Goal: Communication & Community: Answer question/provide support

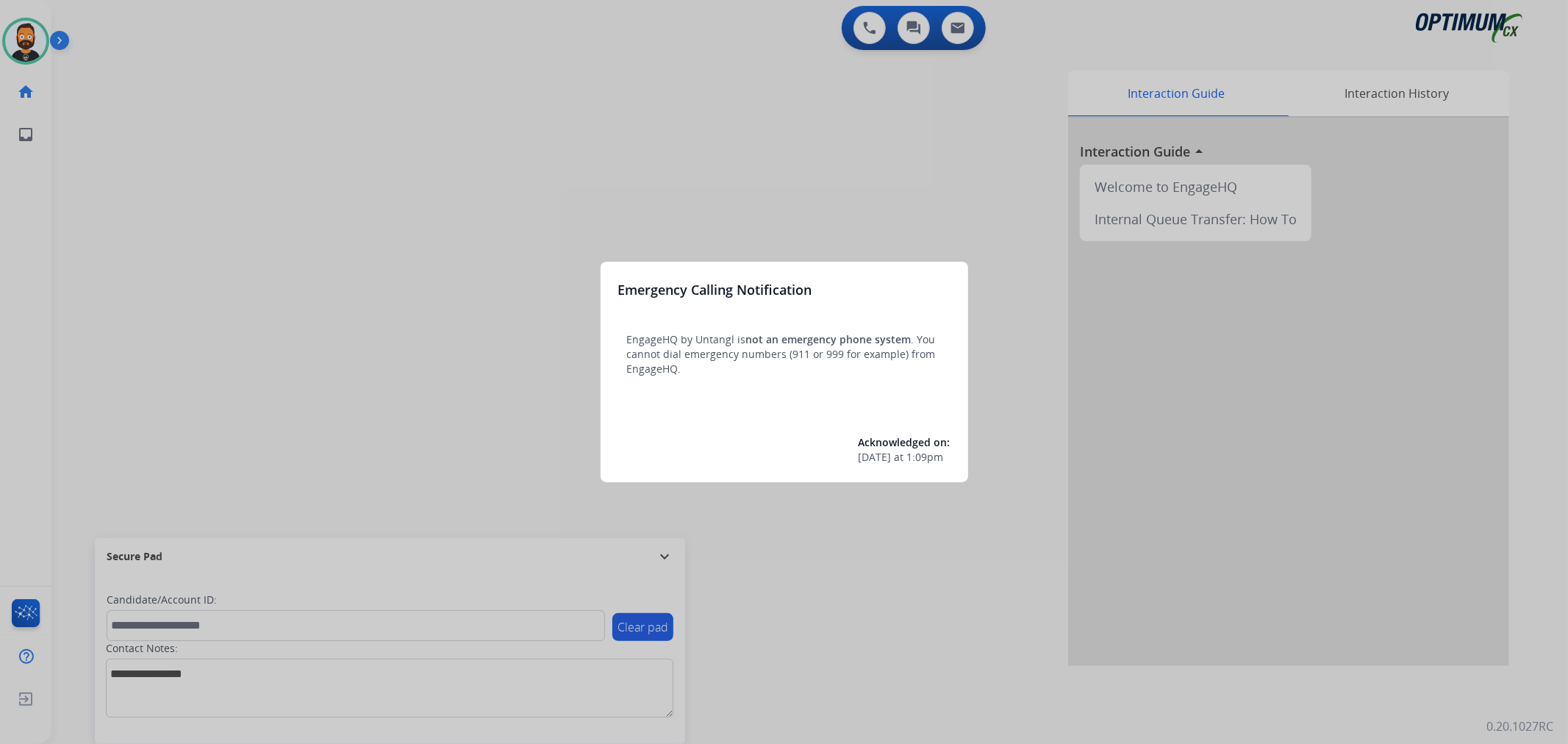
click at [663, 552] on div at bounding box center [784, 372] width 1568 height 744
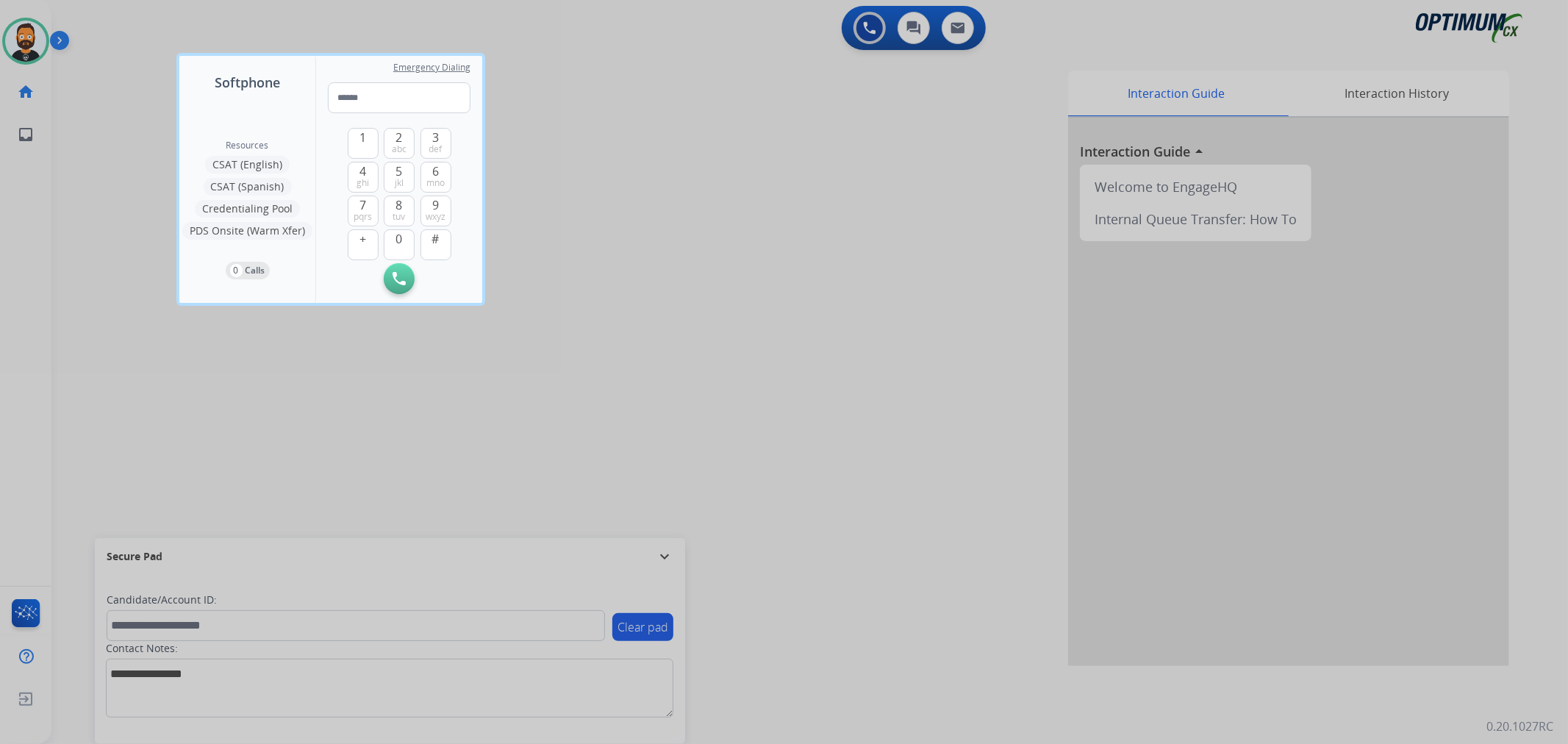
click at [663, 552] on div at bounding box center [784, 372] width 1568 height 744
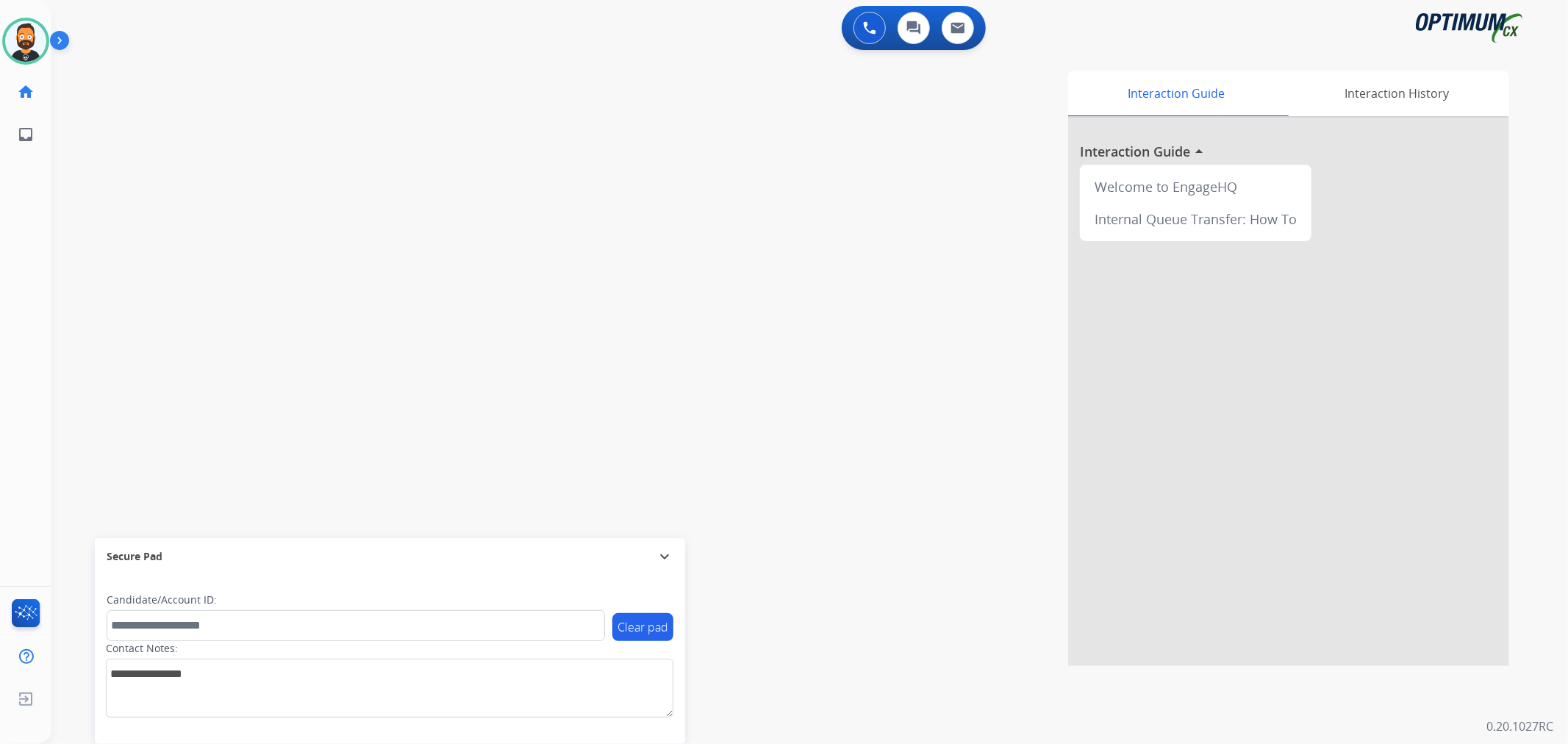
click at [663, 552] on mat-icon "expand_more" at bounding box center [664, 556] width 17 height 17
click at [62, 45] on img at bounding box center [62, 43] width 25 height 28
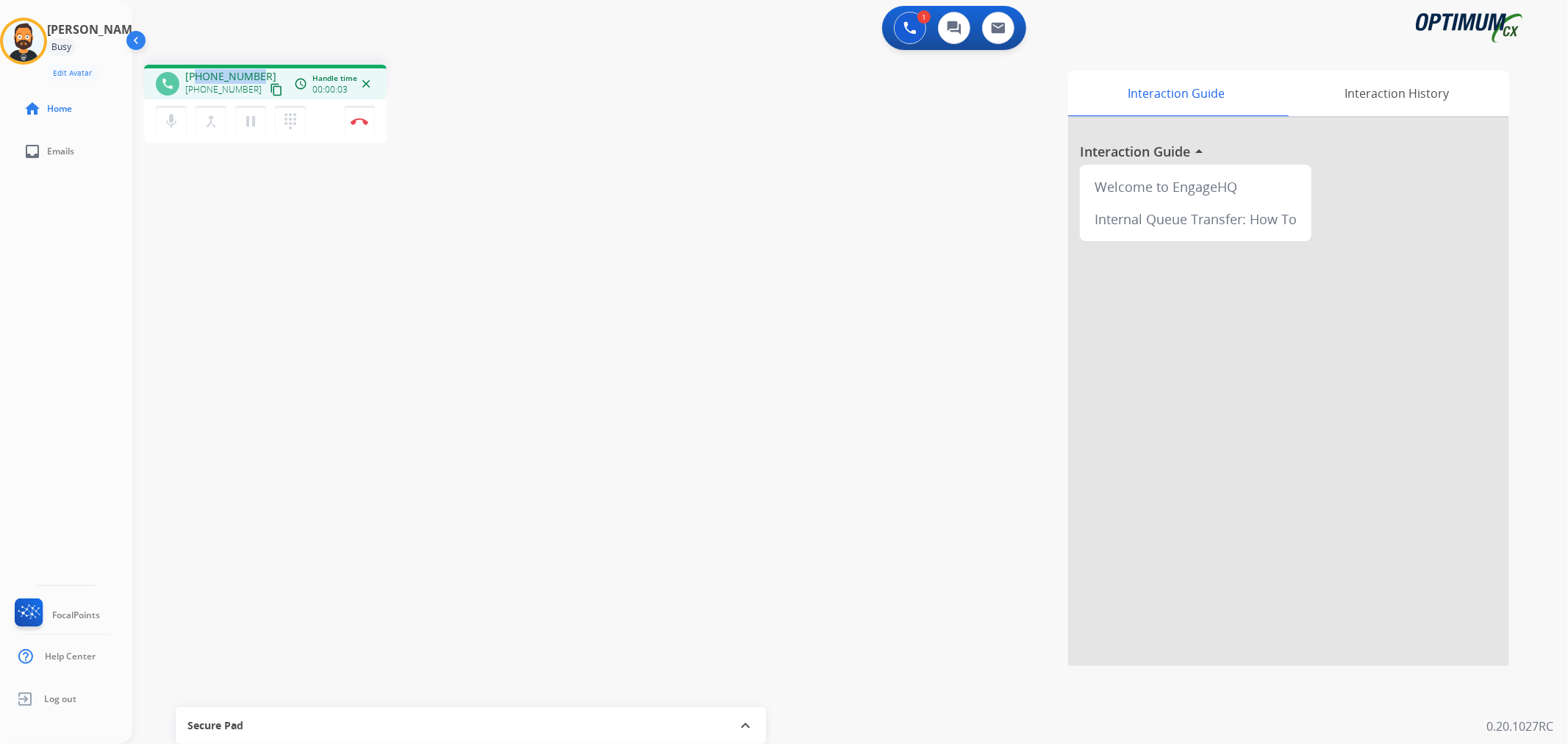
drag, startPoint x: 261, startPoint y: 70, endPoint x: 195, endPoint y: 70, distance: 66.0
click at [195, 70] on div "+18135463918 +18135463918 content_copy" at bounding box center [235, 83] width 100 height 29
copy span "8135463918"
click at [360, 121] on img at bounding box center [359, 121] width 17 height 7
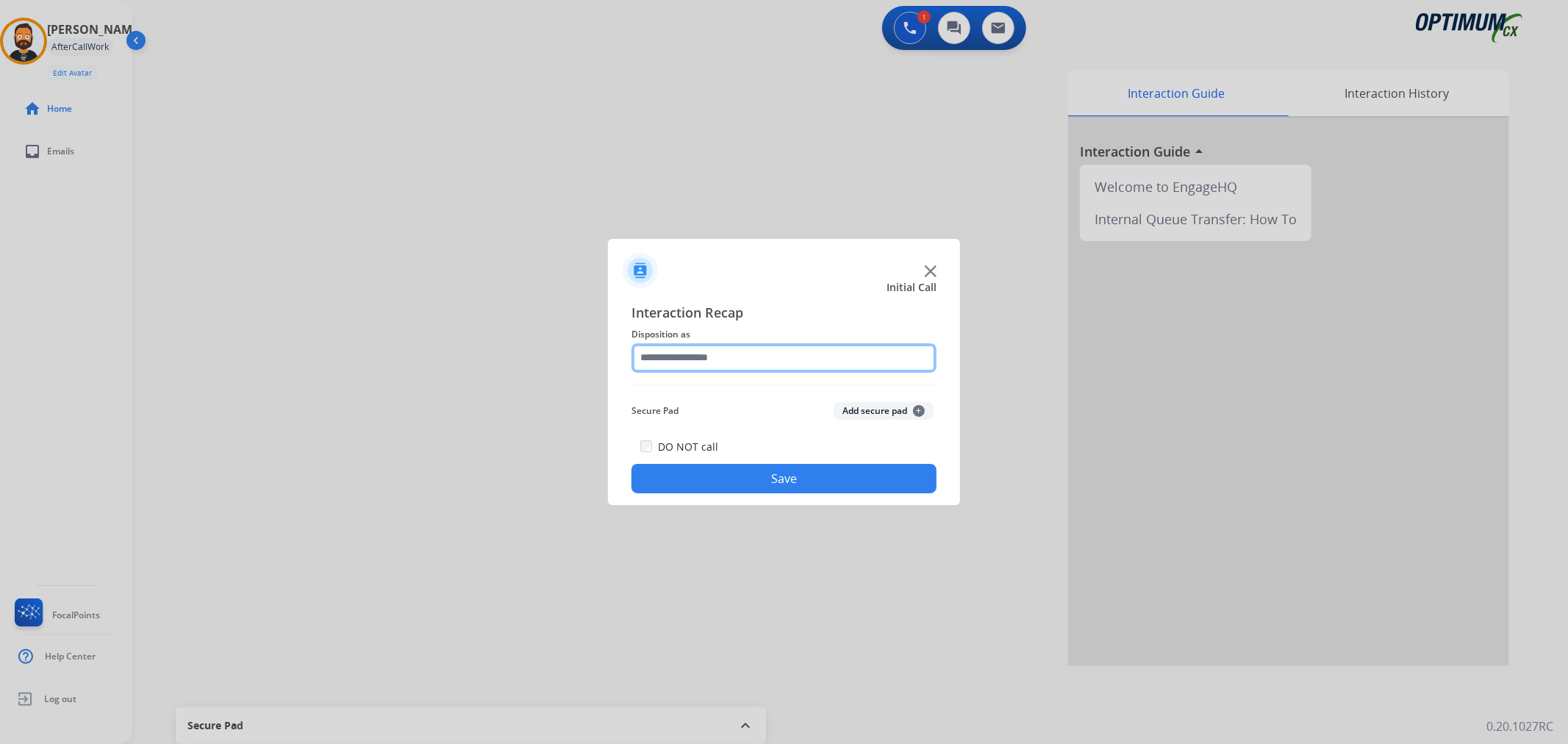
click at [741, 343] on input "text" at bounding box center [784, 358] width 305 height 29
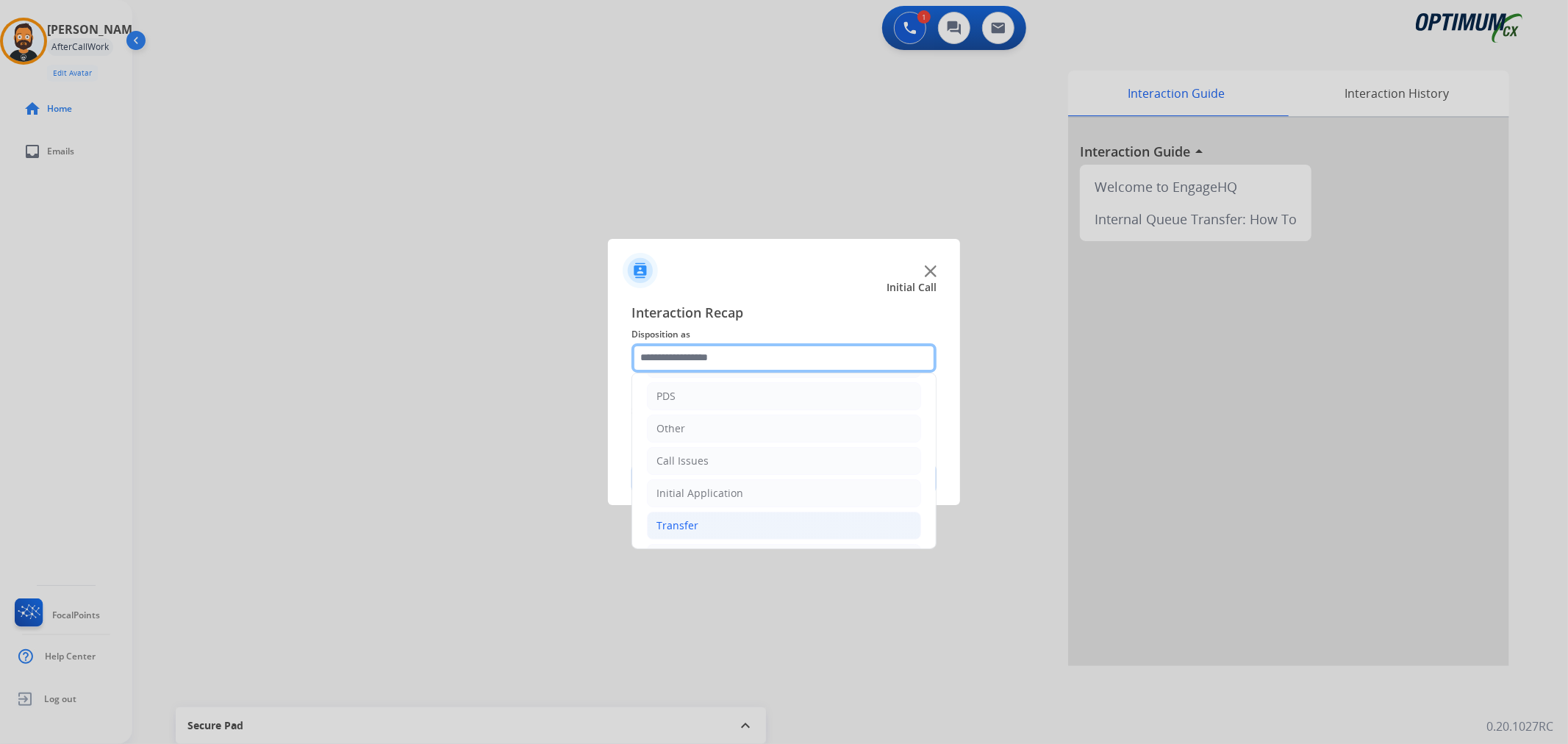
scroll to position [101, 0]
click at [713, 518] on li "Renewal" at bounding box center [784, 524] width 274 height 28
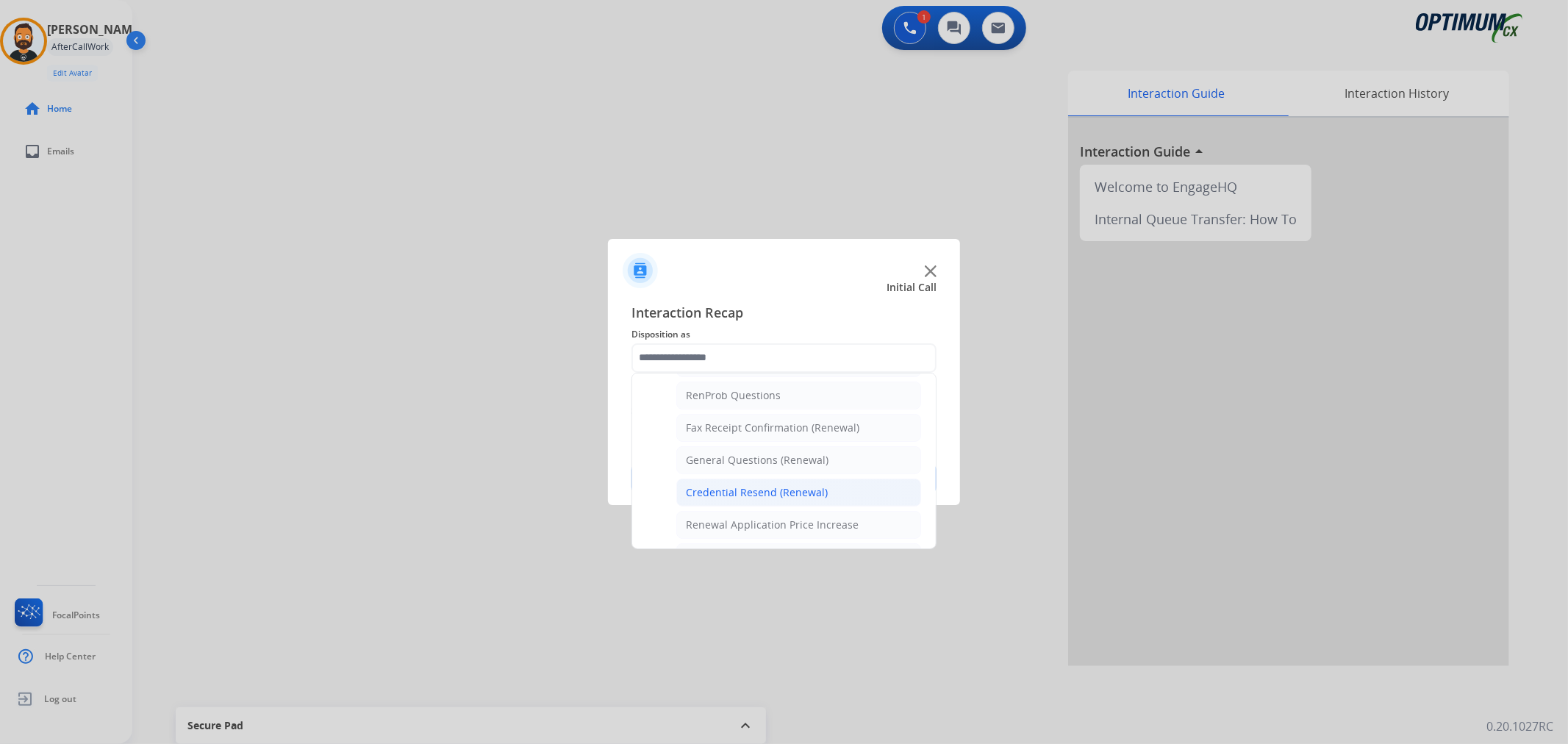
click at [749, 490] on div "Credential Resend (Renewal)" at bounding box center [757, 493] width 142 height 15
type input "**********"
drag, startPoint x: 749, startPoint y: 490, endPoint x: 752, endPoint y: 501, distance: 11.4
click at [752, 501] on div "**********" at bounding box center [784, 397] width 352 height 215
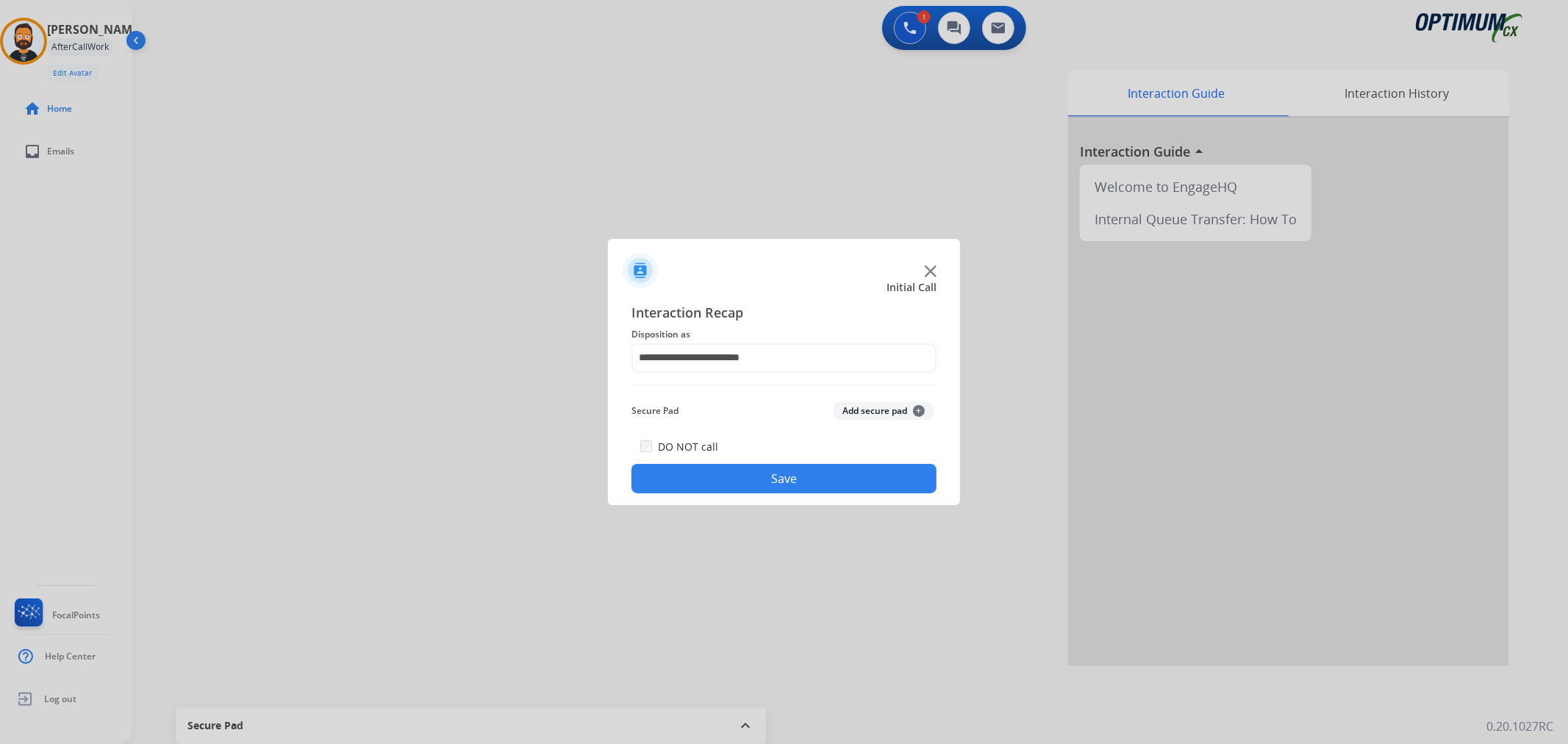
click at [742, 477] on button "Save" at bounding box center [784, 479] width 305 height 29
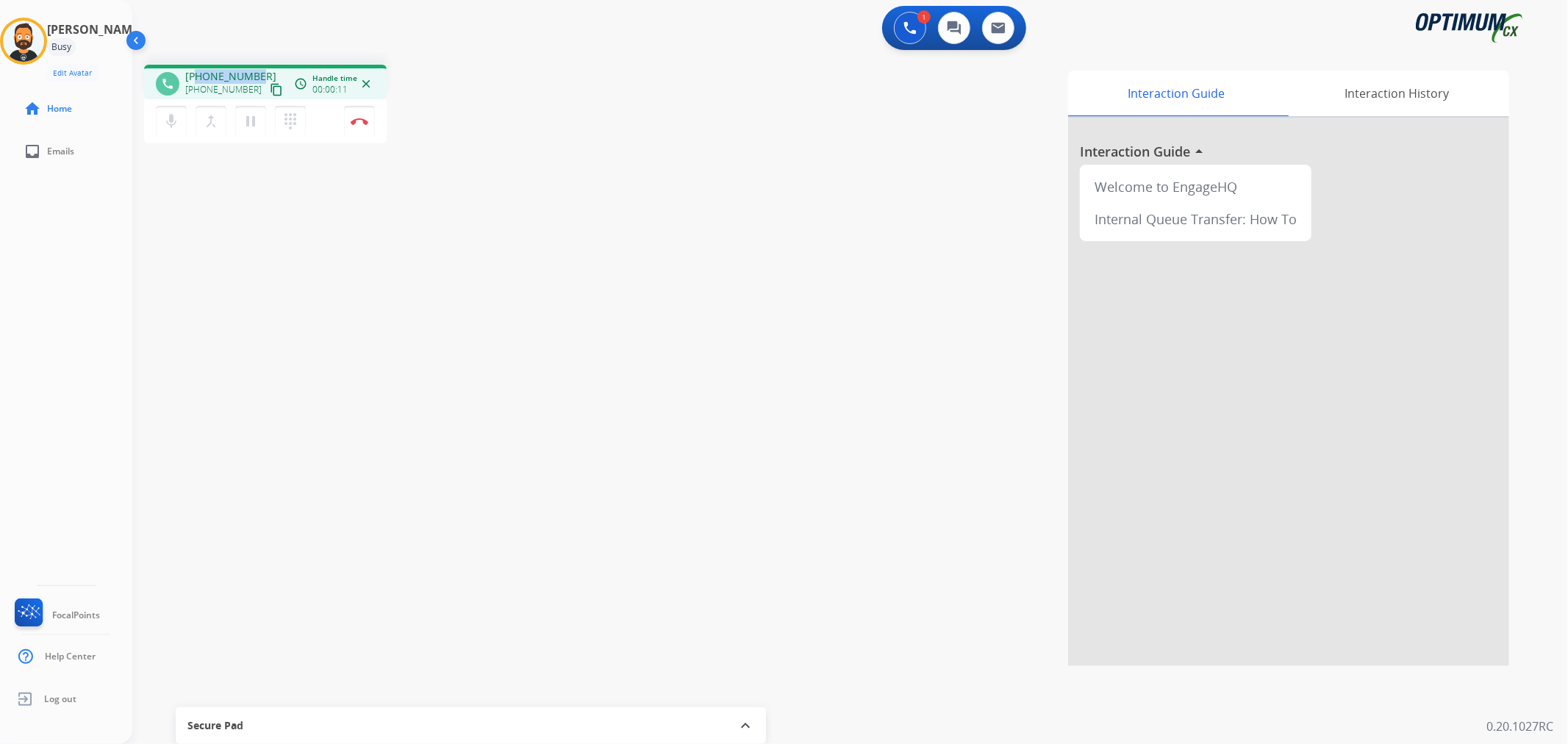
drag, startPoint x: 261, startPoint y: 64, endPoint x: 197, endPoint y: 70, distance: 64.3
click at [197, 70] on div "phone +12149687307 +12149687307 content_copy access_time Call metrics Queue 00:…" at bounding box center [265, 81] width 242 height 34
copy span "2149687307"
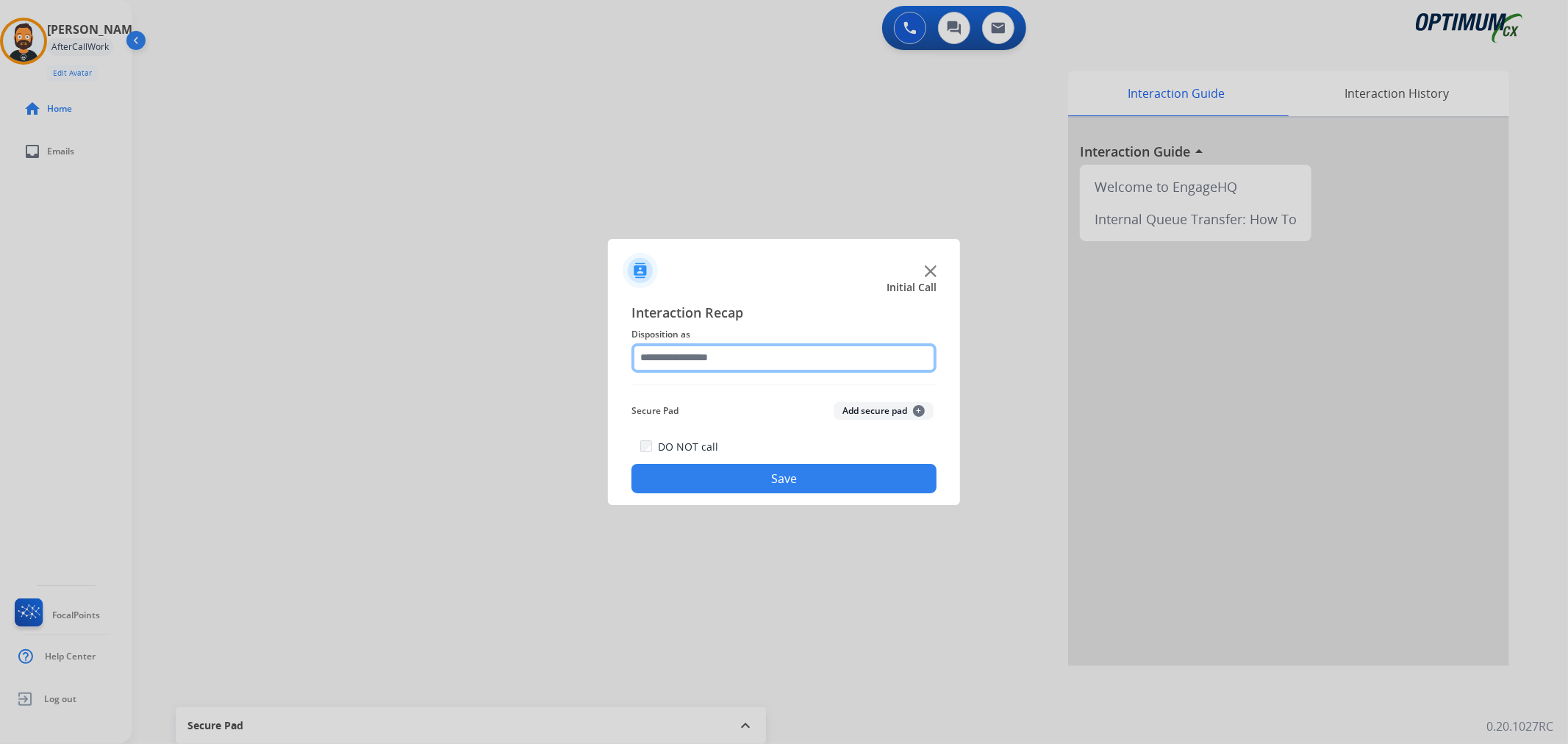
click at [691, 351] on input "text" at bounding box center [784, 358] width 305 height 29
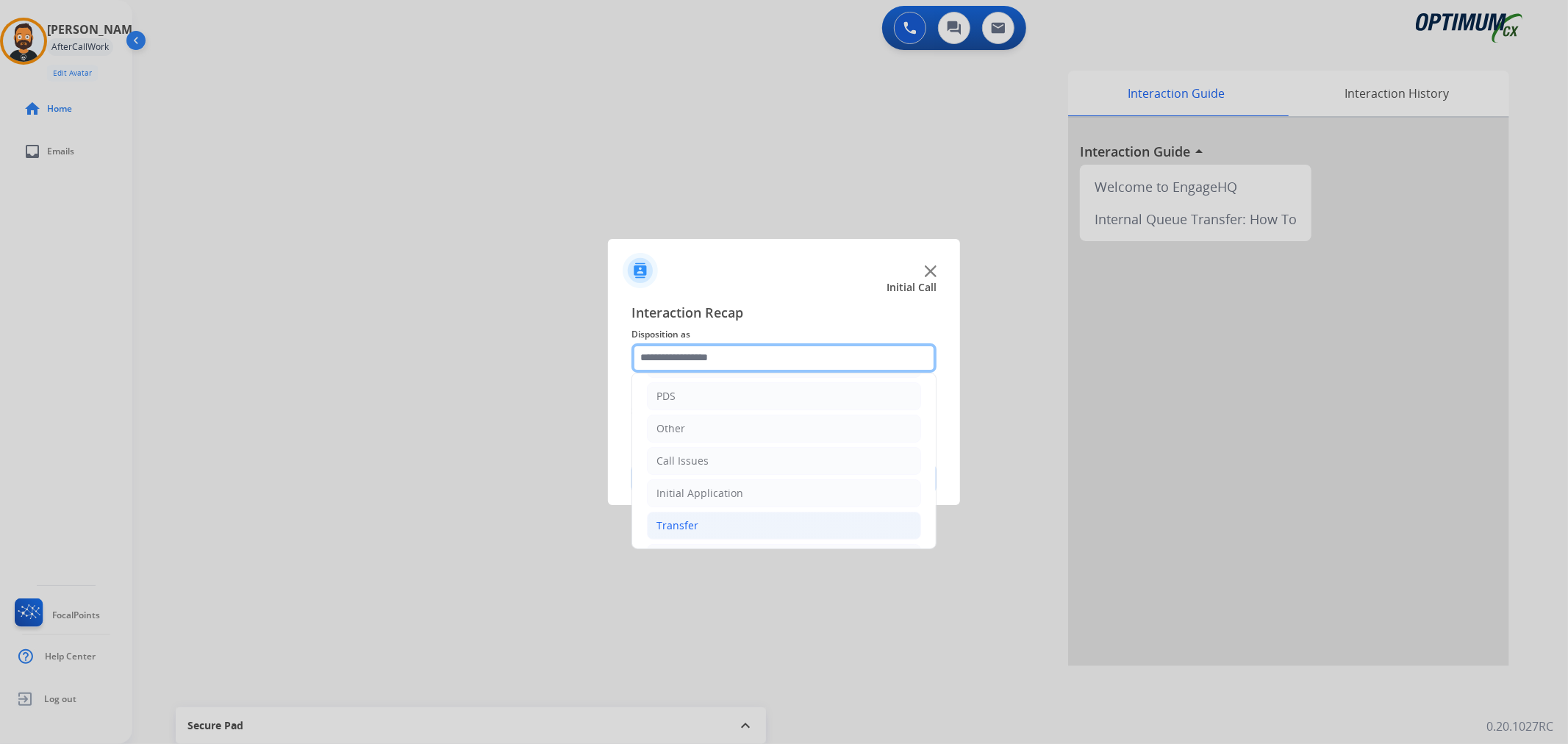
scroll to position [101, 0]
click at [694, 516] on li "Renewal" at bounding box center [784, 524] width 274 height 28
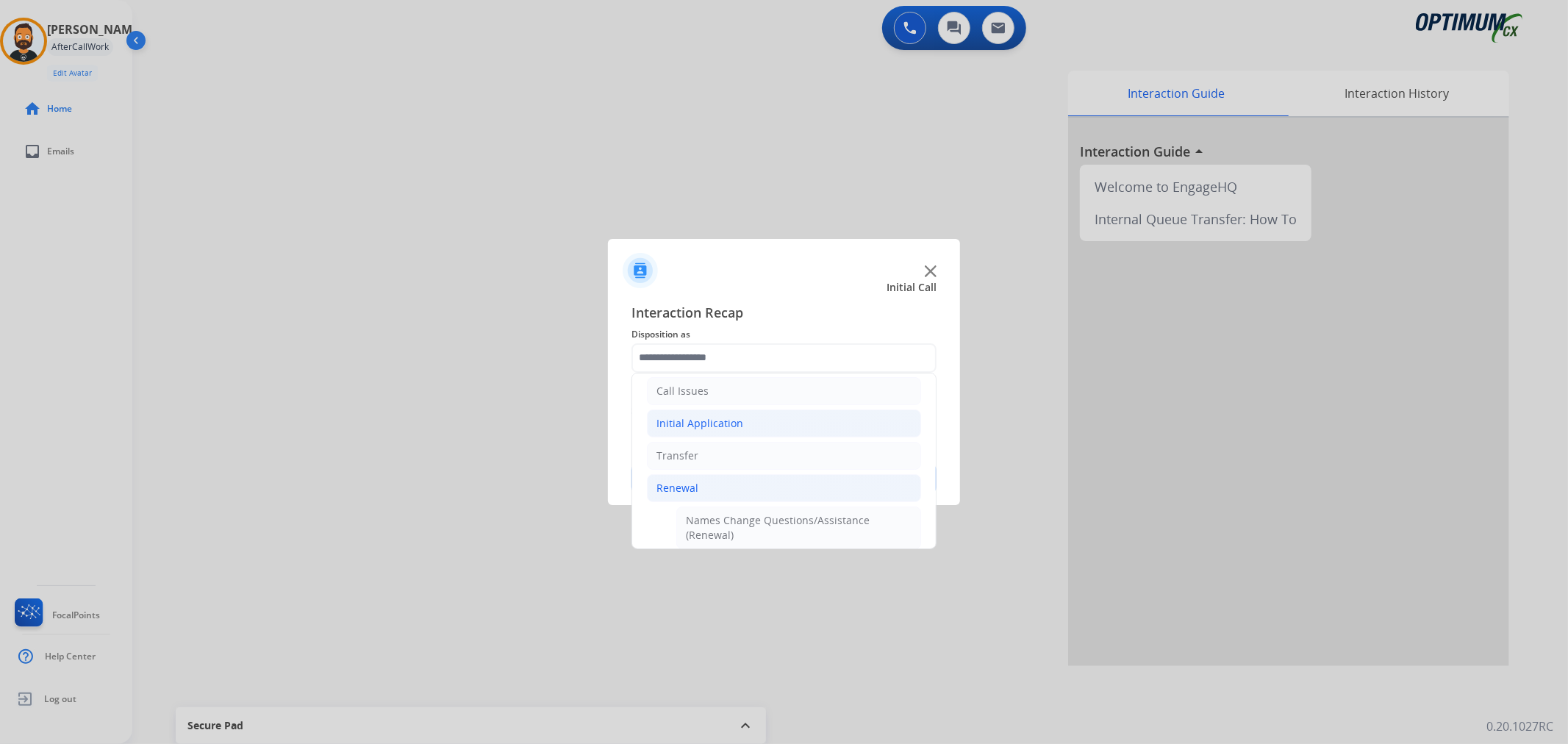
click at [714, 425] on div "Initial Application" at bounding box center [699, 424] width 87 height 15
click at [746, 467] on div "Ready to Schedule Info" at bounding box center [742, 469] width 113 height 15
type input "**********"
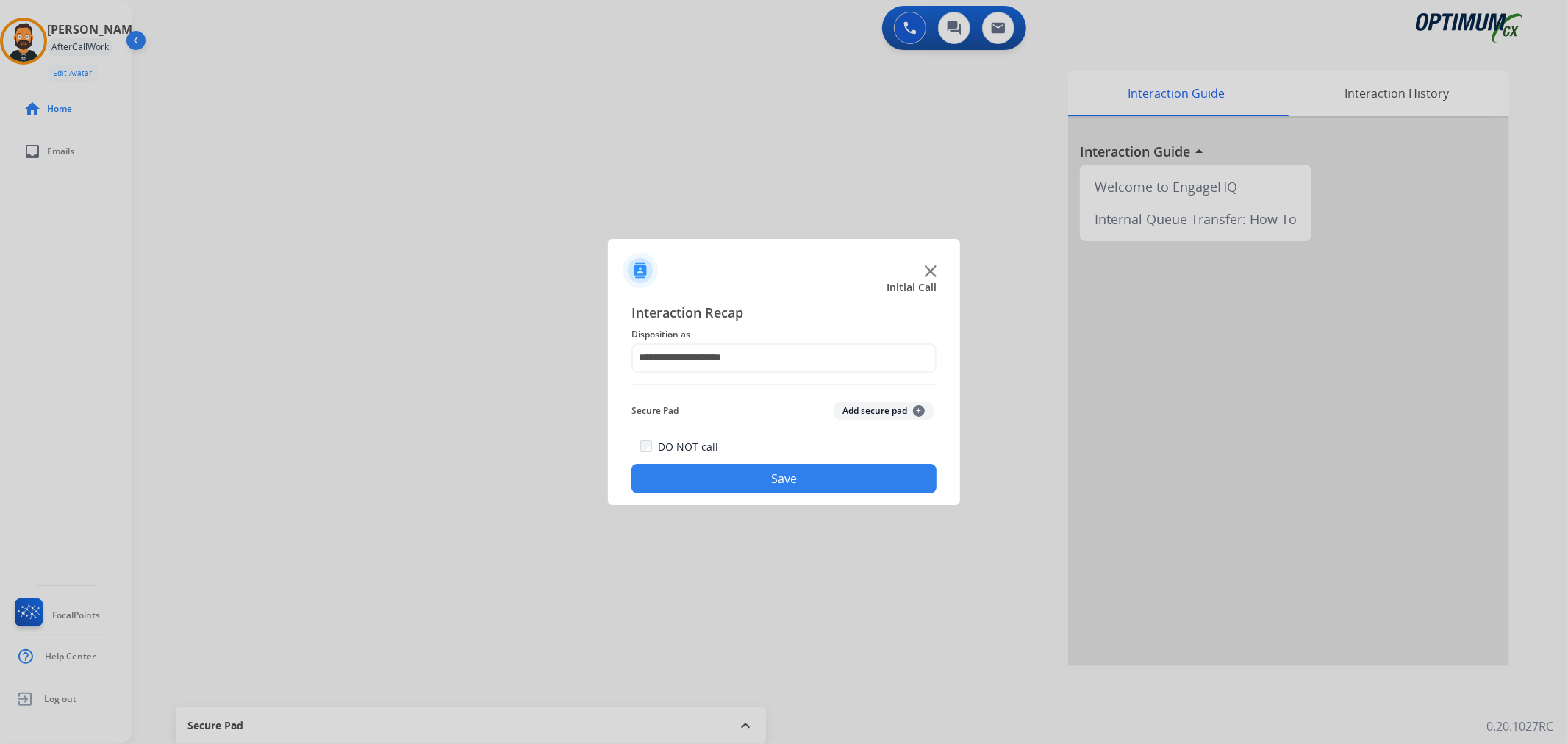
click at [746, 467] on button "Save" at bounding box center [784, 479] width 305 height 29
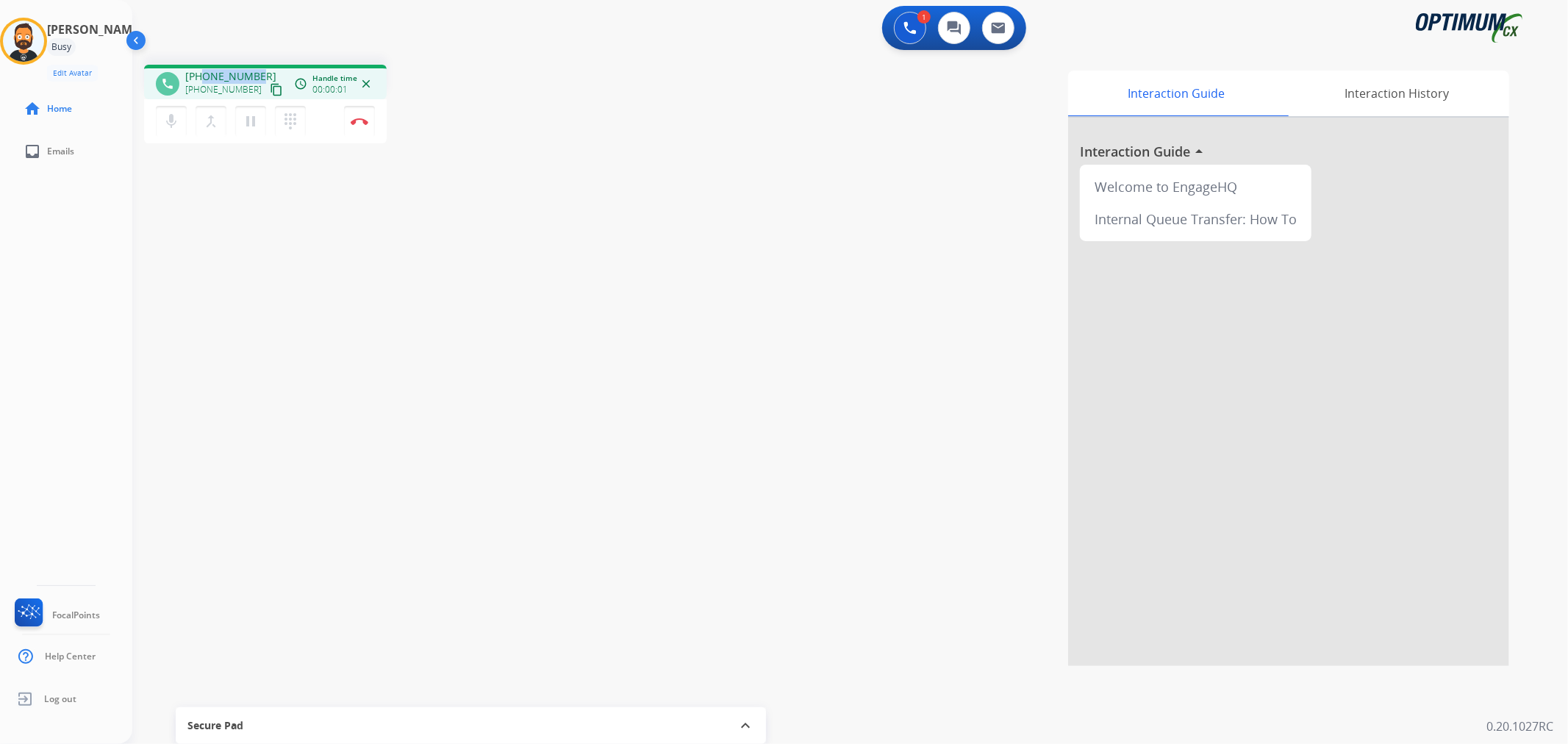
drag, startPoint x: 246, startPoint y: 71, endPoint x: 200, endPoint y: 70, distance: 46.0
click at [200, 70] on div "+15015265902 +15015265902 content_copy" at bounding box center [235, 83] width 100 height 29
copy span "015265902"
drag, startPoint x: 282, startPoint y: 43, endPoint x: 231, endPoint y: 48, distance: 51.2
click at [281, 43] on div "1 Voice Interactions 0 Chat Interactions 0 Email Interactions" at bounding box center [842, 29] width 1383 height 47
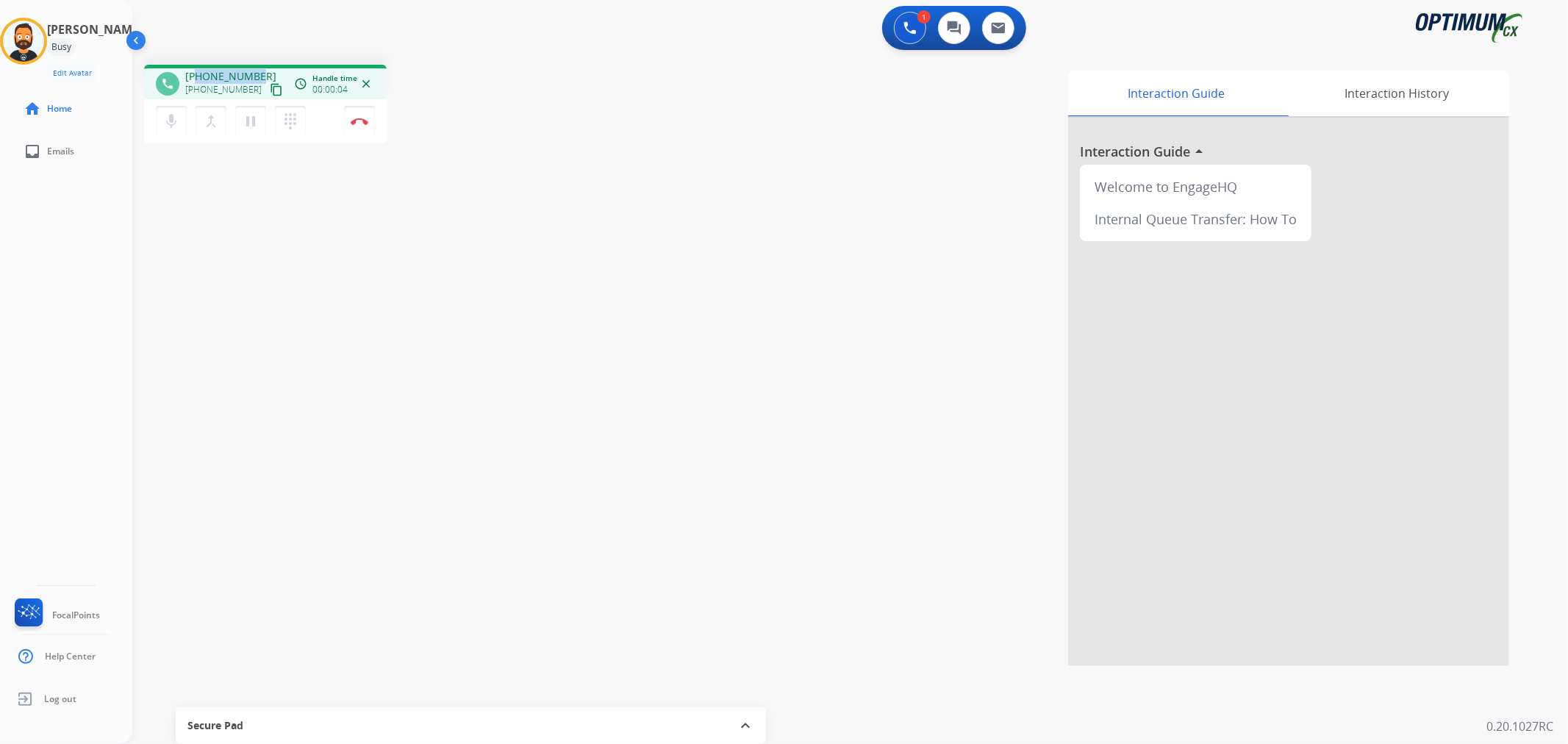
drag, startPoint x: 254, startPoint y: 68, endPoint x: 199, endPoint y: 70, distance: 55.0
click at [199, 70] on span "+15015265902" at bounding box center [230, 76] width 91 height 15
copy span "5015265902"
click at [365, 118] on img at bounding box center [359, 121] width 17 height 7
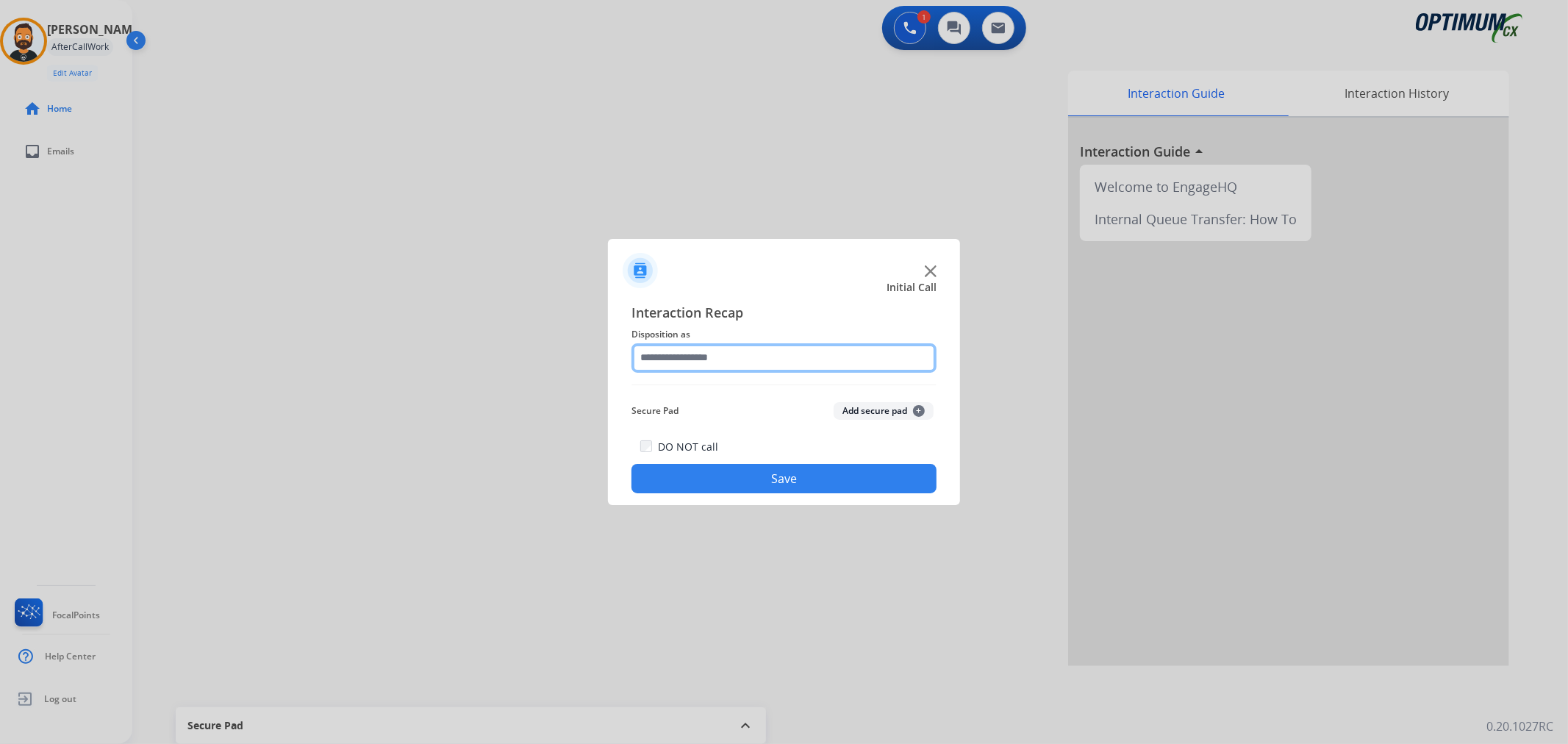
click at [708, 362] on input "text" at bounding box center [784, 358] width 305 height 29
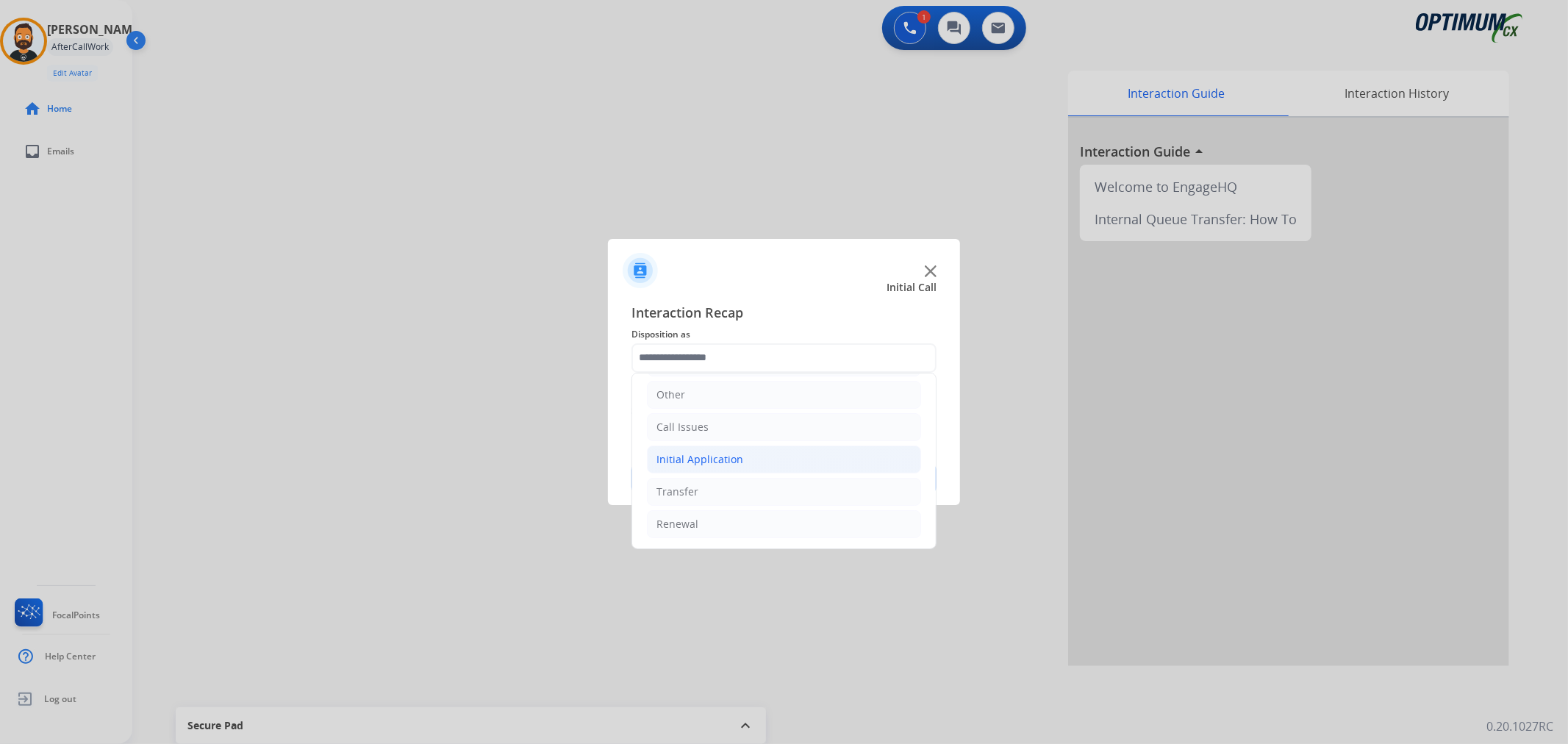
click at [730, 453] on div "Initial Application" at bounding box center [699, 459] width 87 height 15
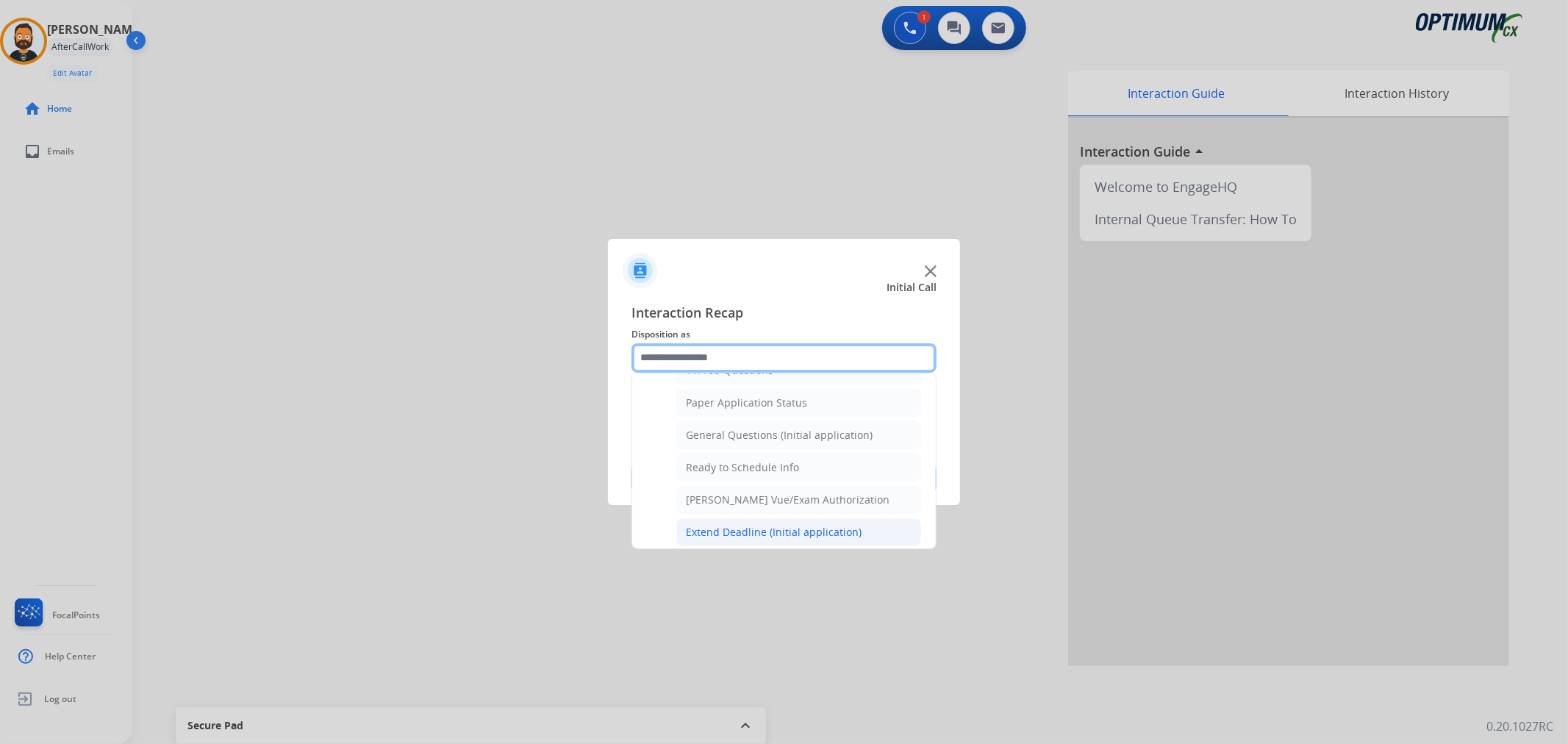
scroll to position [759, 0]
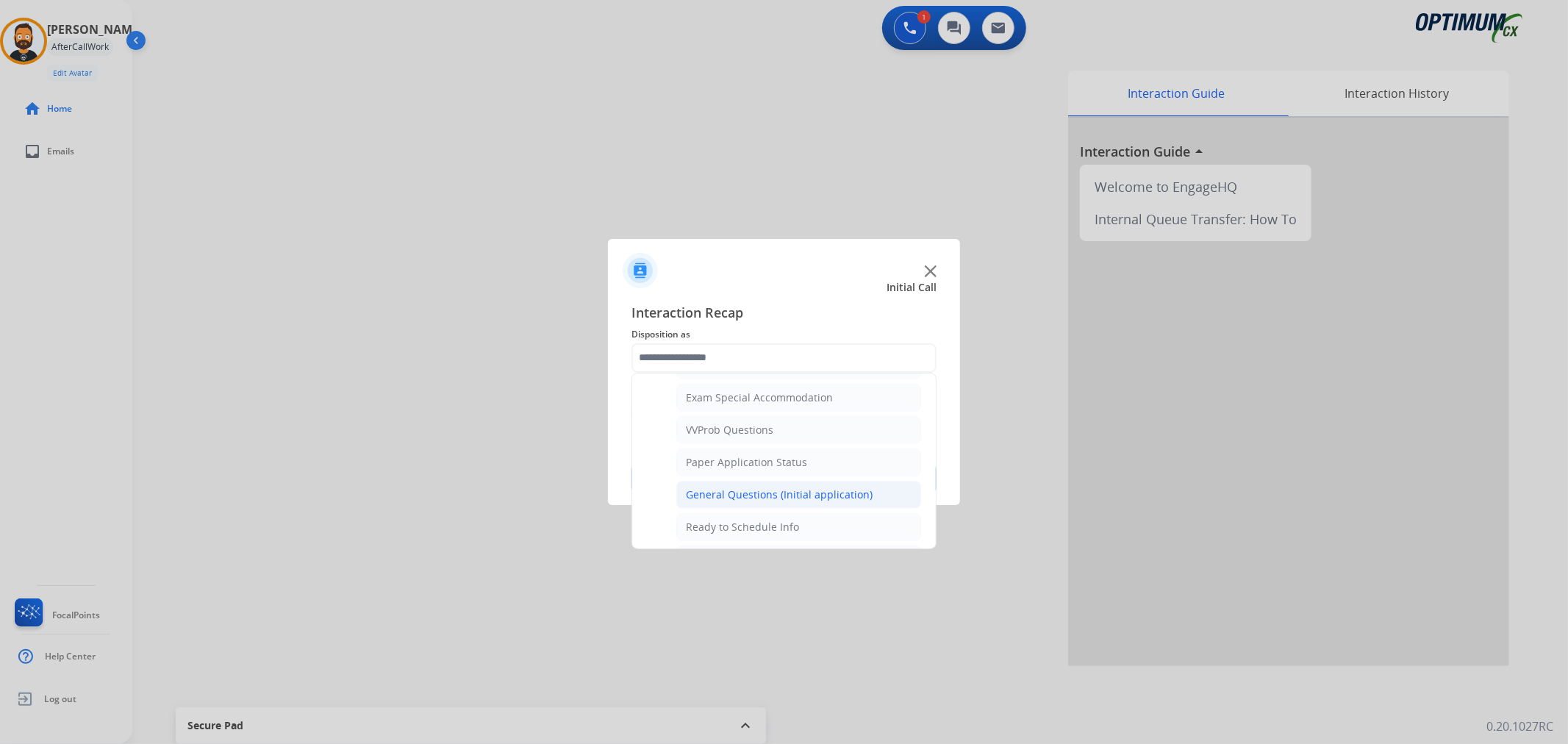
click at [765, 488] on li "General Questions (Initial application)" at bounding box center [799, 494] width 245 height 28
type input "**********"
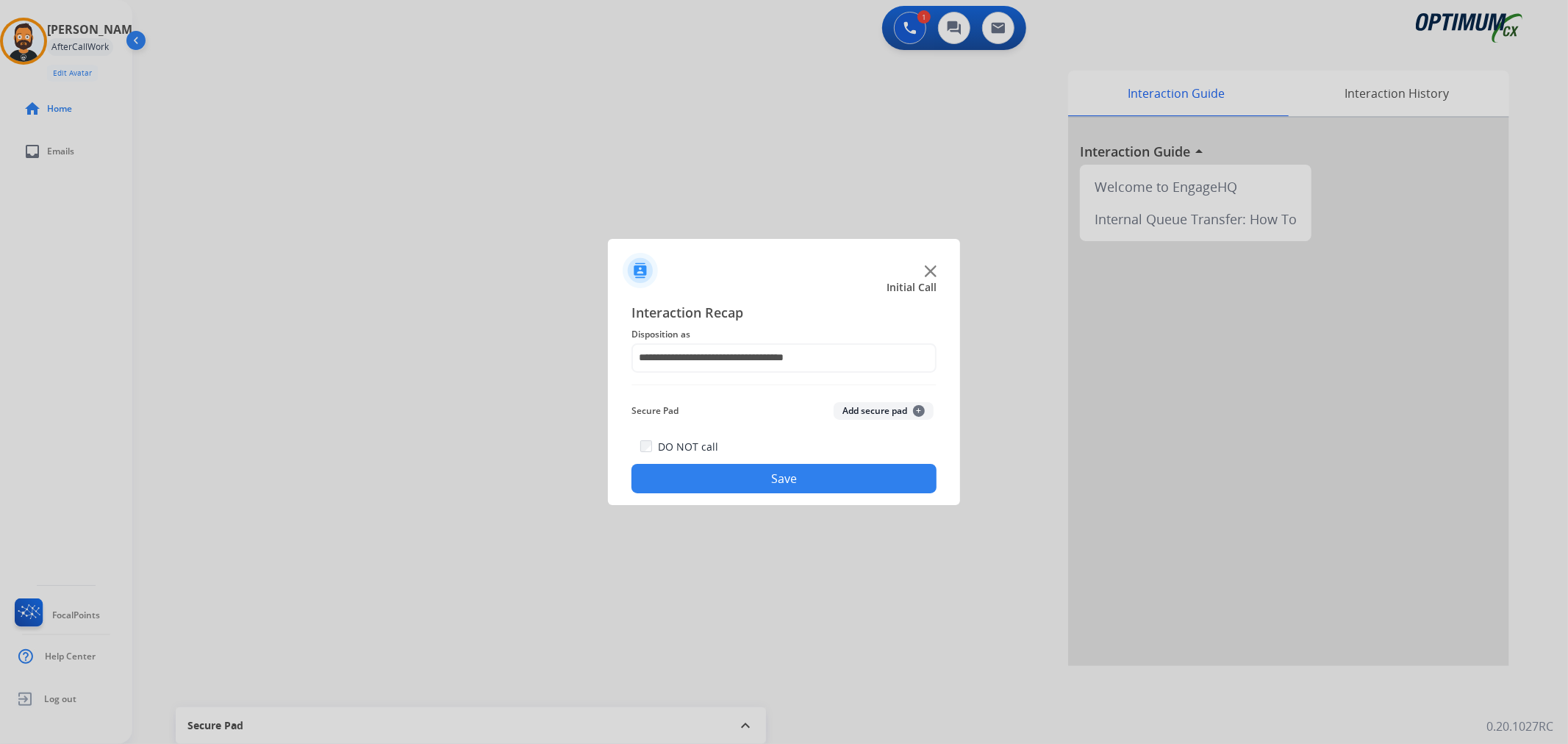
click at [765, 488] on button "Save" at bounding box center [784, 479] width 305 height 29
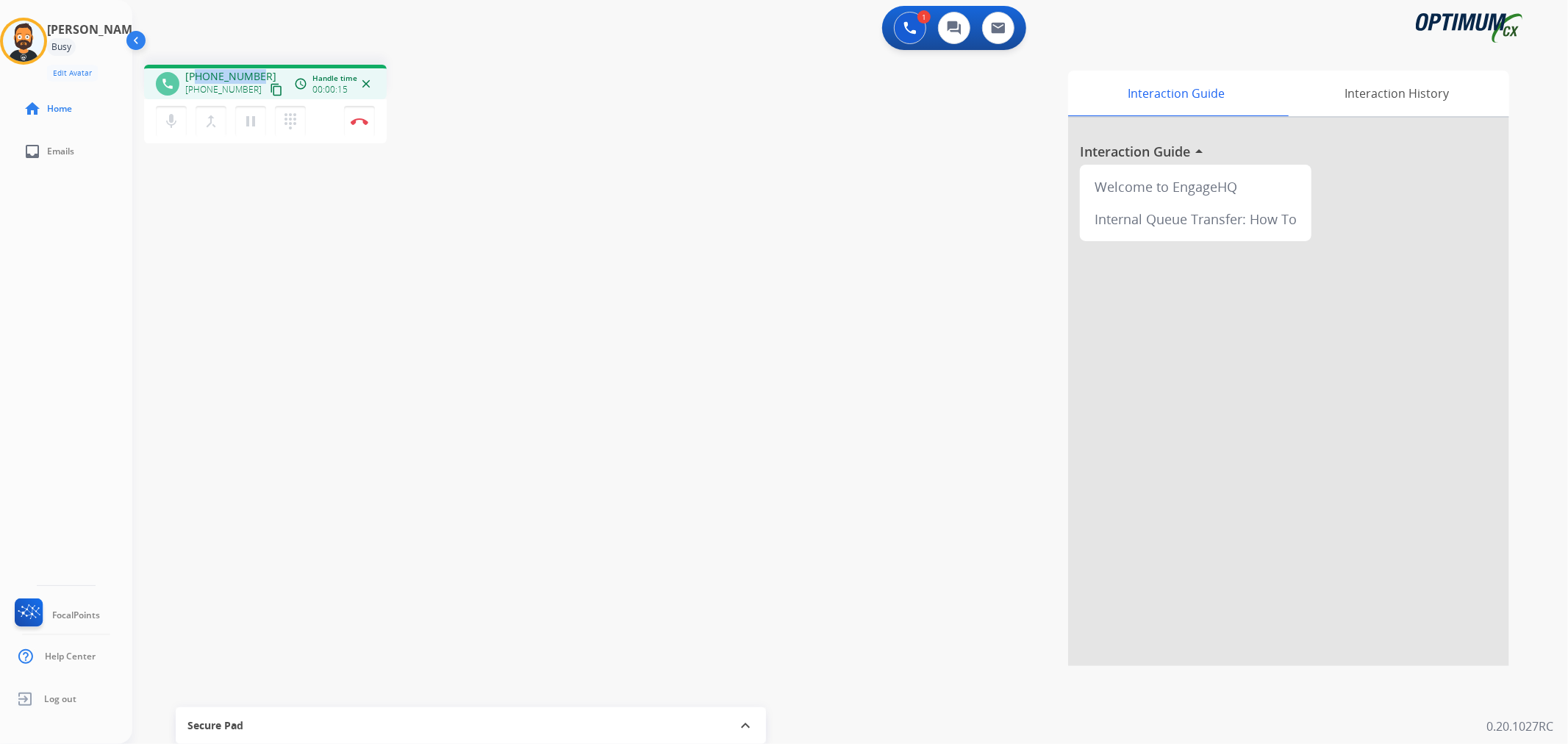
drag, startPoint x: 260, startPoint y: 74, endPoint x: 196, endPoint y: 68, distance: 64.3
click at [196, 68] on div "phone +13527922518 +13527922518 content_copy access_time Call metrics Queue 00:…" at bounding box center [265, 81] width 242 height 34
copy span "3527922518"
click at [362, 118] on img at bounding box center [359, 121] width 17 height 7
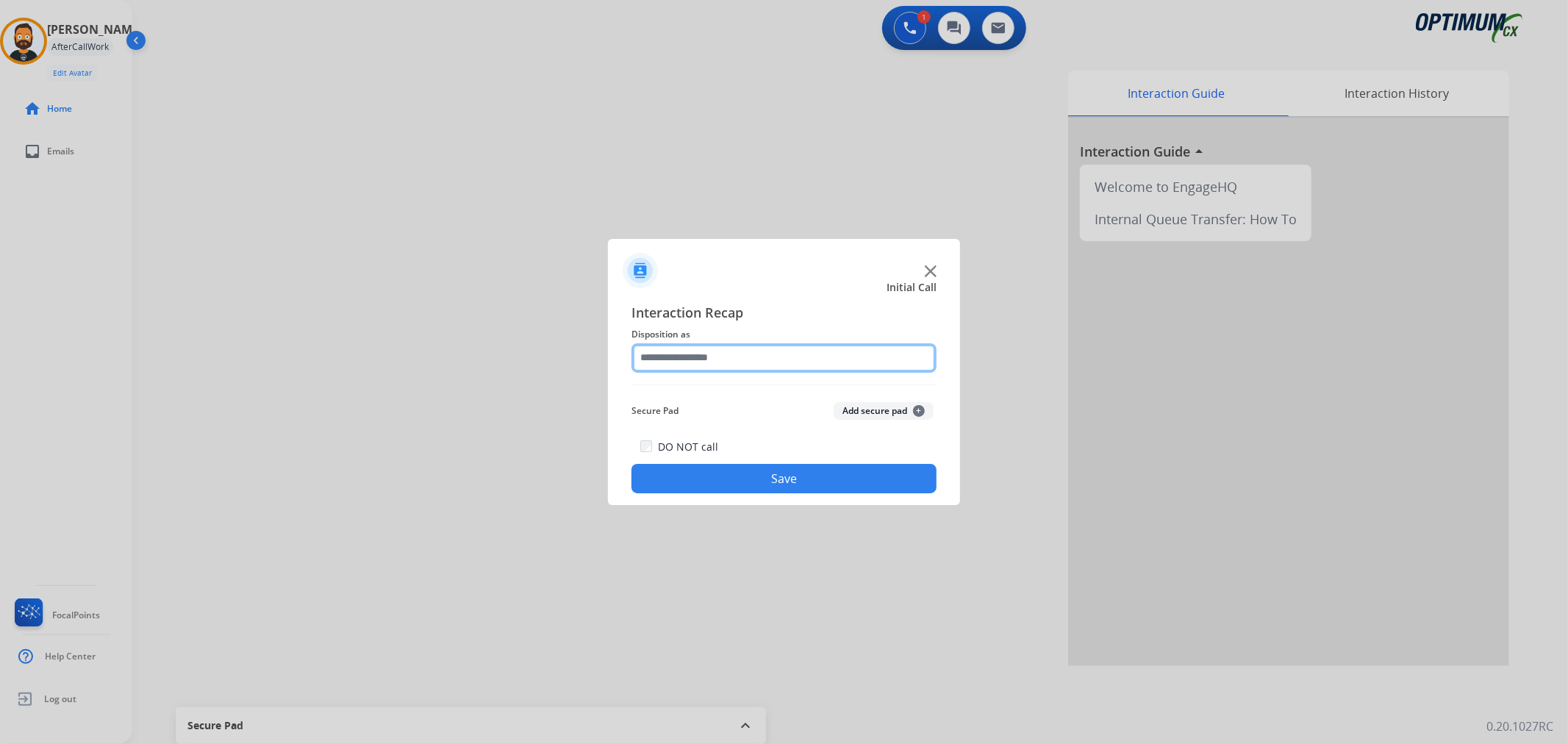
click at [697, 366] on input "text" at bounding box center [784, 358] width 305 height 29
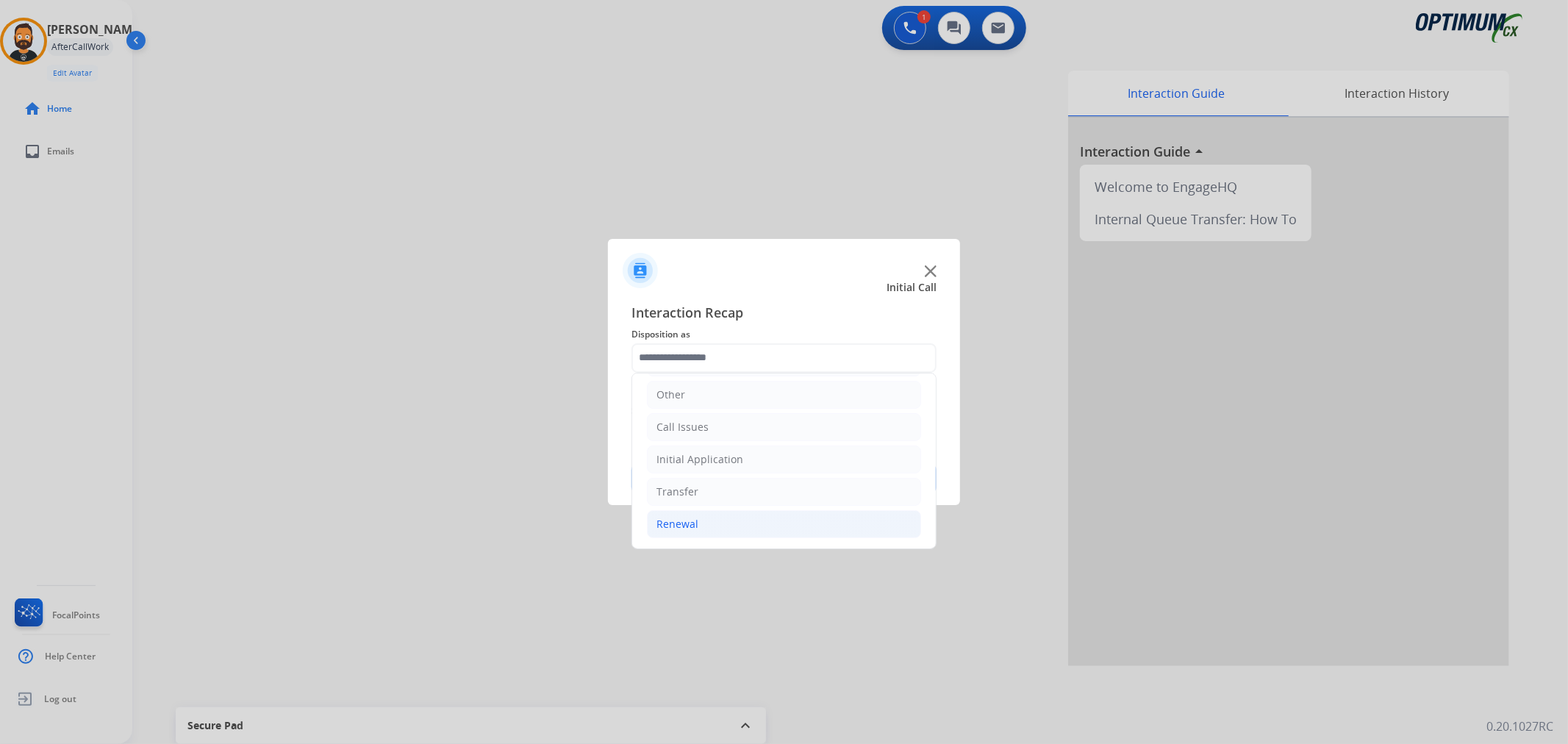
click at [696, 516] on li "Renewal" at bounding box center [784, 524] width 274 height 28
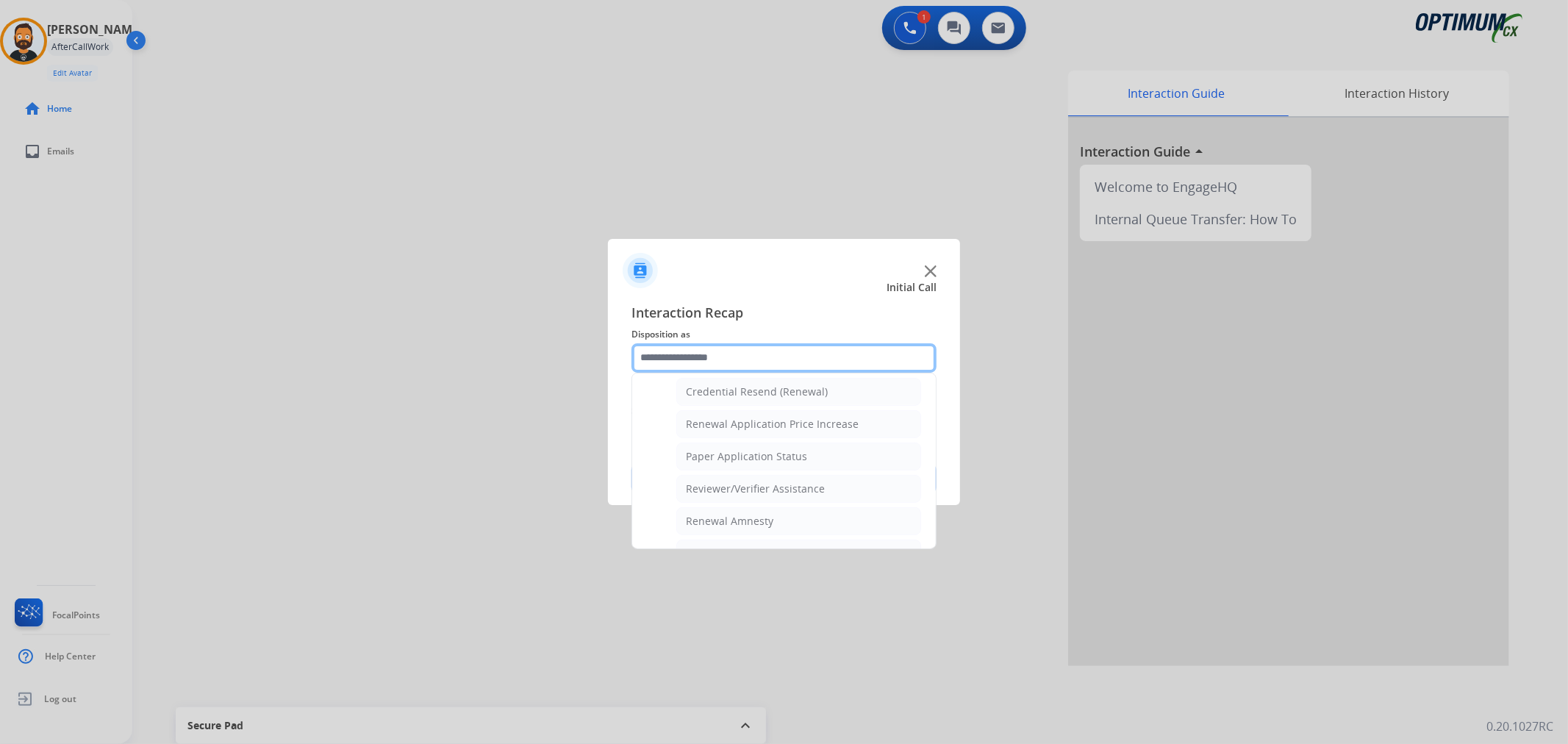
scroll to position [571, 0]
click at [732, 432] on div "Renewal Amnesty" at bounding box center [730, 427] width 87 height 15
type input "**********"
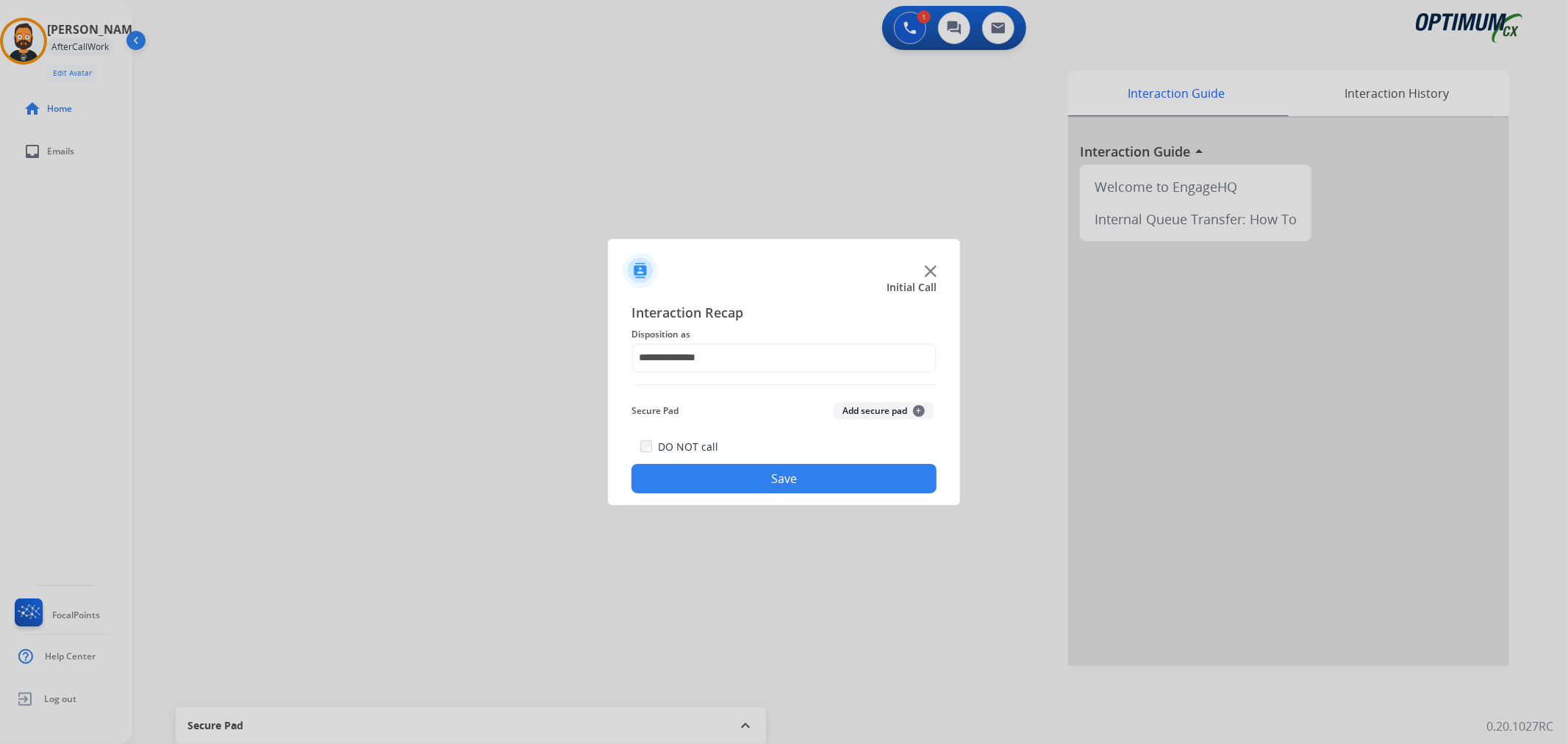
click at [725, 475] on button "Save" at bounding box center [784, 479] width 305 height 29
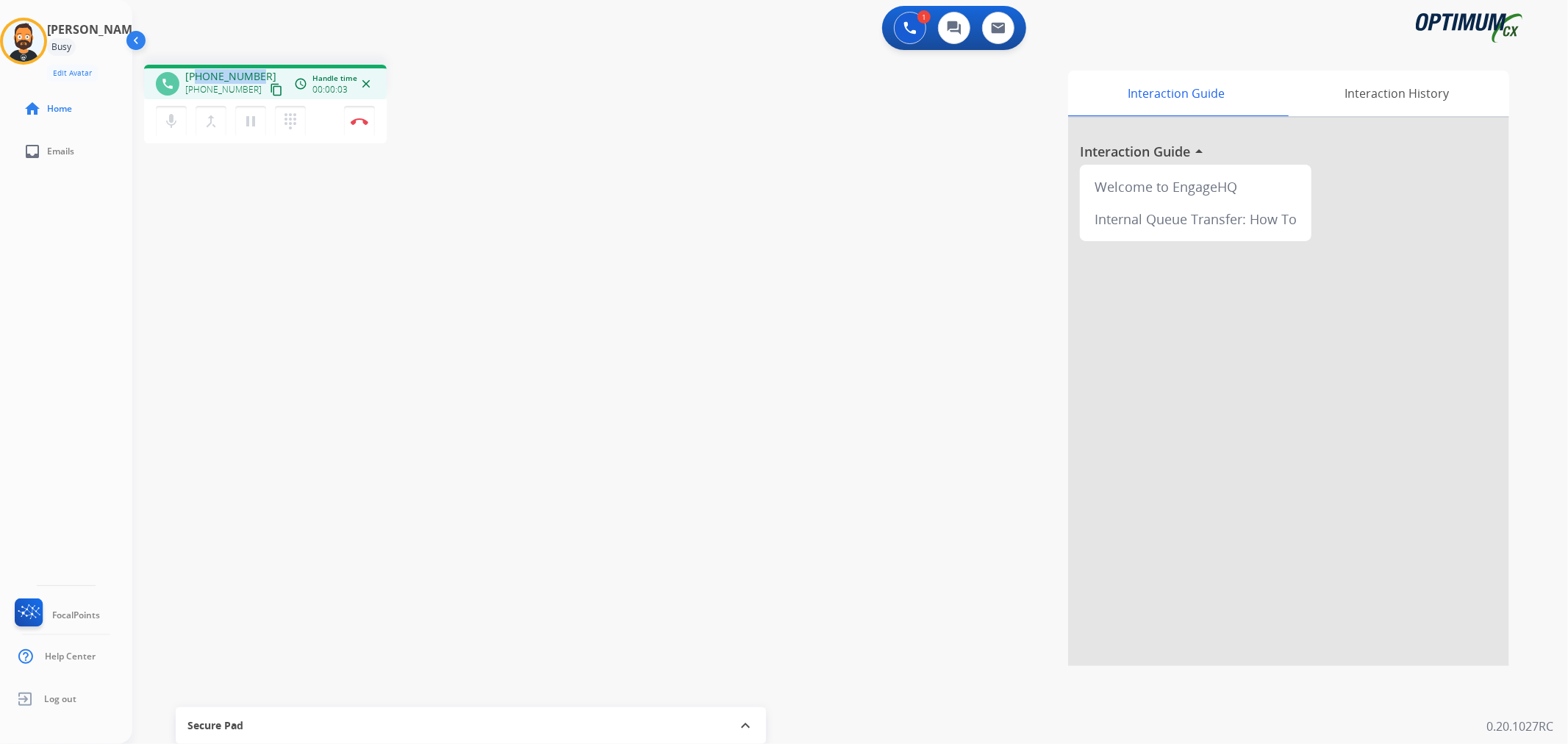
drag, startPoint x: 255, startPoint y: 64, endPoint x: 196, endPoint y: 72, distance: 59.5
click at [196, 72] on div "phone +18562564704 +18562564704 content_copy access_time Call metrics Queue 00:…" at bounding box center [265, 81] width 242 height 34
copy span "8562564704"
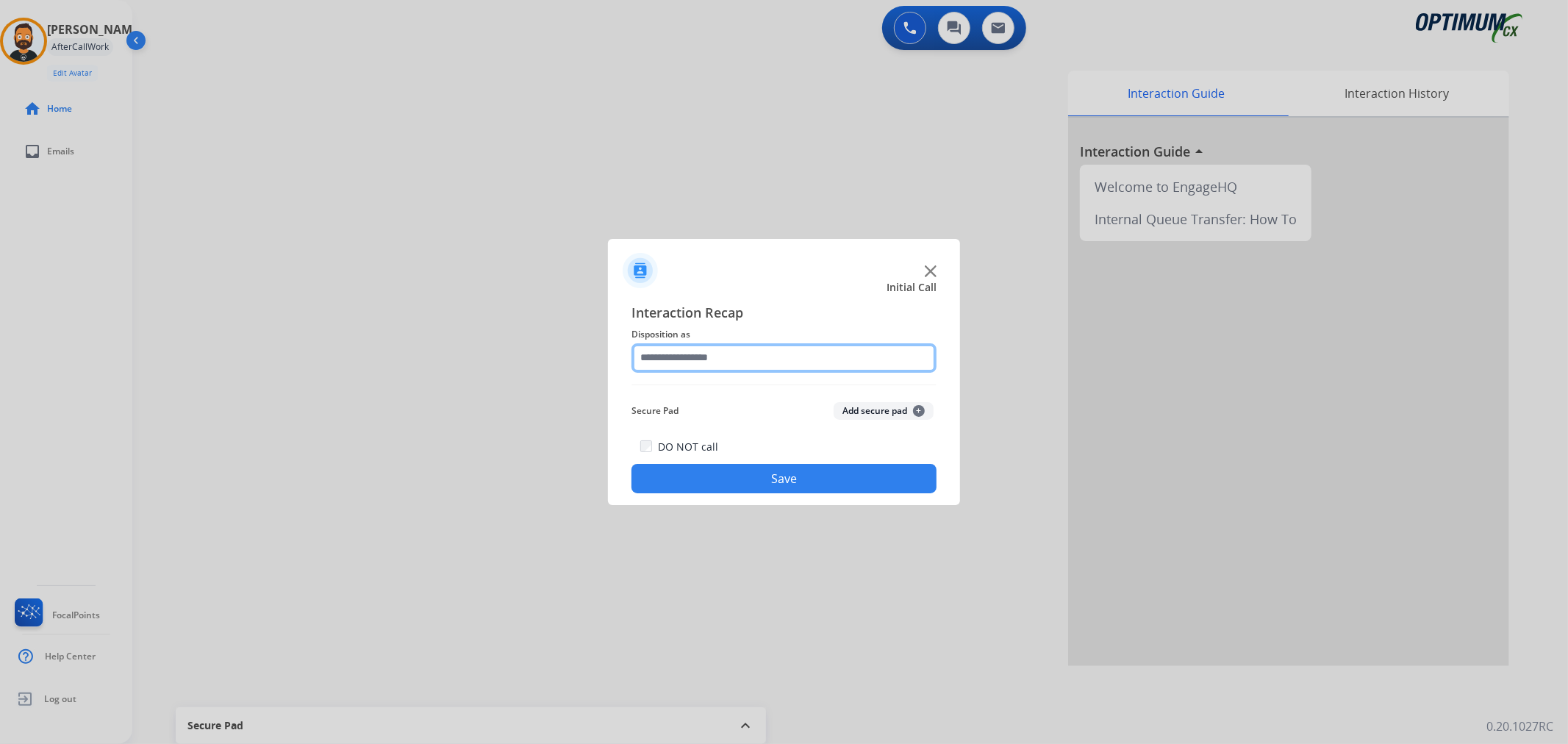
click at [731, 354] on input "text" at bounding box center [784, 358] width 305 height 29
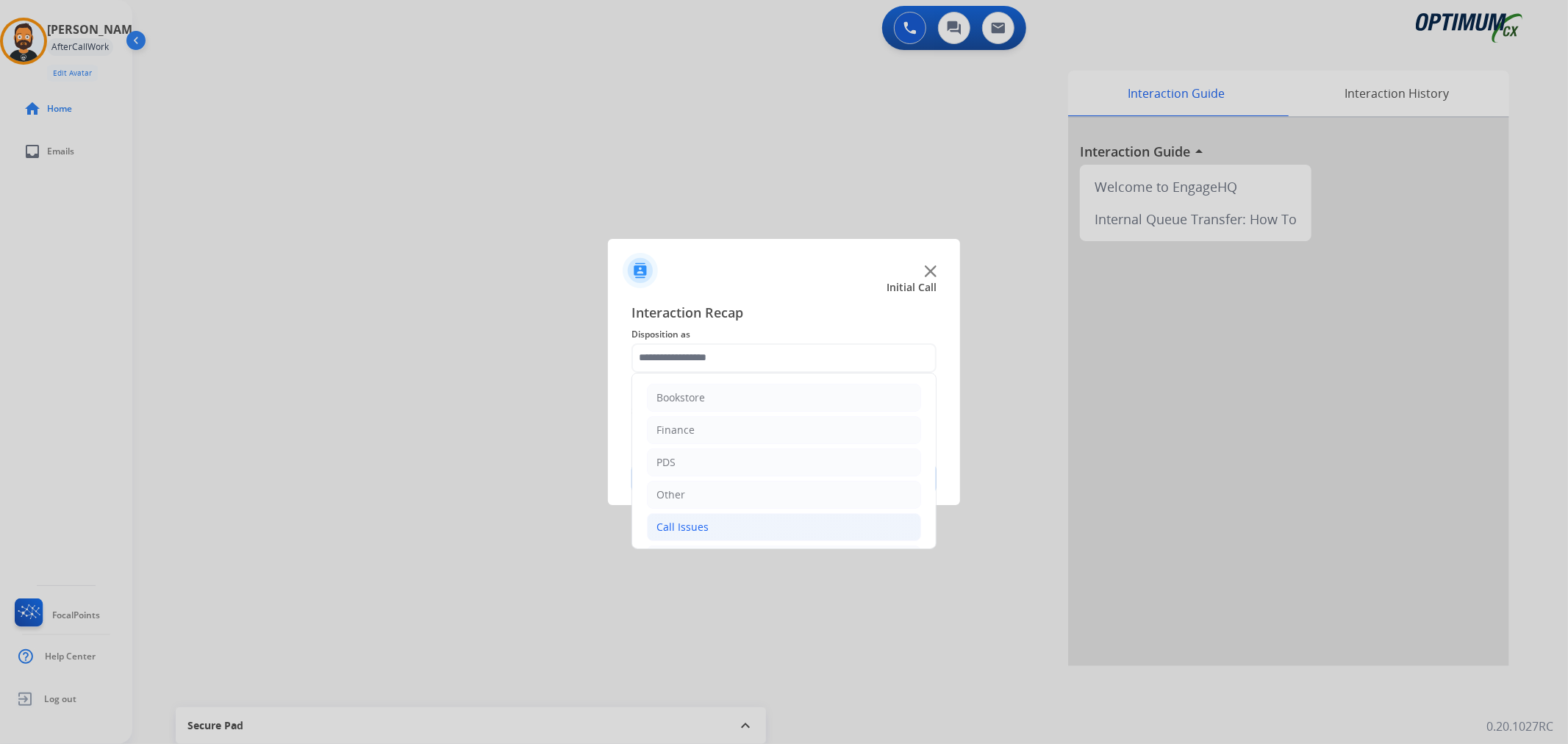
click at [706, 525] on div "Call Issues" at bounding box center [683, 527] width 52 height 15
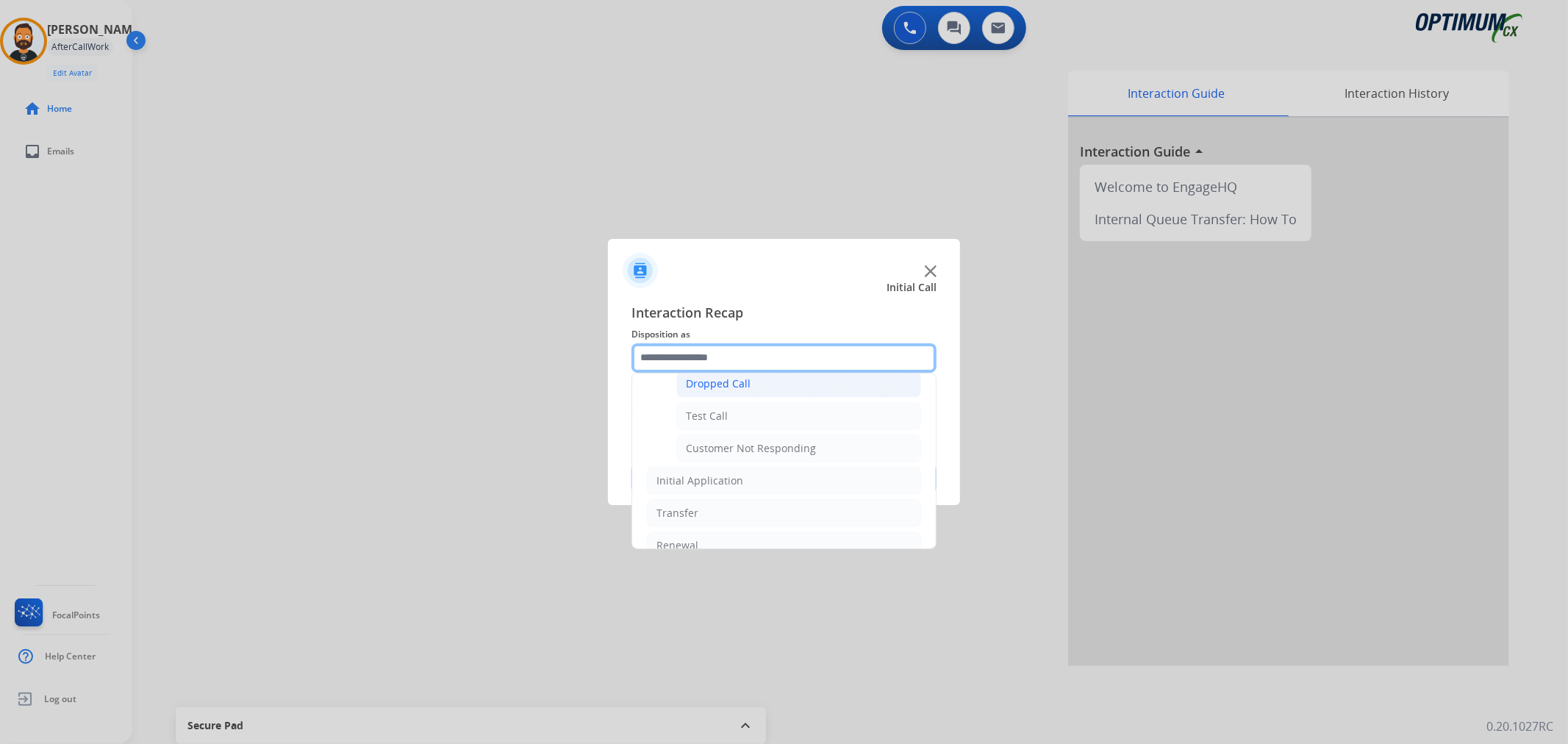
scroll to position [263, 0]
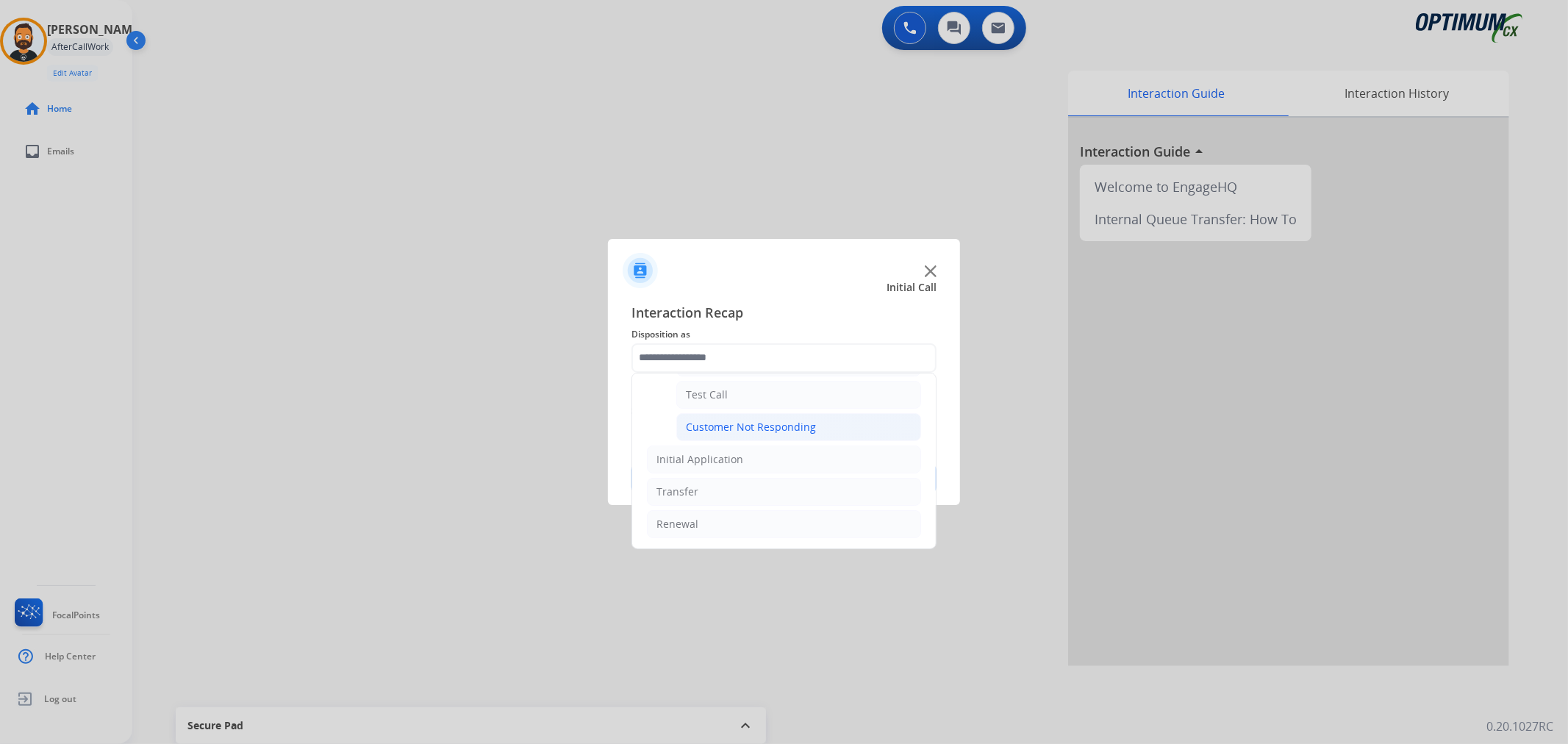
click at [752, 421] on div "Customer Not Responding" at bounding box center [751, 427] width 130 height 15
type input "**********"
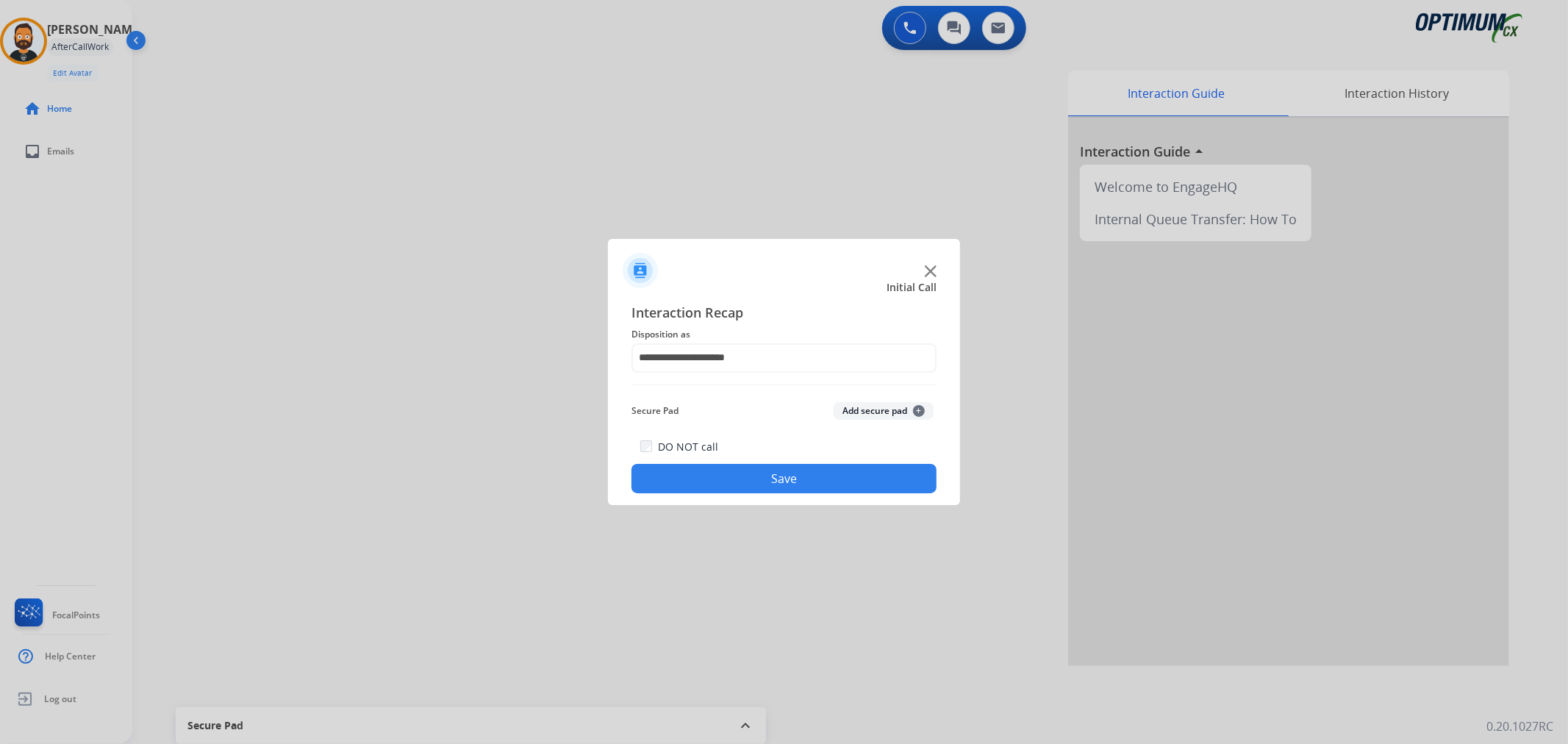
click at [751, 480] on button "Save" at bounding box center [784, 479] width 305 height 29
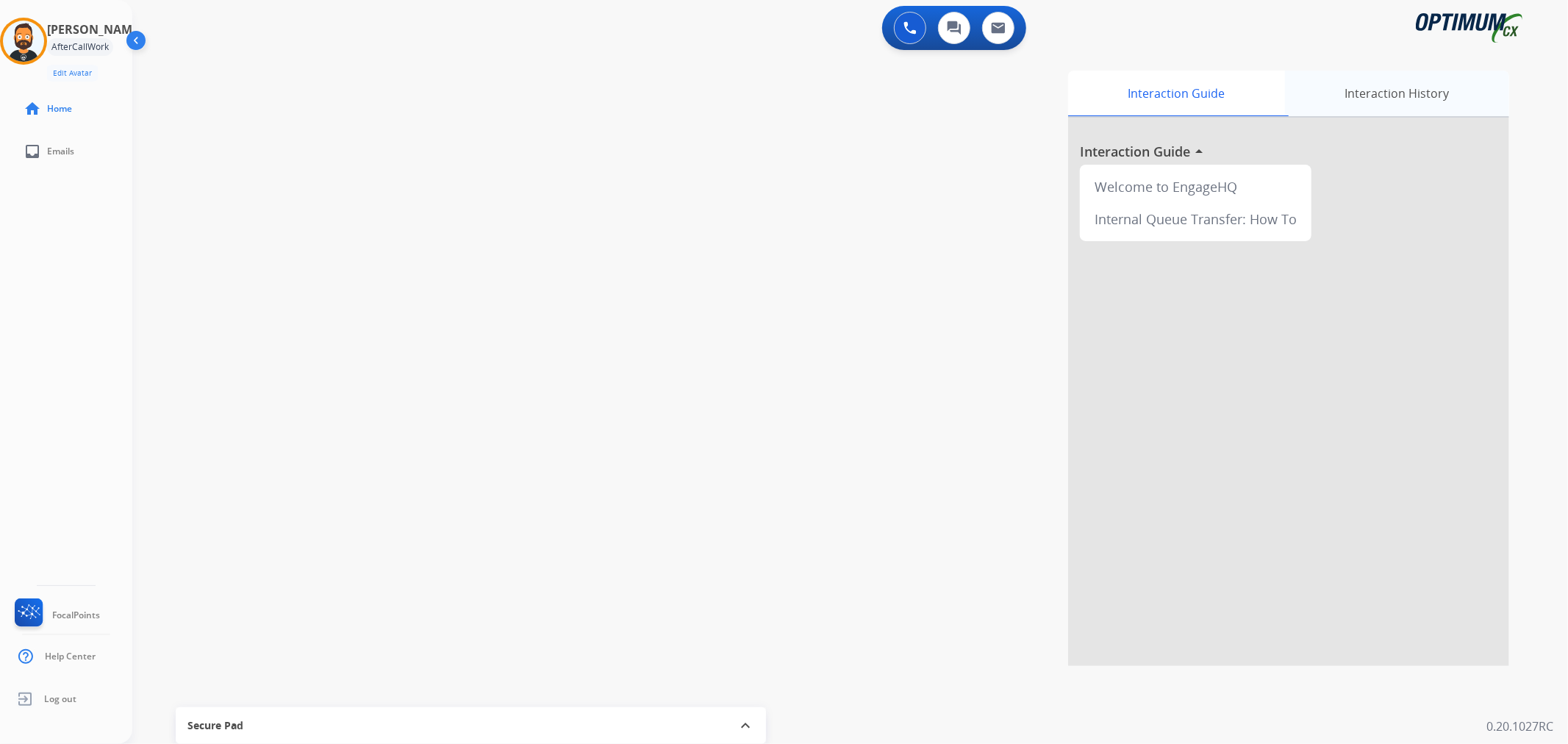
click at [1396, 85] on div "Interaction History" at bounding box center [1397, 93] width 224 height 45
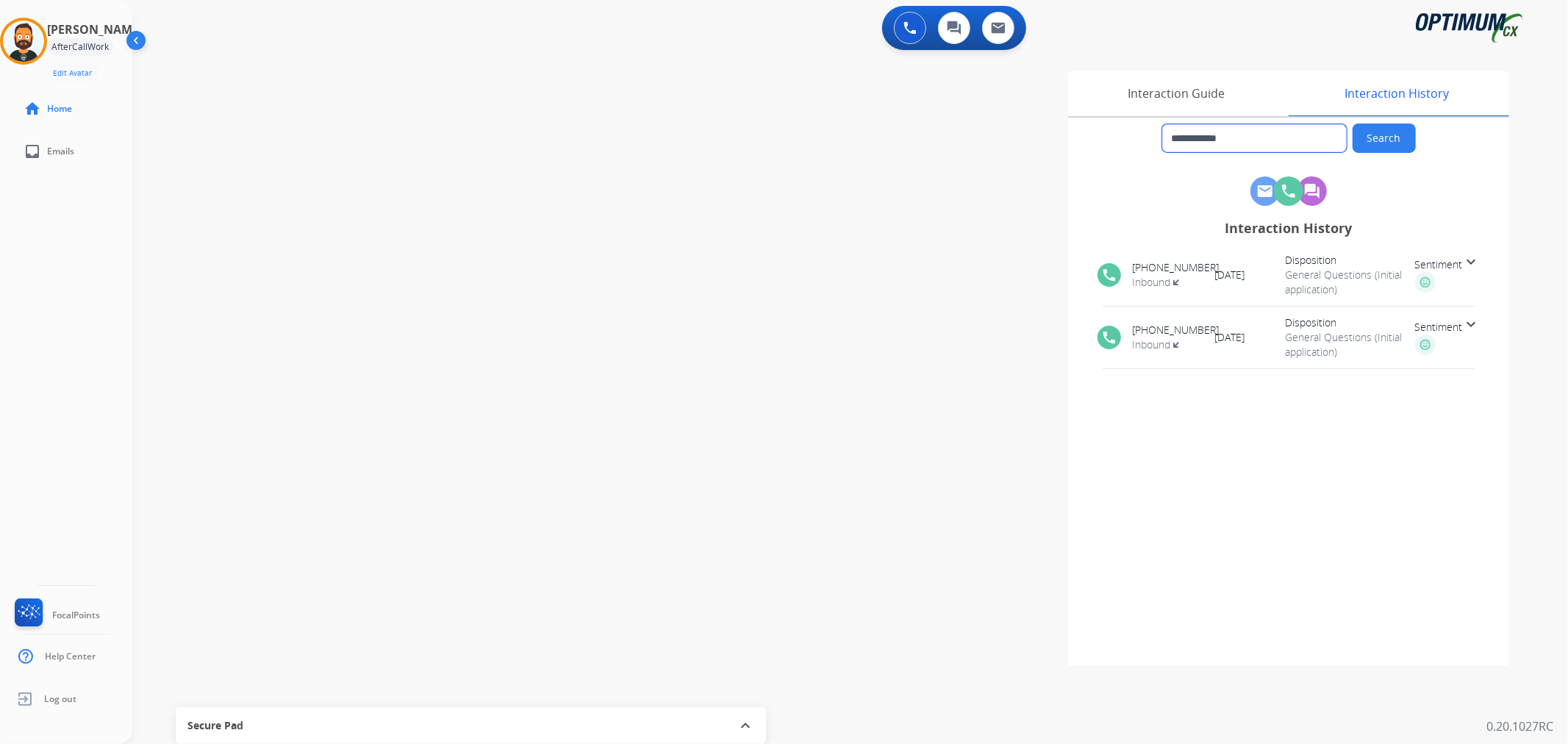
drag, startPoint x: 1262, startPoint y: 134, endPoint x: 1186, endPoint y: 136, distance: 76.0
click at [1186, 136] on input "**********" at bounding box center [1255, 138] width 184 height 28
click at [33, 41] on img at bounding box center [24, 41] width 41 height 41
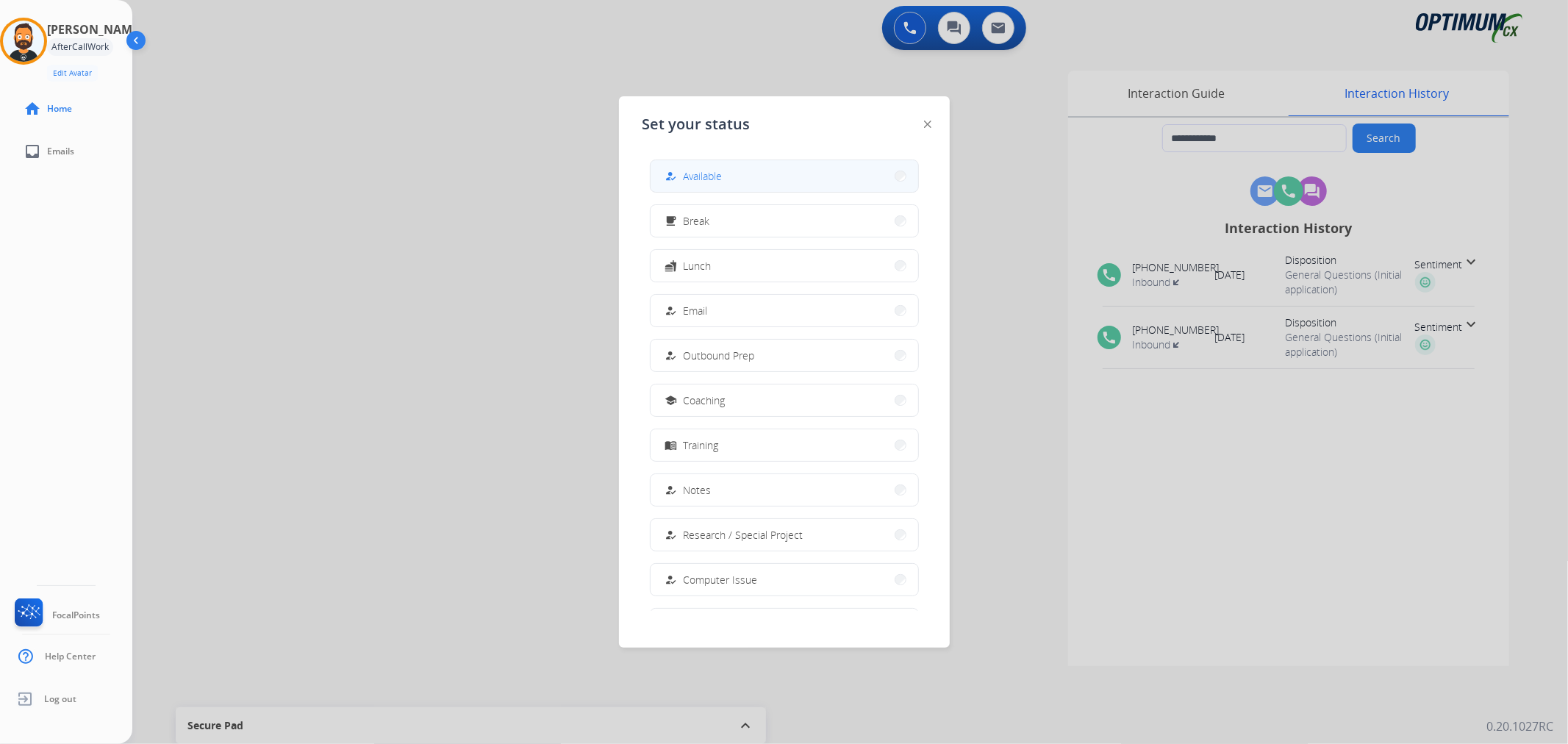
click at [722, 172] on span "Available" at bounding box center [703, 176] width 39 height 15
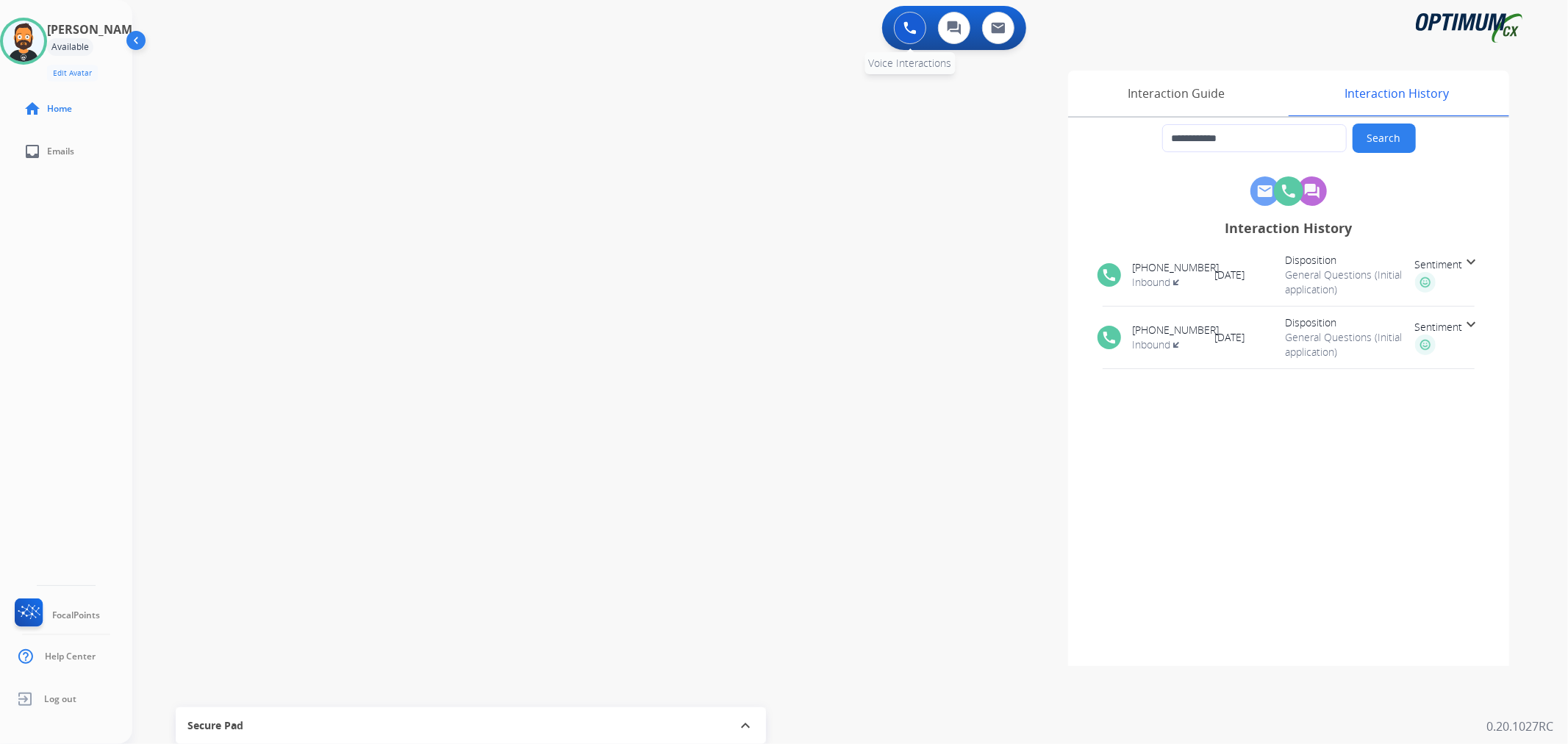
click at [920, 26] on button at bounding box center [910, 28] width 33 height 33
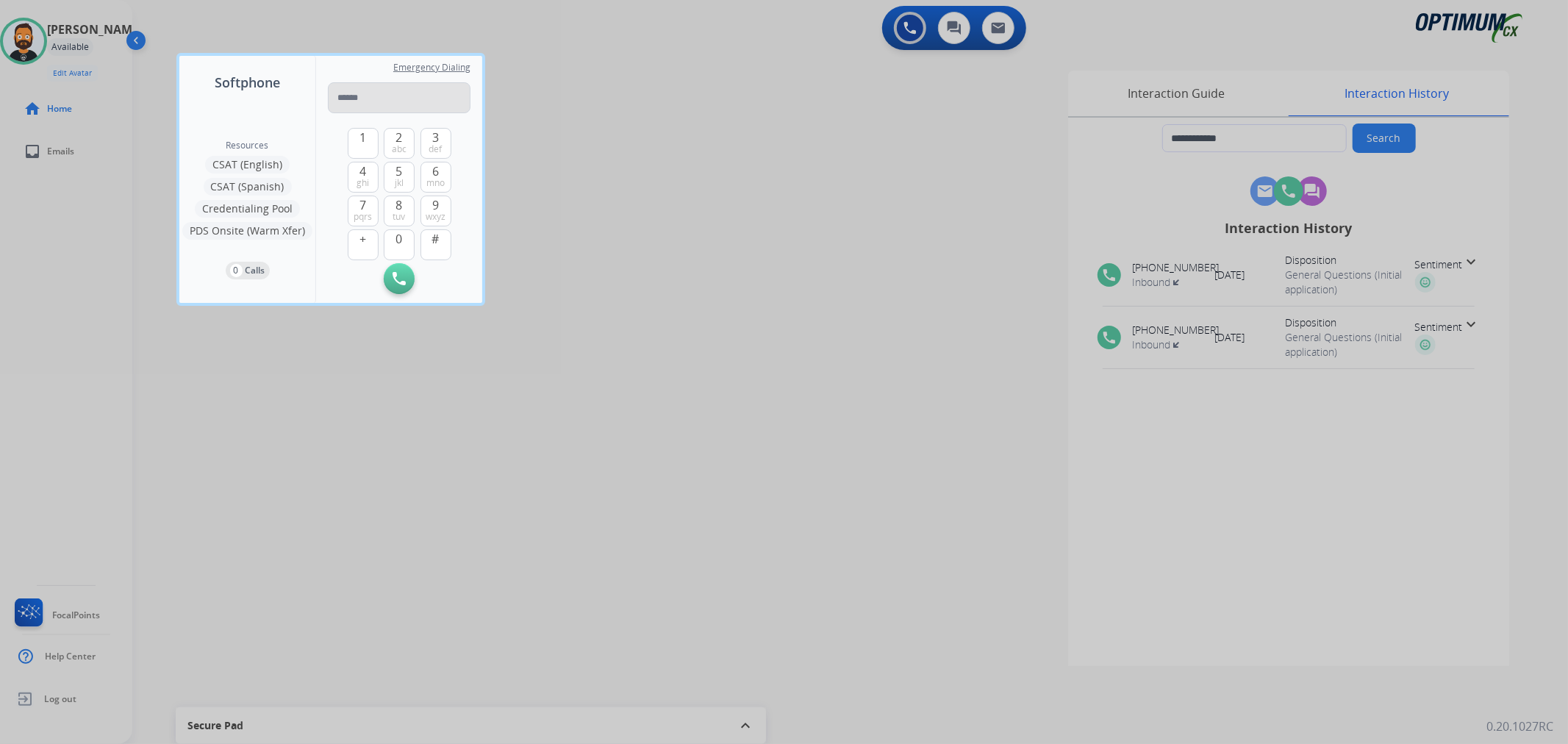
type input "**********"
click at [407, 281] on button "Initiate Call" at bounding box center [399, 278] width 31 height 31
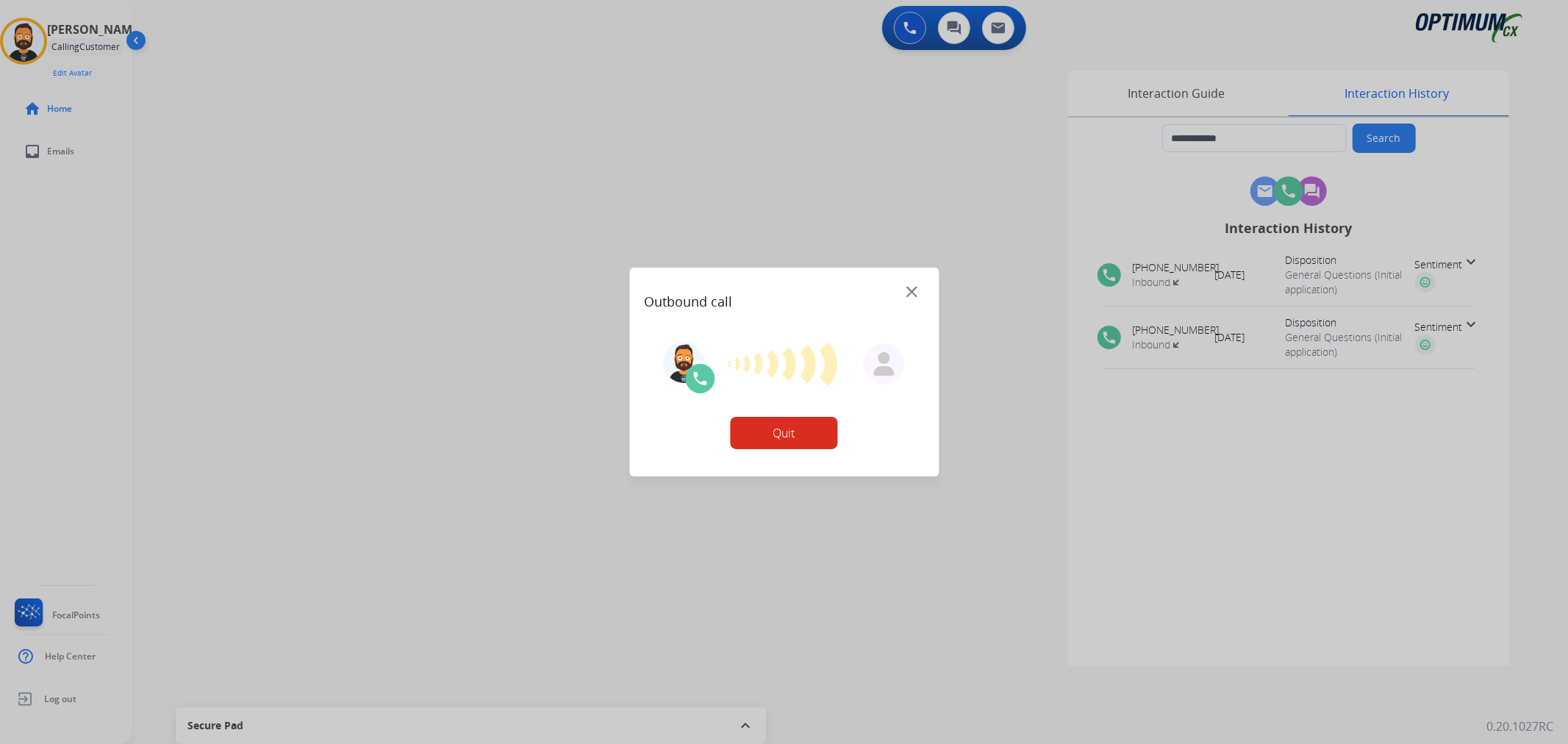
click at [1160, 83] on div at bounding box center [784, 372] width 1568 height 744
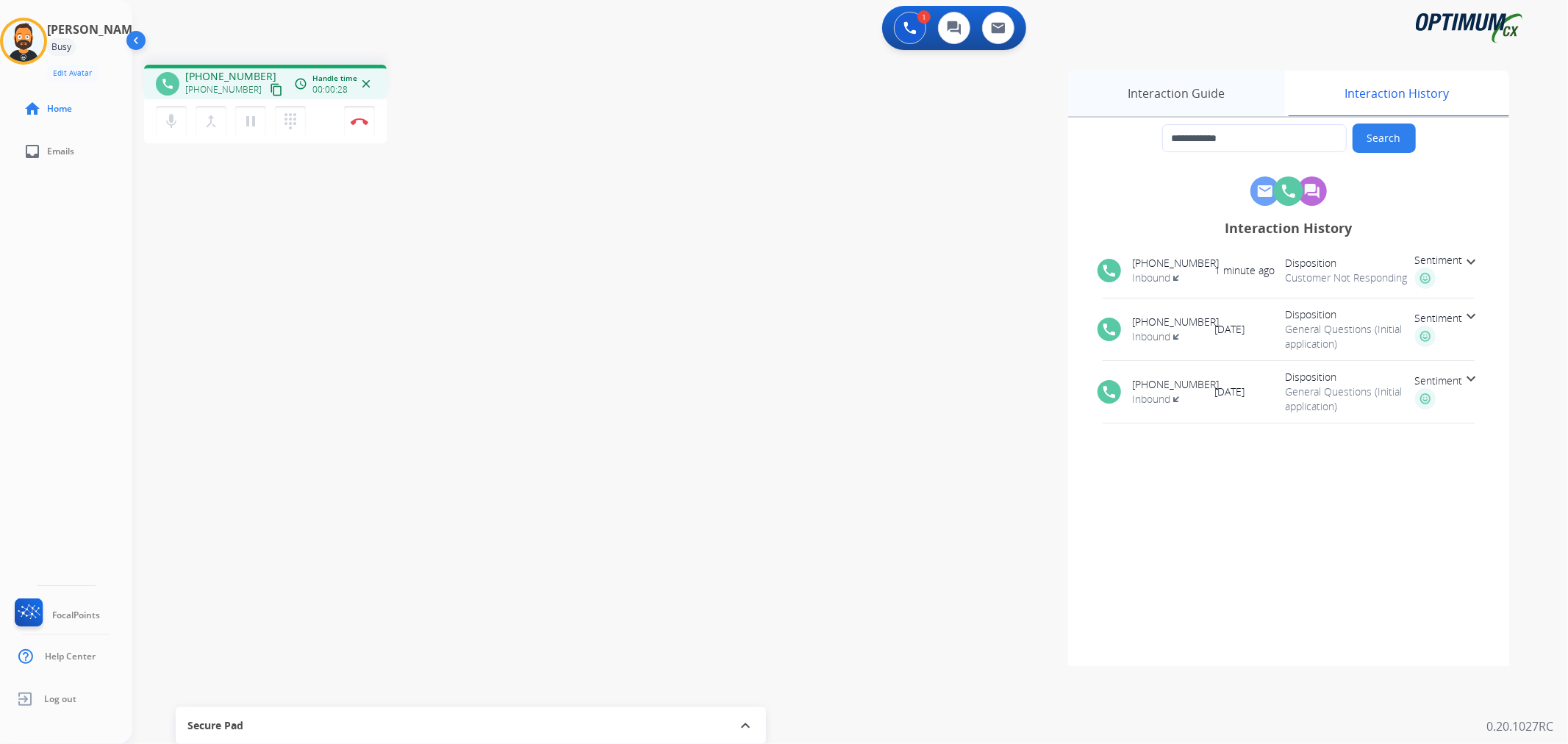
click at [1186, 100] on div "Interaction Guide" at bounding box center [1176, 93] width 217 height 45
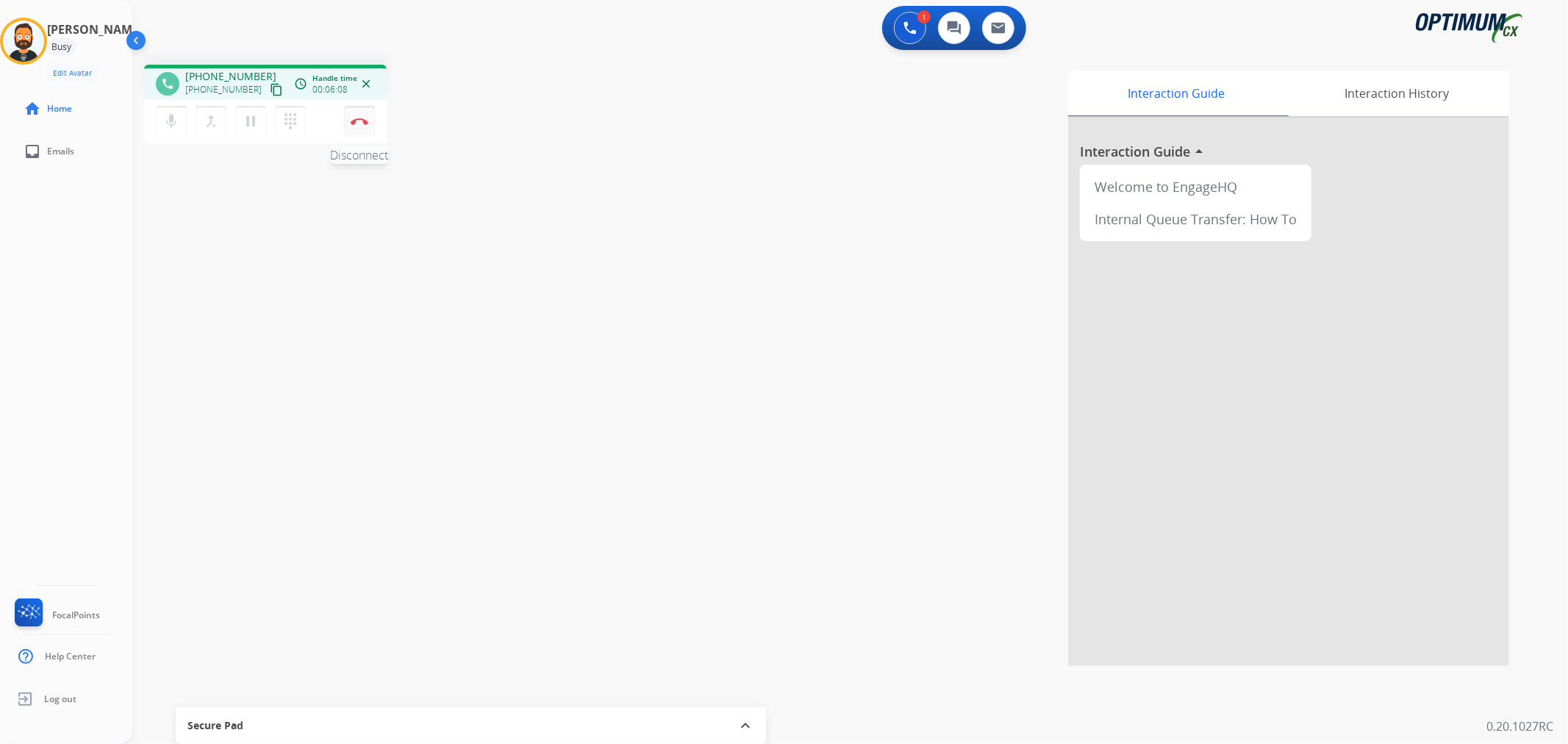
click at [354, 118] on img at bounding box center [359, 121] width 17 height 7
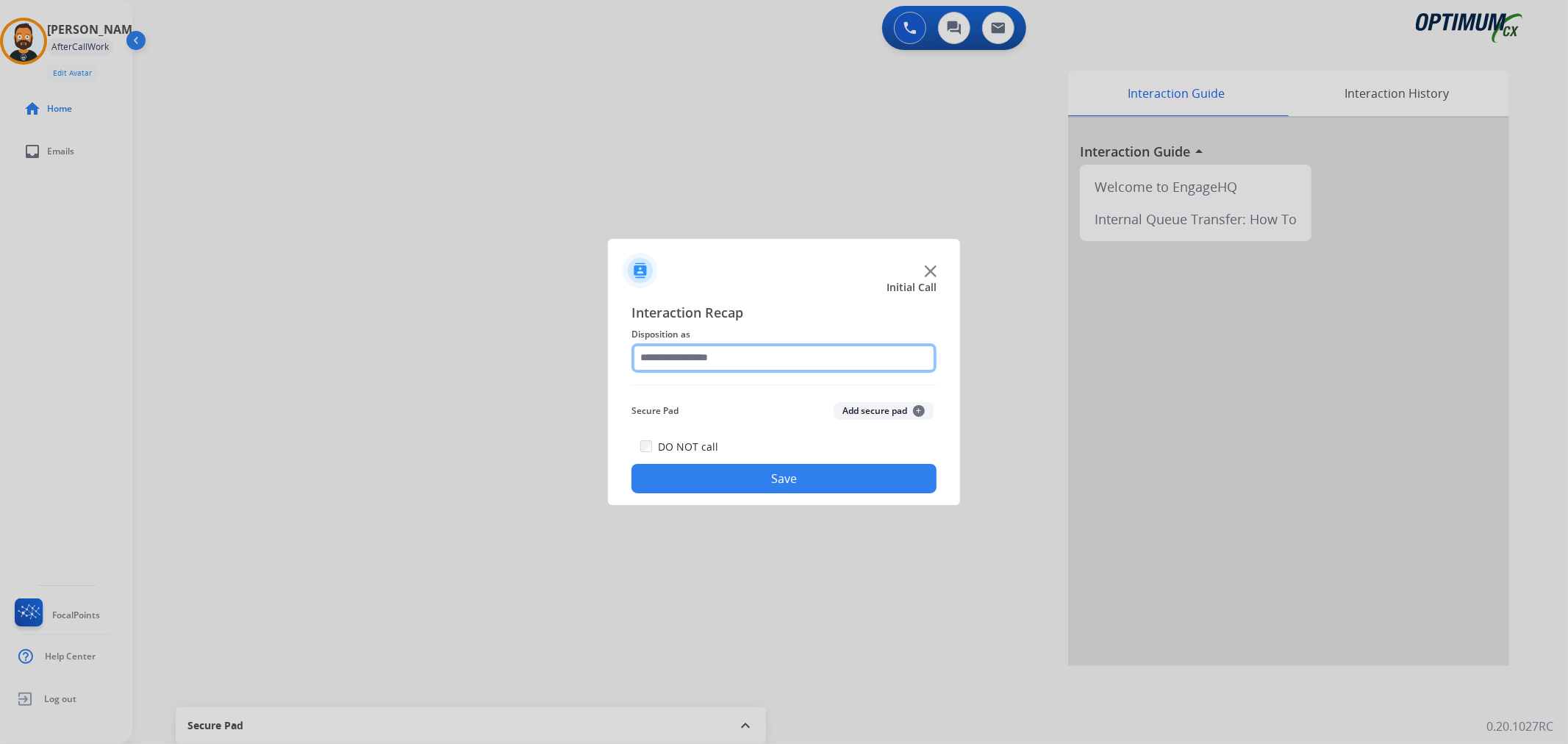
click at [684, 360] on input "text" at bounding box center [784, 358] width 305 height 29
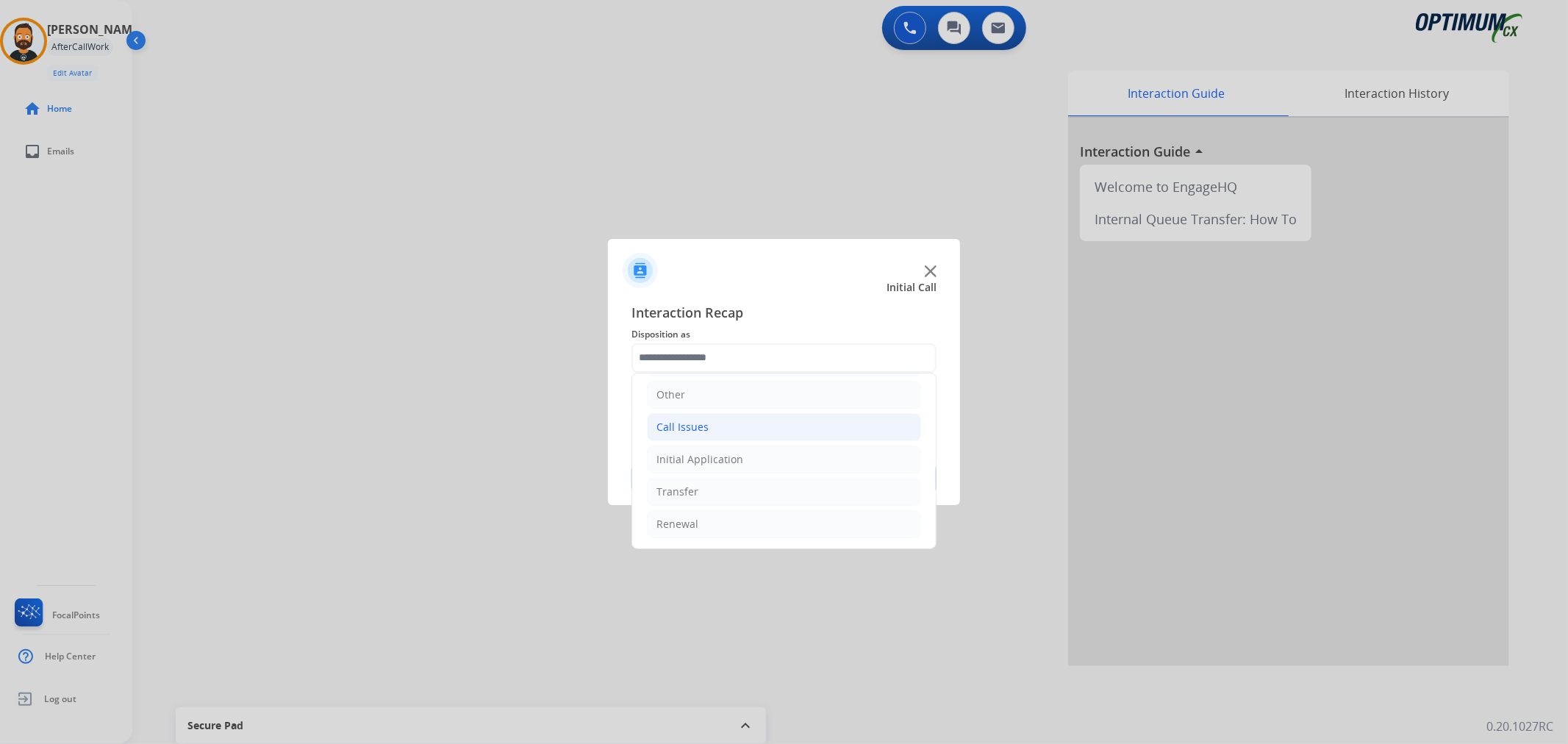
click at [711, 459] on div "Initial Application" at bounding box center [699, 459] width 87 height 15
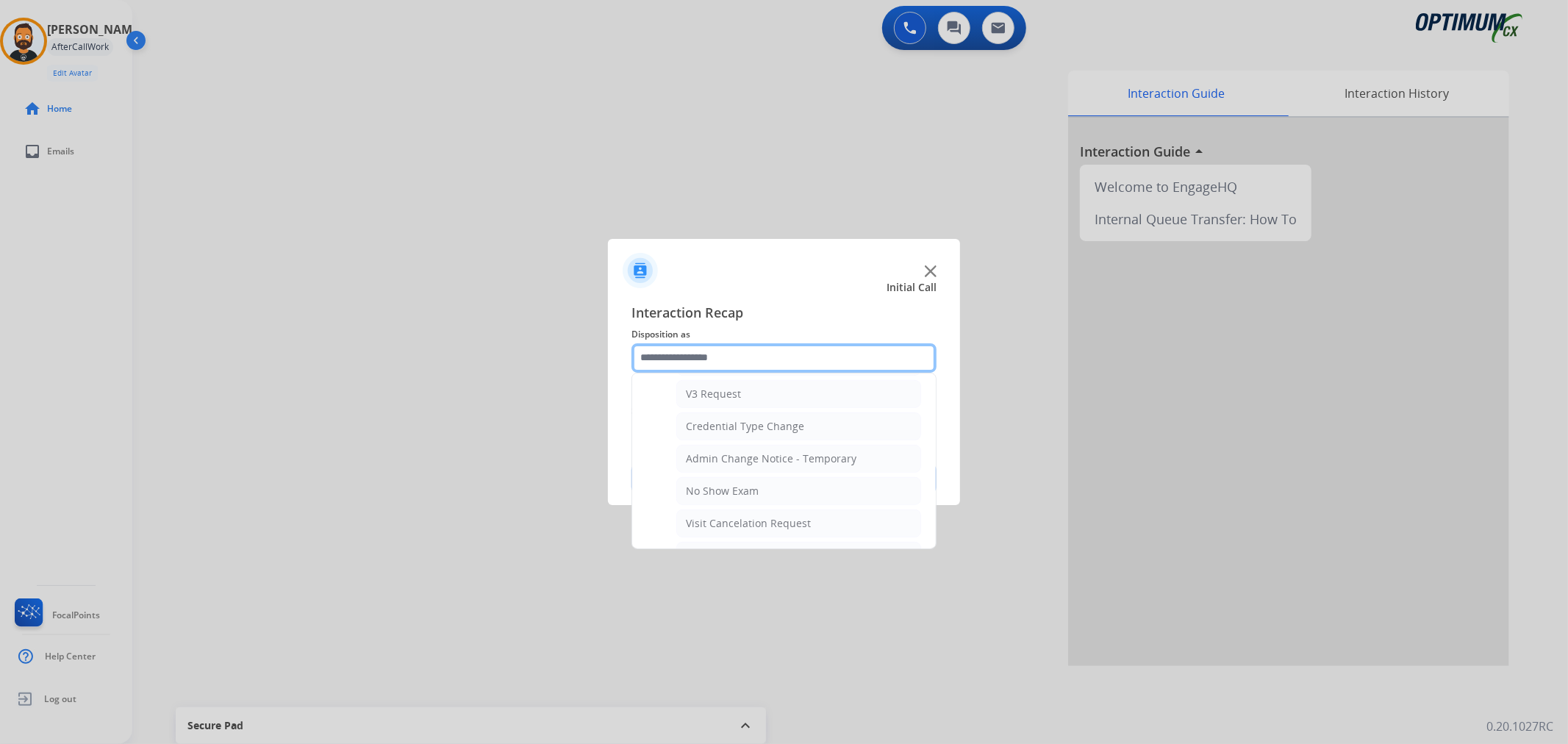
scroll to position [781, 0]
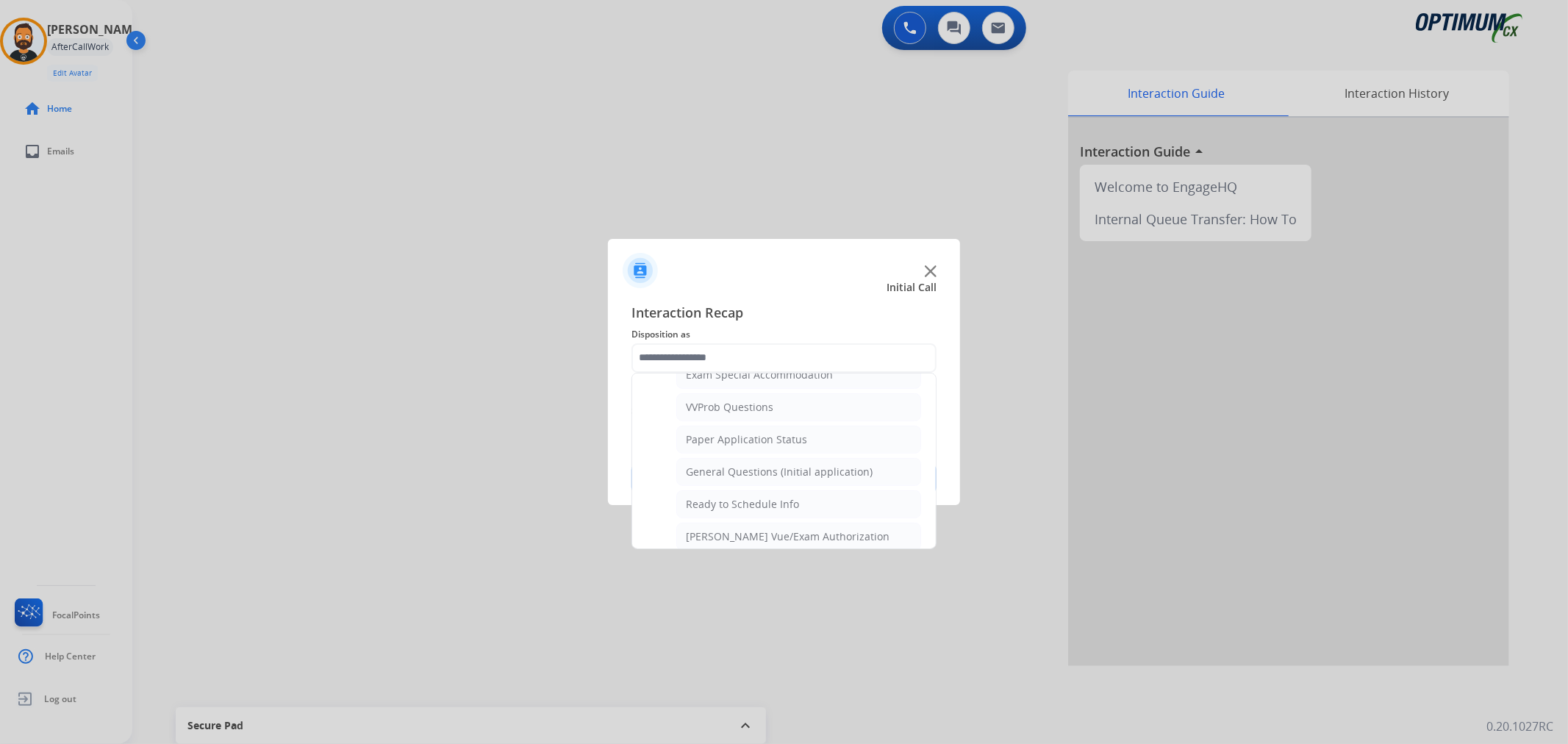
click at [742, 466] on li "General Questions (Initial application)" at bounding box center [799, 471] width 245 height 28
type input "**********"
click at [742, 466] on button "Save" at bounding box center [784, 479] width 305 height 29
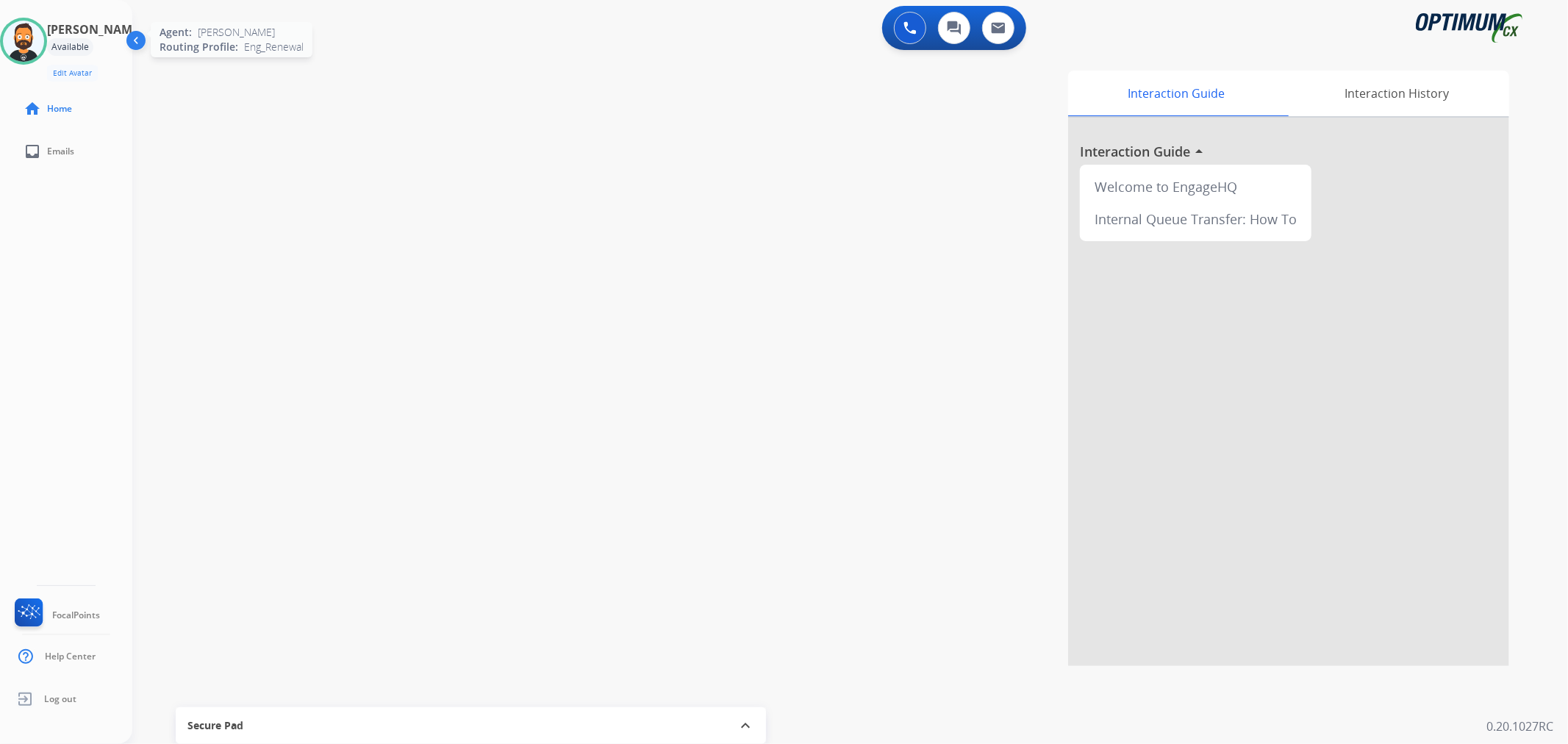
click at [29, 41] on img at bounding box center [24, 41] width 41 height 41
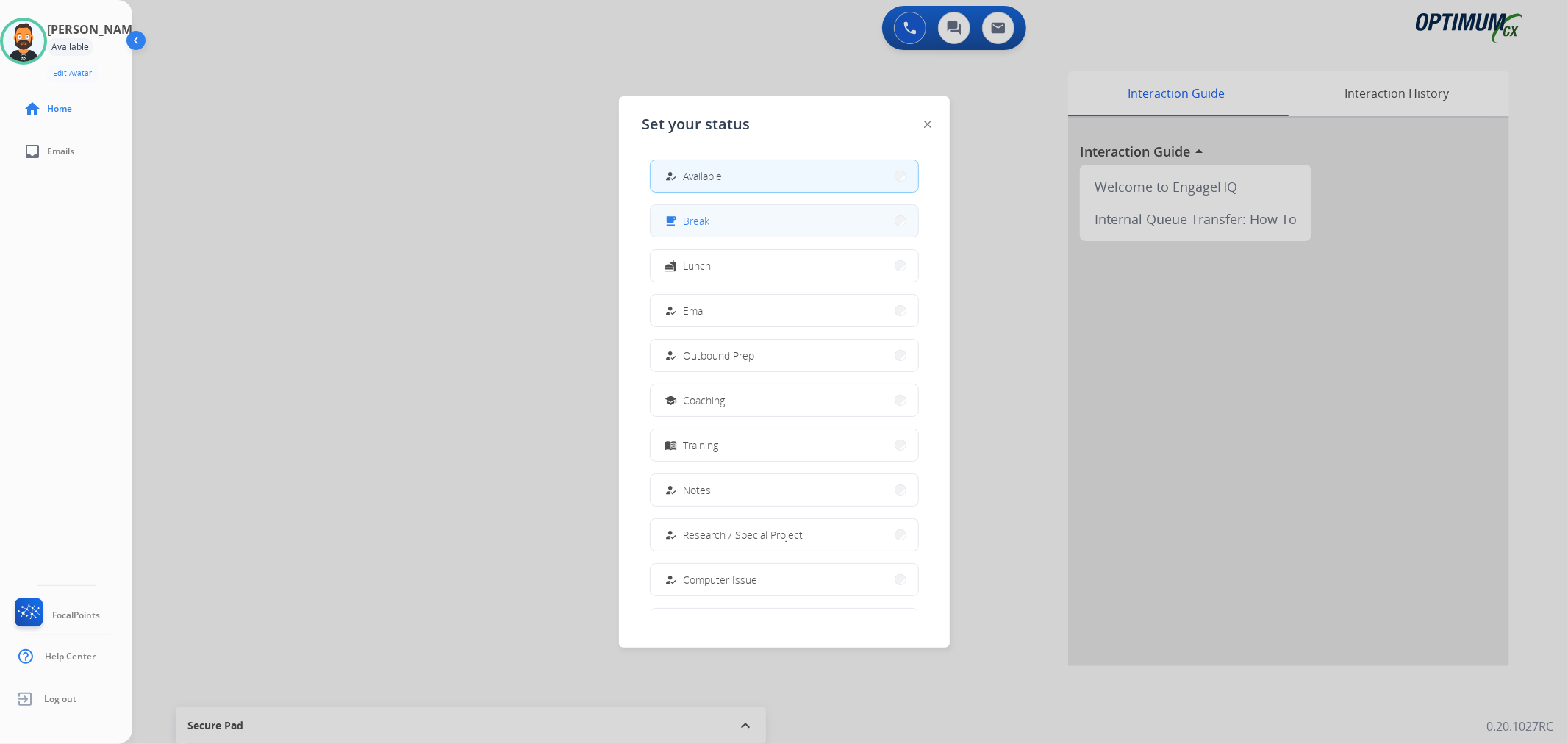
click at [683, 216] on div "free_breakfast Break" at bounding box center [687, 221] width 48 height 17
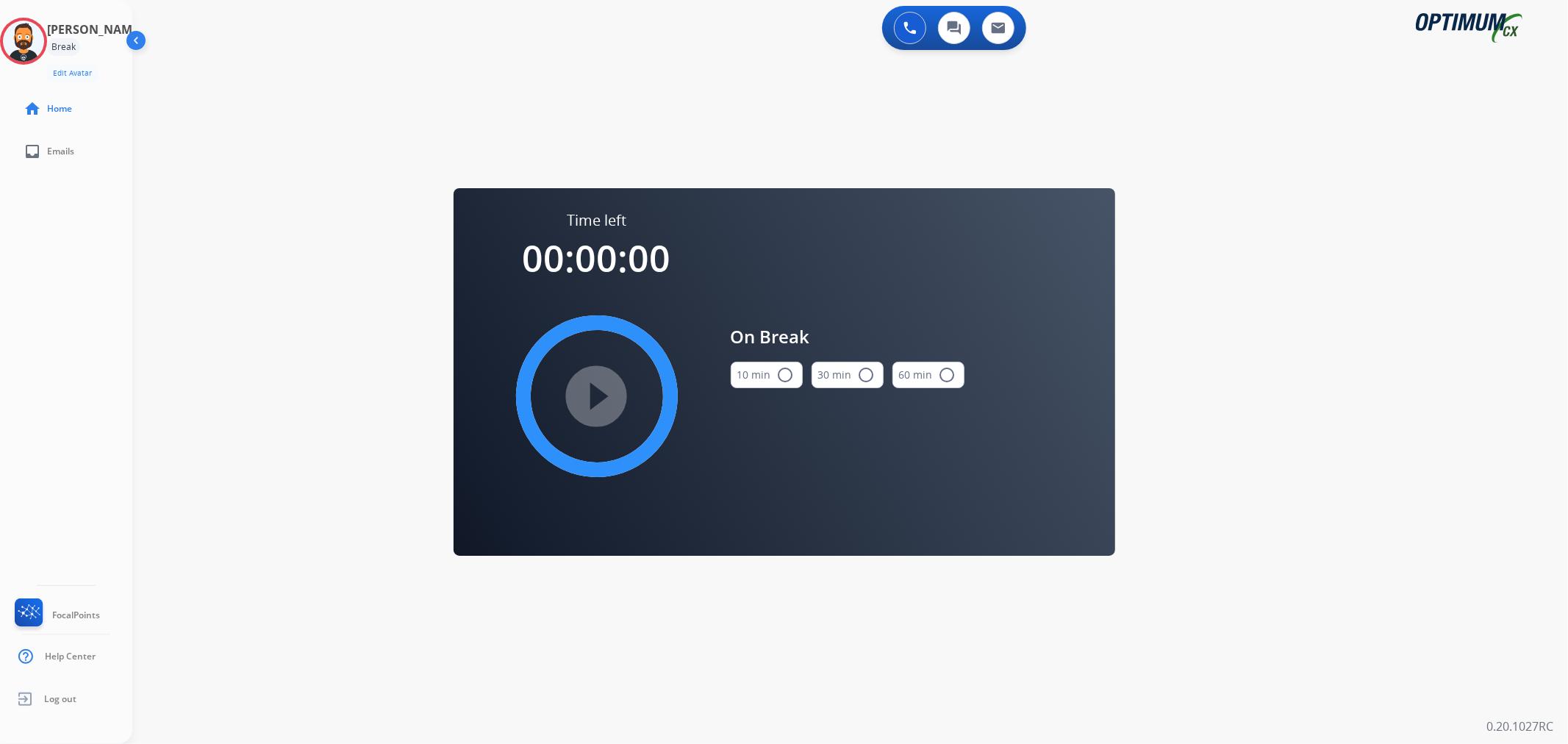
click at [597, 387] on div "play_circle_filled" at bounding box center [597, 397] width 221 height 221
click at [750, 370] on button "10 min radio_button_unchecked" at bounding box center [767, 374] width 72 height 26
click at [606, 388] on mat-icon "play_circle_filled" at bounding box center [597, 397] width 17 height 17
click at [41, 45] on icon at bounding box center [24, 41] width 48 height 48
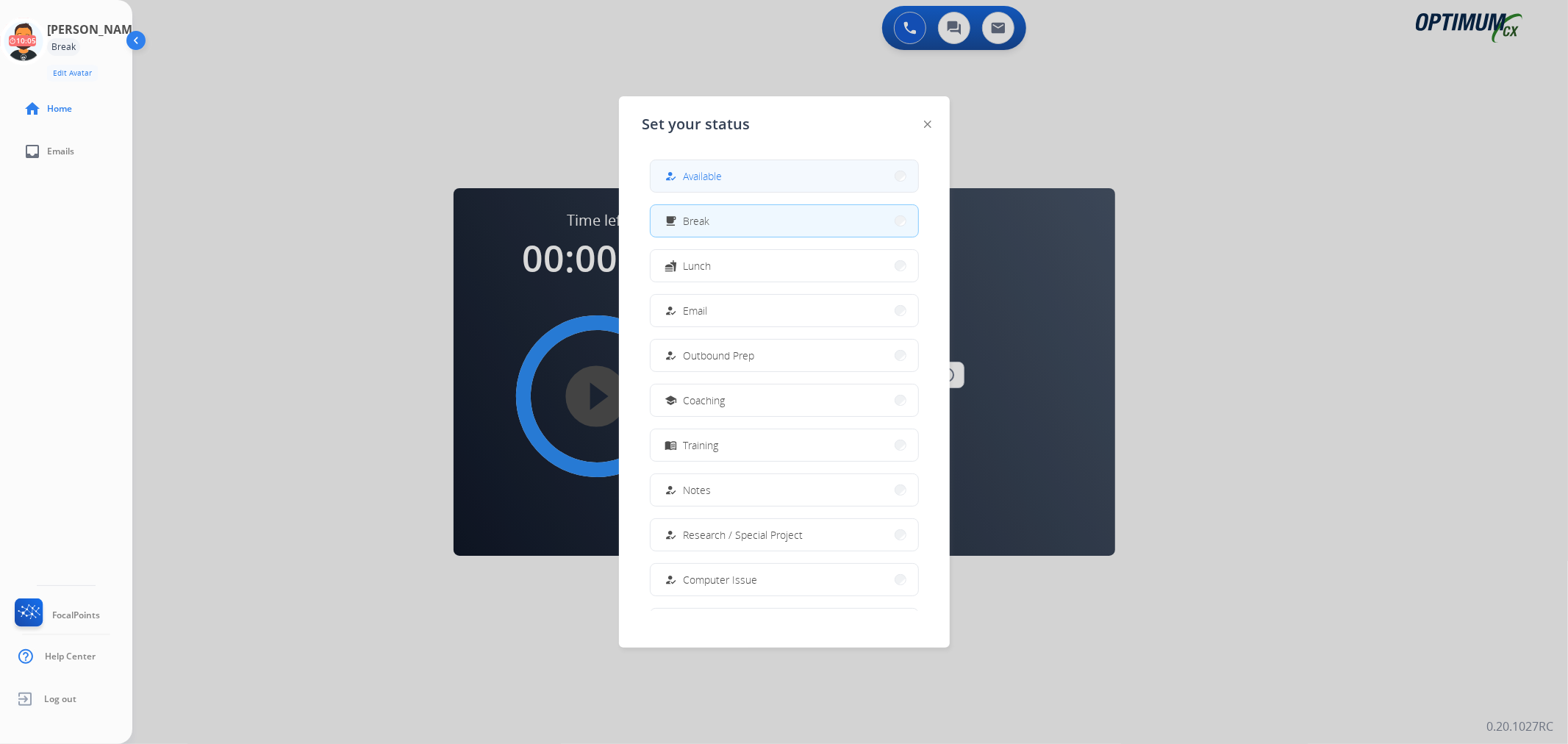
click at [719, 180] on span "Available" at bounding box center [703, 176] width 39 height 15
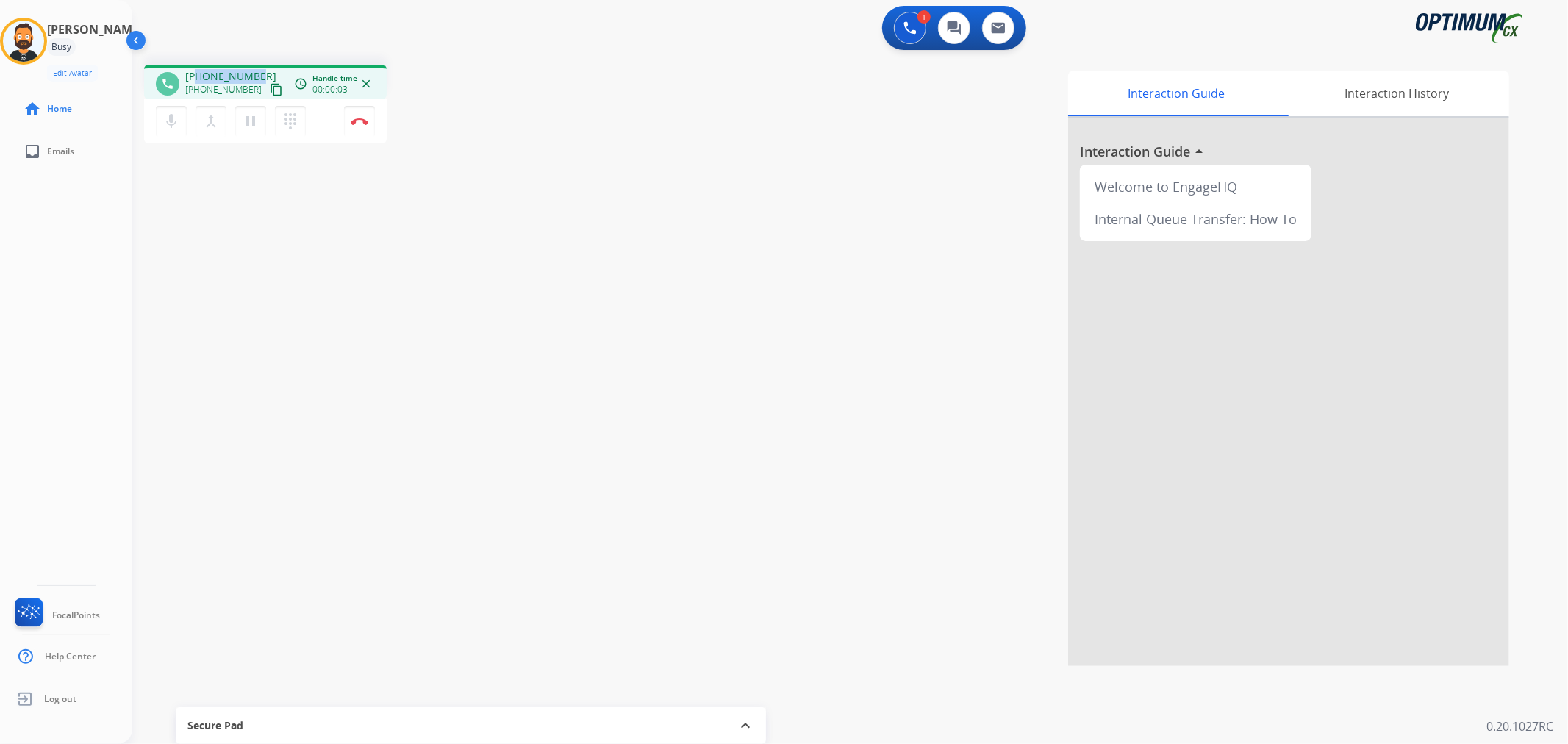
drag, startPoint x: 255, startPoint y: 72, endPoint x: 197, endPoint y: 66, distance: 58.3
click at [197, 66] on div "phone +15139261134 +15139261134 content_copy access_time Call metrics Queue 00:…" at bounding box center [265, 81] width 242 height 34
copy span "5139261134"
click at [365, 125] on button "Disconnect" at bounding box center [359, 121] width 31 height 31
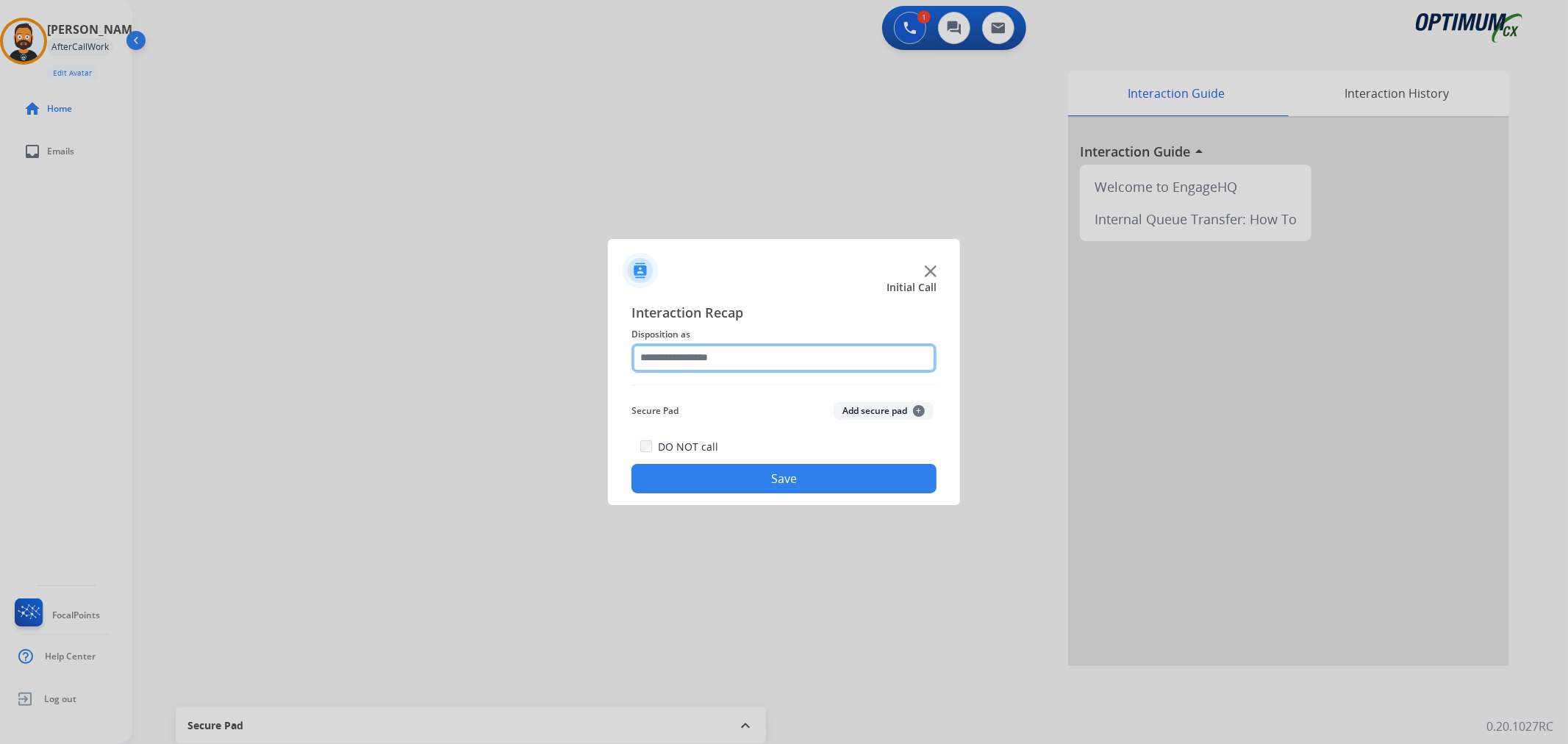
click at [714, 348] on input "text" at bounding box center [784, 358] width 305 height 29
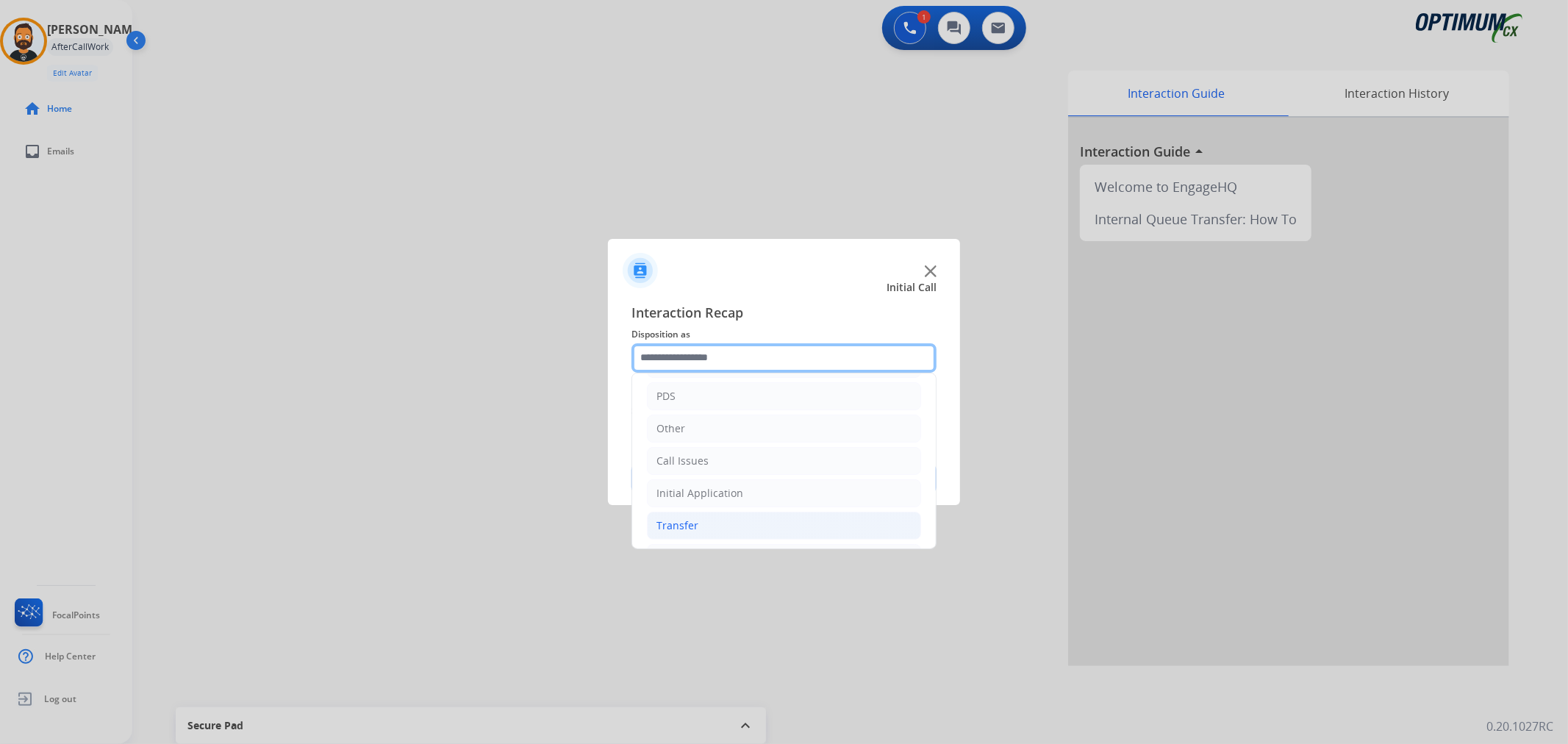
scroll to position [101, 0]
click at [688, 518] on div "Renewal" at bounding box center [677, 524] width 42 height 15
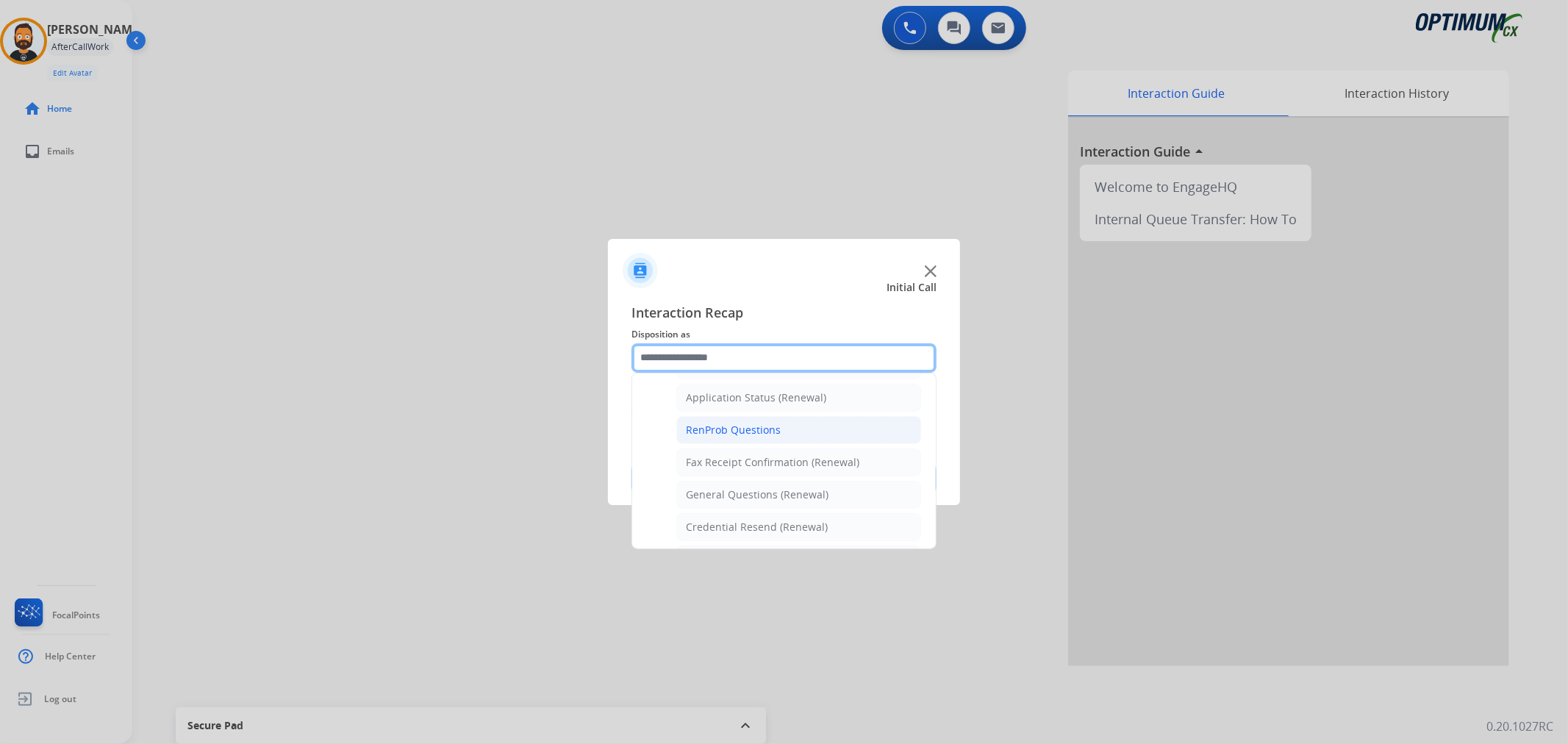
scroll to position [373, 0]
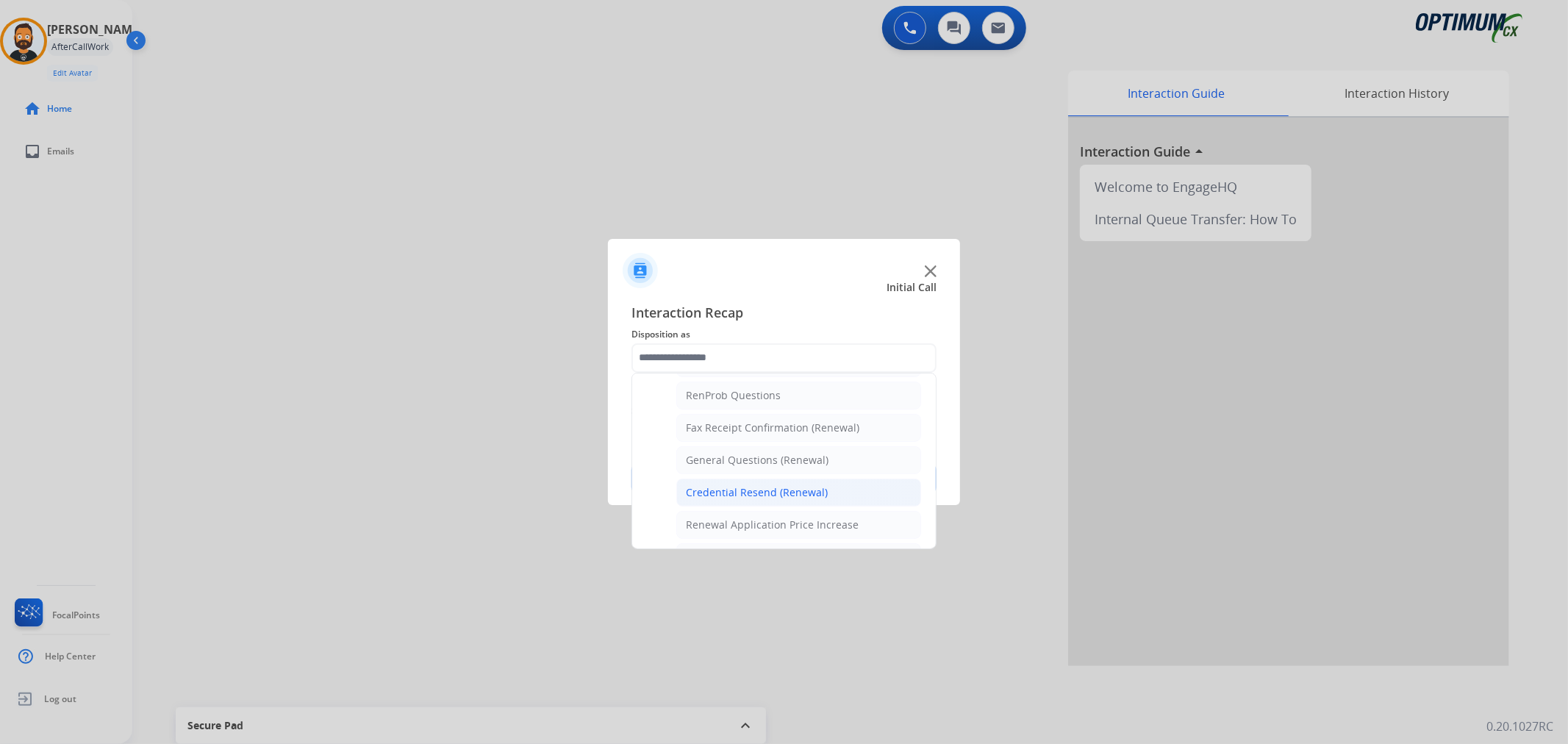
click at [751, 482] on li "Credential Resend (Renewal)" at bounding box center [799, 492] width 245 height 28
type input "**********"
click at [751, 482] on button "Save" at bounding box center [784, 479] width 305 height 29
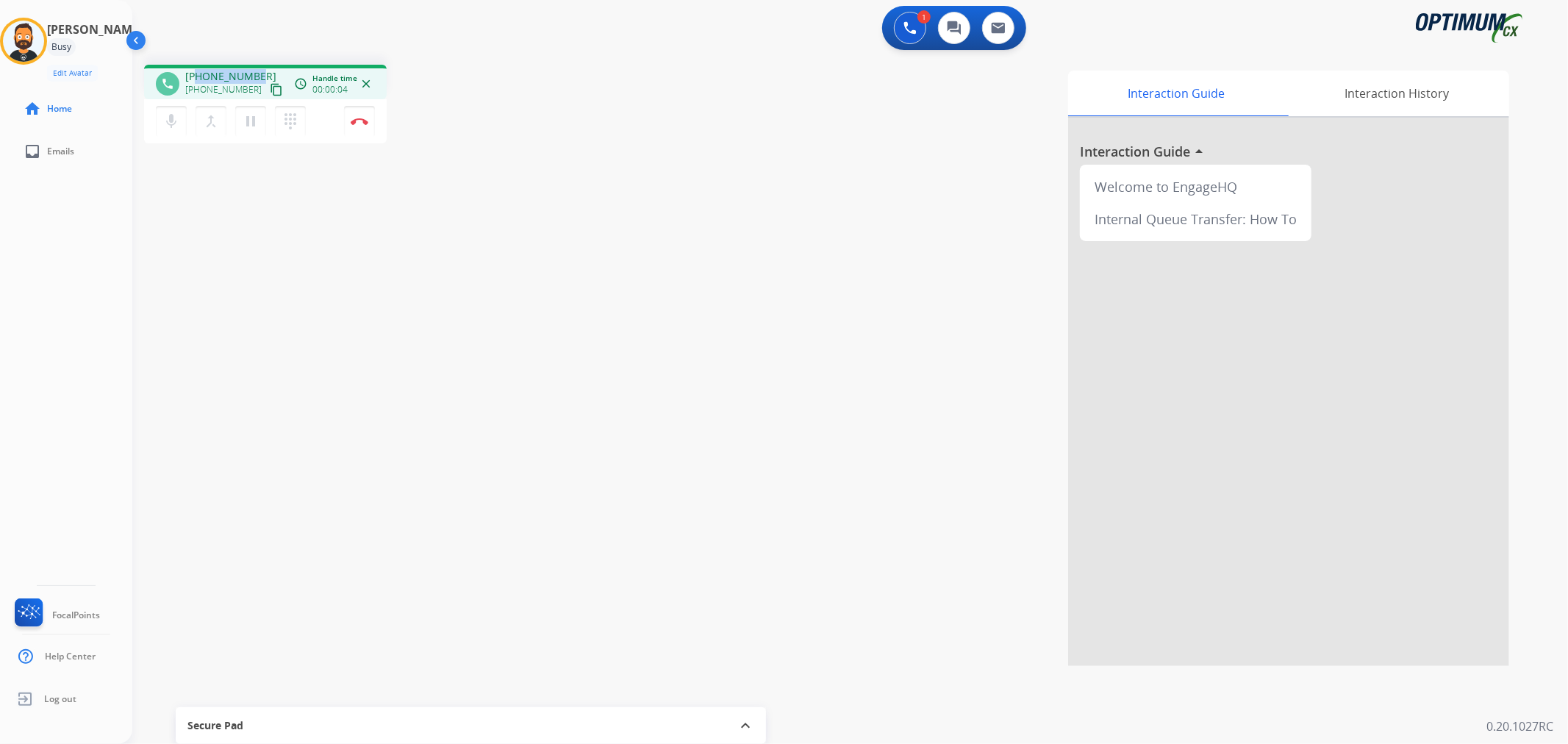
drag, startPoint x: 257, startPoint y: 71, endPoint x: 199, endPoint y: 79, distance: 58.5
click at [199, 79] on div "+12168201960 +12168201960 content_copy" at bounding box center [235, 83] width 100 height 29
copy span "2168201960"
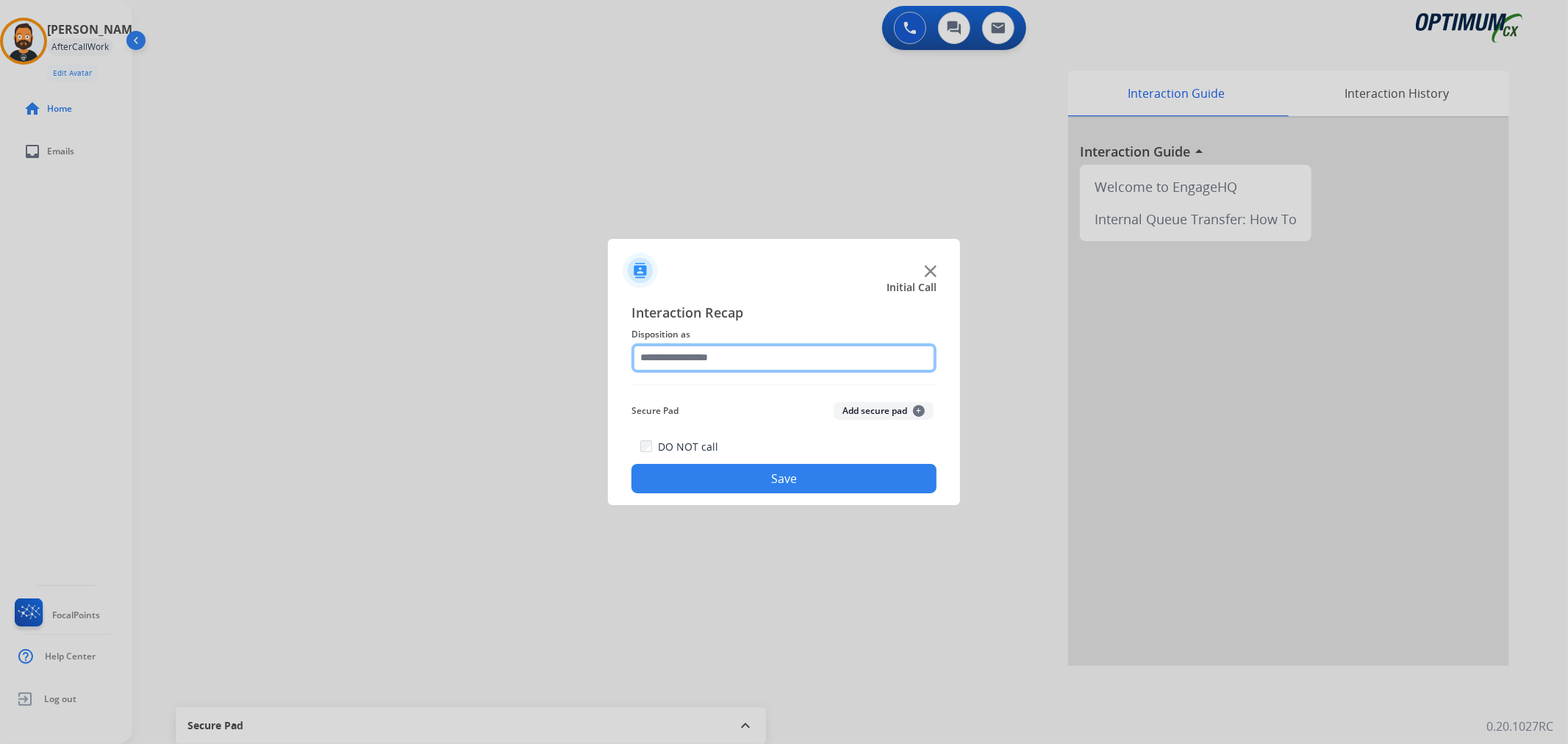
click at [693, 370] on input "text" at bounding box center [784, 358] width 305 height 29
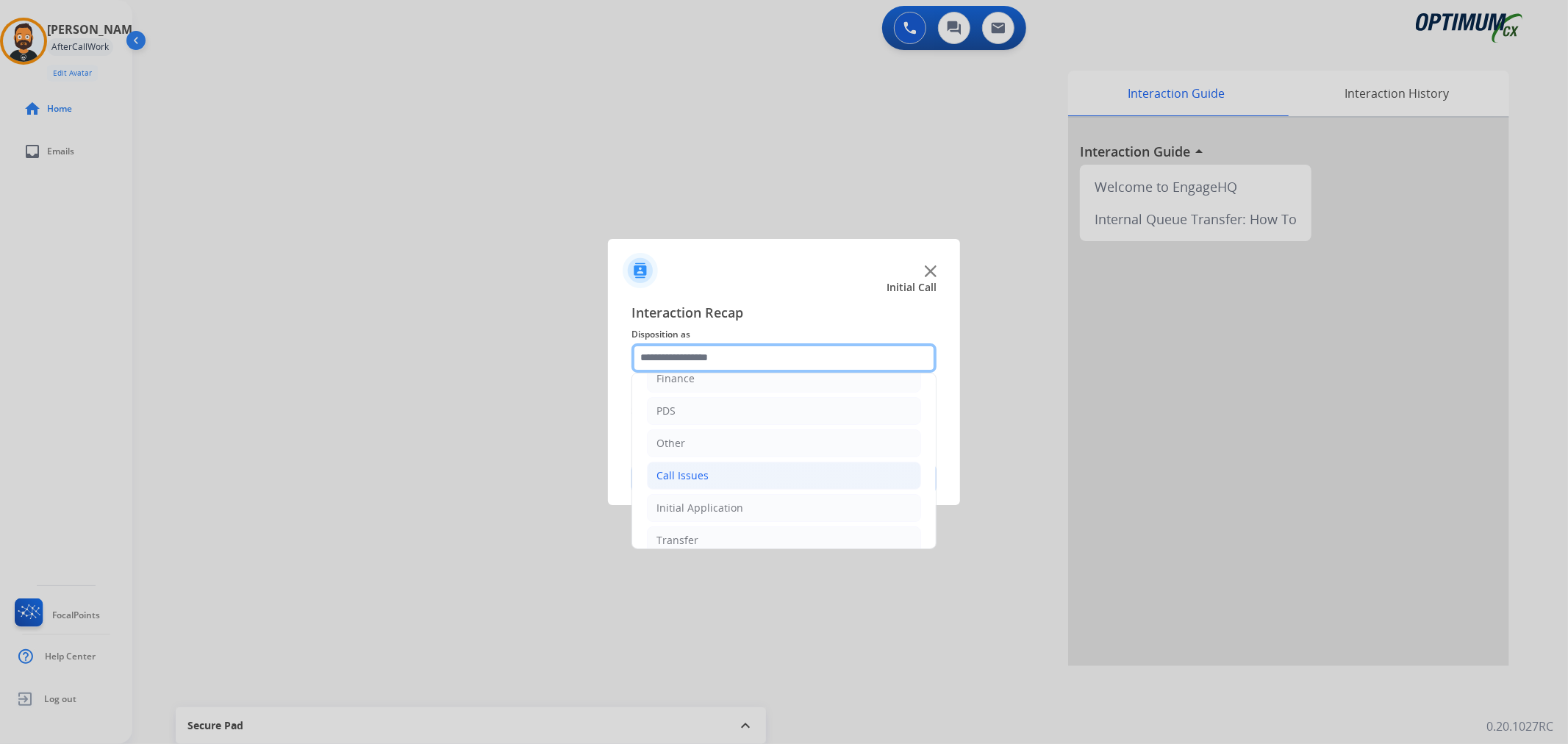
scroll to position [101, 0]
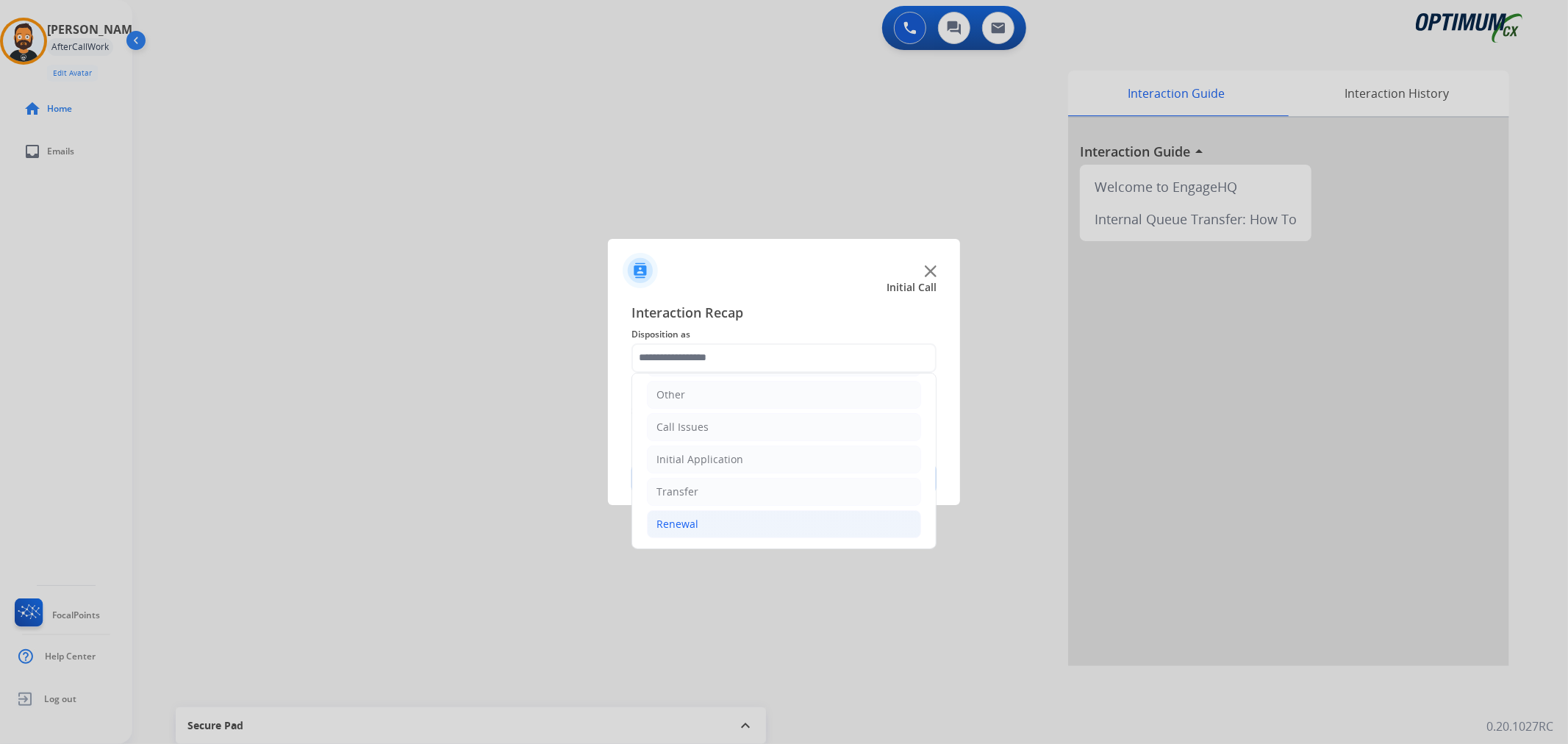
click at [728, 525] on li "Renewal" at bounding box center [784, 524] width 274 height 28
click at [732, 457] on div "Initial Application" at bounding box center [699, 459] width 87 height 15
click at [754, 484] on div "Credential Resend (Initial application)" at bounding box center [779, 491] width 186 height 15
type input "**********"
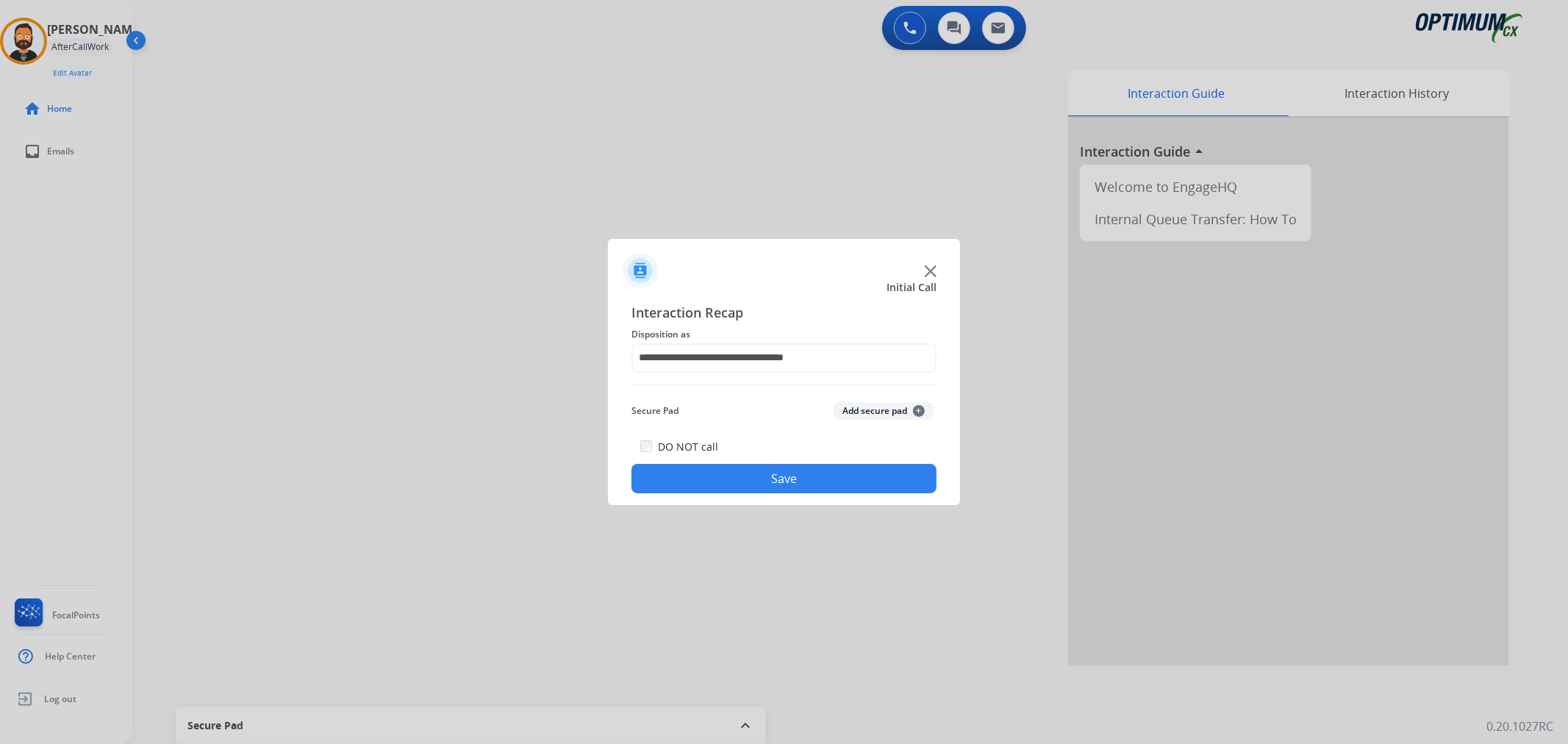
click at [754, 484] on button "Save" at bounding box center [784, 479] width 305 height 29
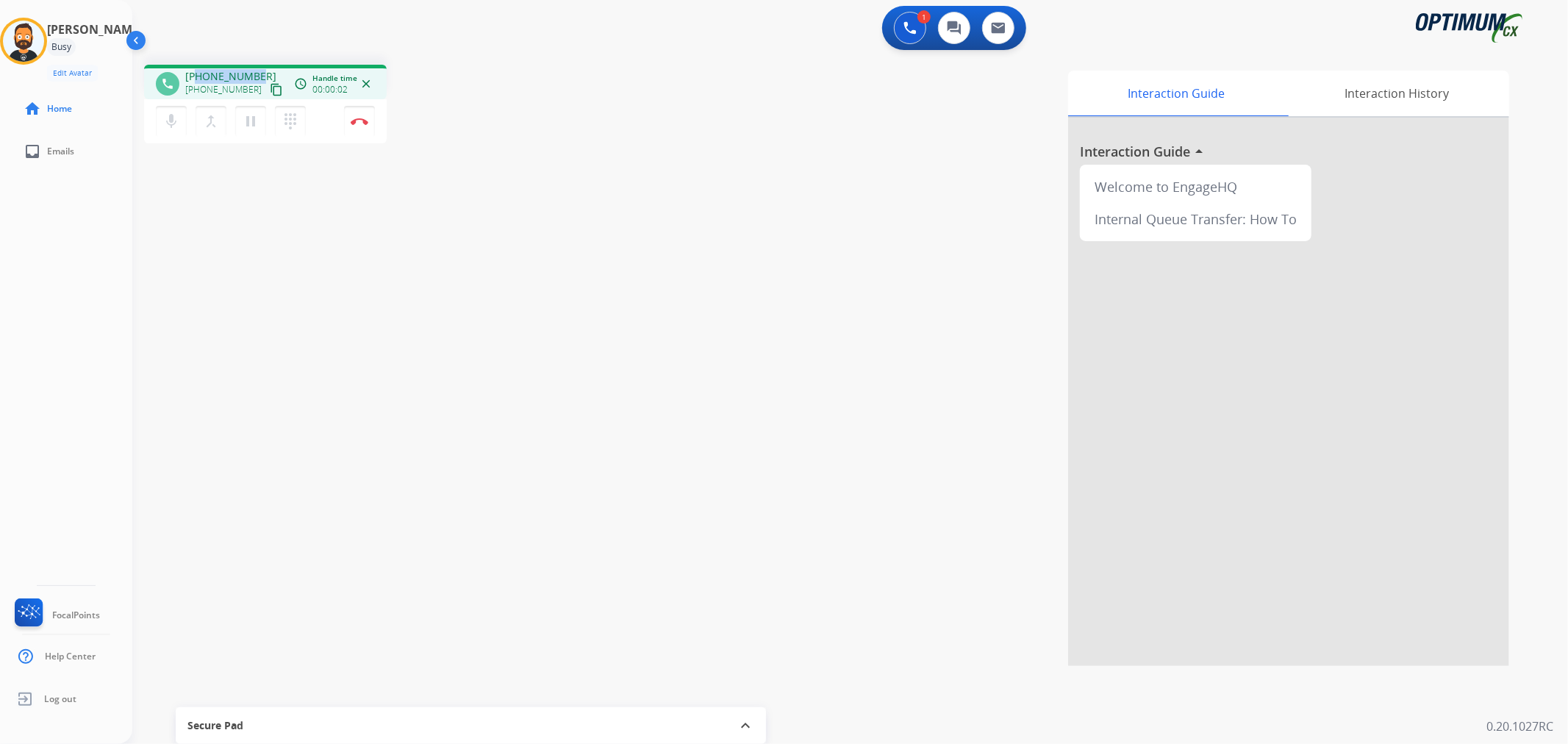
drag, startPoint x: 255, startPoint y: 69, endPoint x: 199, endPoint y: 74, distance: 56.2
click at [199, 74] on span "+13147094106" at bounding box center [230, 76] width 91 height 15
copy span "3147094106"
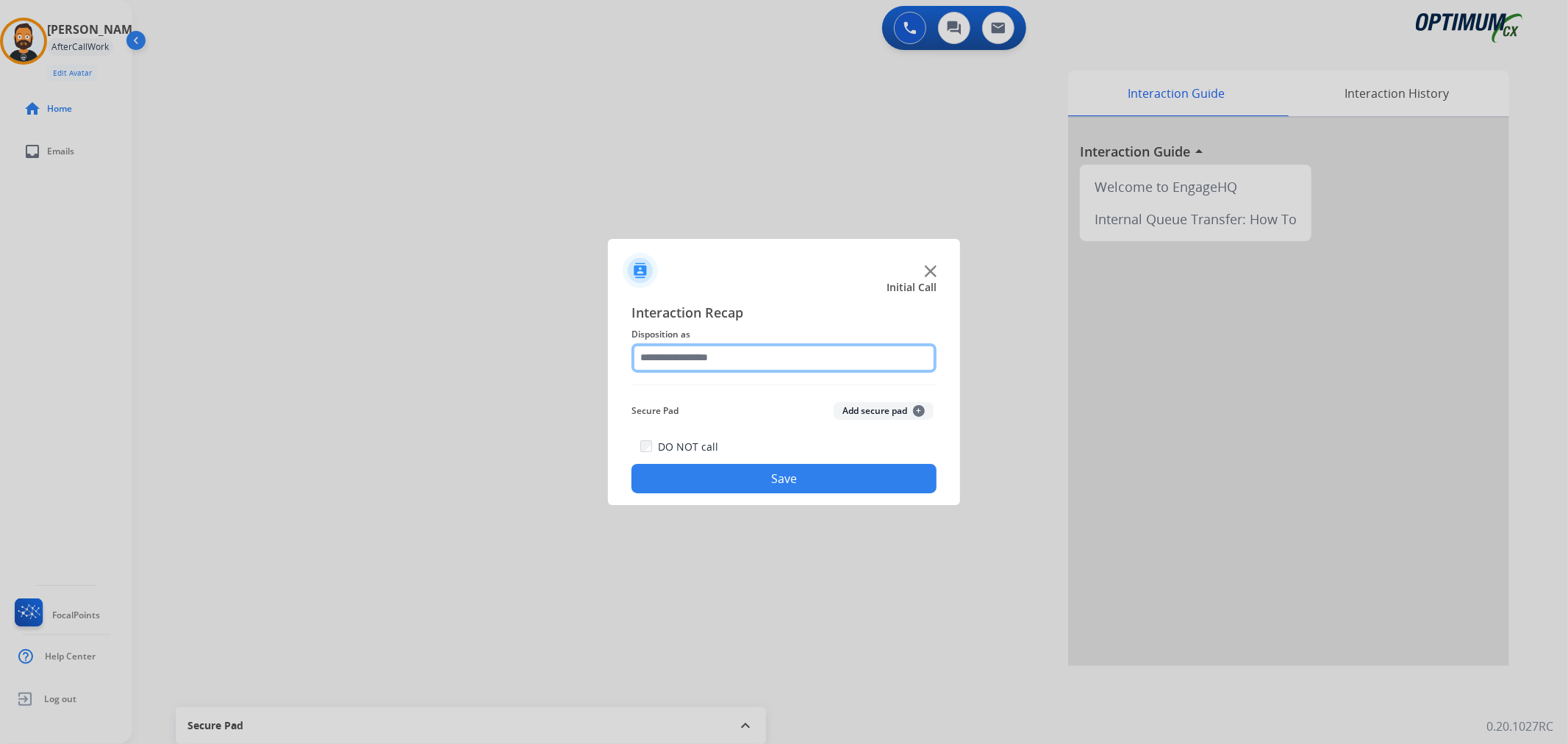
click at [699, 360] on input "text" at bounding box center [784, 358] width 305 height 29
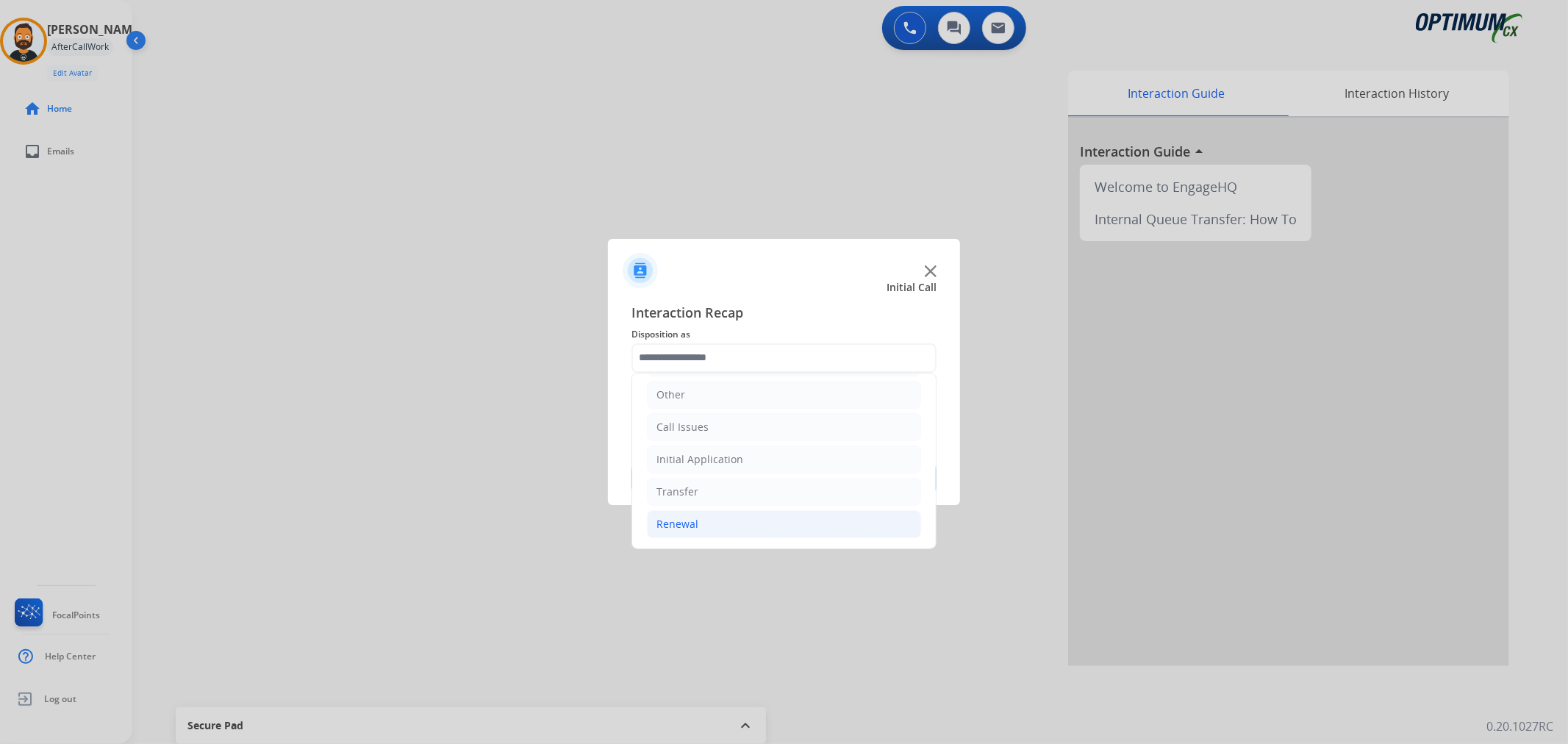
click at [699, 518] on li "Renewal" at bounding box center [784, 524] width 274 height 28
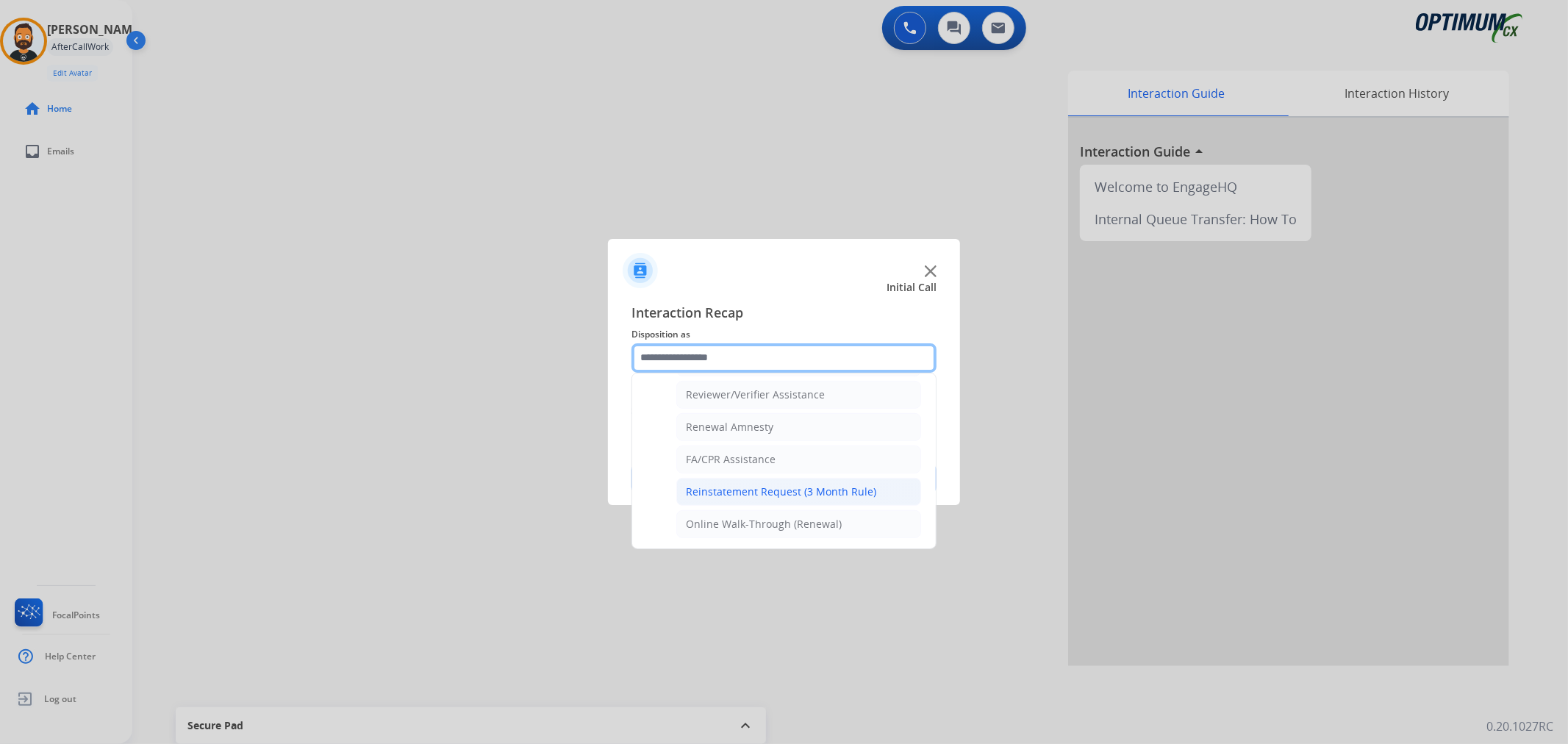
scroll to position [435, 0]
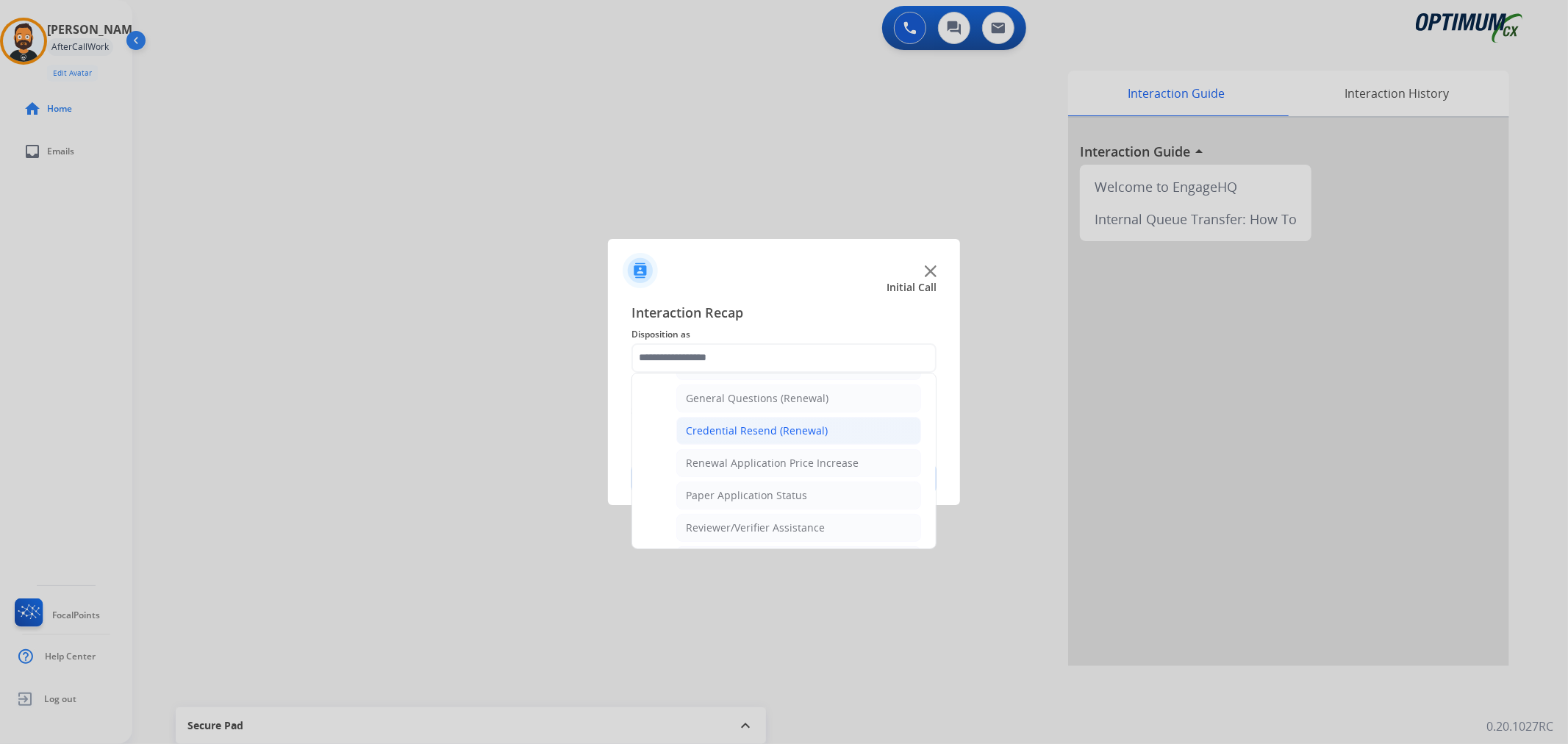
click at [760, 424] on li "Credential Resend (Renewal)" at bounding box center [799, 431] width 245 height 28
type input "**********"
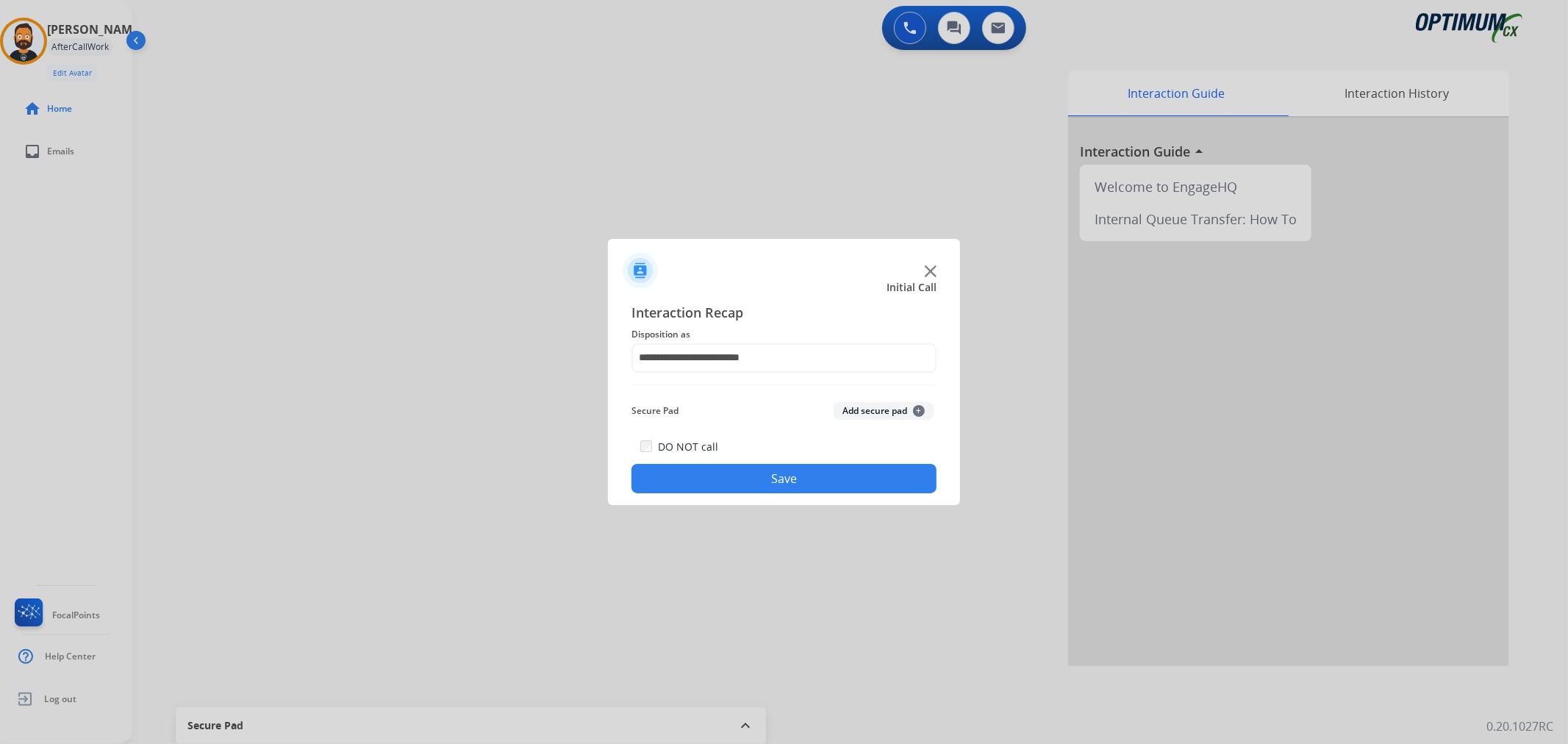
drag, startPoint x: 746, startPoint y: 463, endPoint x: 744, endPoint y: 472, distance: 9.2
click at [745, 463] on div "DO NOT call Save" at bounding box center [784, 465] width 305 height 56
click at [744, 472] on button "Save" at bounding box center [784, 479] width 305 height 29
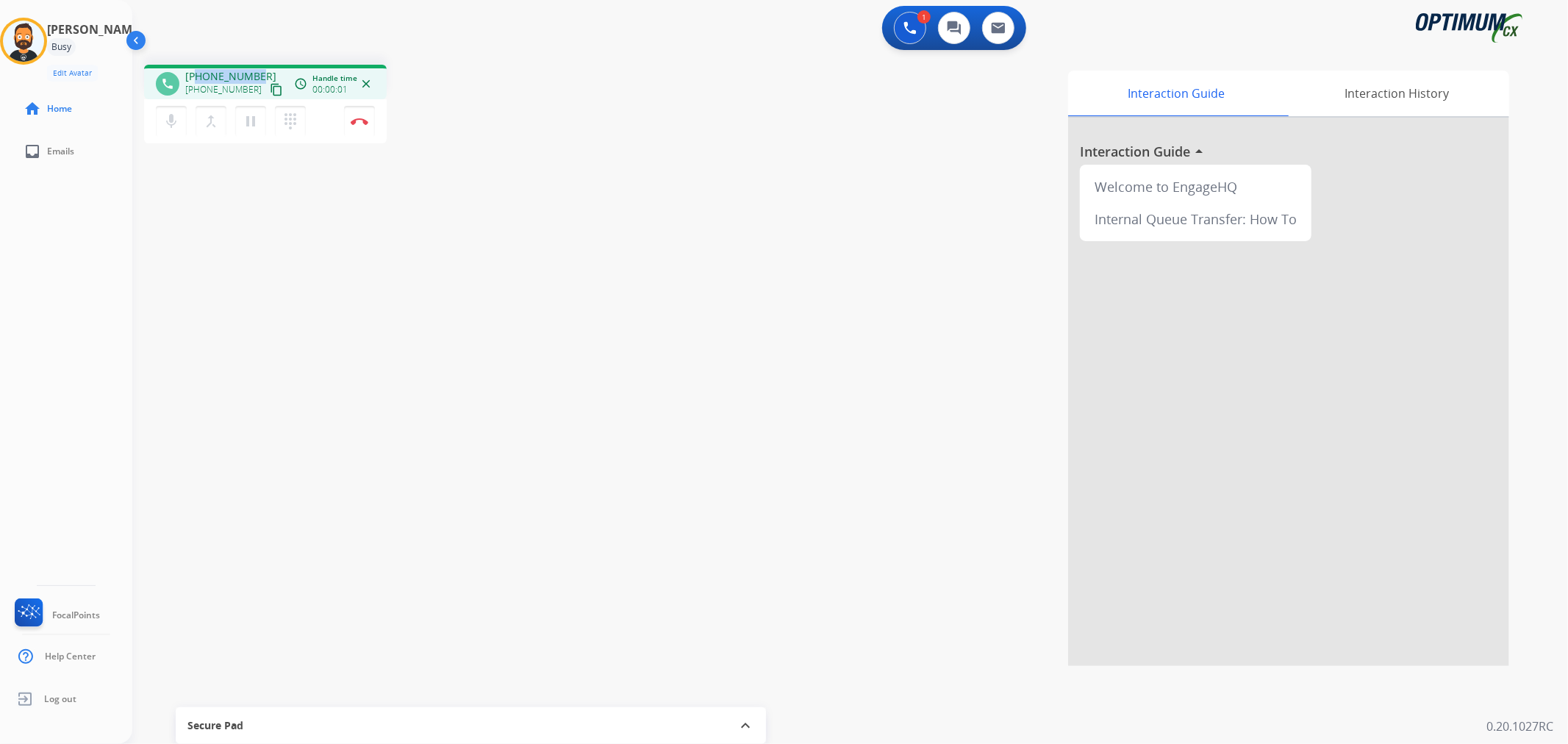
drag, startPoint x: 258, startPoint y: 74, endPoint x: 197, endPoint y: 66, distance: 61.5
click at [197, 66] on div "phone +15018425181 +15018425181 content_copy access_time Call metrics Queue 00:…" at bounding box center [265, 81] width 242 height 34
click at [358, 118] on img at bounding box center [359, 121] width 17 height 7
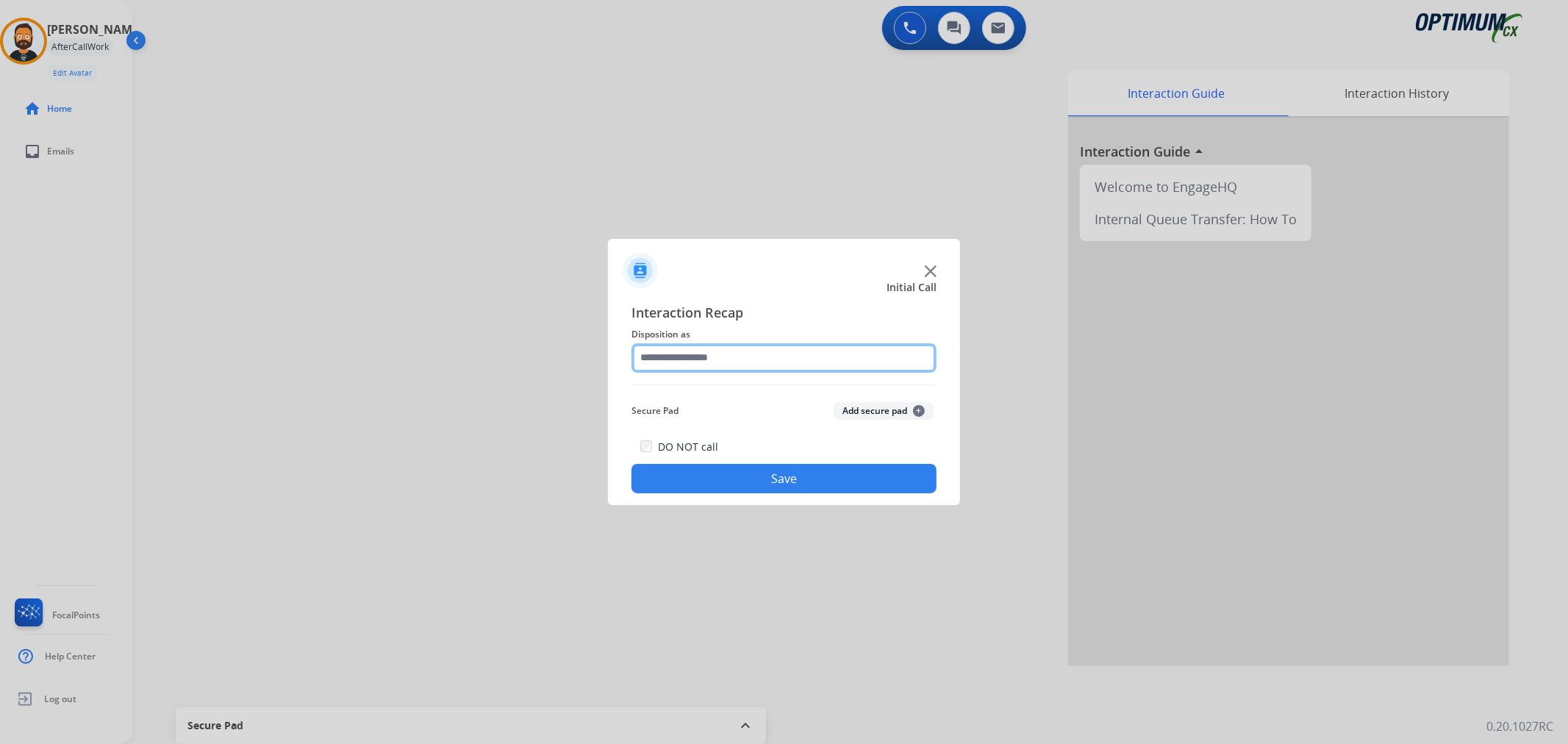
click at [810, 362] on input "text" at bounding box center [784, 358] width 305 height 29
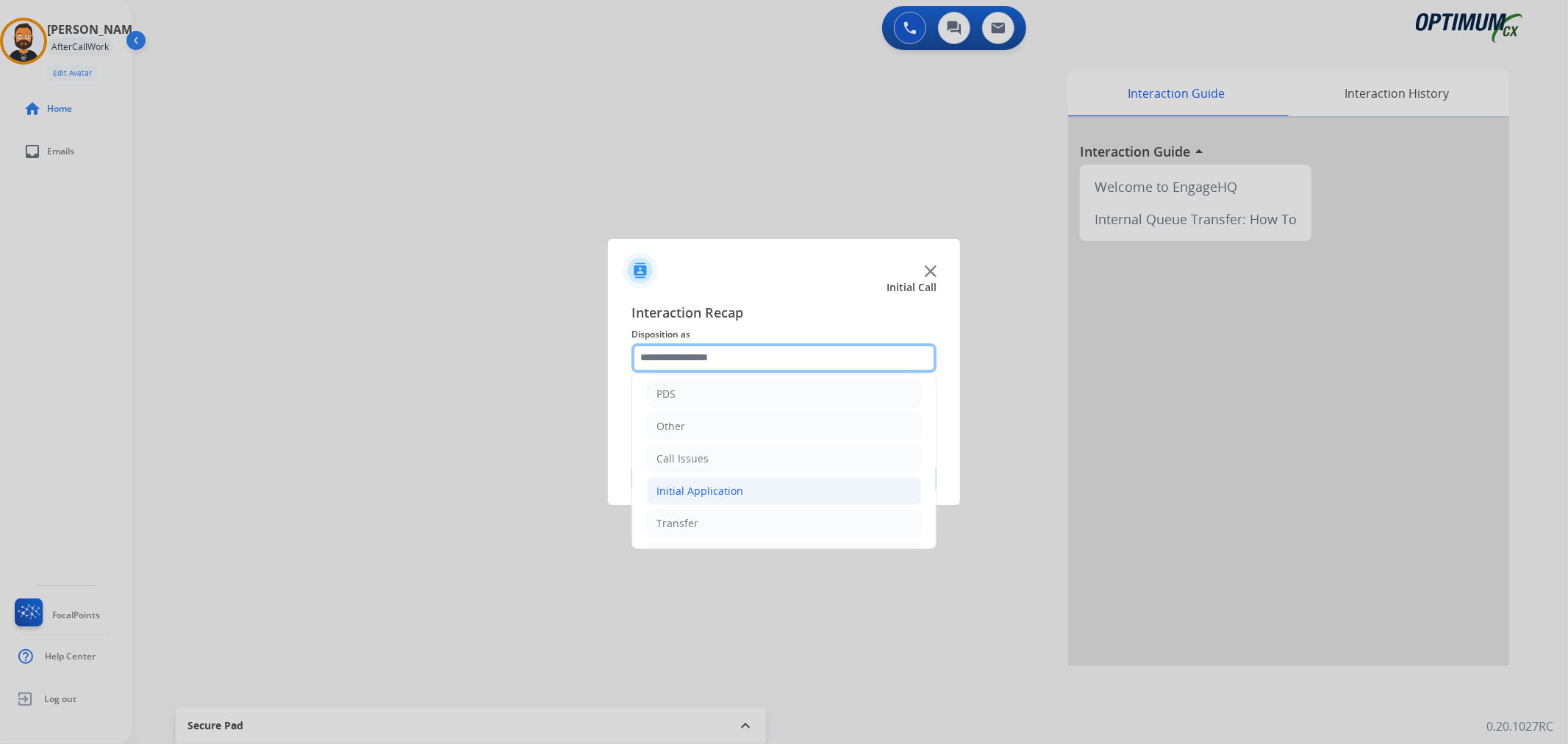
scroll to position [101, 0]
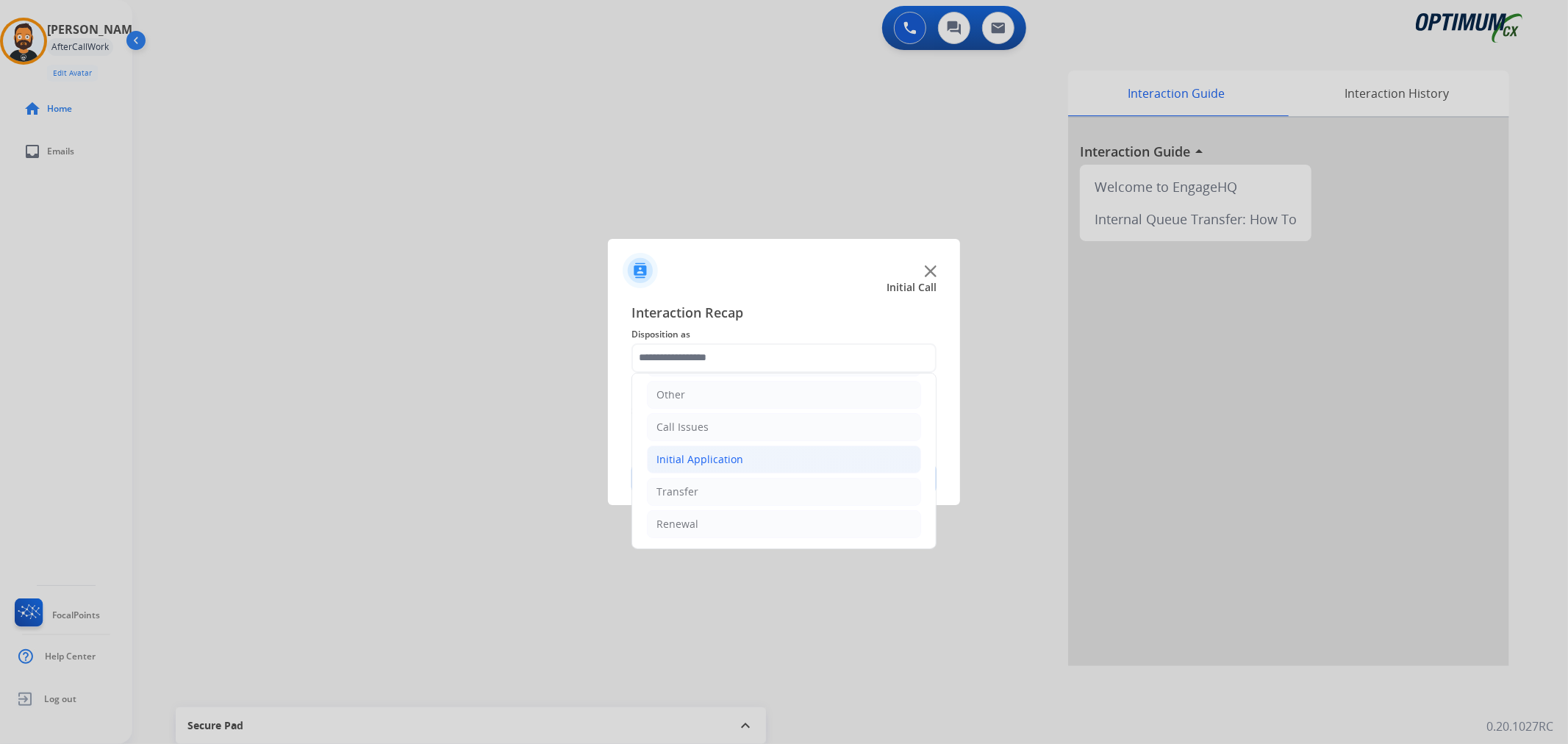
drag, startPoint x: 736, startPoint y: 466, endPoint x: 740, endPoint y: 458, distance: 8.9
click at [737, 462] on div "Initial Application" at bounding box center [699, 459] width 87 height 15
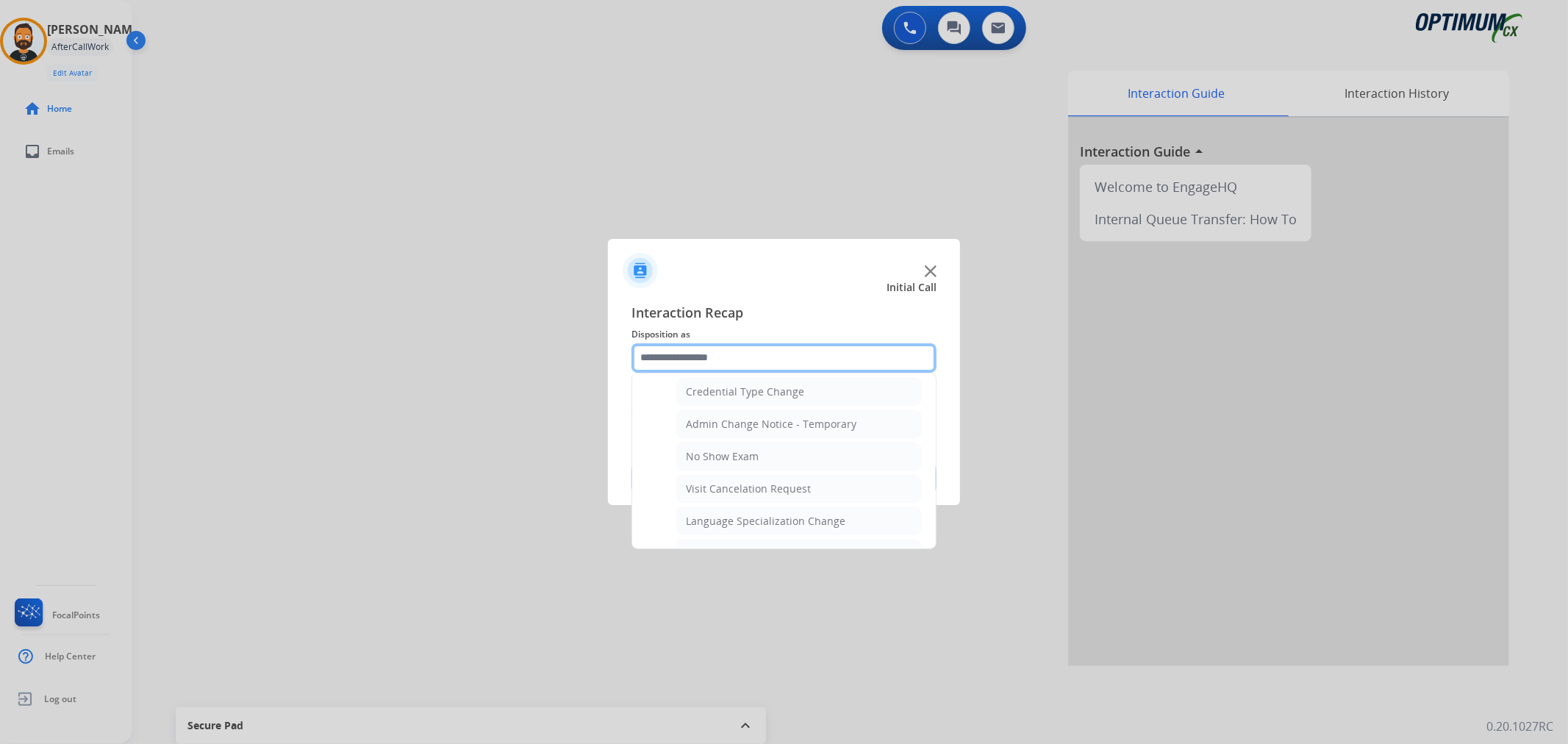
scroll to position [781, 0]
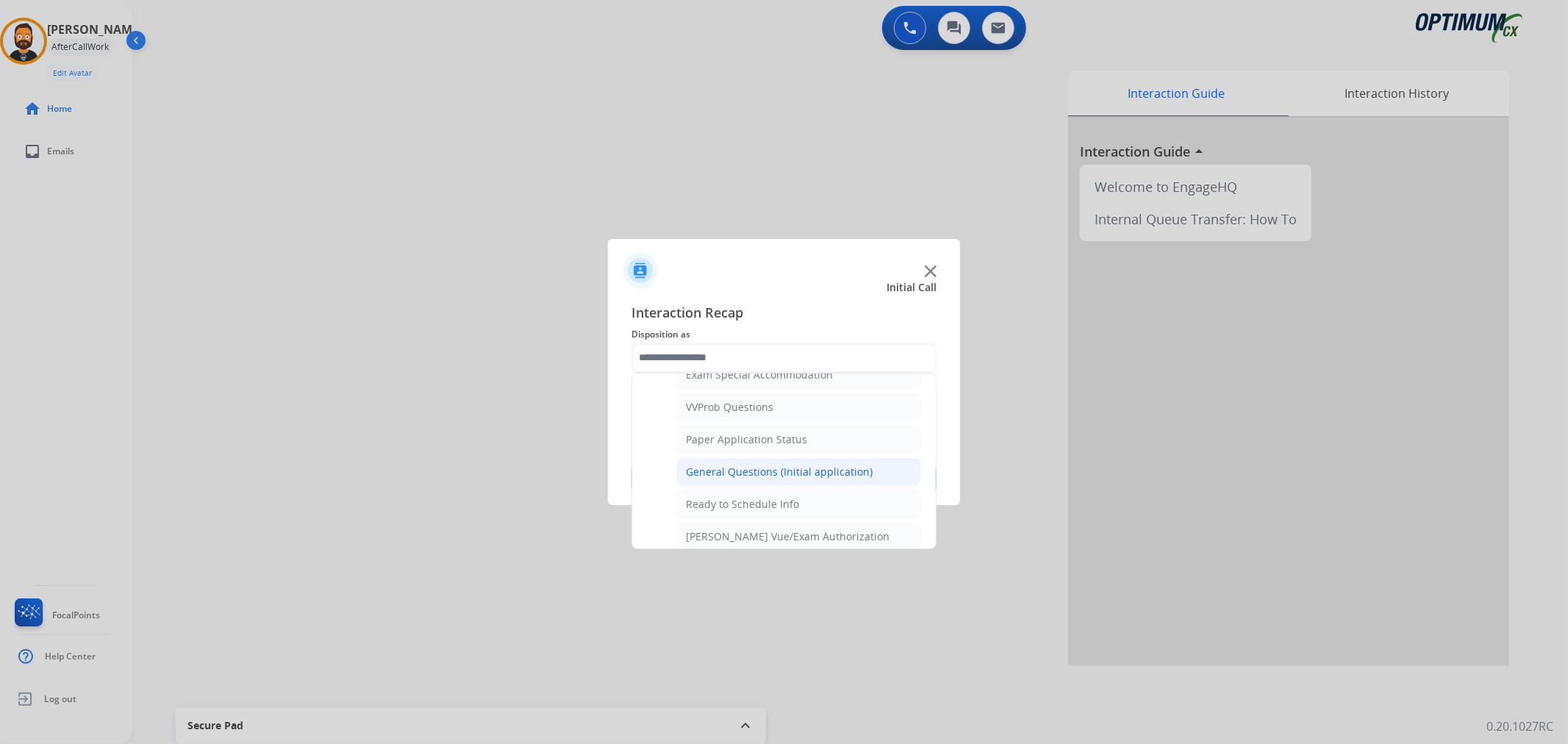
click at [752, 477] on div "General Questions (Initial application)" at bounding box center [779, 472] width 187 height 15
type input "**********"
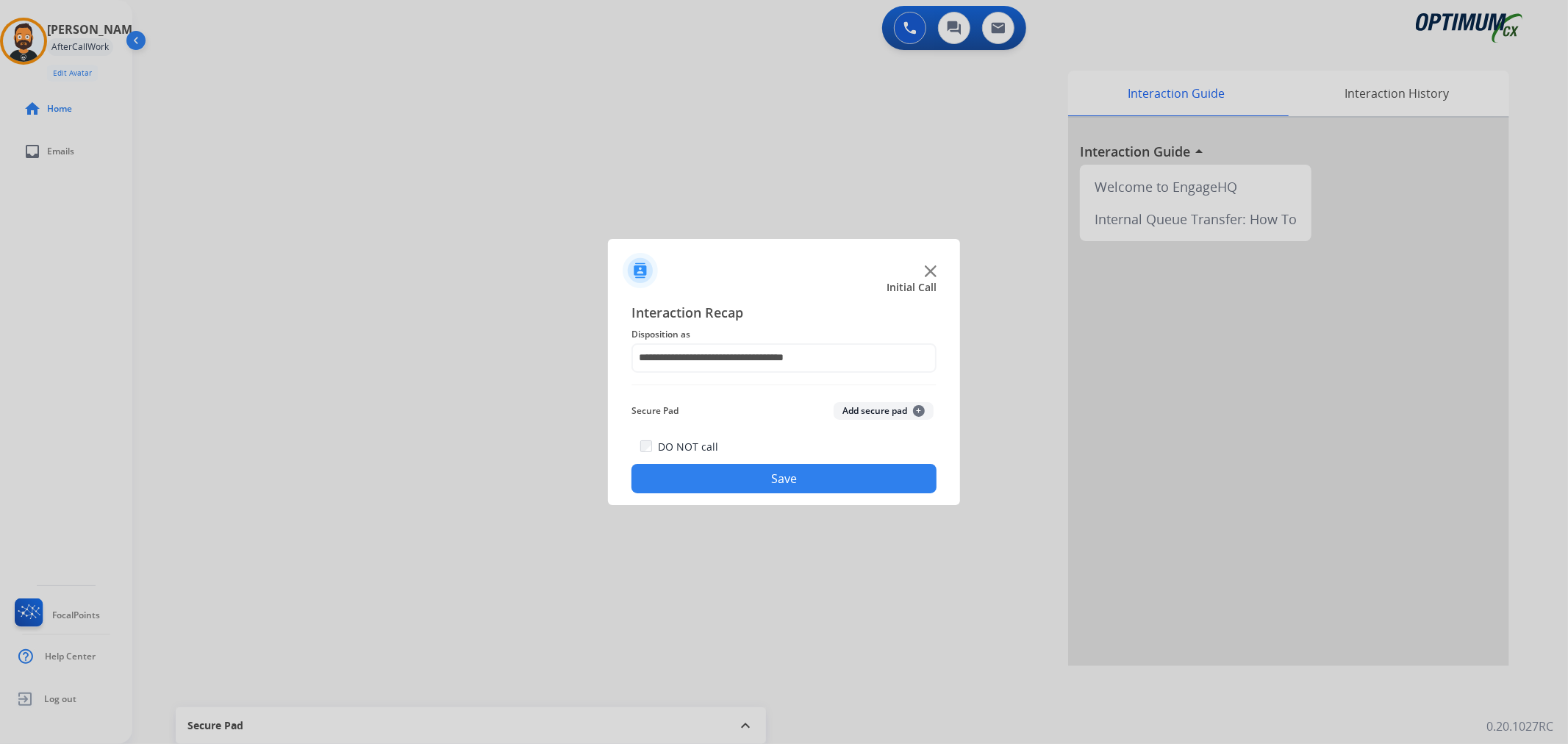
click at [752, 477] on button "Save" at bounding box center [784, 479] width 305 height 29
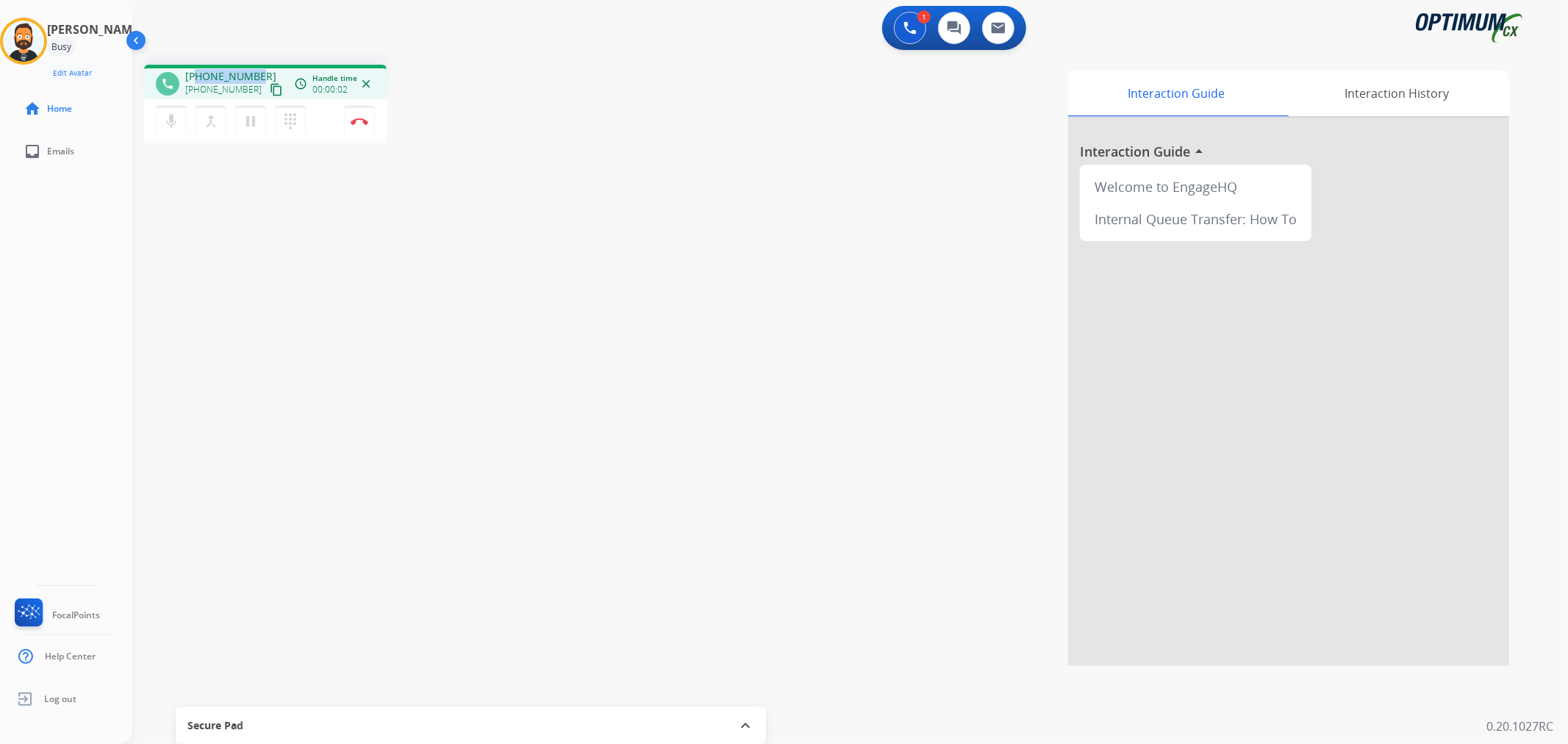
drag, startPoint x: 255, startPoint y: 69, endPoint x: 197, endPoint y: 72, distance: 58.1
click at [197, 72] on span "+16314694242" at bounding box center [230, 76] width 91 height 15
click at [358, 118] on img at bounding box center [359, 121] width 17 height 7
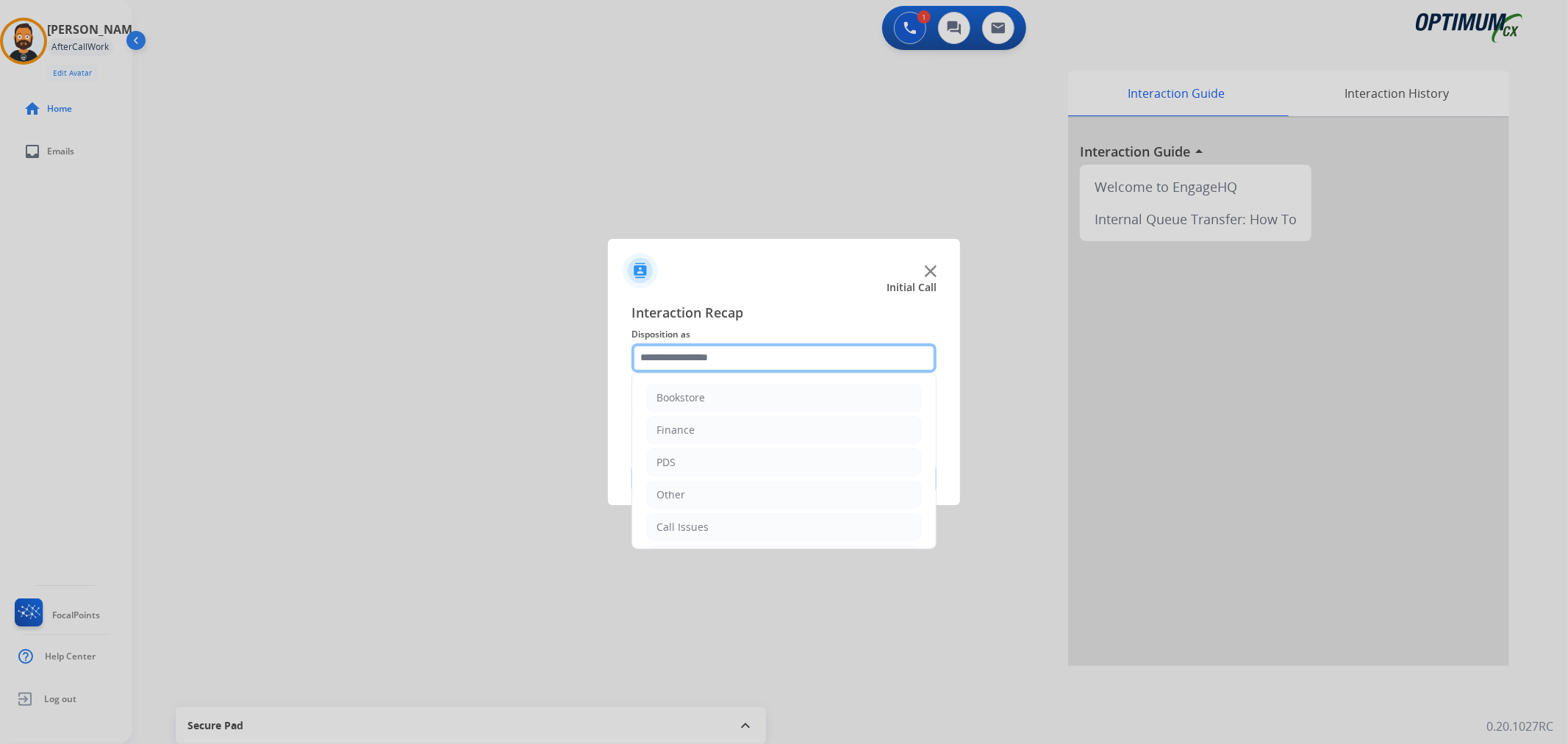
click at [743, 365] on input "text" at bounding box center [784, 358] width 305 height 29
click at [721, 521] on li "Renewal" at bounding box center [784, 524] width 274 height 28
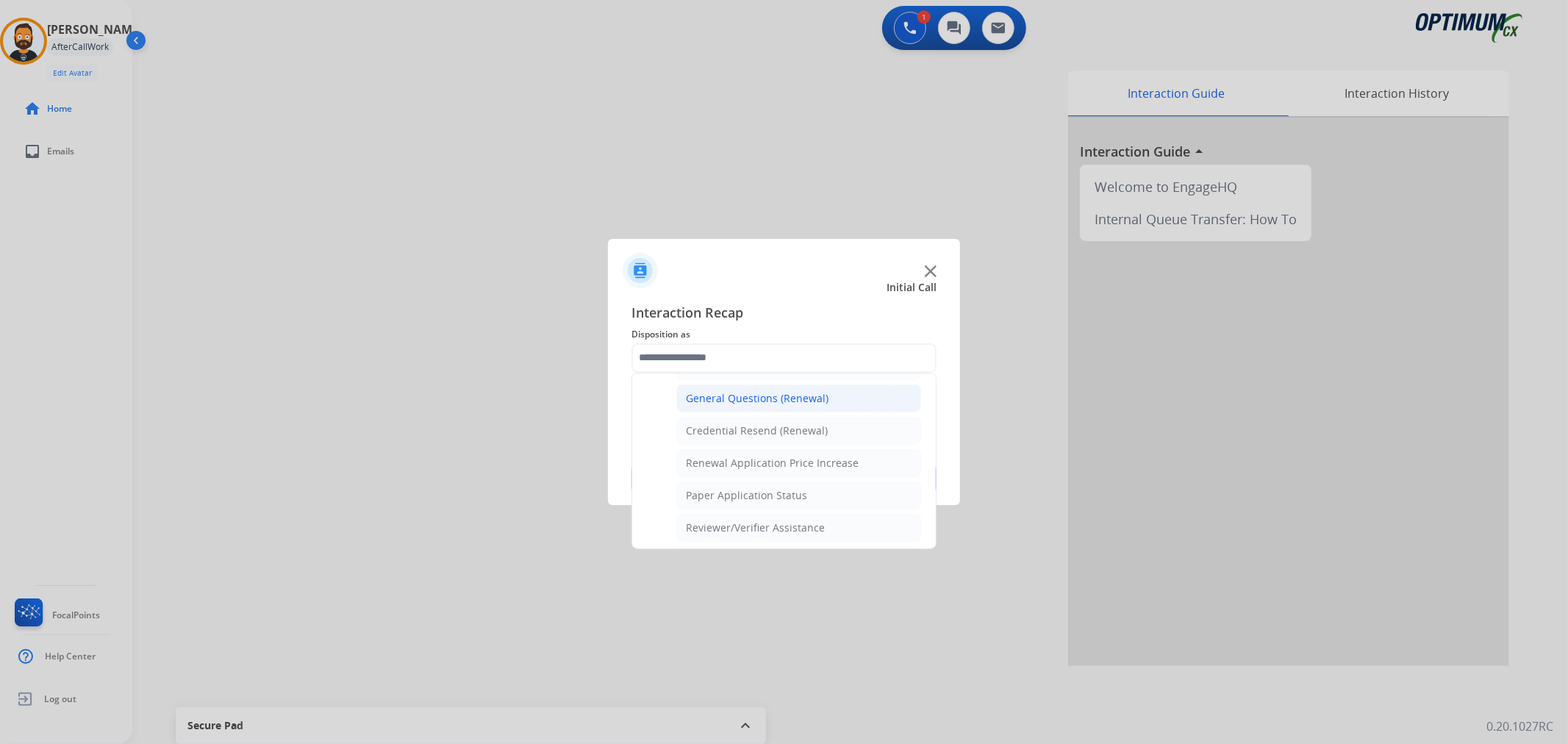
click at [752, 396] on div "General Questions (Renewal)" at bounding box center [757, 398] width 142 height 15
type input "**********"
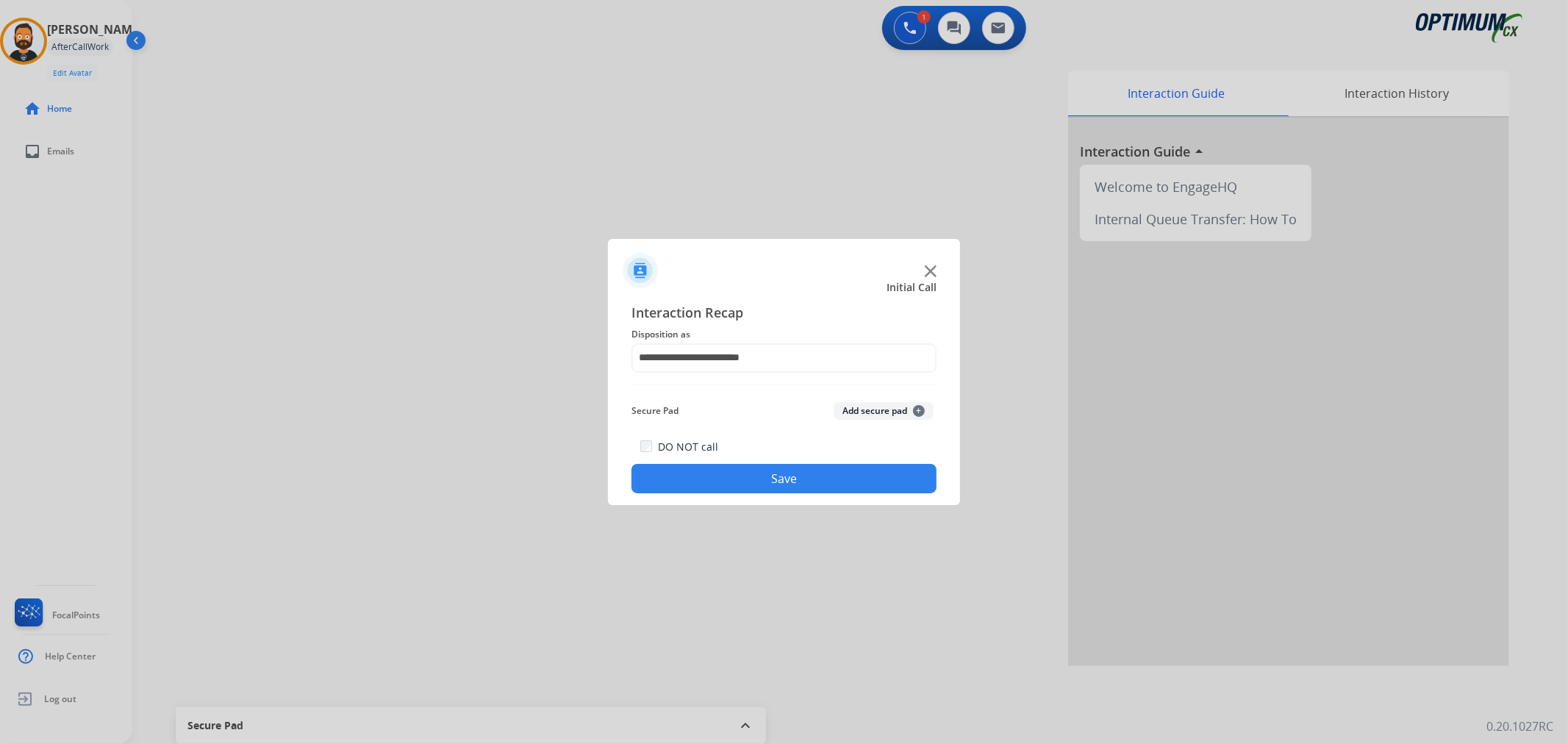
click at [744, 479] on button "Save" at bounding box center [784, 479] width 305 height 29
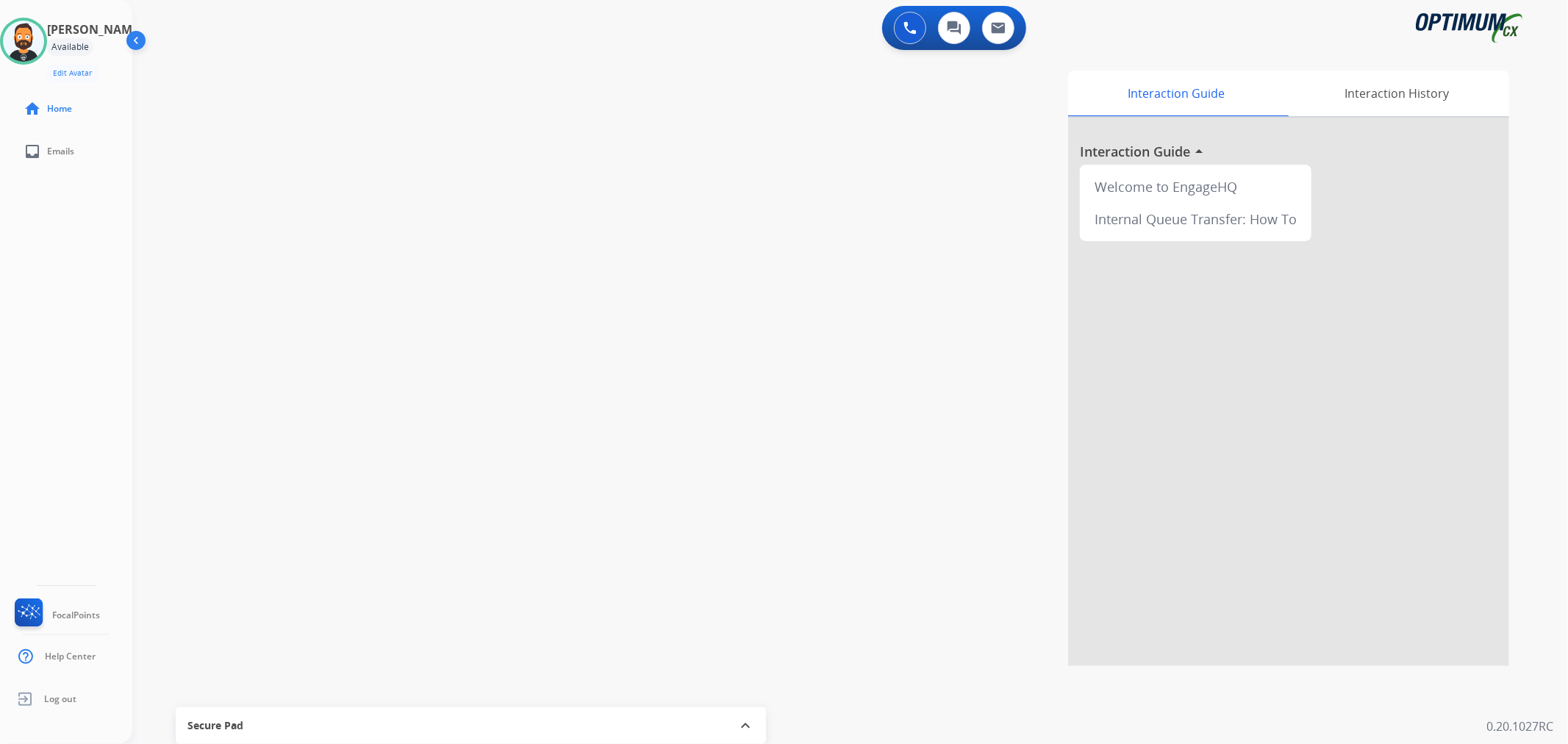
click at [305, 445] on div "swap_horiz Break voice bridge close_fullscreen Connect 3-Way Call merge_type Se…" at bounding box center [833, 360] width 1400 height 614
click at [420, 428] on div "swap_horiz Break voice bridge close_fullscreen Connect 3-Way Call merge_type Se…" at bounding box center [833, 360] width 1400 height 614
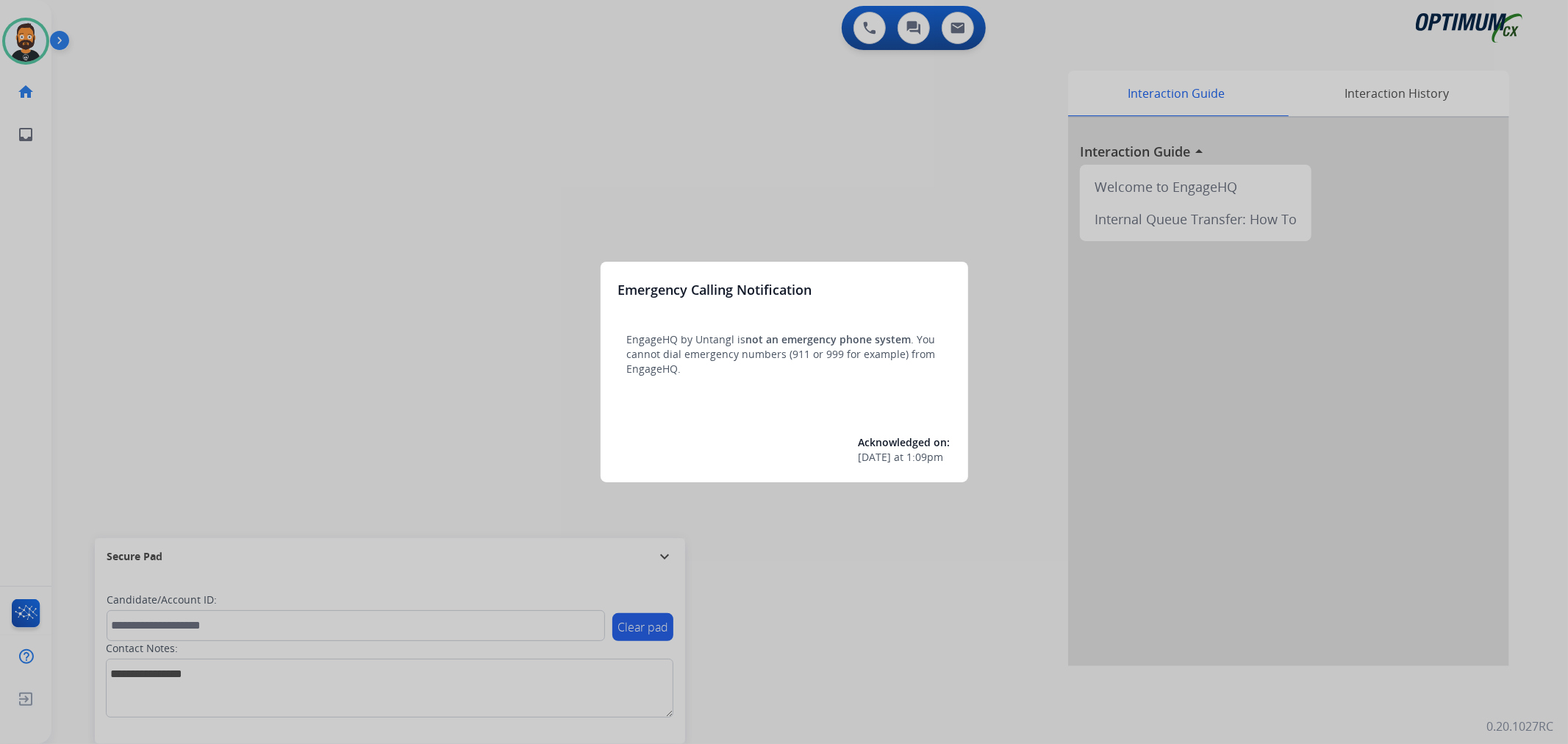
click at [625, 544] on div at bounding box center [784, 372] width 1568 height 744
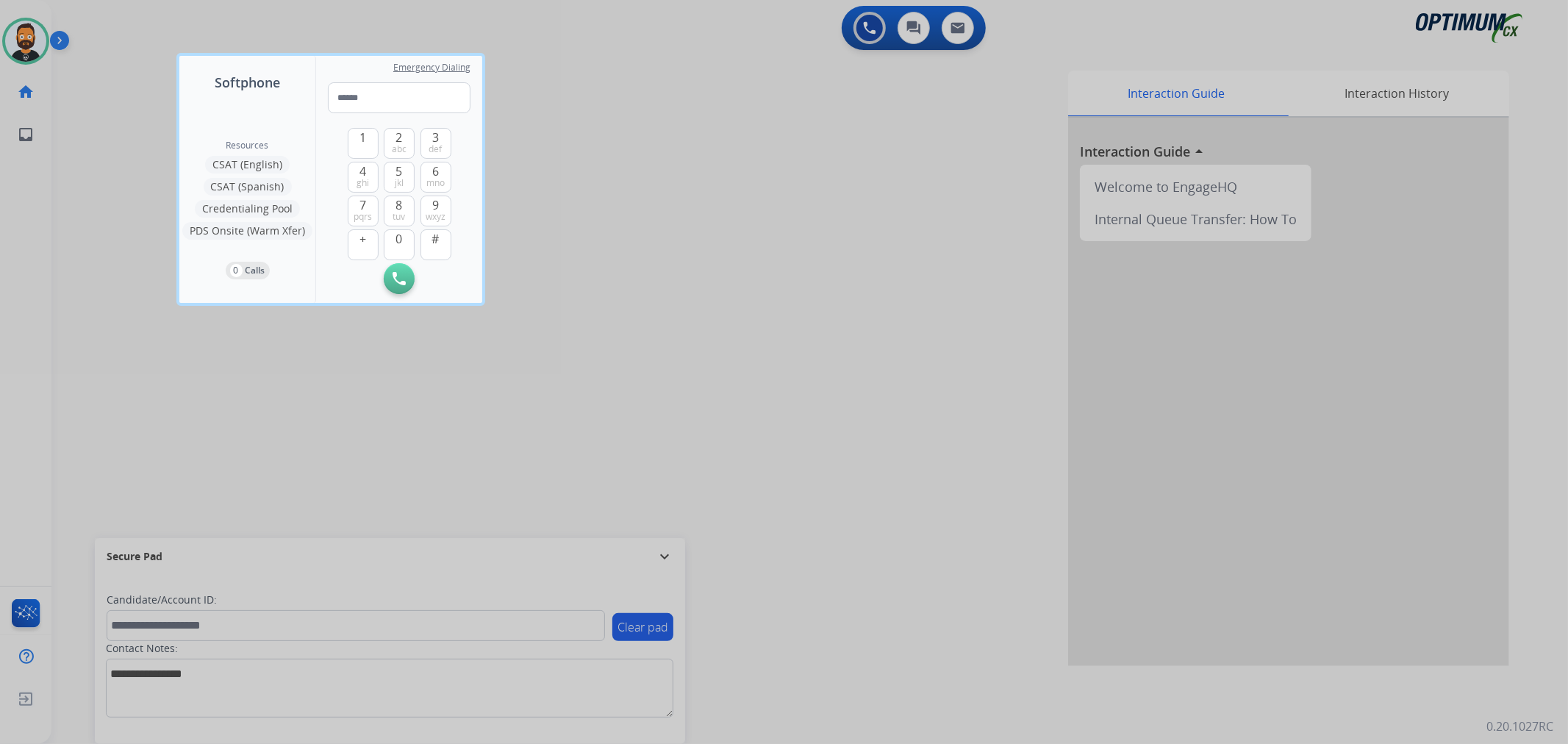
click at [647, 553] on div at bounding box center [784, 372] width 1568 height 744
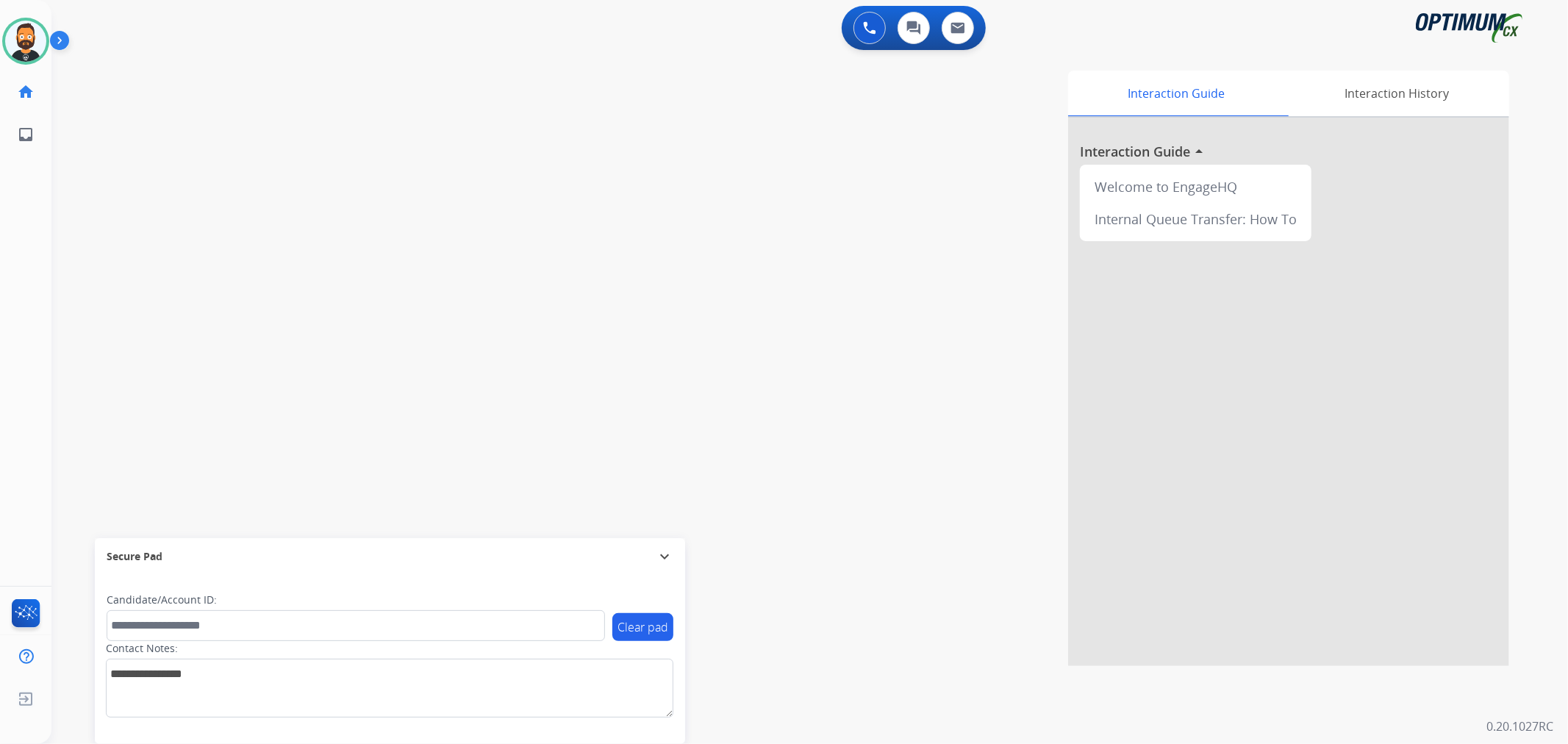
click at [660, 562] on mat-icon "expand_more" at bounding box center [664, 556] width 17 height 17
click at [59, 37] on img at bounding box center [62, 43] width 25 height 28
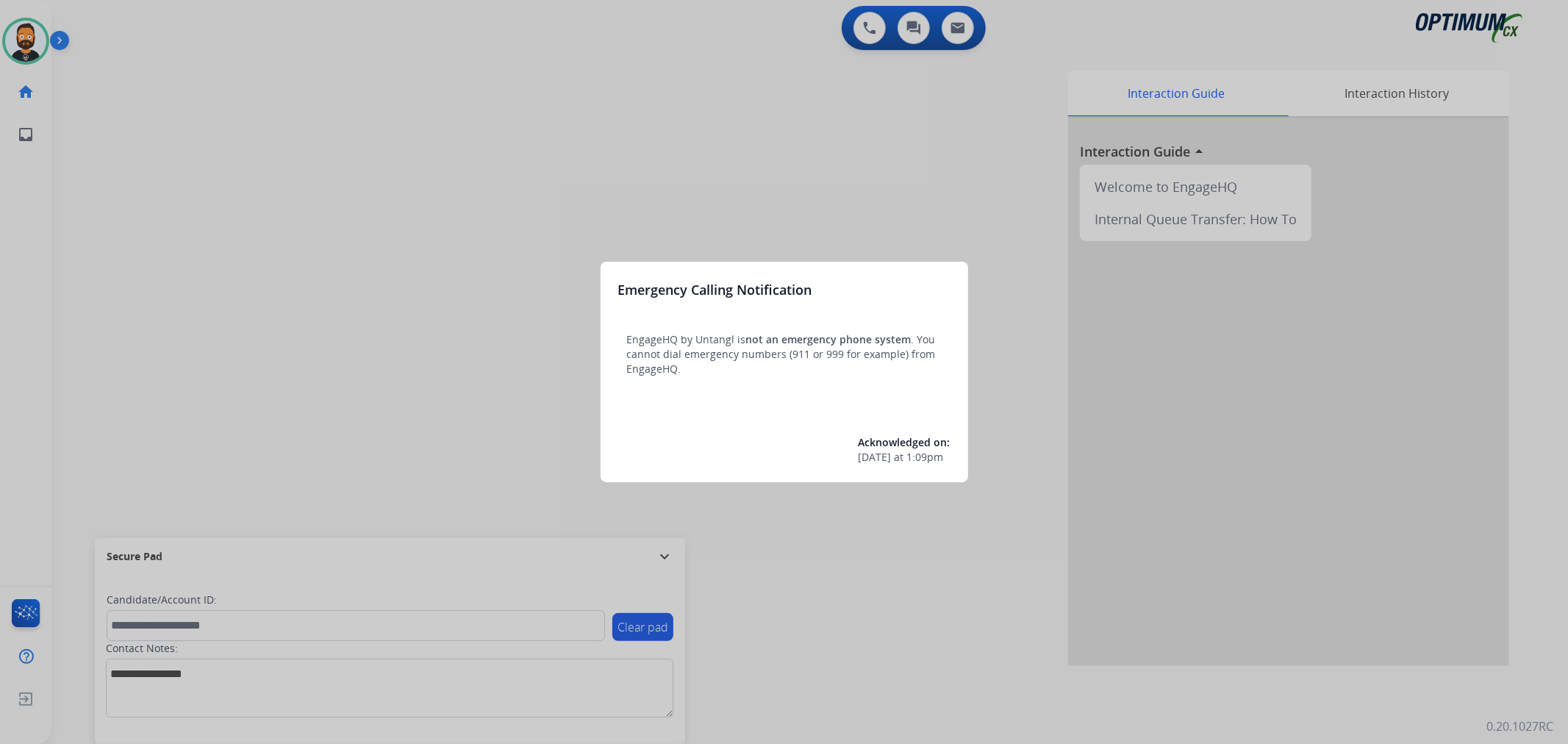
click at [645, 543] on div at bounding box center [784, 372] width 1568 height 744
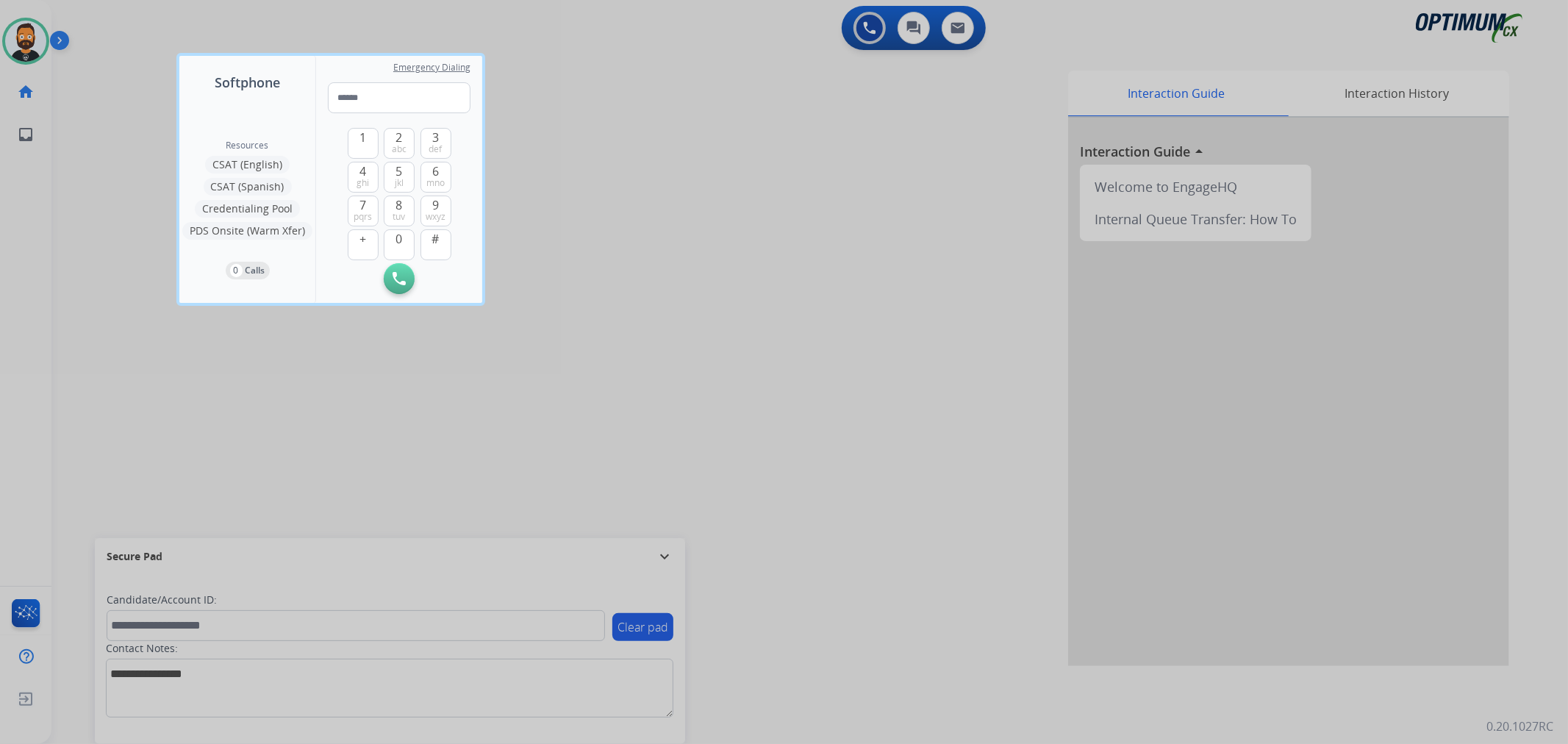
click at [649, 541] on div at bounding box center [784, 372] width 1568 height 744
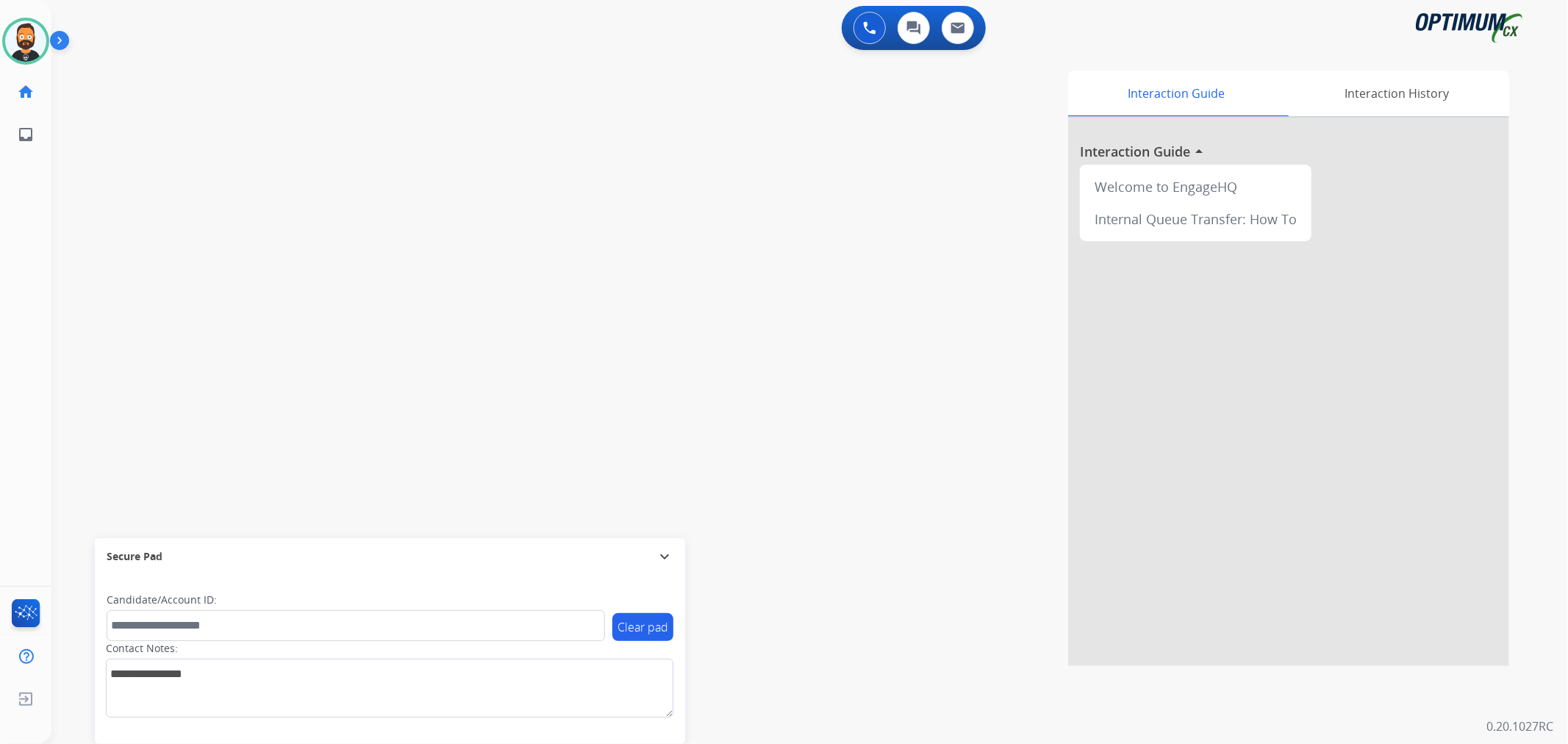
click at [673, 556] on mat-icon "expand_more" at bounding box center [664, 556] width 17 height 17
click at [66, 35] on img at bounding box center [62, 43] width 25 height 28
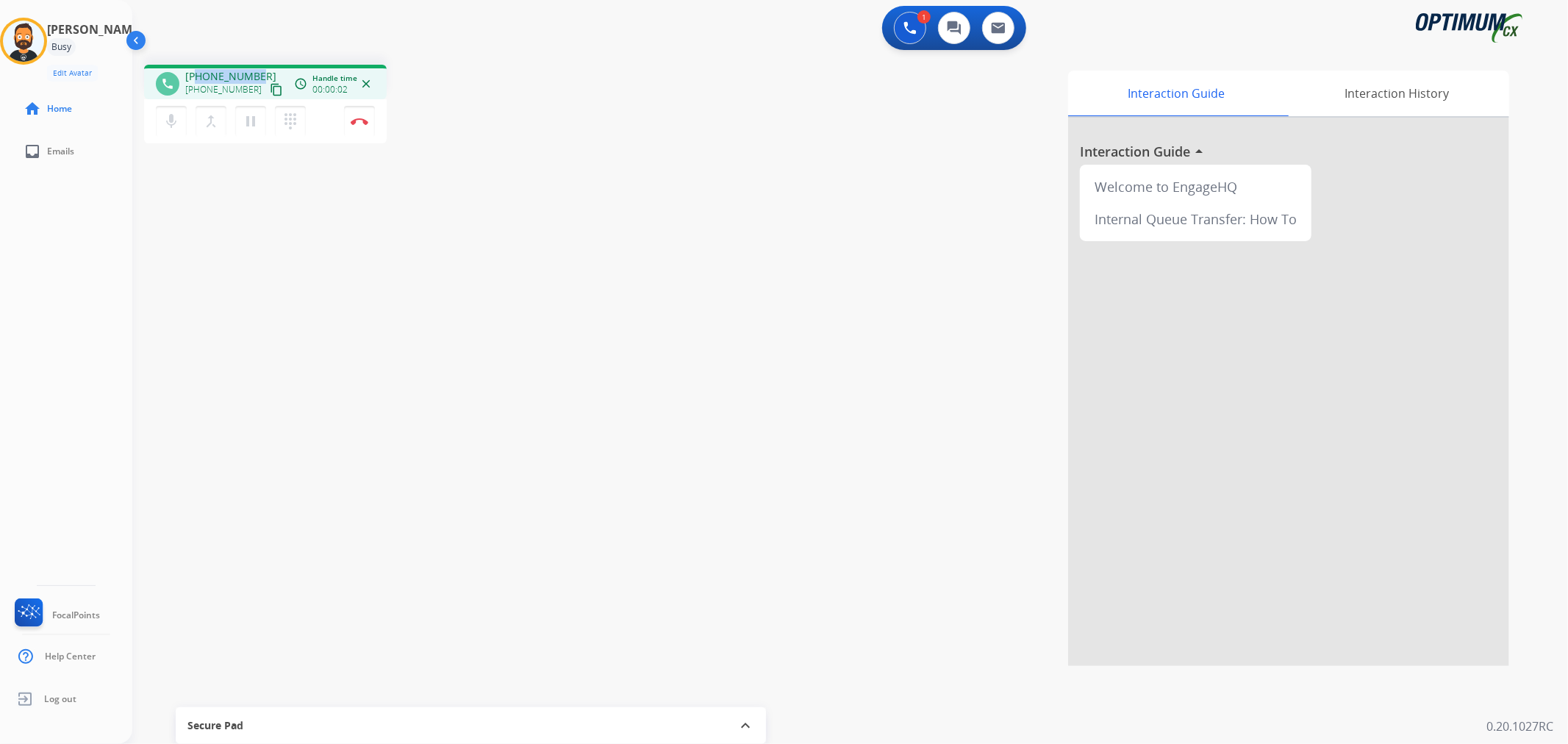
drag, startPoint x: 258, startPoint y: 69, endPoint x: 195, endPoint y: 75, distance: 63.3
click at [195, 75] on div "+18595957269 +18595957269 content_copy" at bounding box center [235, 83] width 100 height 29
copy span "8595957269"
click at [357, 118] on img at bounding box center [359, 121] width 17 height 7
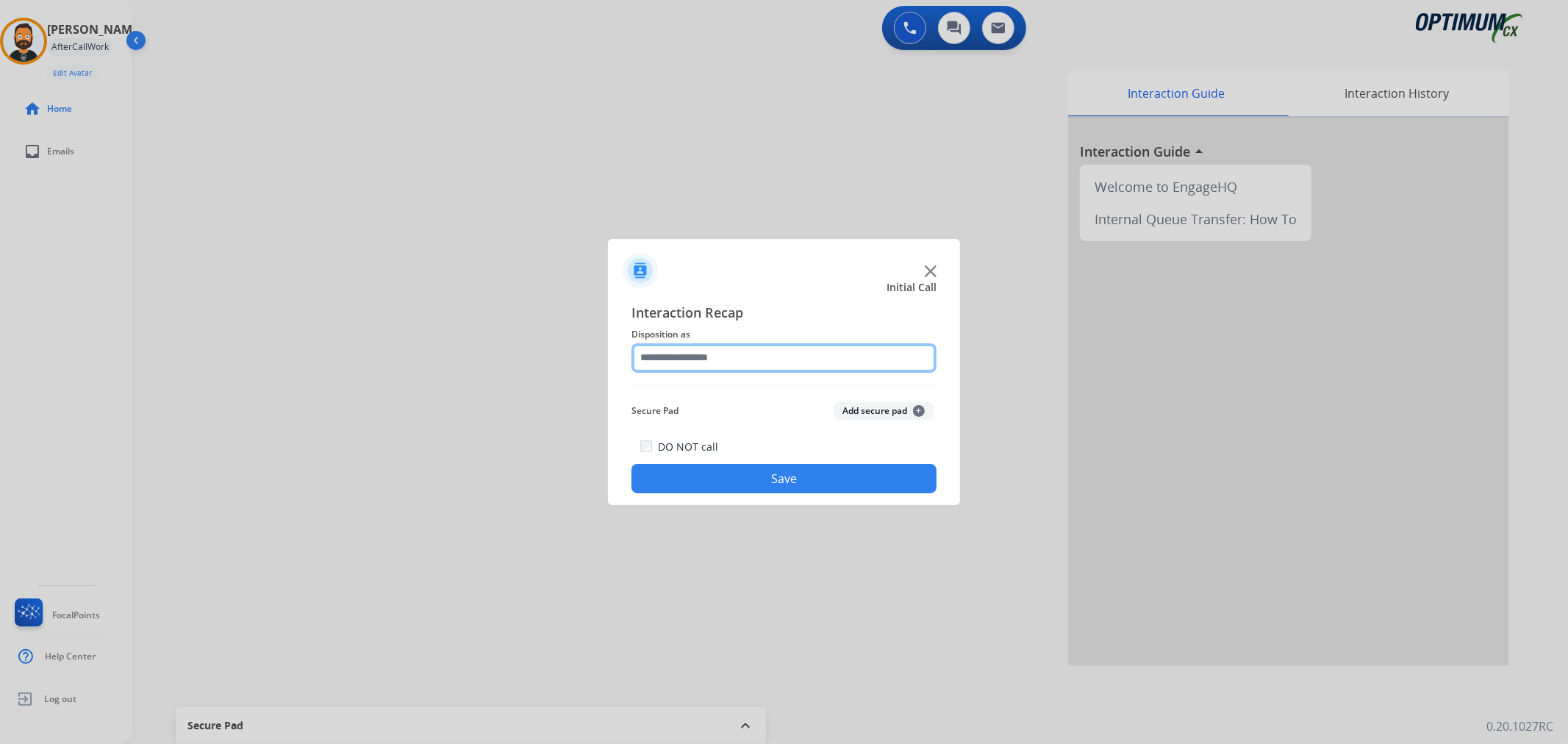
click at [796, 358] on input "text" at bounding box center [784, 358] width 305 height 29
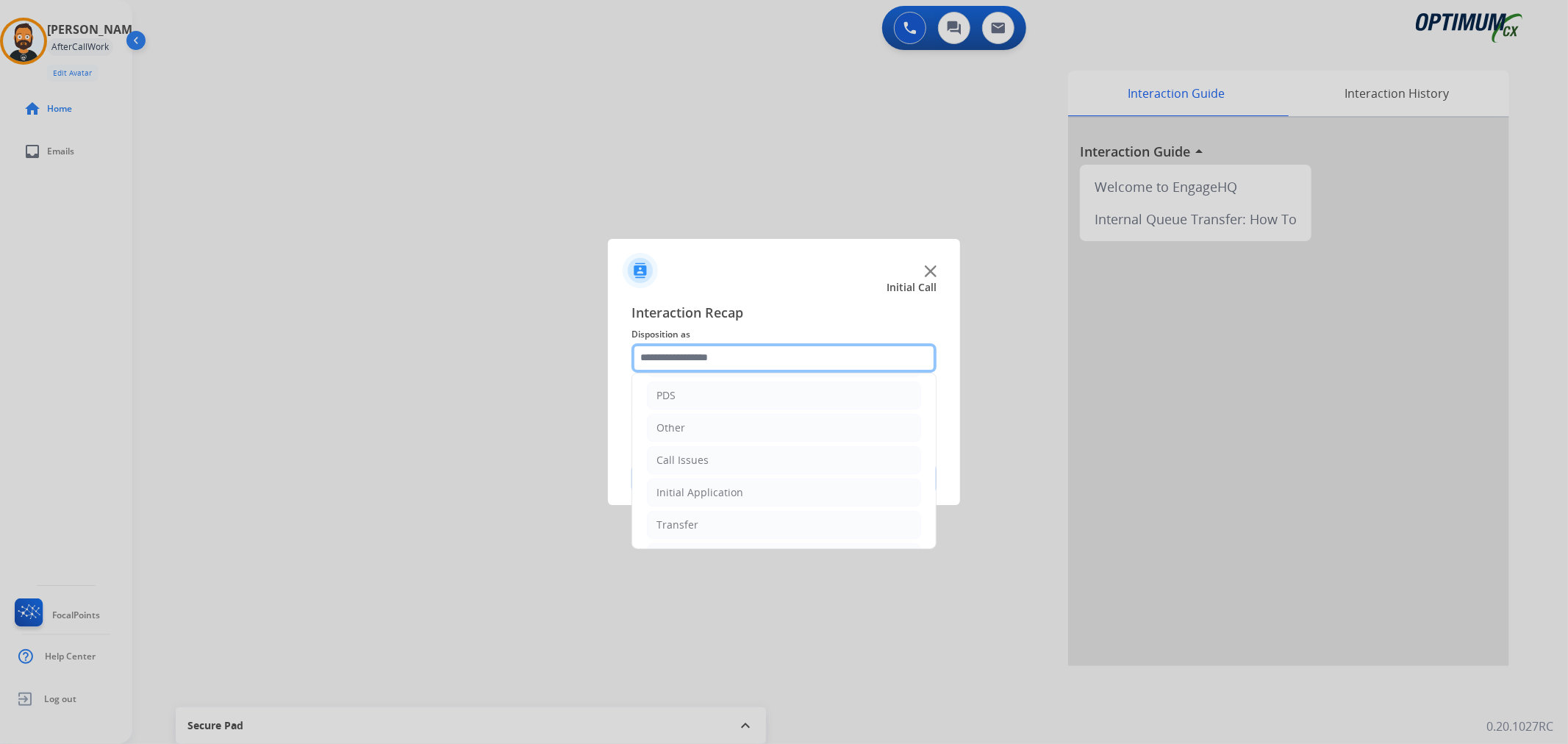
scroll to position [101, 0]
click at [712, 512] on li "Renewal" at bounding box center [784, 524] width 274 height 28
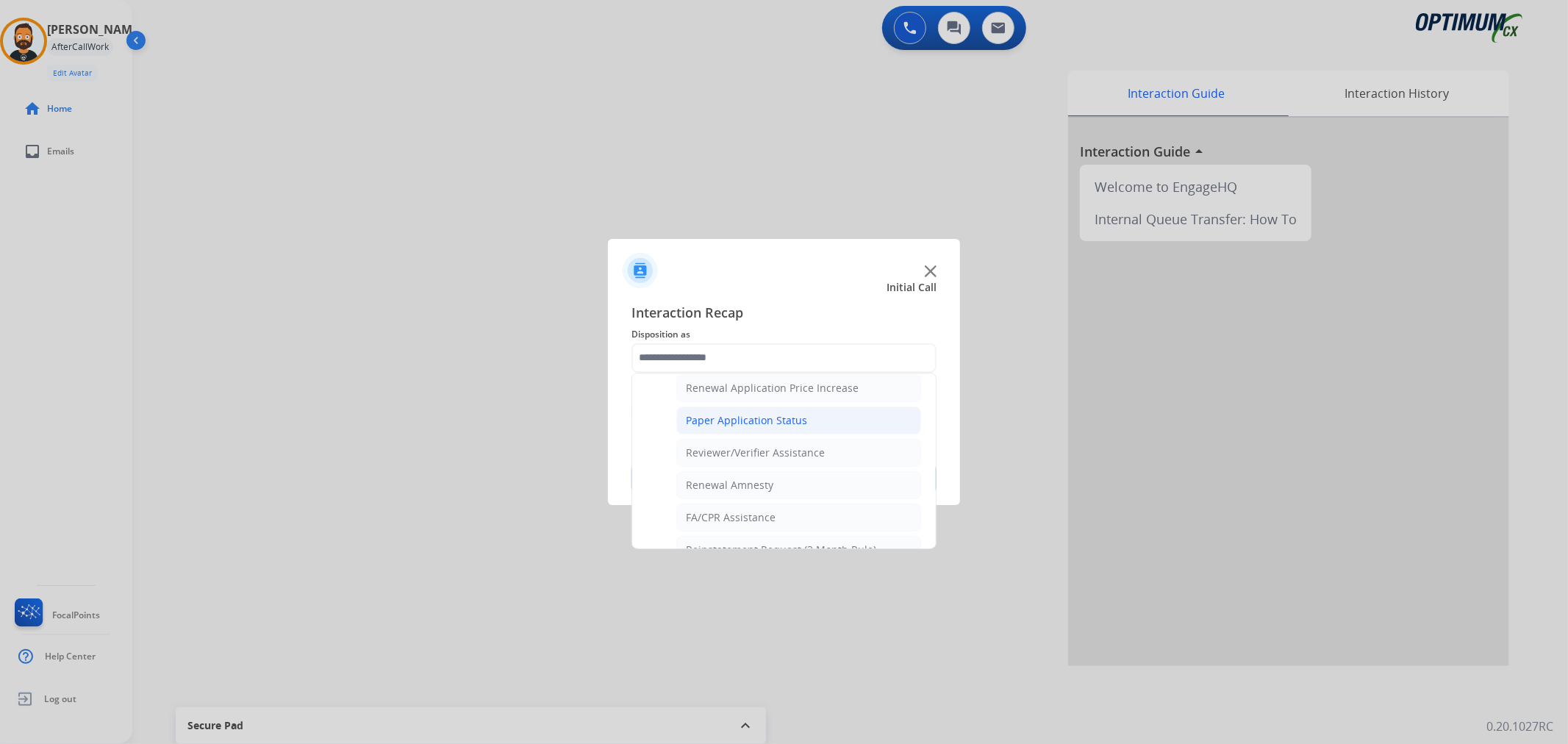
click at [744, 422] on div "Paper Application Status" at bounding box center [746, 420] width 122 height 15
type input "**********"
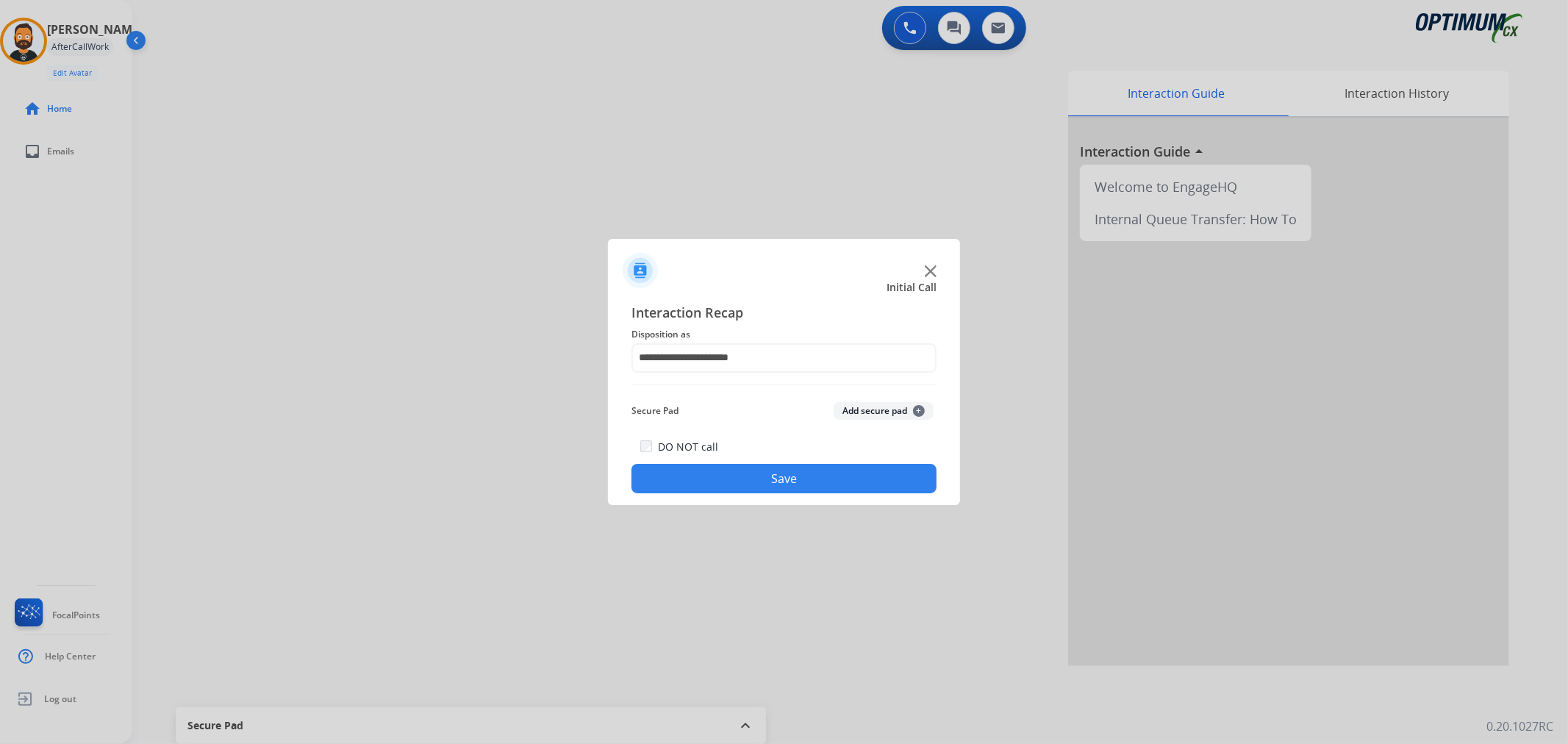
click at [731, 472] on button "Save" at bounding box center [784, 479] width 305 height 29
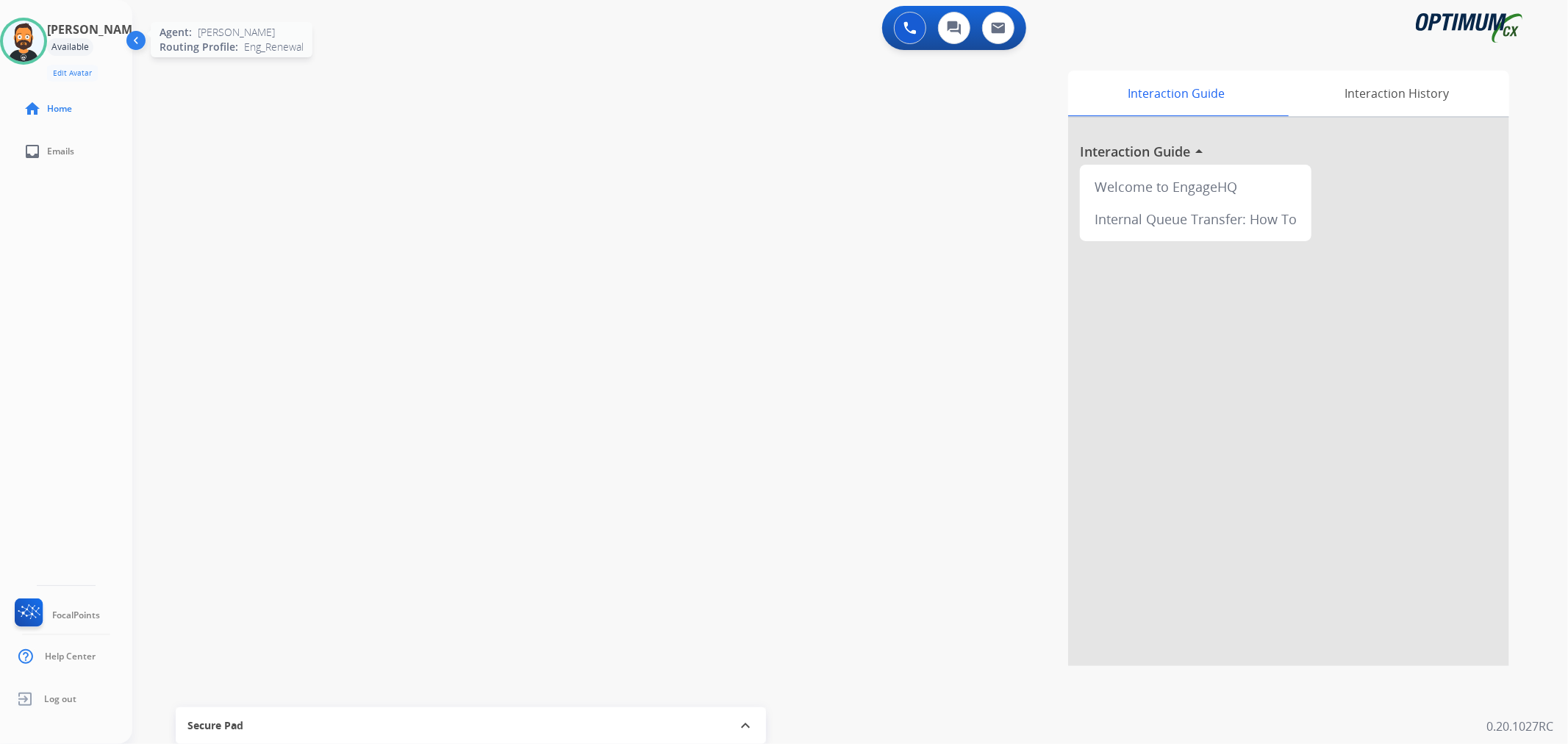
click at [45, 50] on img at bounding box center [24, 41] width 41 height 41
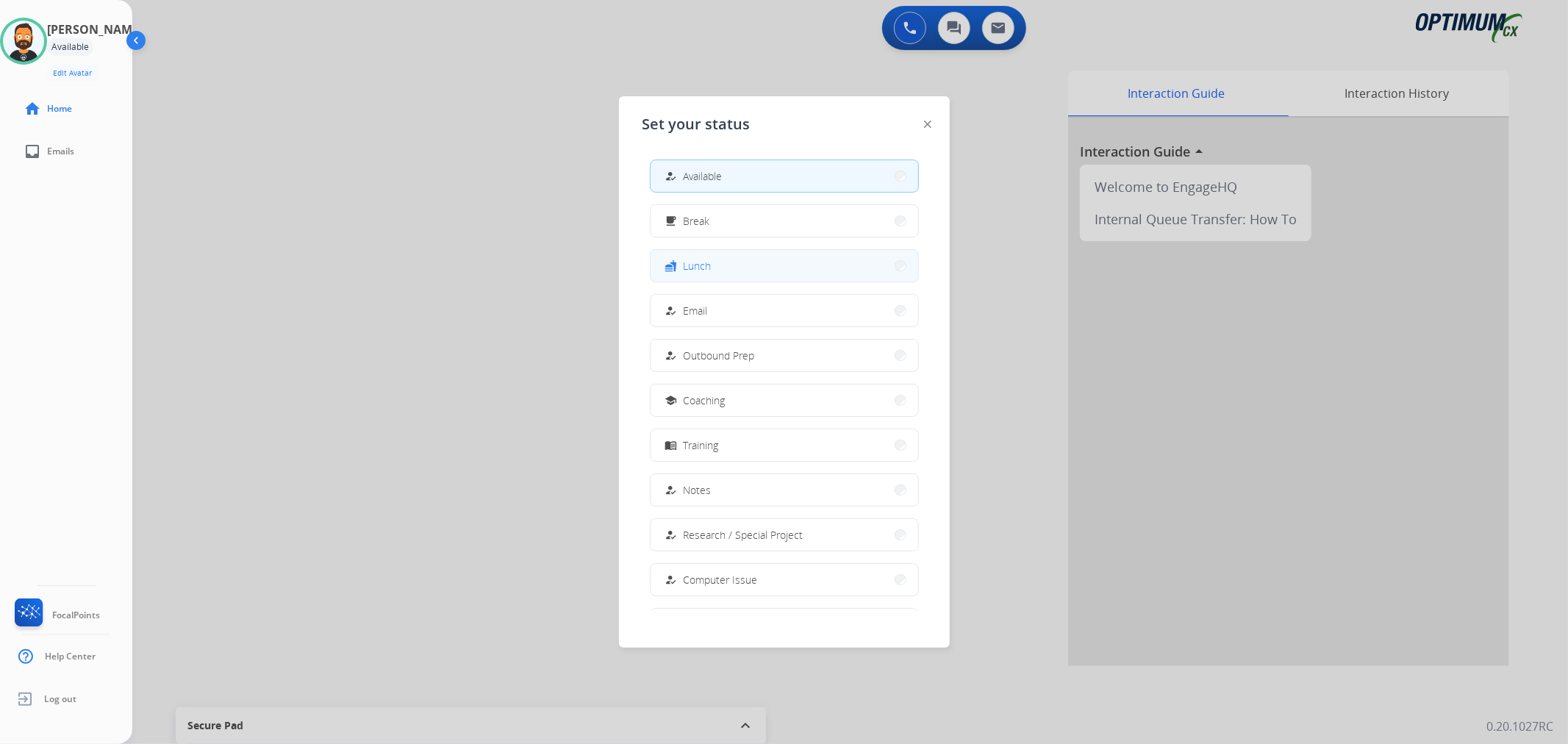
click at [699, 262] on span "Lunch" at bounding box center [697, 265] width 28 height 15
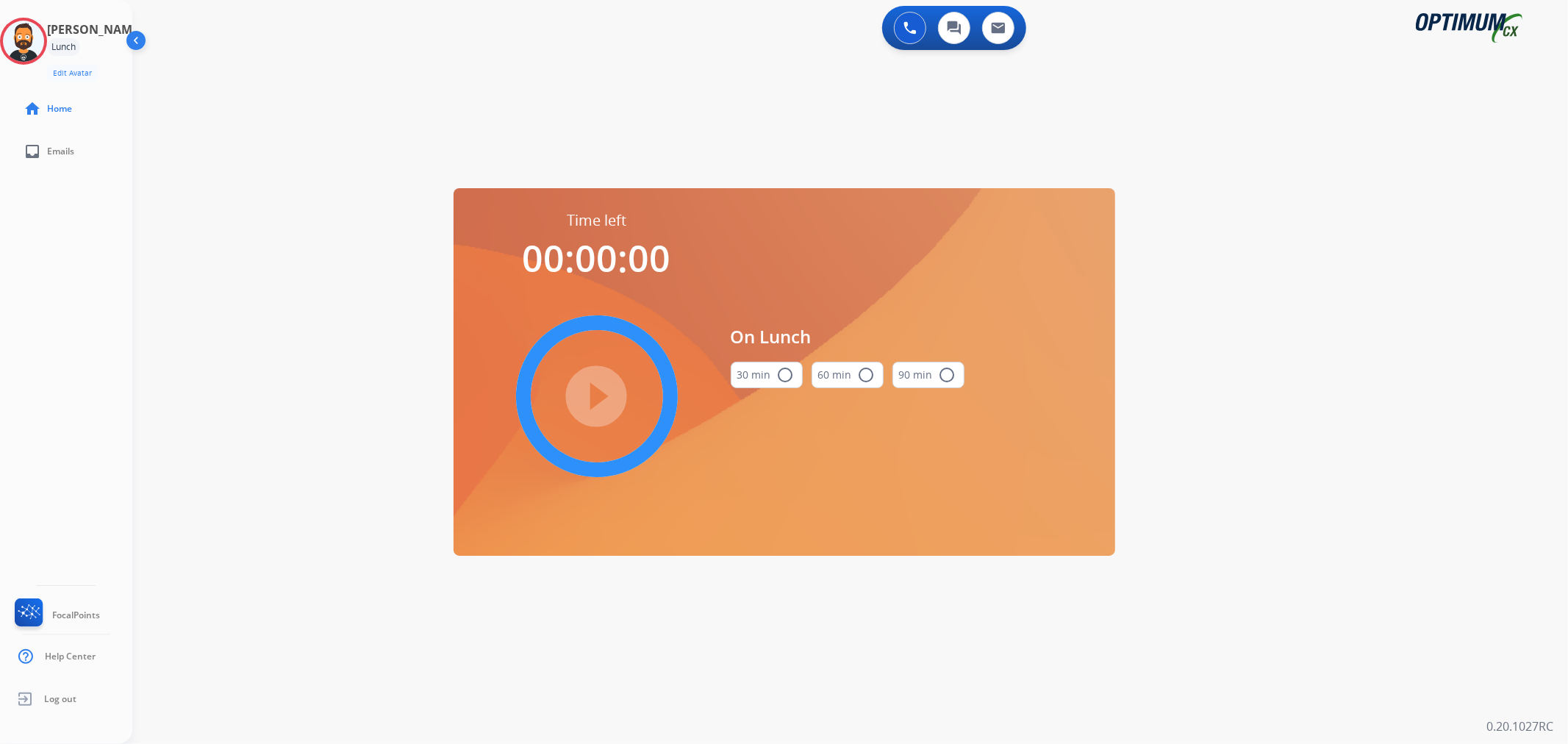
click at [781, 380] on mat-icon "radio_button_unchecked" at bounding box center [786, 375] width 17 height 17
click at [606, 393] on mat-icon "play_circle_filled" at bounding box center [597, 397] width 17 height 17
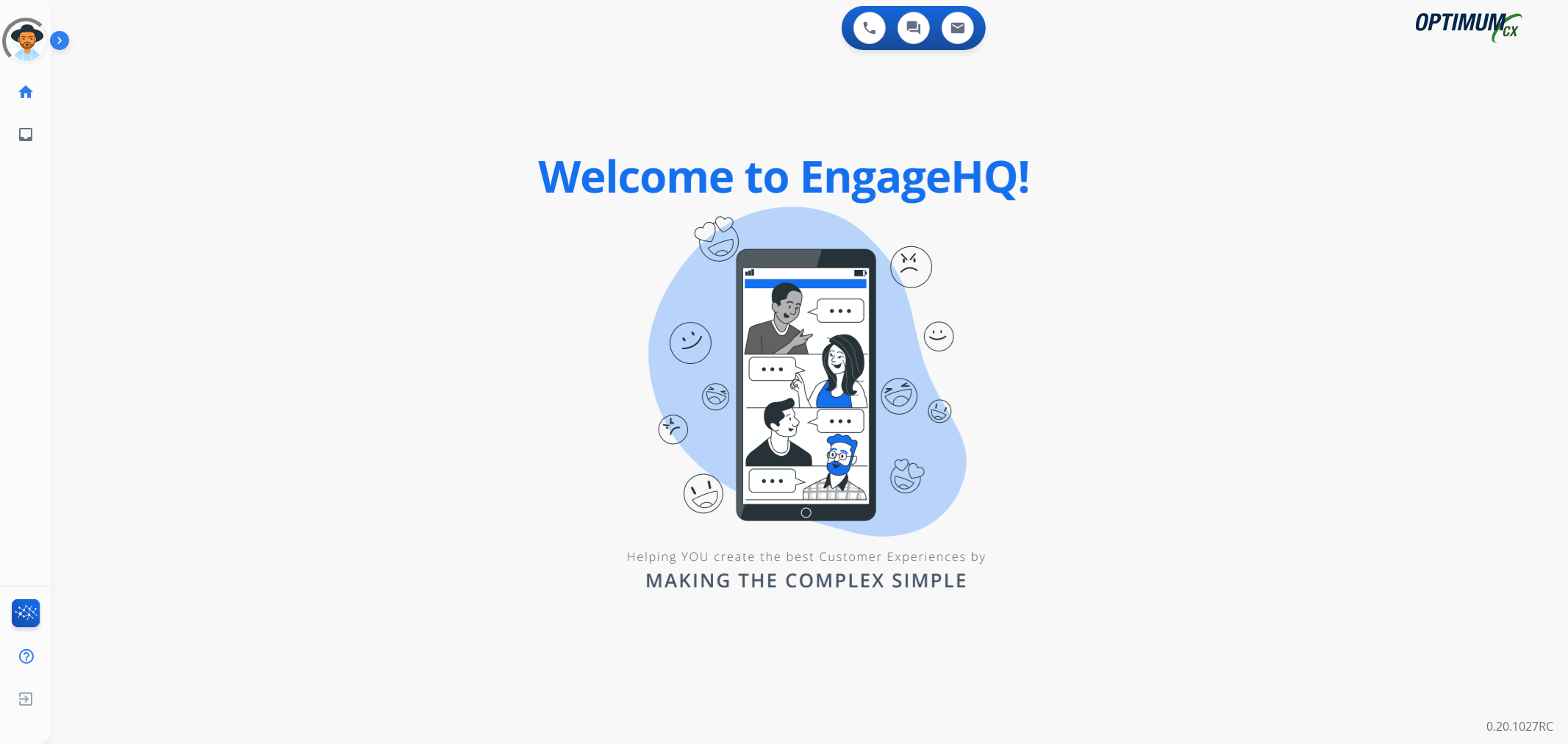
click at [52, 41] on img at bounding box center [62, 43] width 25 height 28
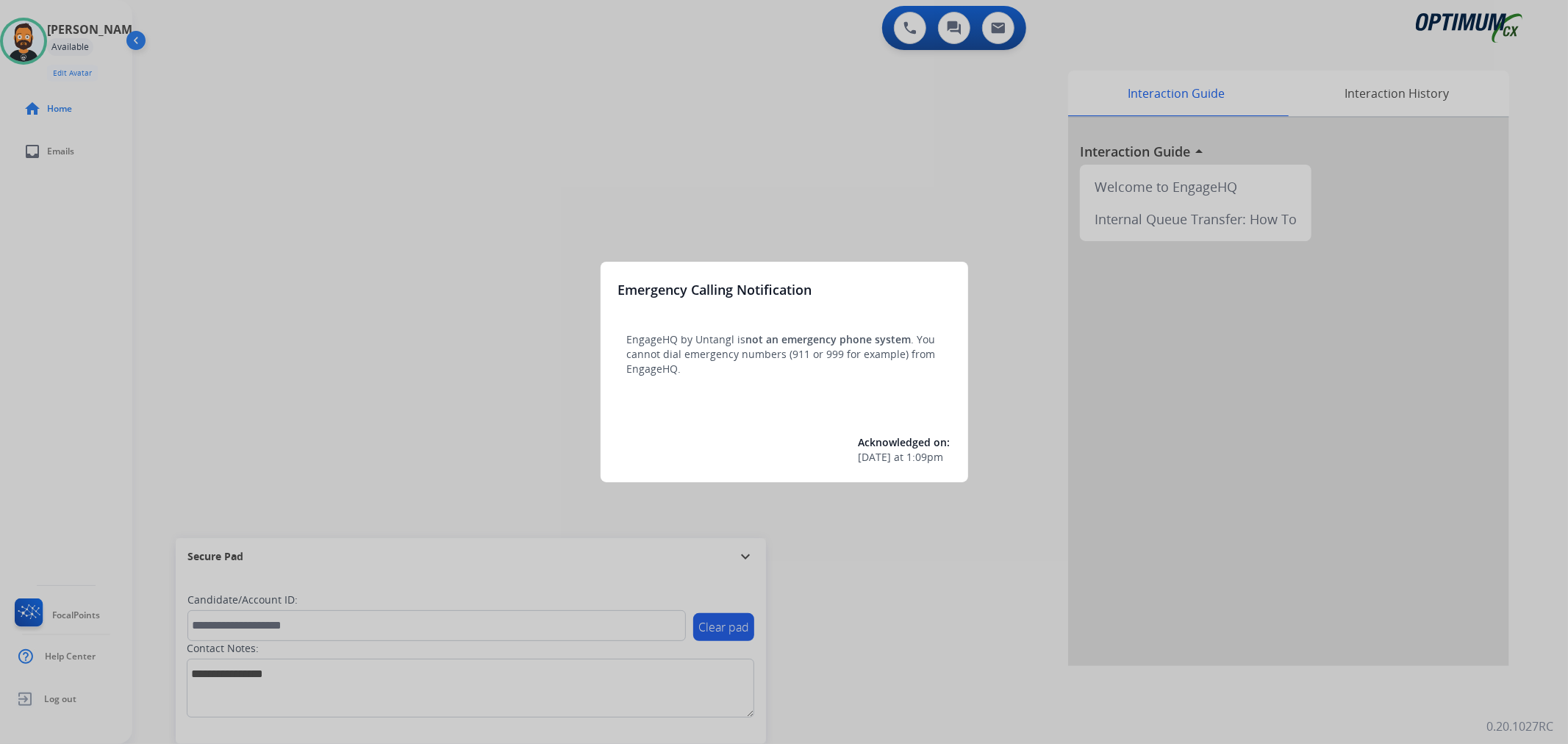
click at [420, 480] on div at bounding box center [784, 372] width 1568 height 744
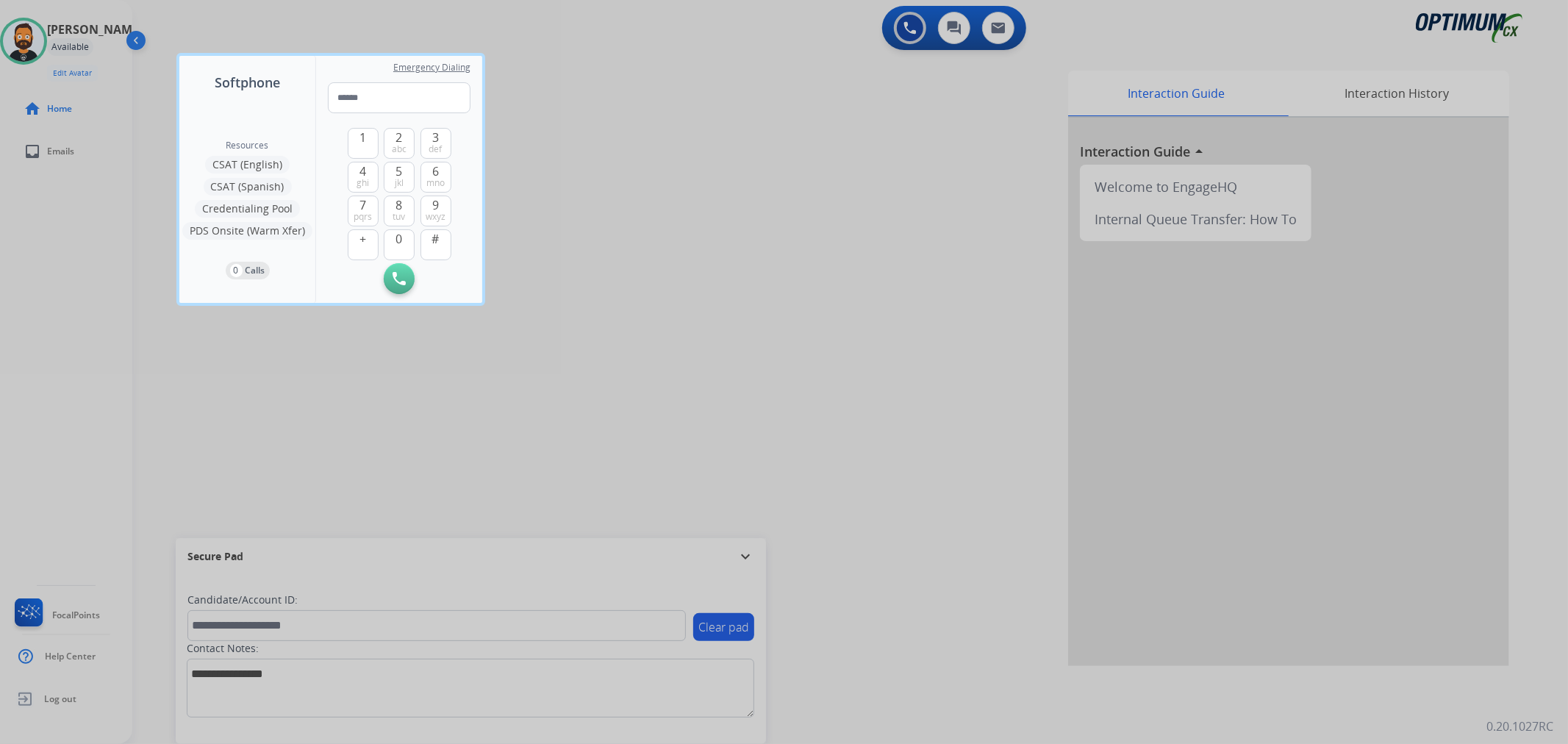
click at [412, 469] on div at bounding box center [784, 372] width 1568 height 744
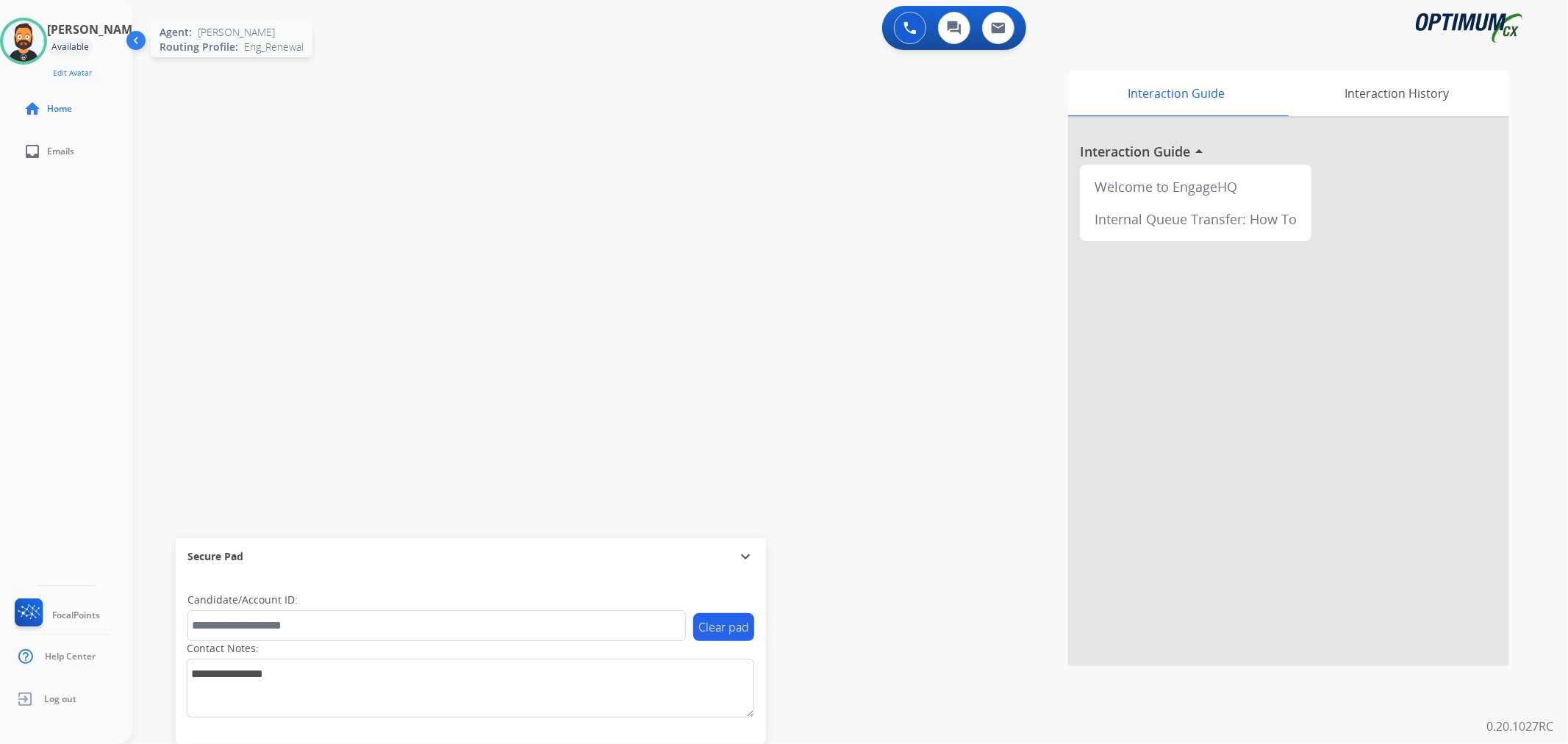
click at [40, 48] on img at bounding box center [24, 41] width 41 height 41
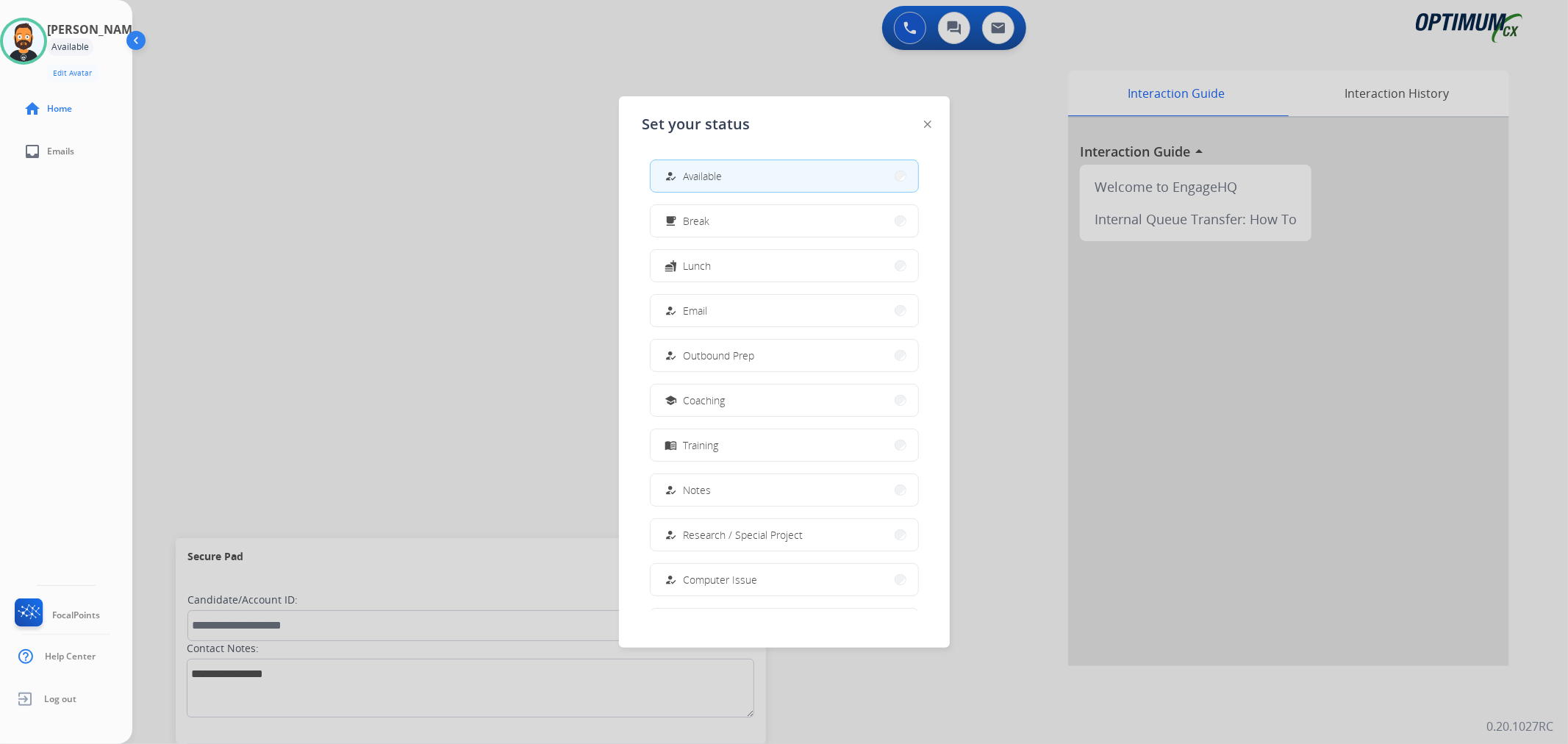
click at [718, 255] on button "fastfood Lunch" at bounding box center [784, 266] width 268 height 32
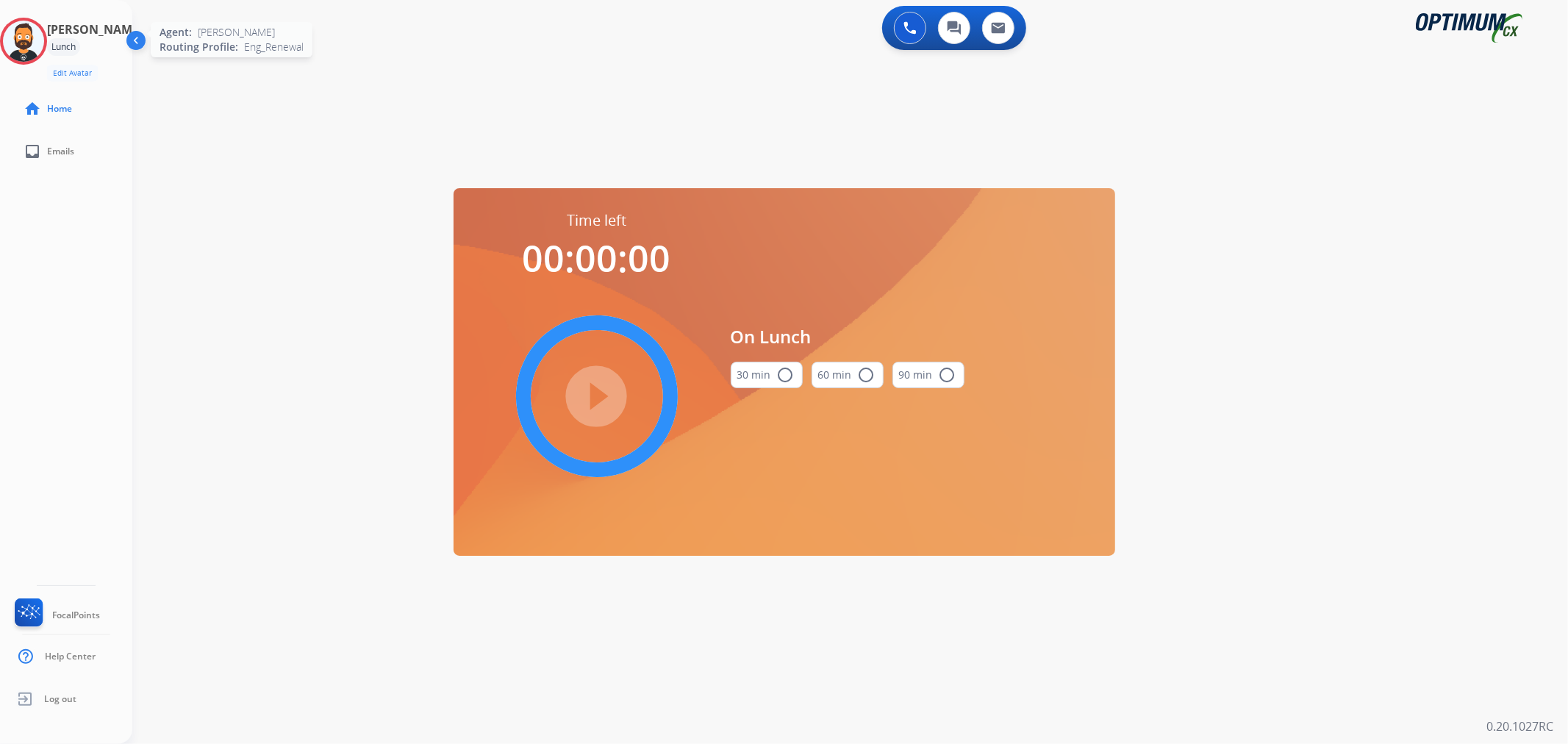
click at [30, 43] on img at bounding box center [24, 41] width 41 height 41
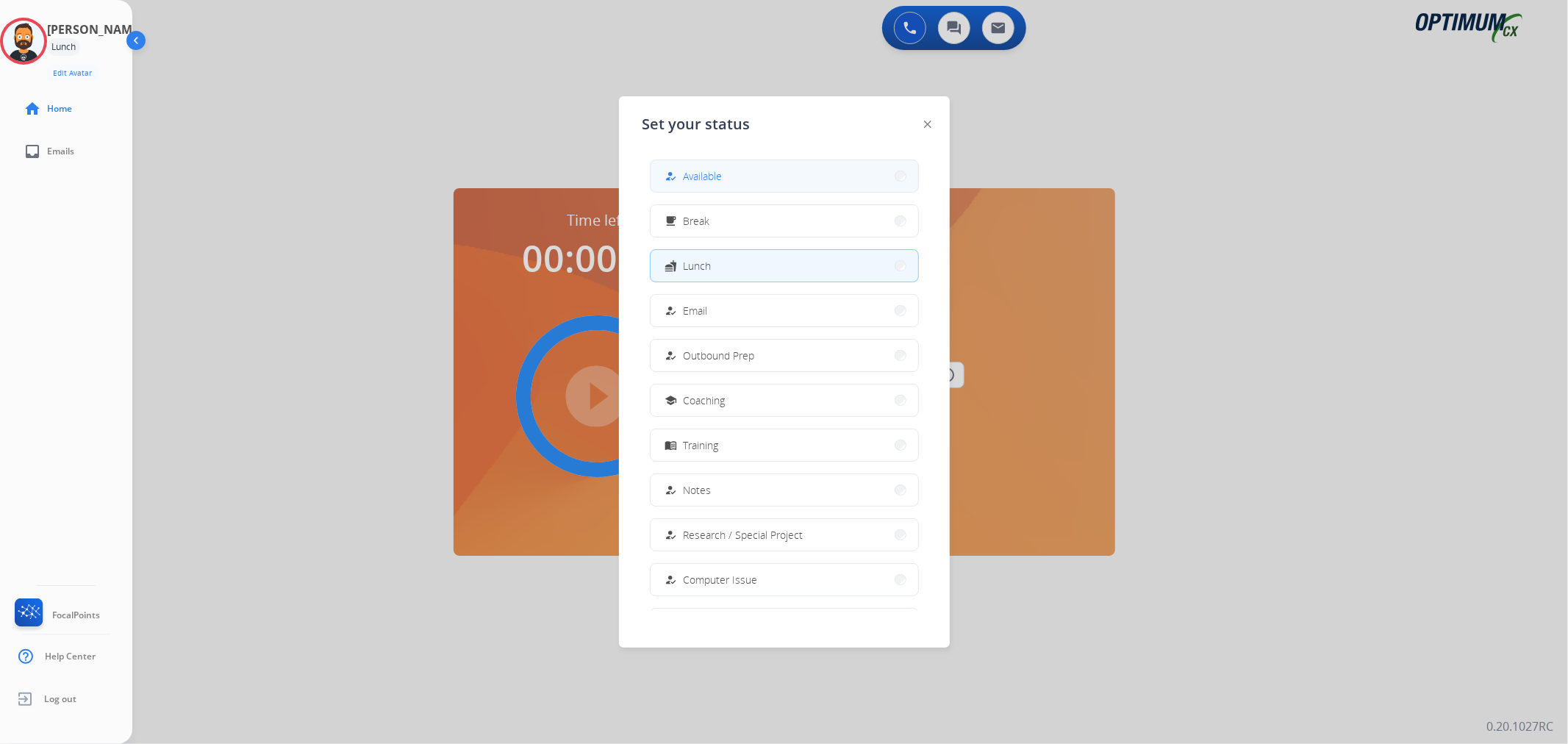
click at [756, 171] on button "how_to_reg Available" at bounding box center [784, 176] width 268 height 32
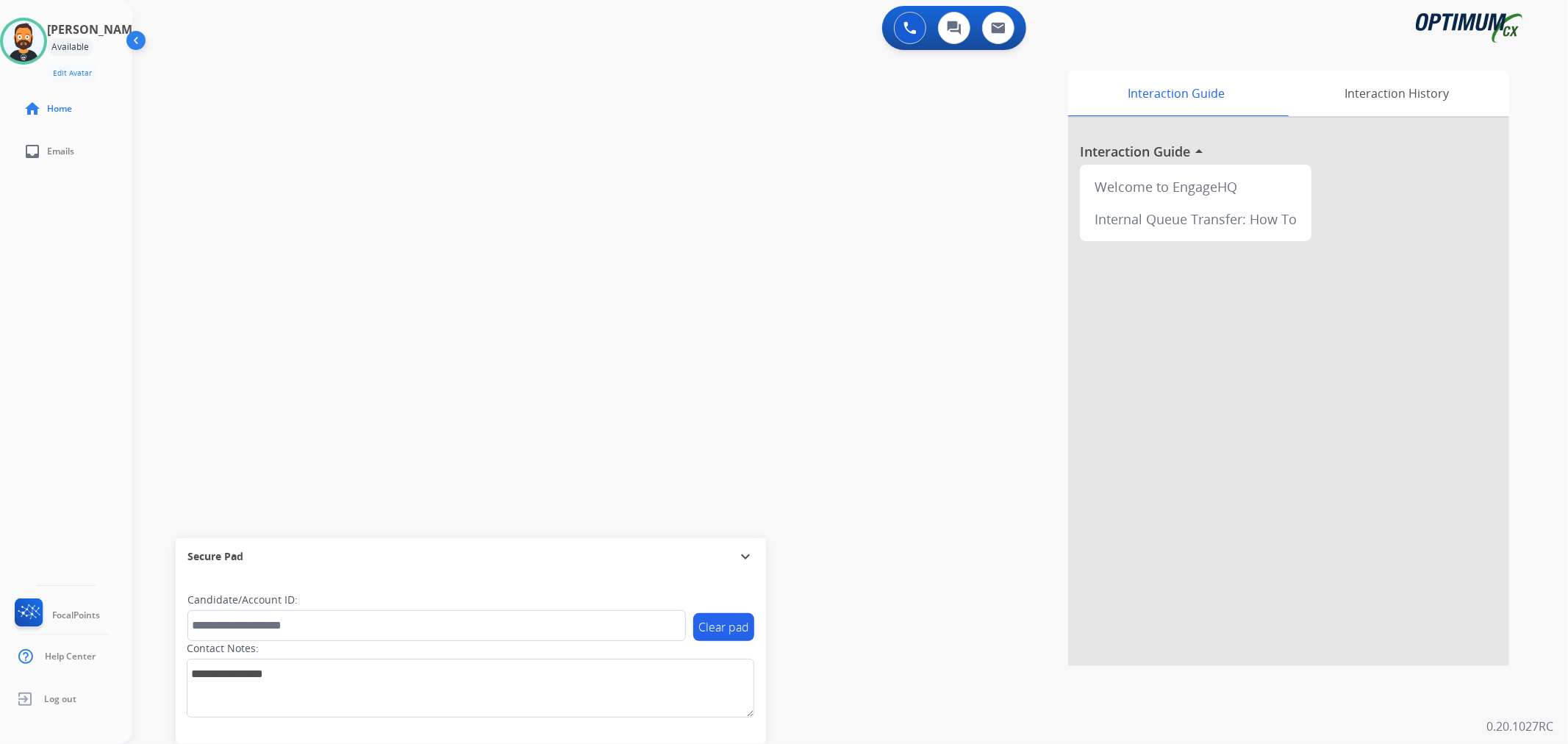
click at [753, 548] on div "Secure Pad expand_more" at bounding box center [470, 556] width 590 height 37
click at [745, 550] on div "Interaction Guide Interaction History Interaction Guide arrow_drop_up Welcome t…" at bounding box center [1042, 368] width 935 height 595
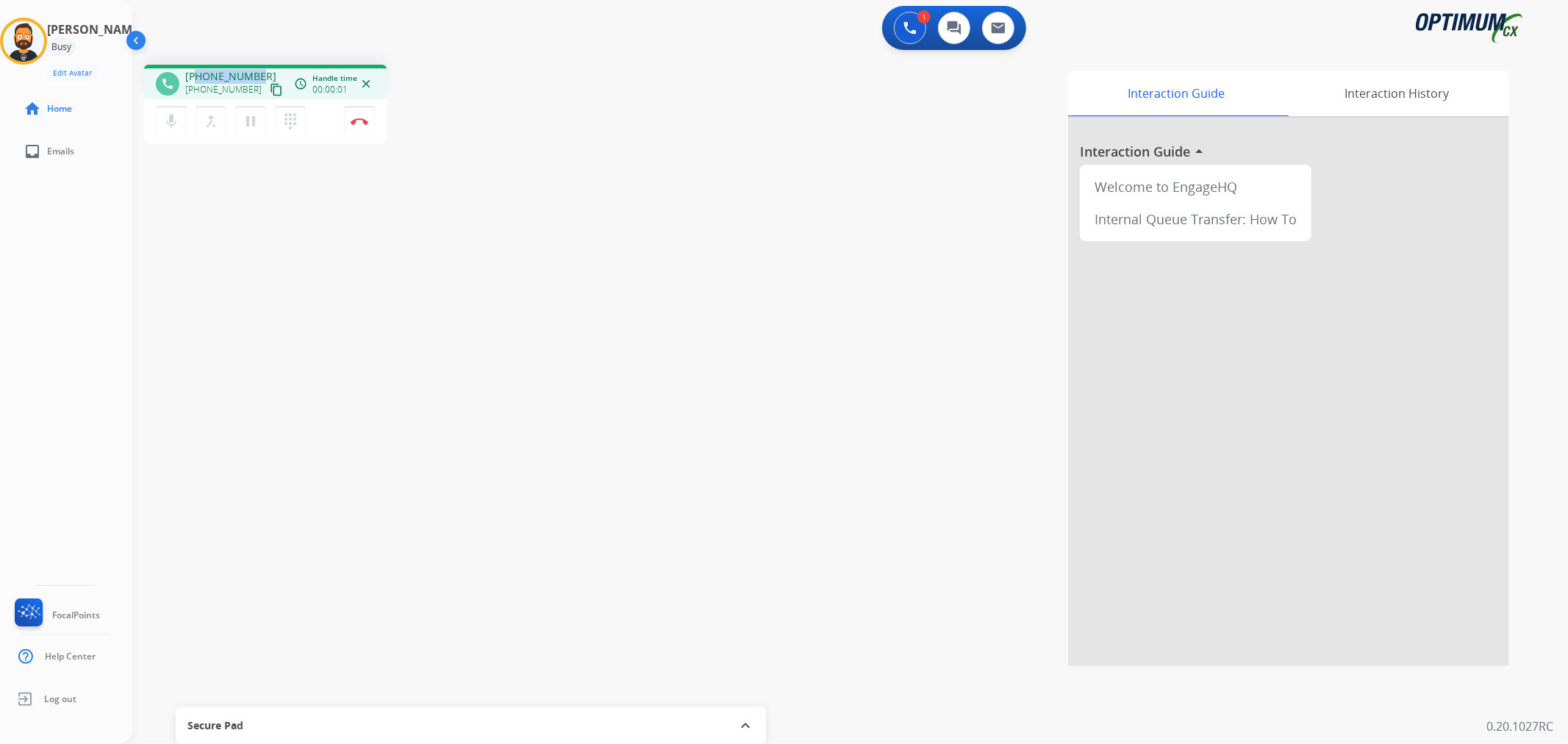
drag, startPoint x: 258, startPoint y: 71, endPoint x: 196, endPoint y: 70, distance: 62.0
click at [196, 70] on div "[PHONE_NUMBER] [PHONE_NUMBER] content_copy" at bounding box center [235, 83] width 100 height 29
copy span "9857032054"
click at [362, 122] on img at bounding box center [359, 121] width 17 height 7
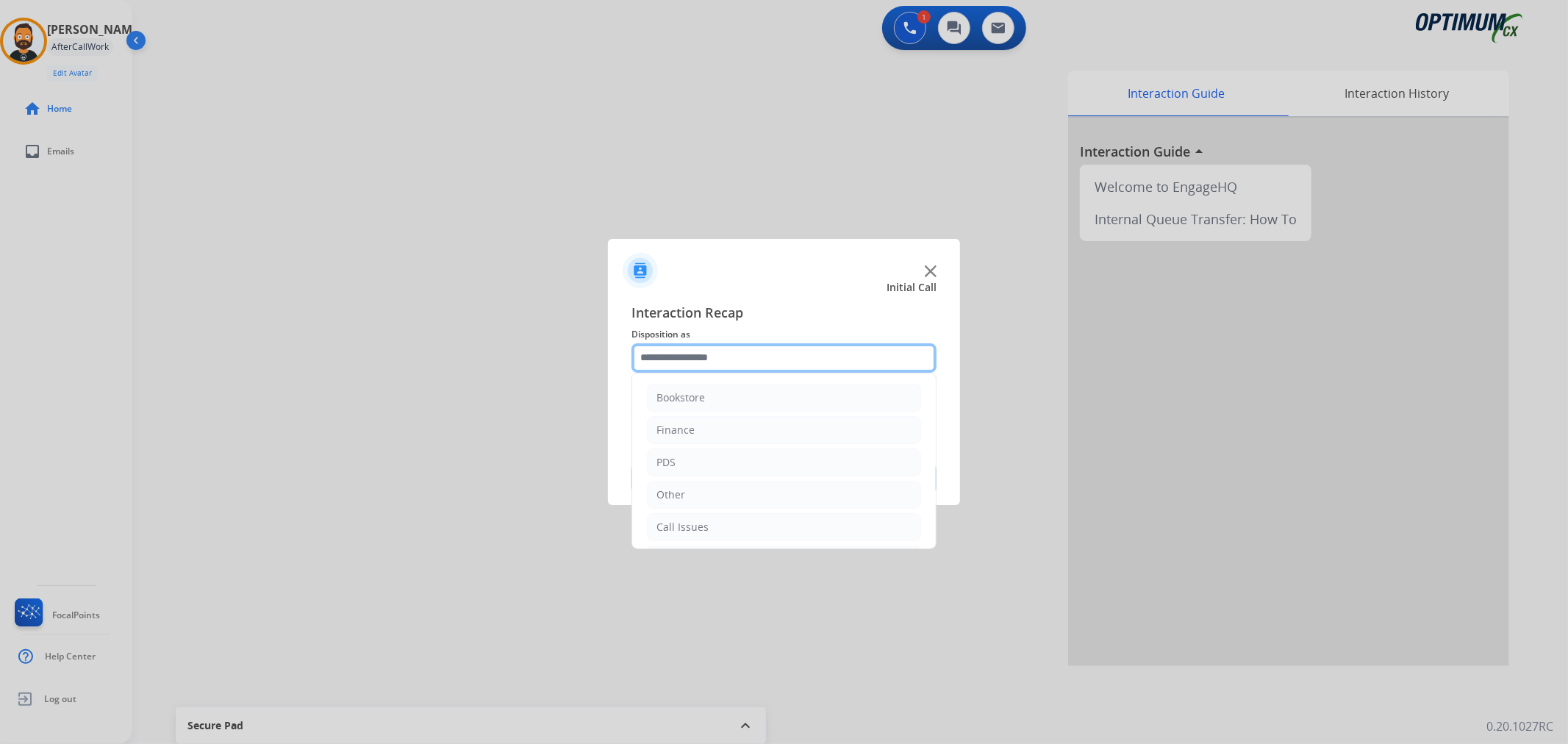
click at [680, 358] on input "text" at bounding box center [784, 358] width 305 height 29
click at [693, 454] on div "Initial Application" at bounding box center [699, 459] width 87 height 15
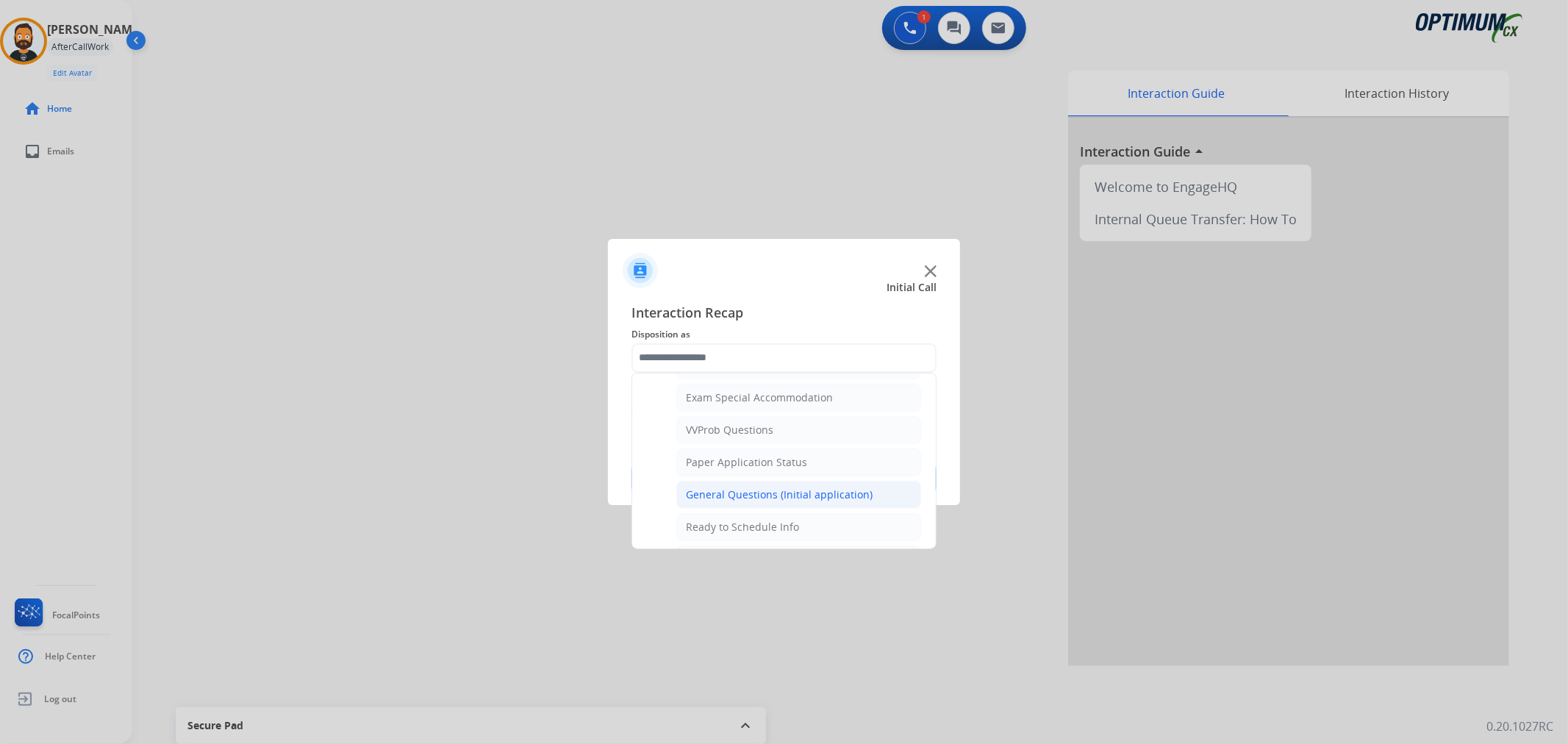
click at [726, 496] on div "General Questions (Initial application)" at bounding box center [779, 494] width 187 height 15
type input "**********"
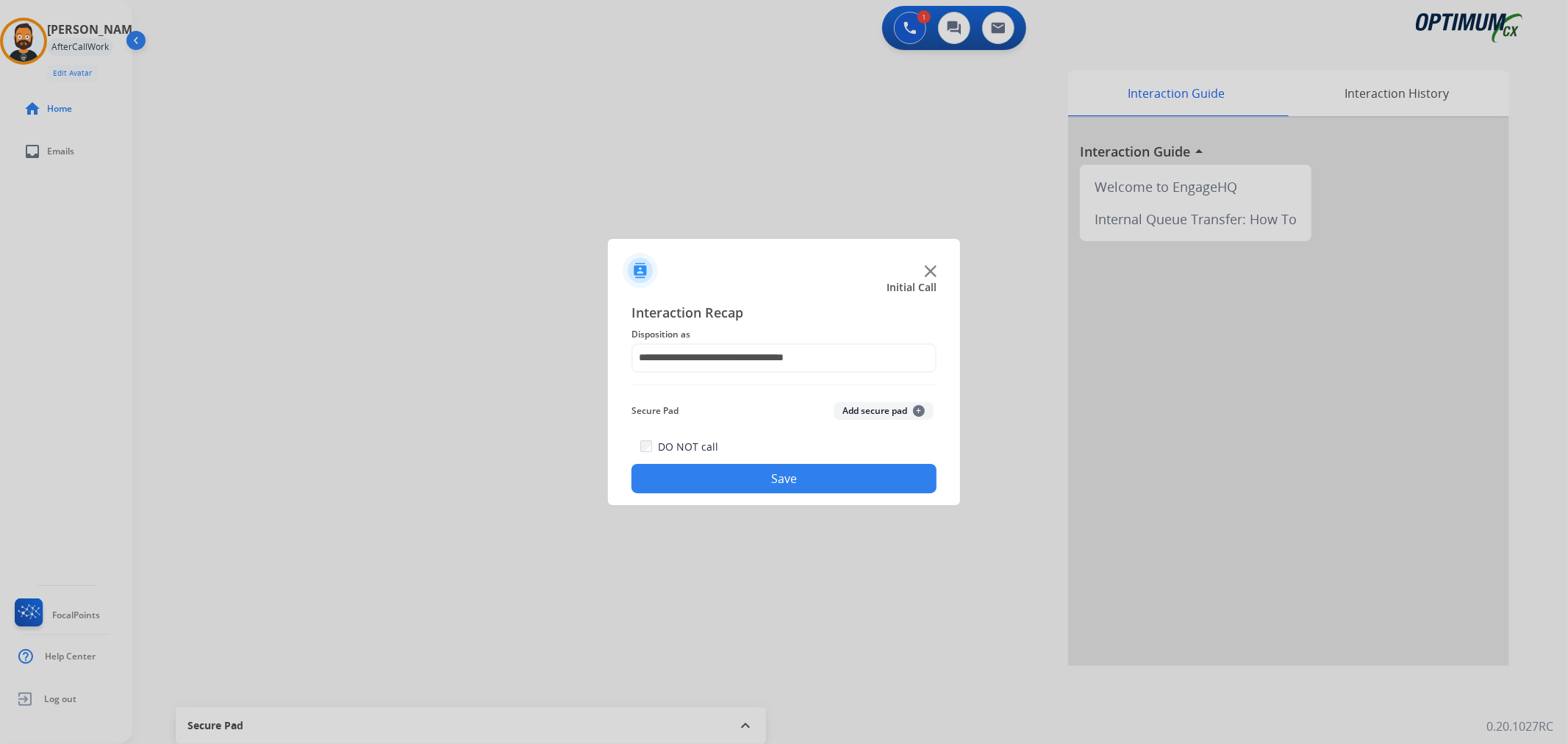
click at [731, 472] on button "Save" at bounding box center [784, 479] width 305 height 29
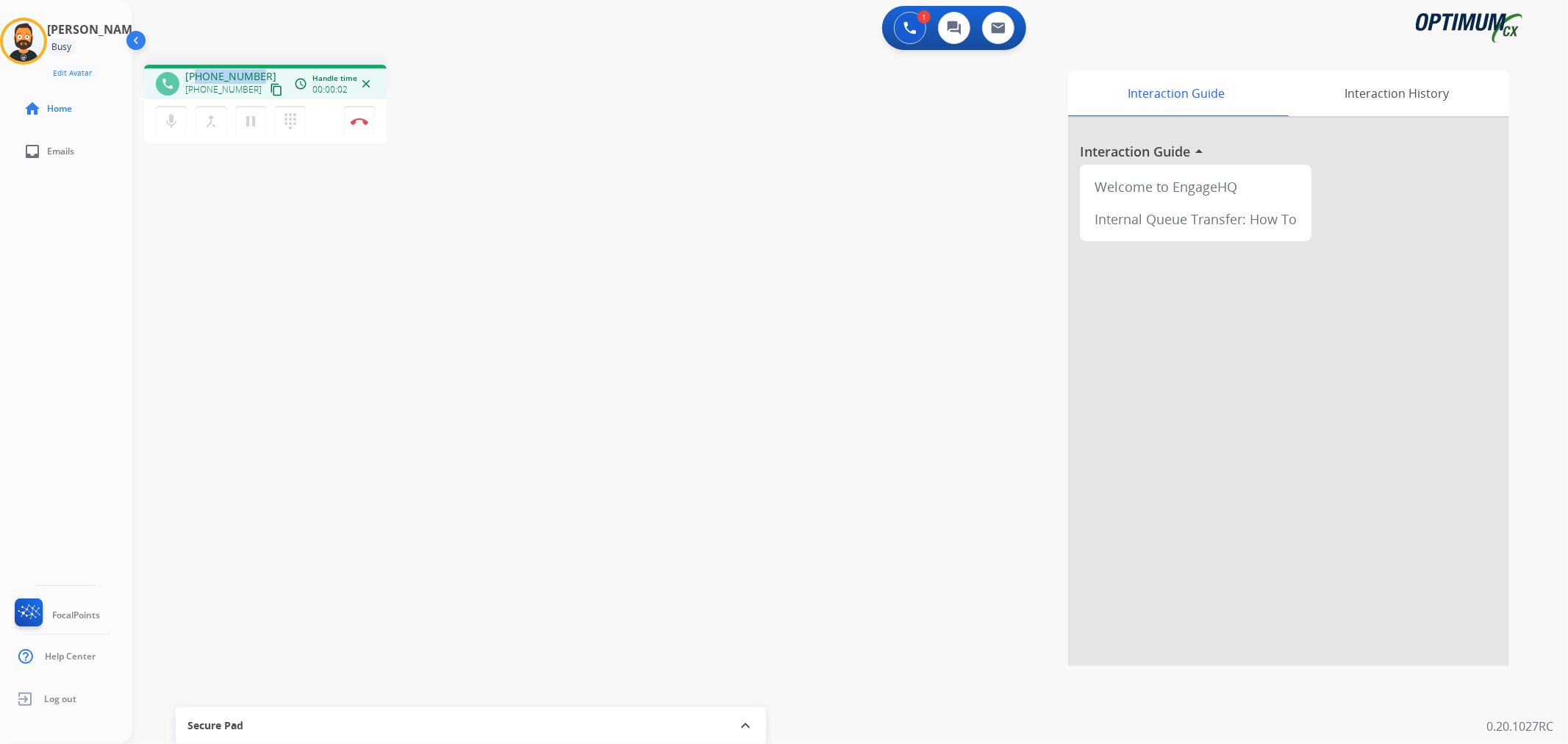
drag, startPoint x: 261, startPoint y: 66, endPoint x: 196, endPoint y: 75, distance: 65.6
click at [196, 75] on div "phone [PHONE_NUMBER] [PHONE_NUMBER] content_copy access_time Call metrics Queue…" at bounding box center [265, 81] width 242 height 34
copy span "7733969229"
click at [360, 126] on button "Disconnect" at bounding box center [359, 121] width 31 height 31
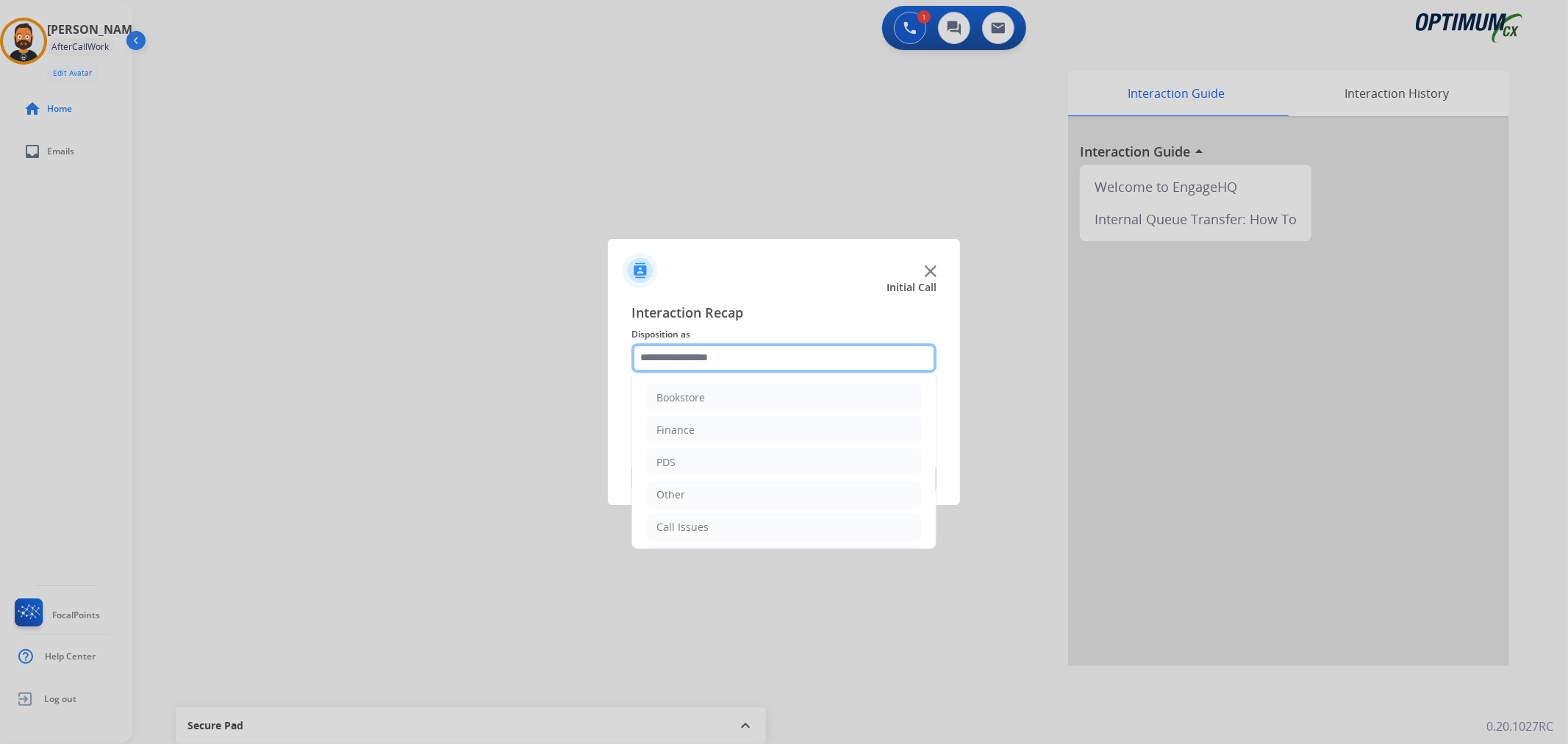
click at [663, 355] on input "text" at bounding box center [784, 358] width 305 height 29
click at [709, 463] on div "Initial Application" at bounding box center [699, 459] width 87 height 15
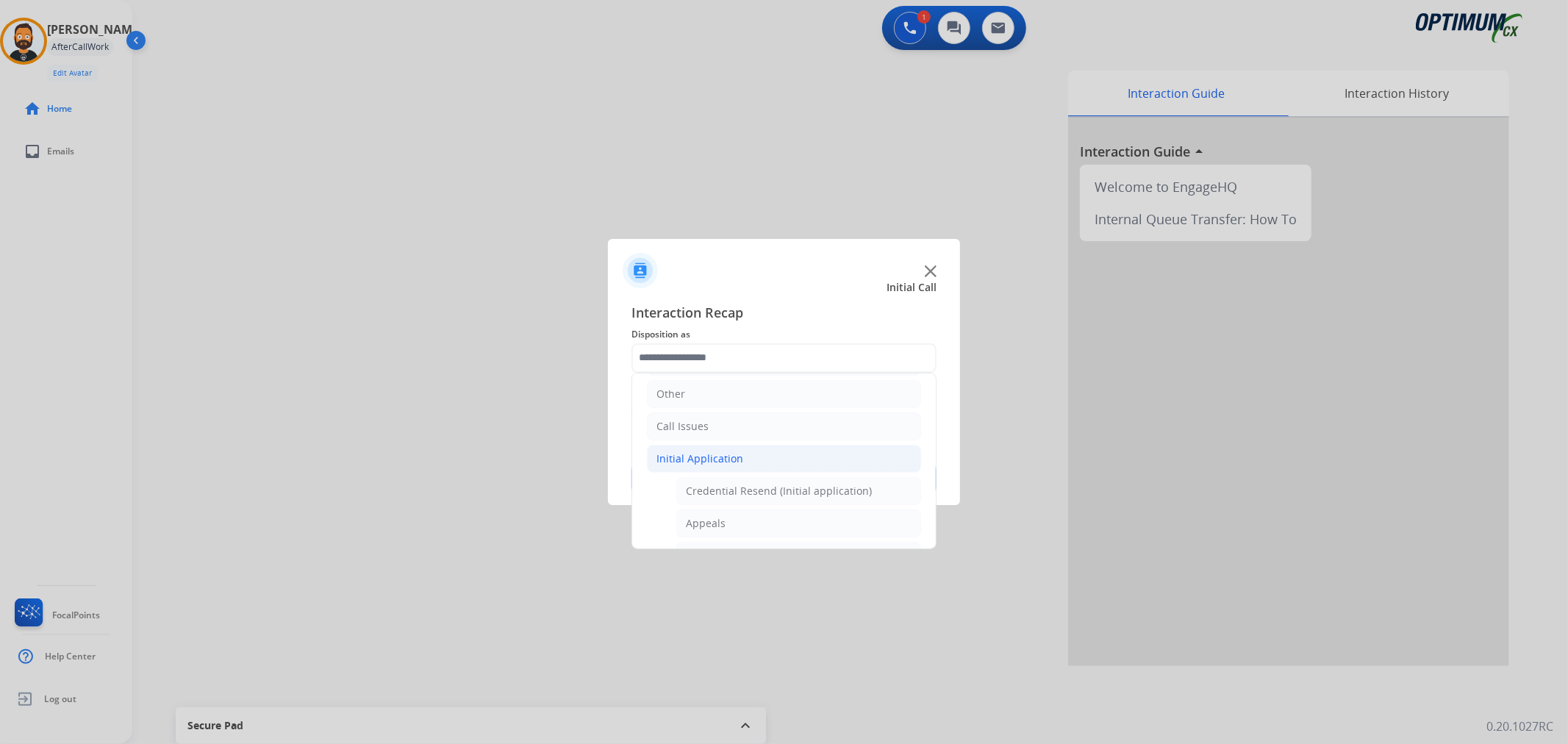
click at [708, 489] on div "Credential Resend (Initial application)" at bounding box center [779, 491] width 186 height 15
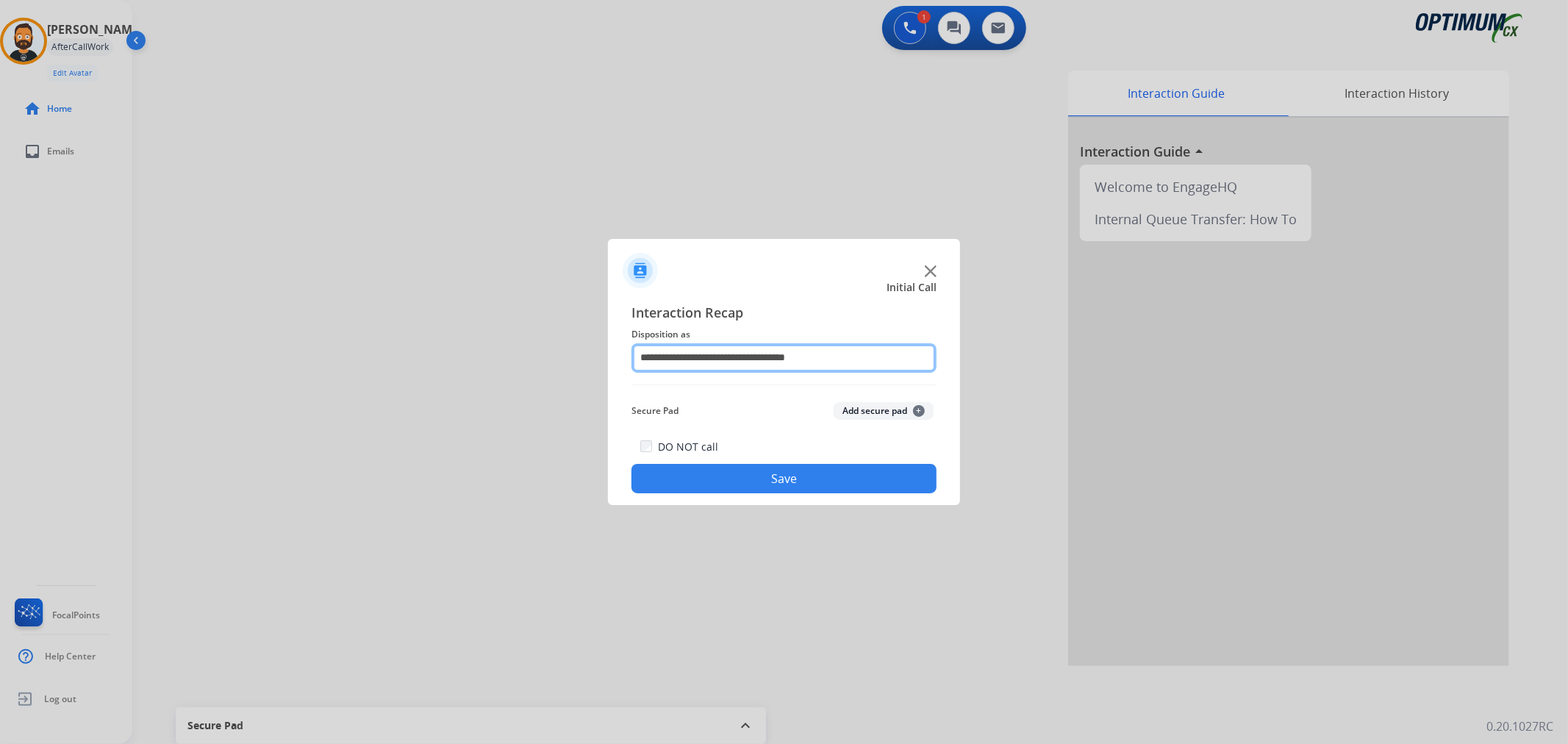
click at [719, 357] on input "**********" at bounding box center [784, 358] width 305 height 29
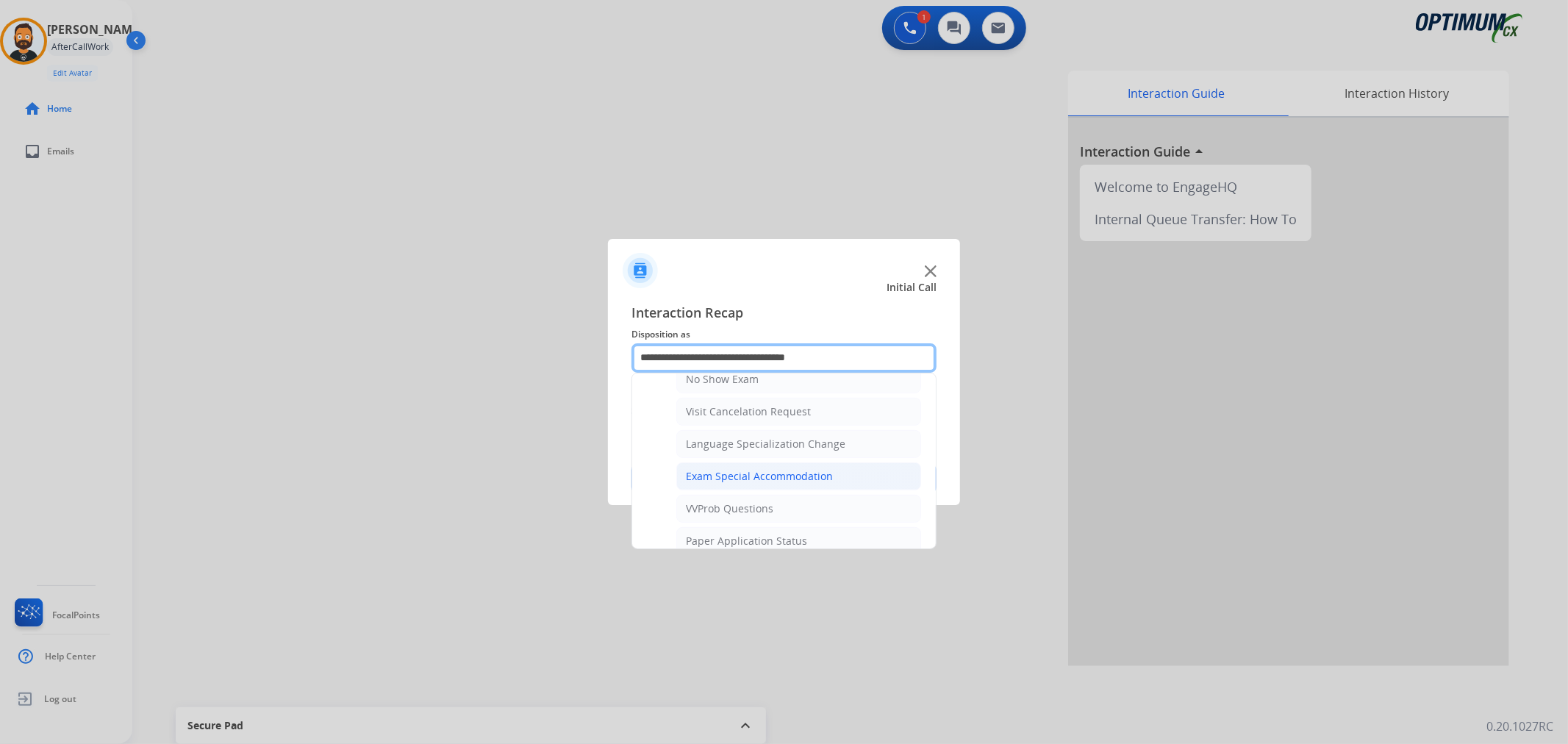
scroll to position [817, 0]
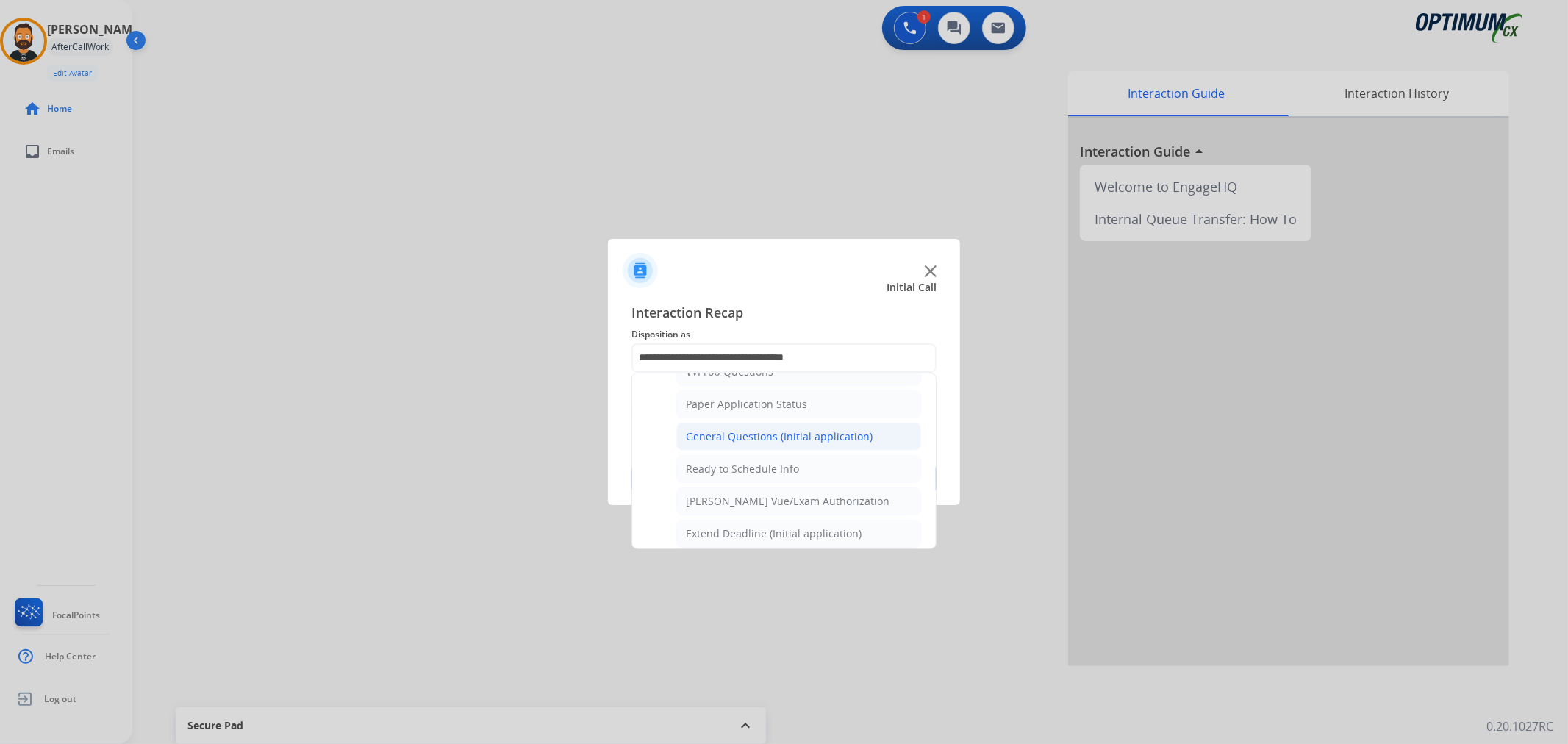
click at [769, 444] on div "General Questions (Initial application)" at bounding box center [779, 436] width 187 height 15
type input "**********"
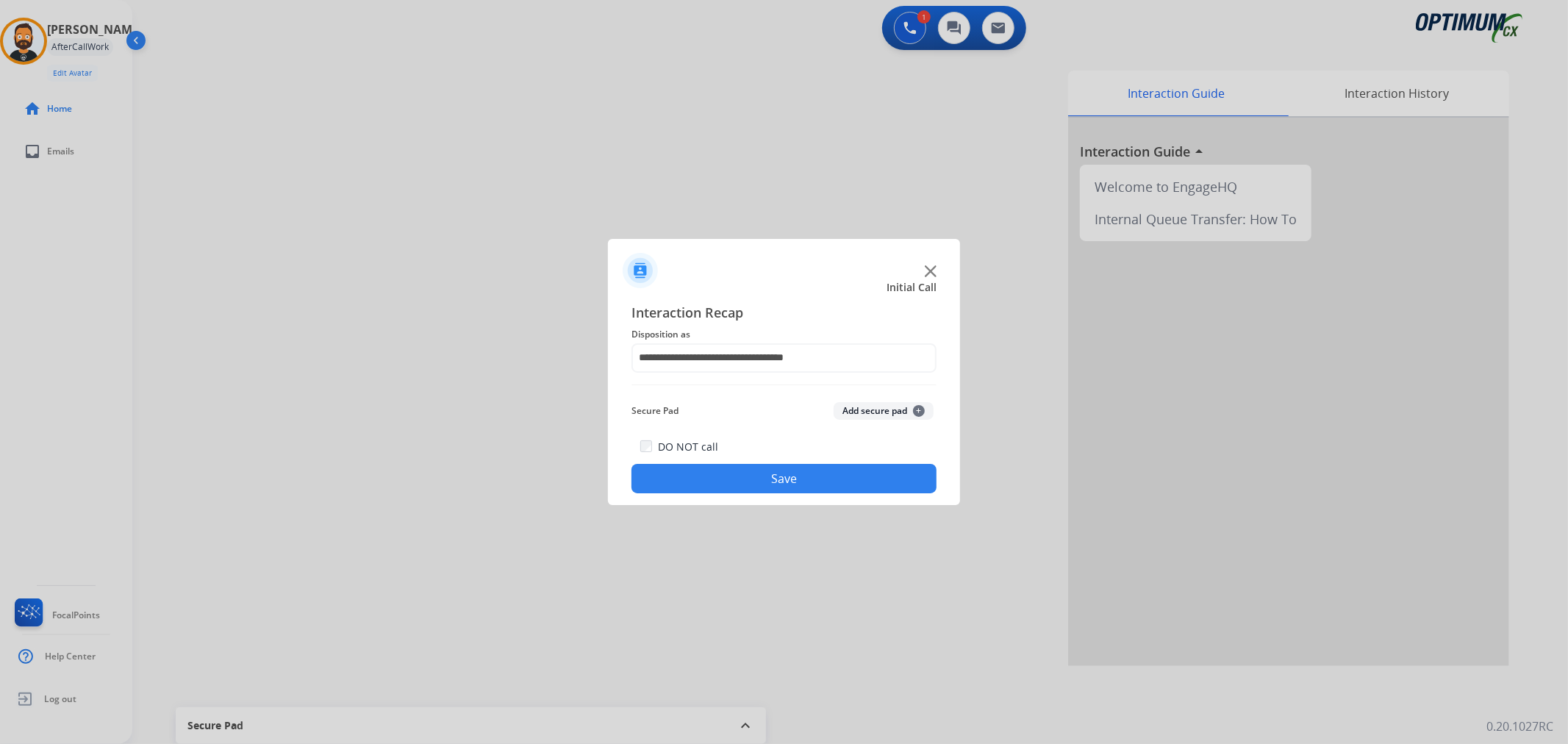
click at [771, 482] on button "Save" at bounding box center [784, 479] width 305 height 29
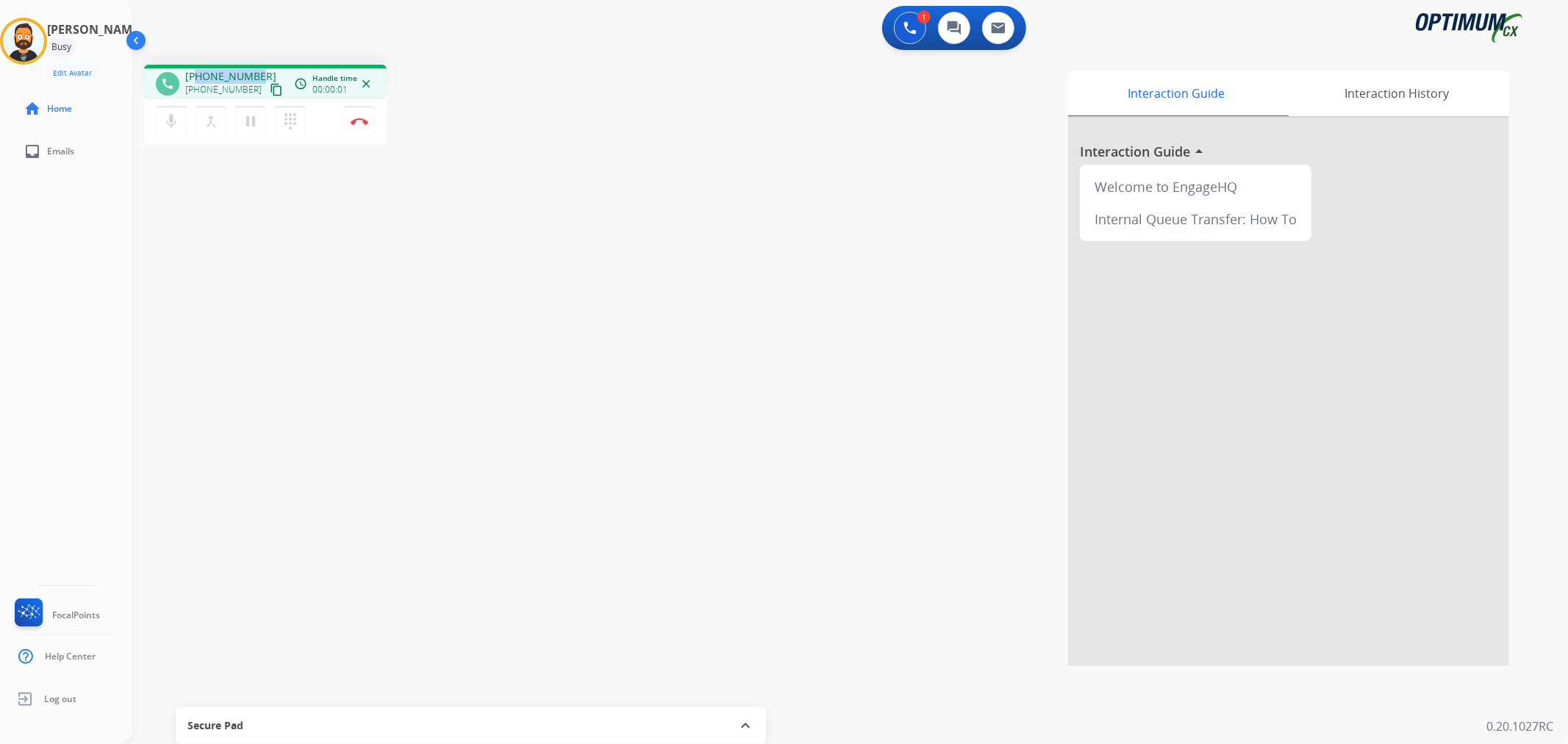
drag, startPoint x: 257, startPoint y: 72, endPoint x: 196, endPoint y: 75, distance: 61.1
click at [196, 75] on div "+13026984696 +13026984696 content_copy" at bounding box center [235, 83] width 100 height 29
copy span "3026984696"
click at [250, 126] on mat-icon "pause" at bounding box center [250, 122] width 17 height 17
click at [249, 127] on mat-icon "play_arrow" at bounding box center [250, 122] width 17 height 17
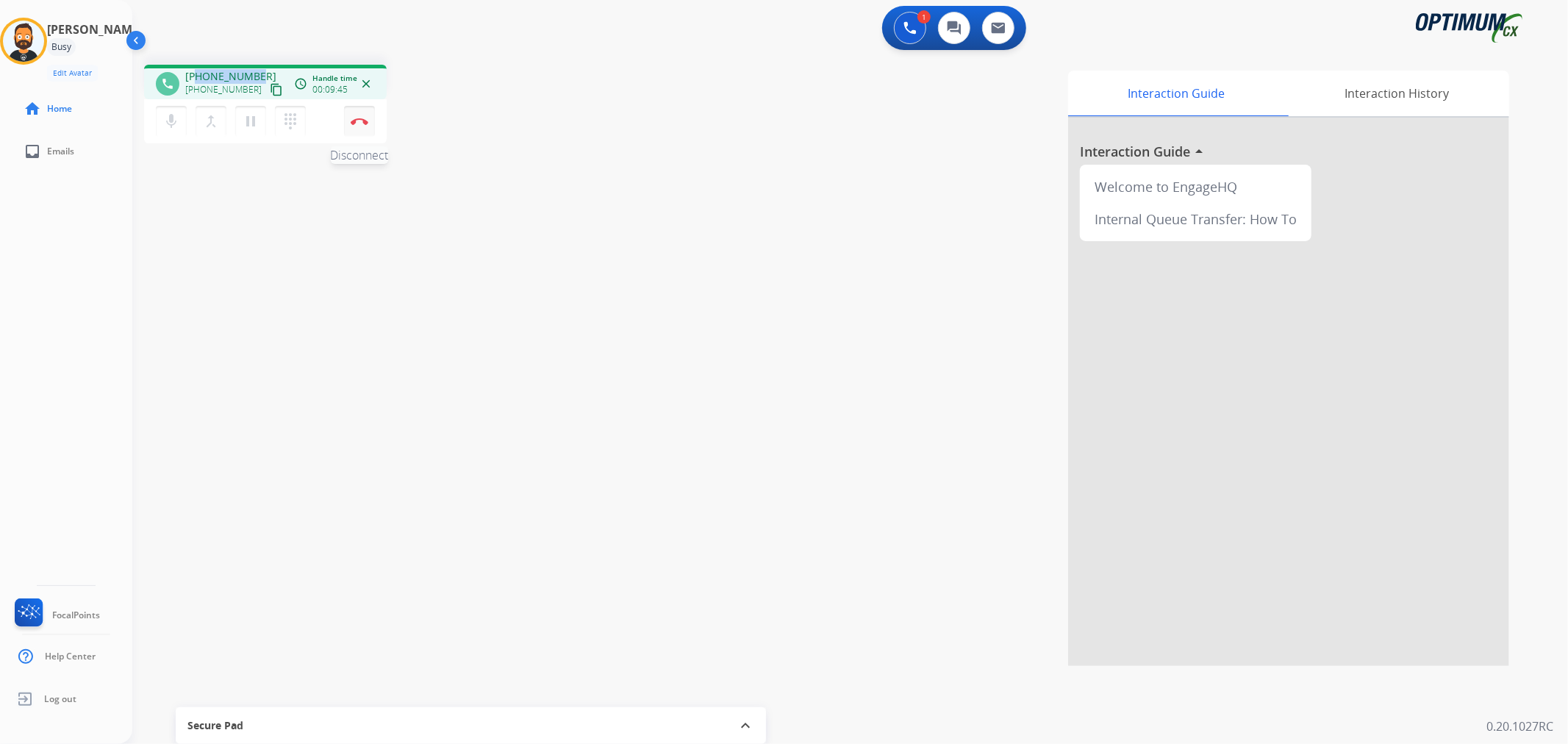
click at [355, 118] on img at bounding box center [359, 121] width 17 height 7
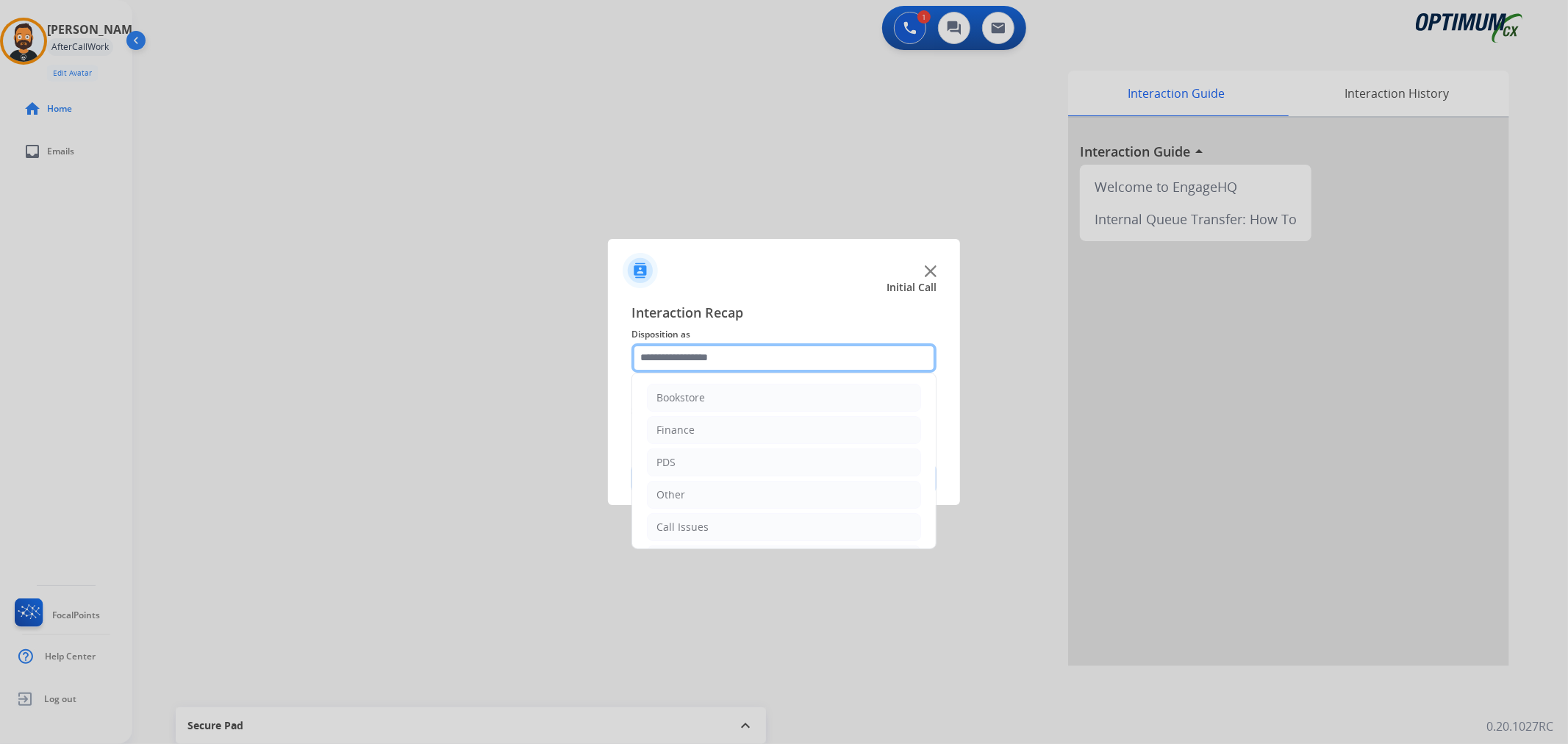
click at [679, 353] on input "text" at bounding box center [784, 358] width 305 height 29
click at [695, 519] on div "Renewal" at bounding box center [677, 524] width 42 height 15
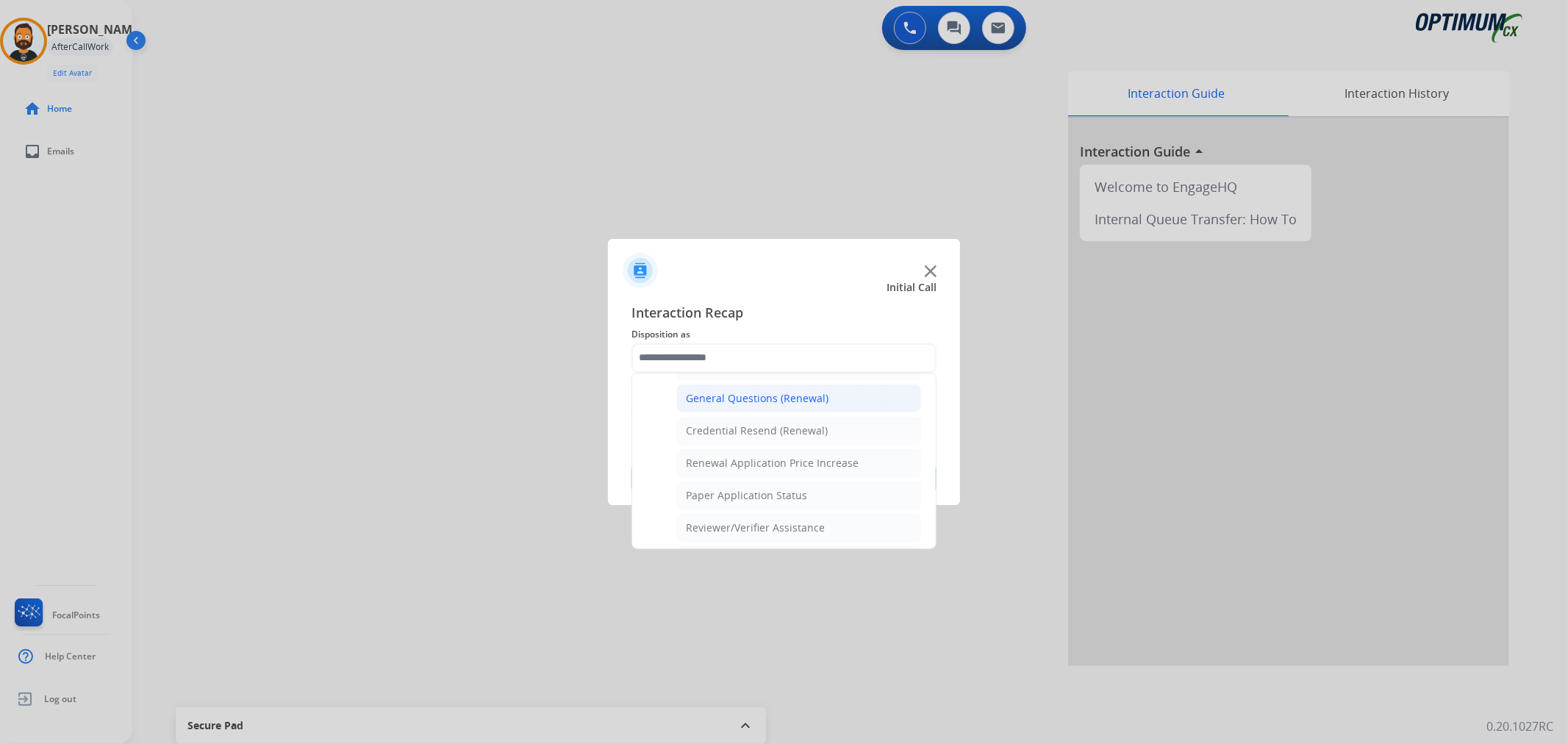
click at [759, 391] on li "General Questions (Renewal)" at bounding box center [799, 398] width 245 height 28
type input "**********"
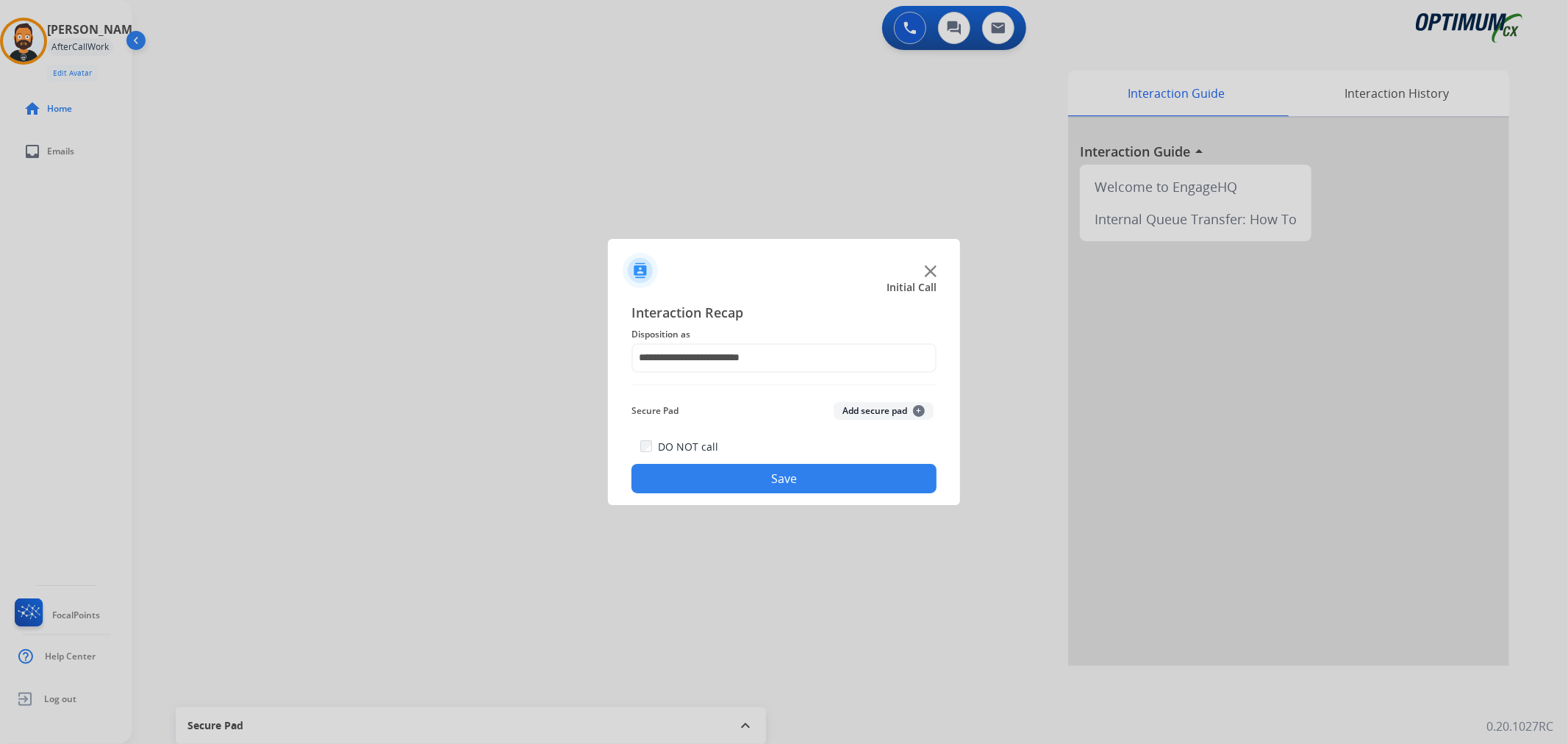
click at [746, 471] on button "Save" at bounding box center [784, 479] width 305 height 29
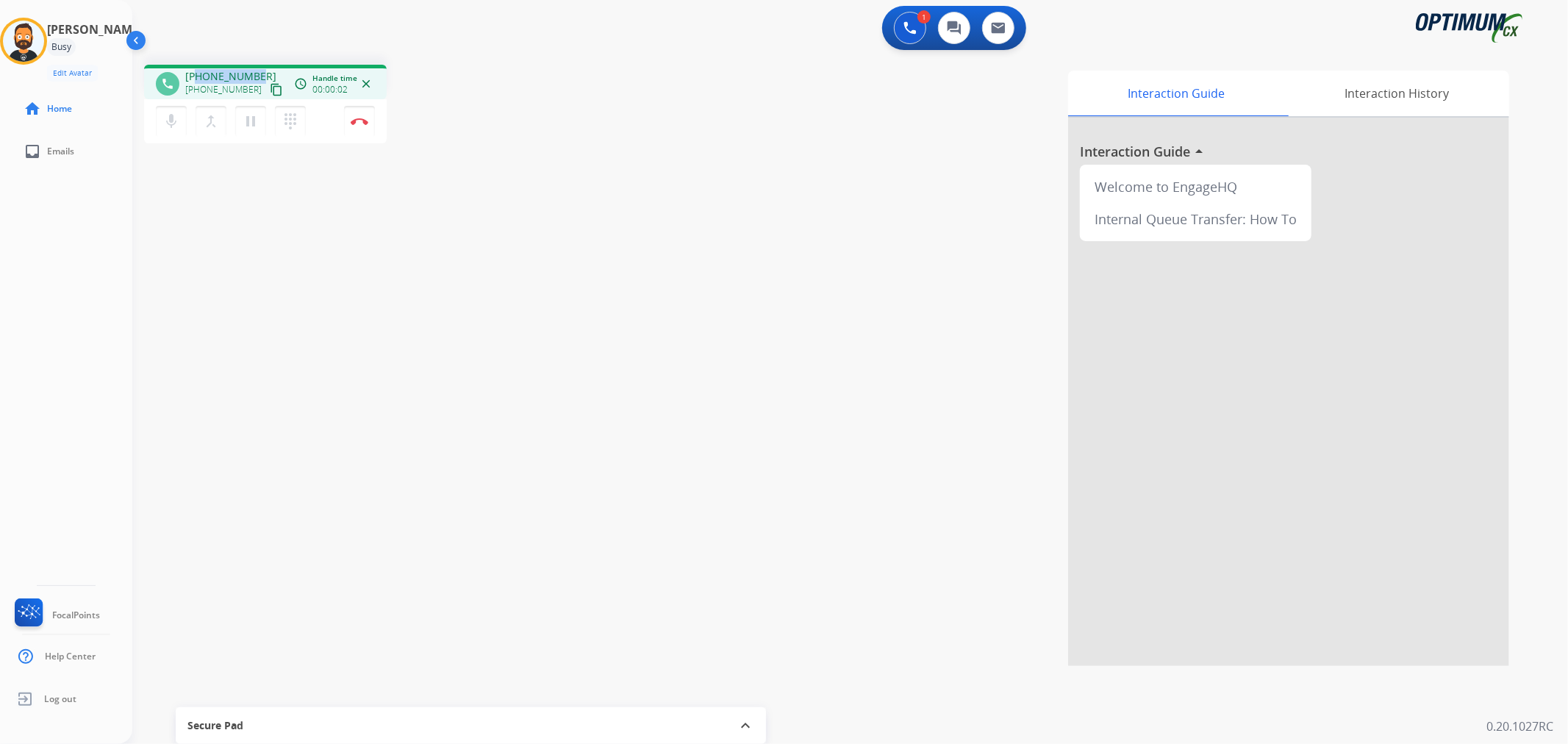
drag, startPoint x: 253, startPoint y: 72, endPoint x: 197, endPoint y: 76, distance: 56.1
click at [197, 76] on span "+12403291749" at bounding box center [230, 76] width 91 height 15
copy span "2403291749"
click at [363, 120] on img at bounding box center [359, 121] width 17 height 7
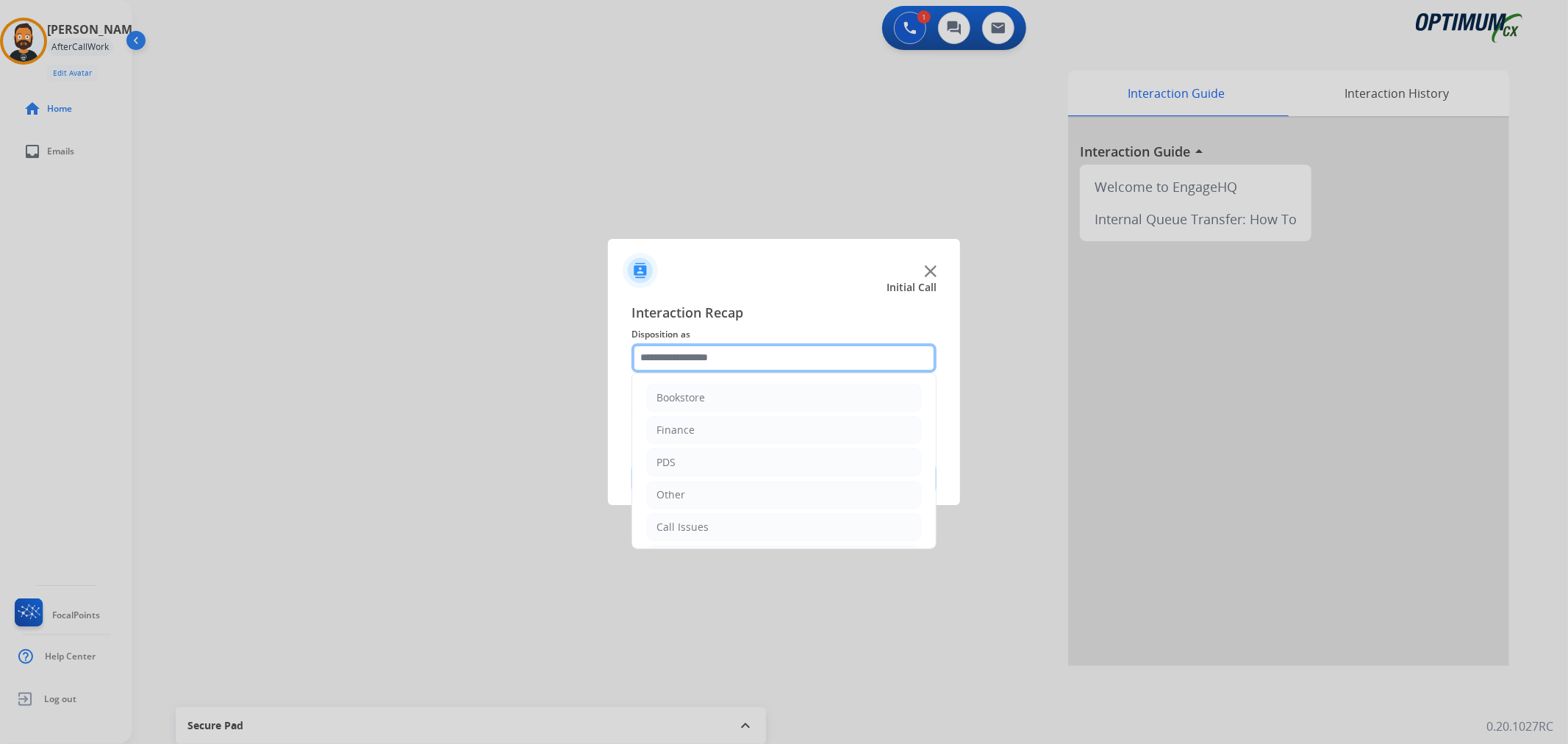
drag, startPoint x: 715, startPoint y: 355, endPoint x: 738, endPoint y: 376, distance: 31.1
click at [714, 355] on input "text" at bounding box center [784, 358] width 305 height 29
click at [704, 515] on li "Renewal" at bounding box center [784, 524] width 274 height 28
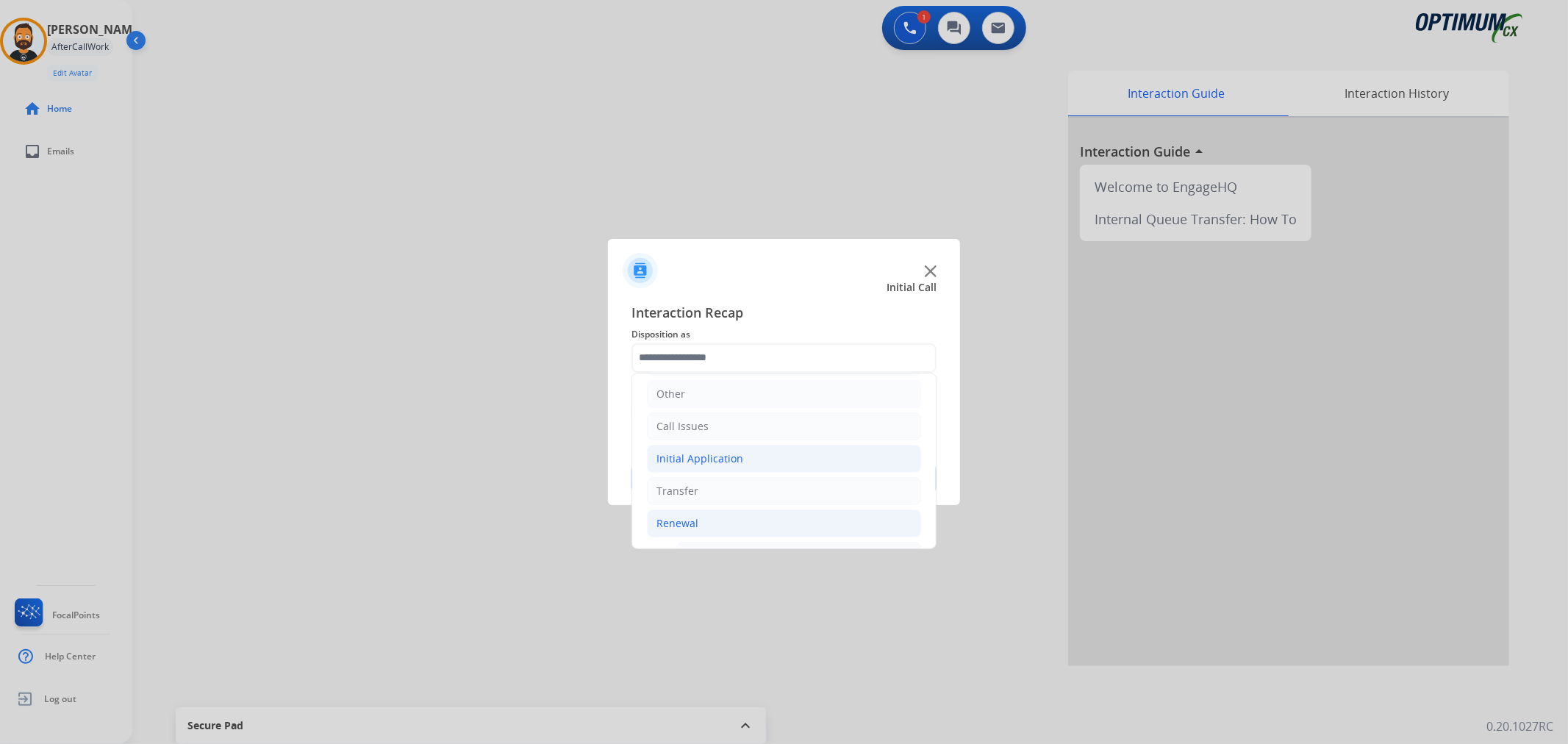
click at [718, 466] on div "Initial Application" at bounding box center [699, 459] width 87 height 15
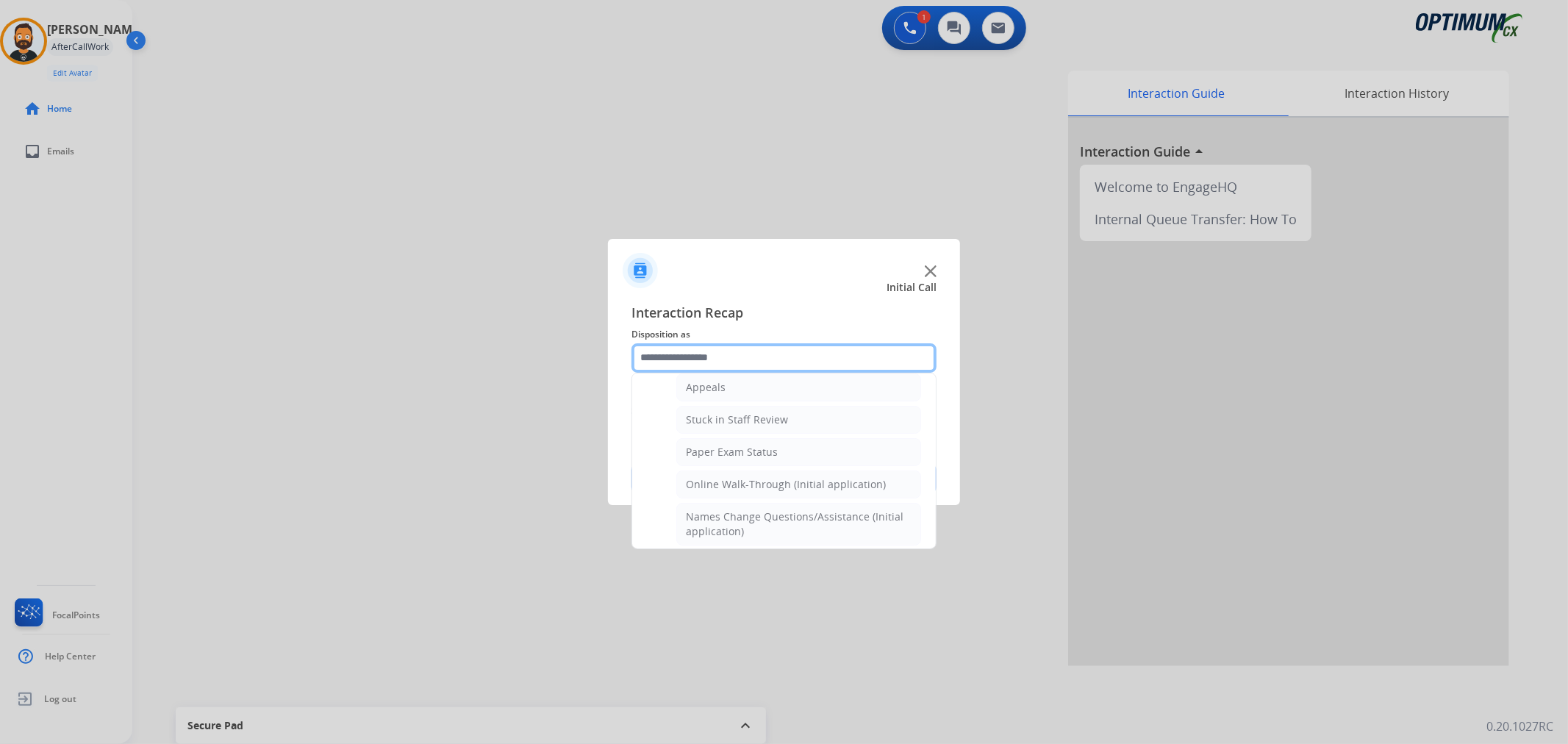
scroll to position [510, 0]
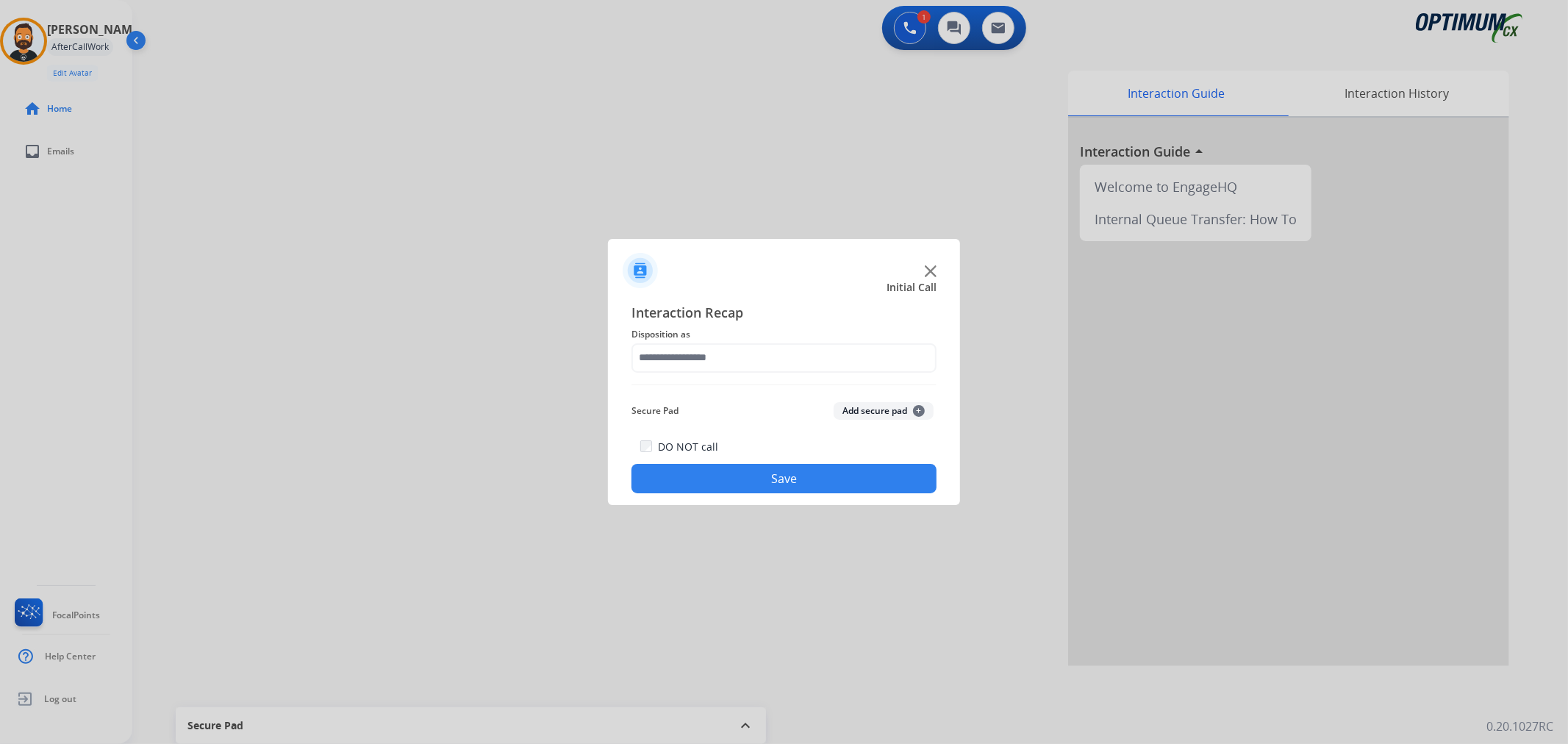
click at [766, 311] on span "Interaction Recap" at bounding box center [784, 314] width 305 height 24
click at [757, 361] on input "text" at bounding box center [784, 358] width 305 height 29
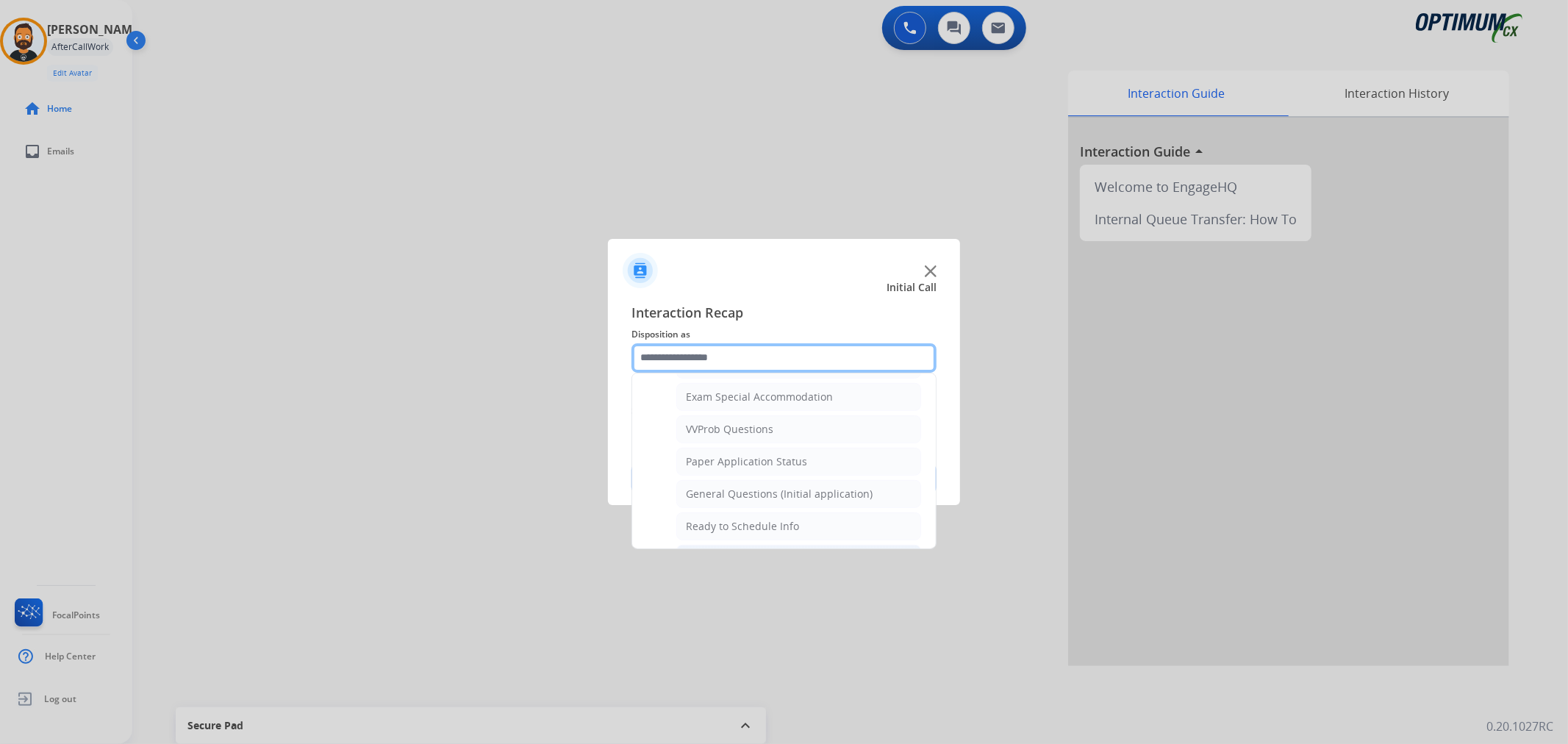
scroll to position [817, 0]
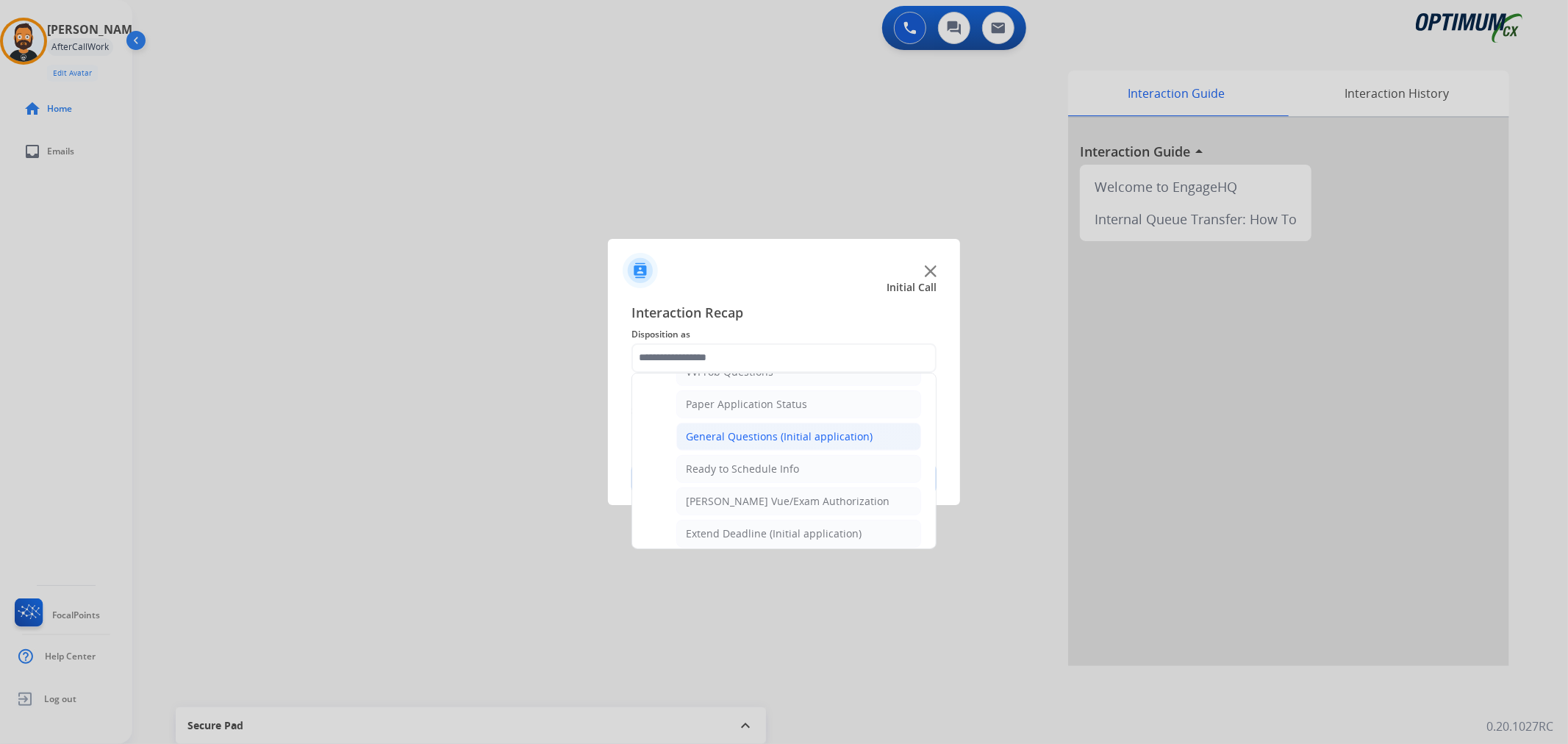
click at [760, 444] on div "General Questions (Initial application)" at bounding box center [779, 436] width 187 height 15
type input "**********"
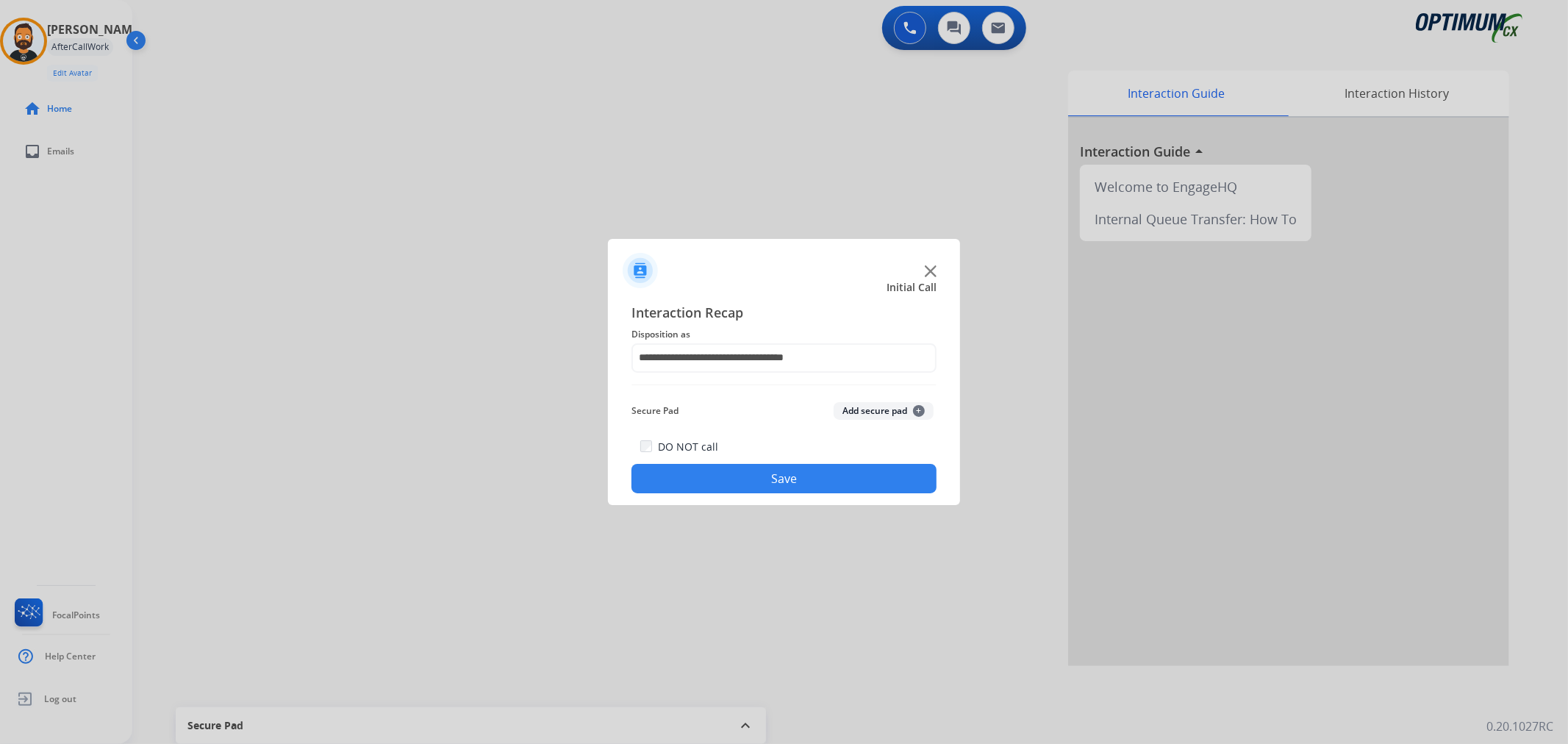
click at [753, 489] on button "Save" at bounding box center [784, 479] width 305 height 29
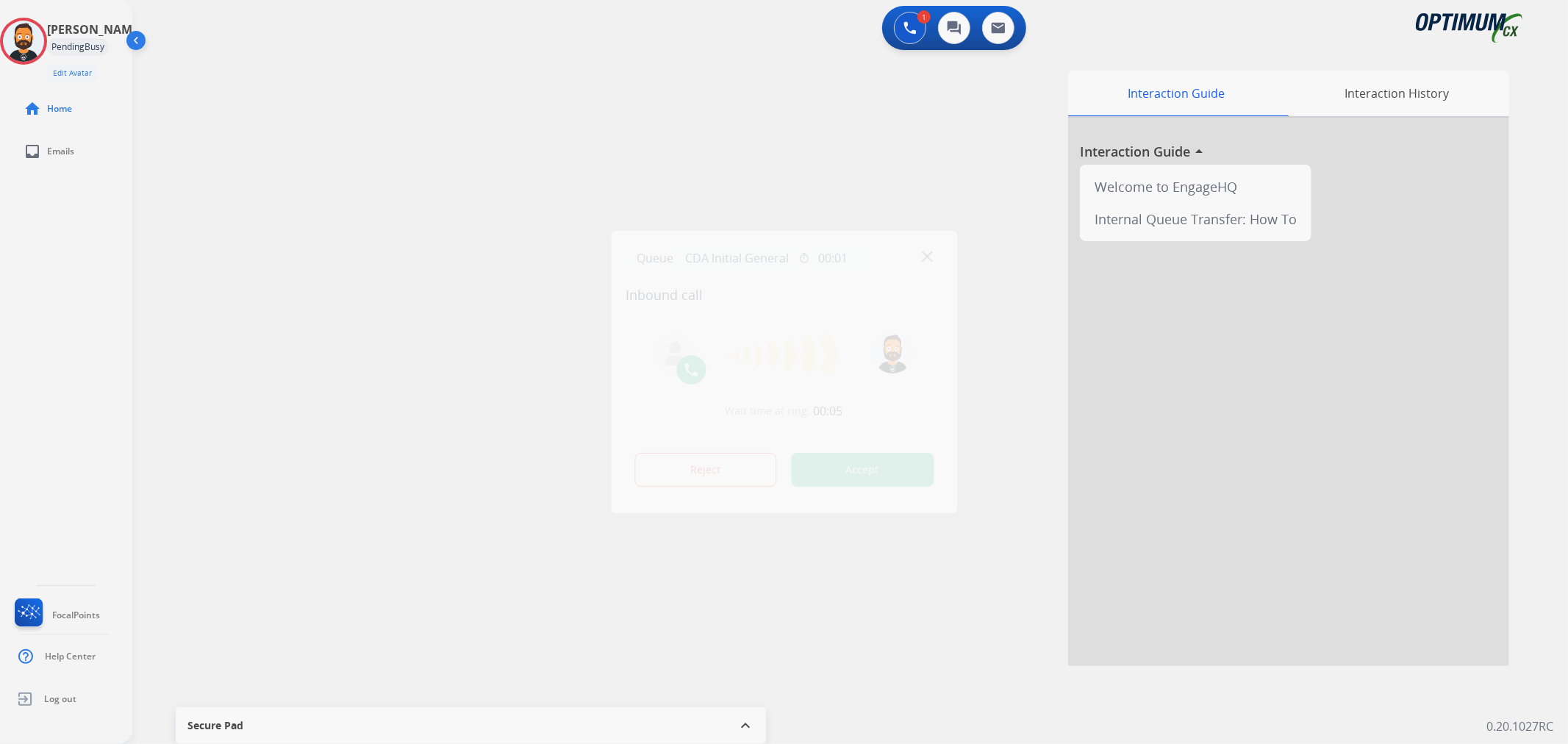
drag, startPoint x: 199, startPoint y: 123, endPoint x: 204, endPoint y: 129, distance: 7.8
click at [201, 128] on div at bounding box center [784, 372] width 1568 height 744
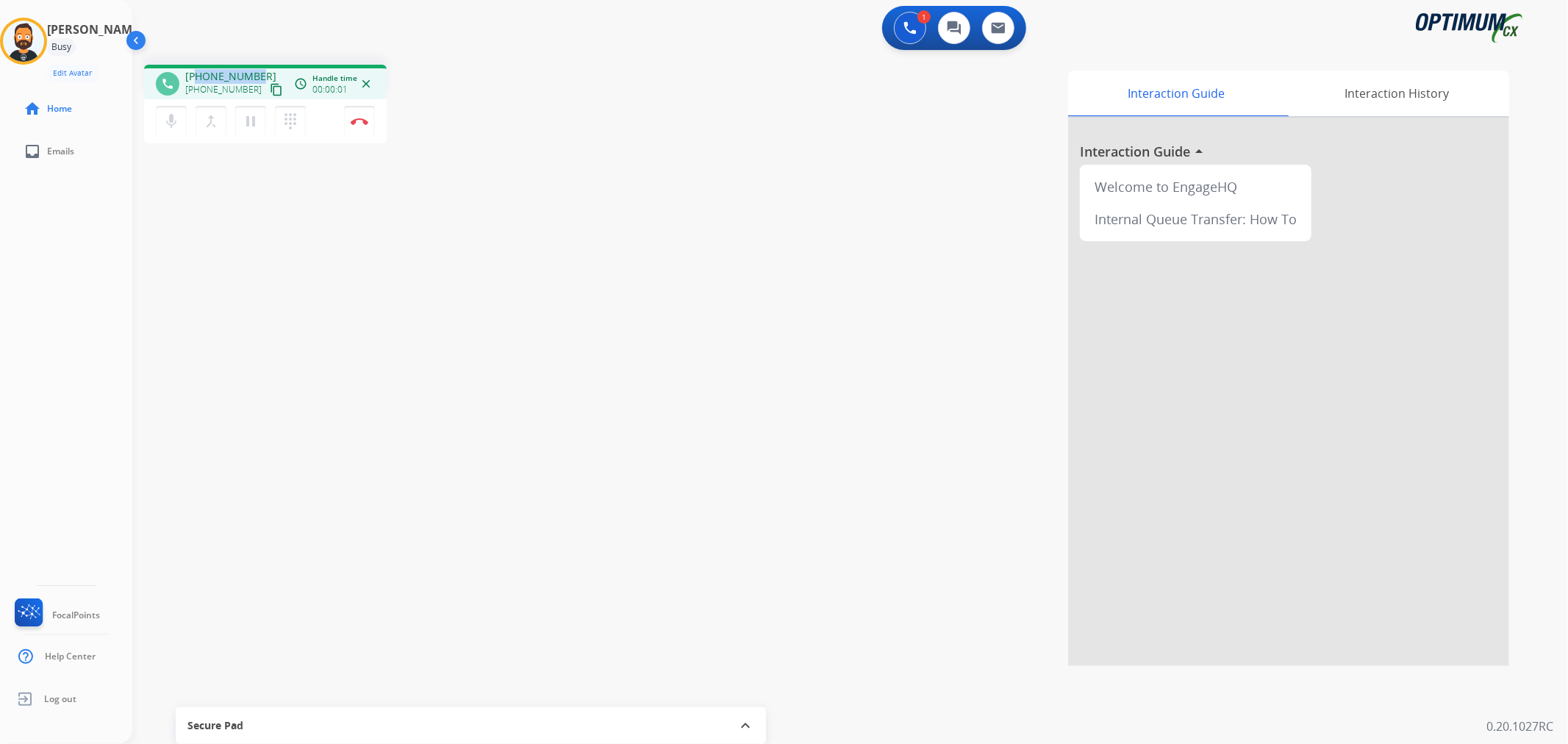
drag, startPoint x: 254, startPoint y: 72, endPoint x: 197, endPoint y: 72, distance: 57.0
click at [197, 72] on span "+16465544311" at bounding box center [230, 76] width 91 height 15
copy span "6465544311"
click at [357, 122] on img at bounding box center [359, 121] width 17 height 7
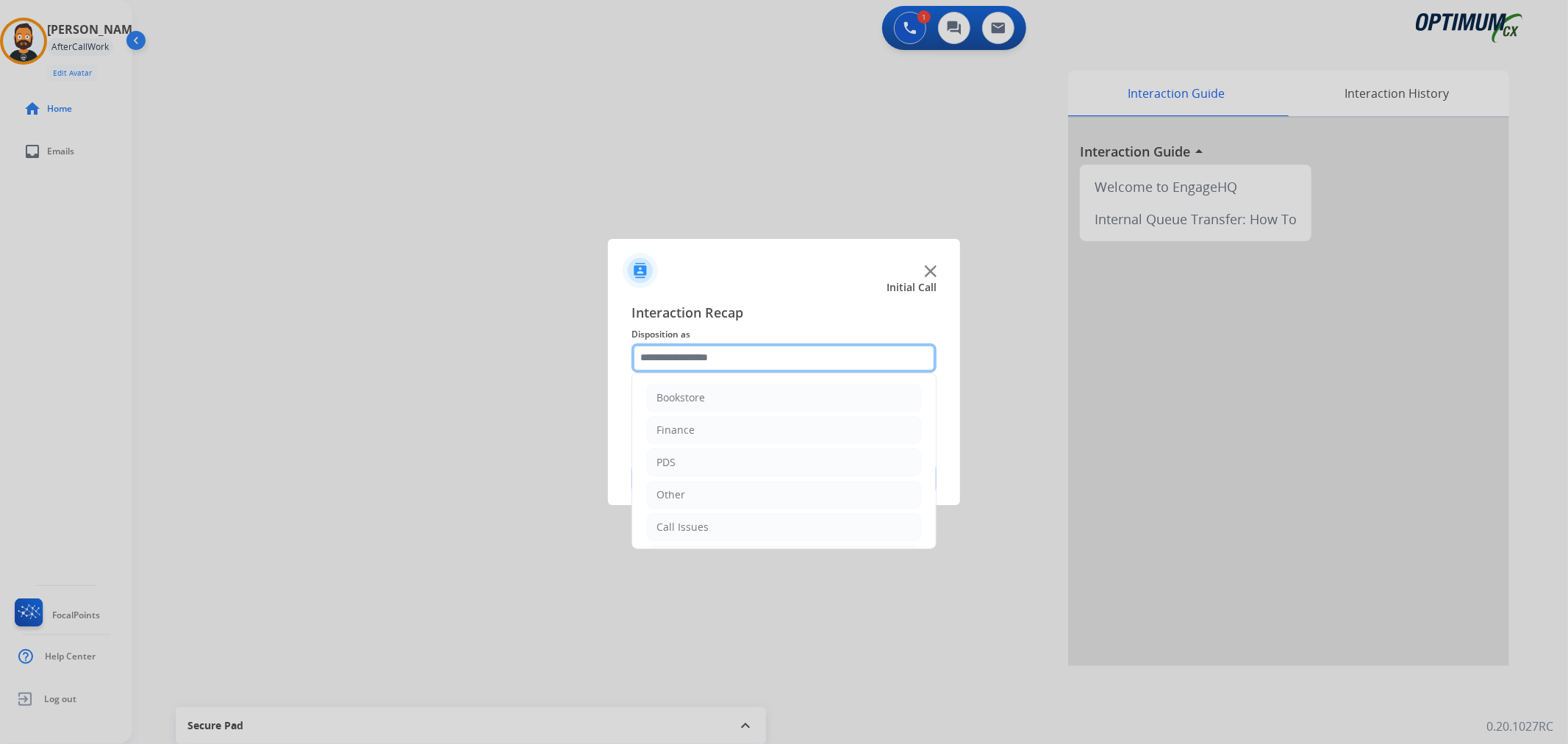
click at [711, 364] on input "text" at bounding box center [784, 358] width 305 height 29
click at [707, 400] on li "Other" at bounding box center [784, 394] width 274 height 28
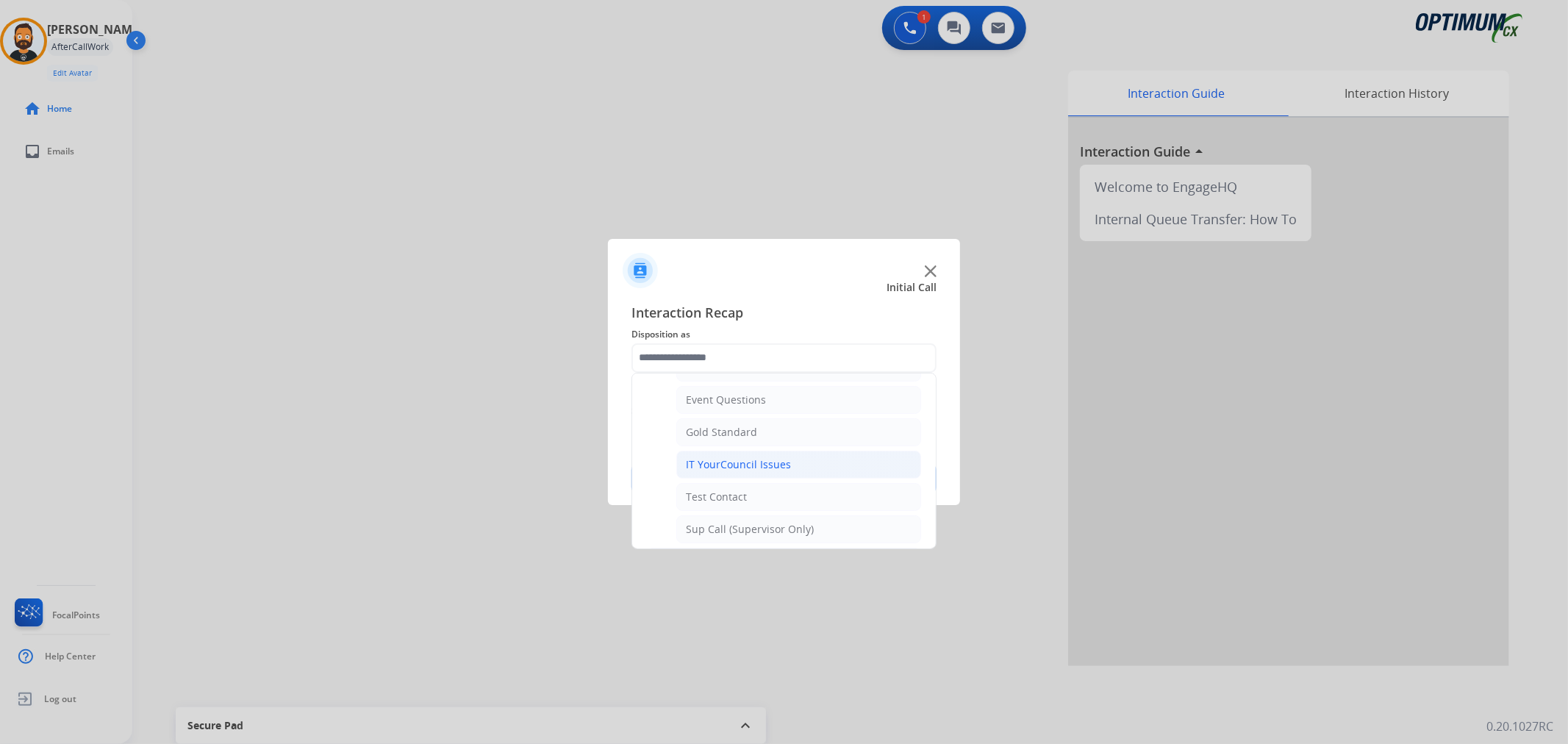
click at [767, 464] on div "IT YourCouncil Issues" at bounding box center [738, 464] width 105 height 15
type input "**********"
click at [767, 464] on button "Save" at bounding box center [784, 479] width 305 height 29
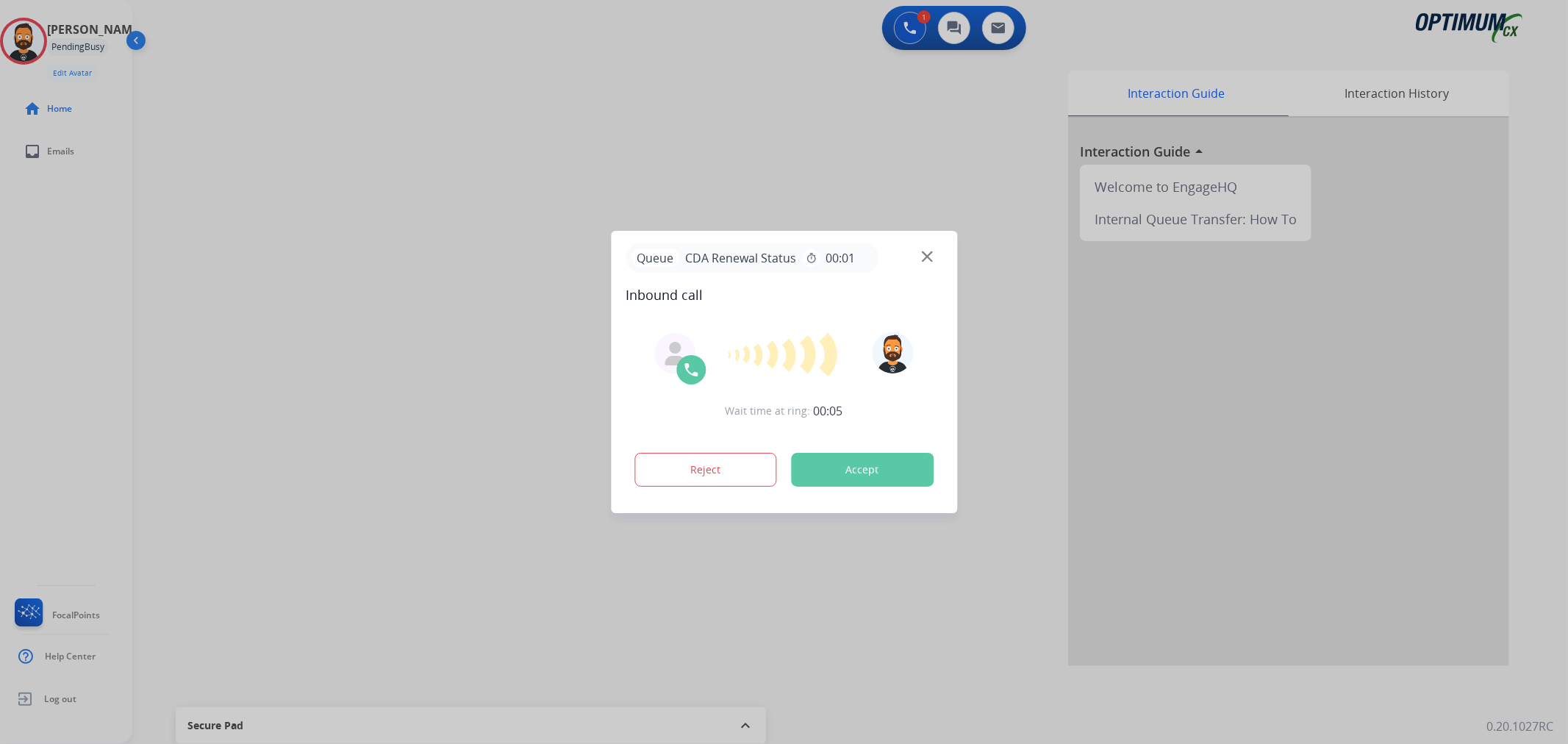
click at [234, 416] on div at bounding box center [784, 372] width 1568 height 744
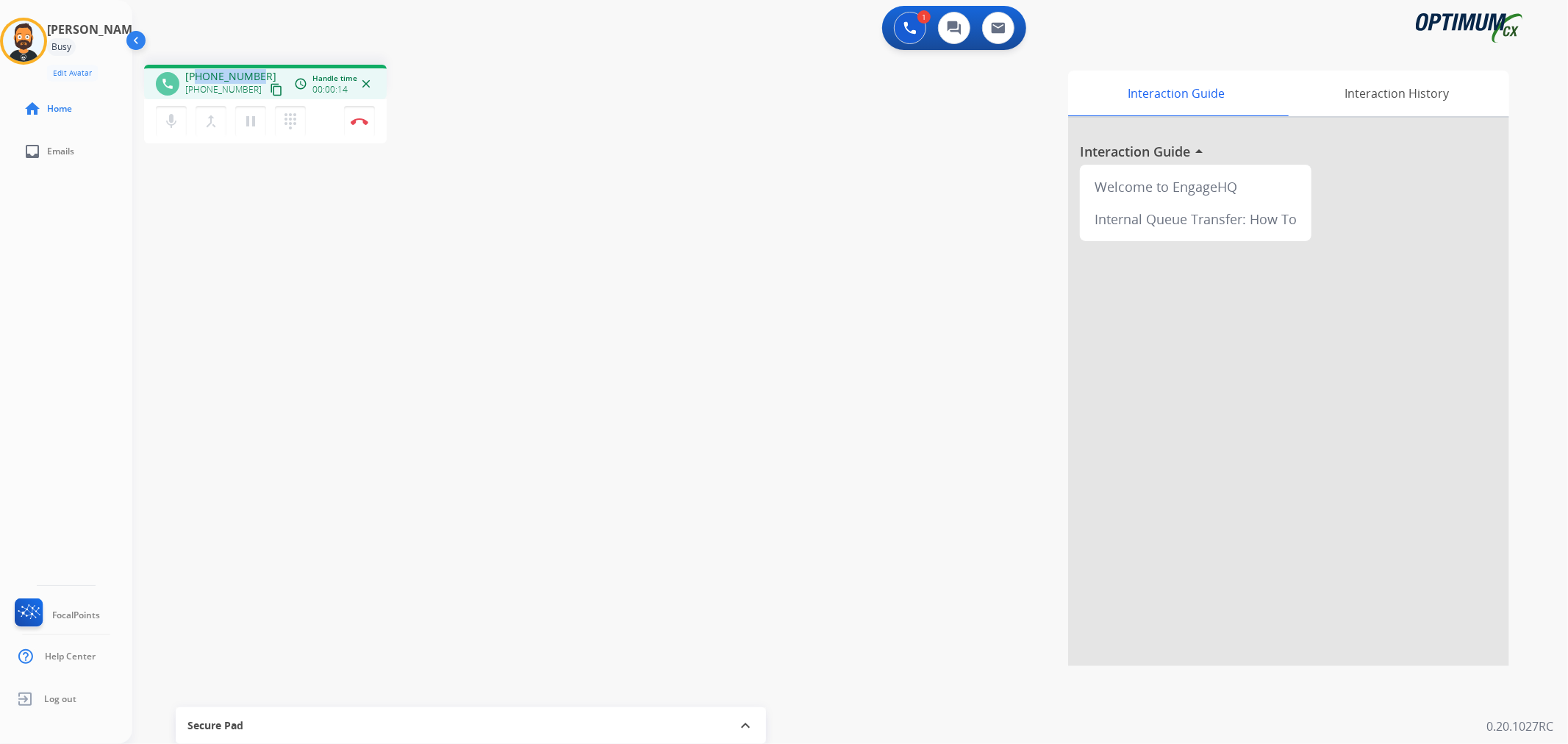
drag, startPoint x: 261, startPoint y: 71, endPoint x: 196, endPoint y: 74, distance: 65.1
click at [196, 74] on div "+14044292597 +14044292597 content_copy" at bounding box center [235, 83] width 100 height 29
copy span "4044292597"
click at [365, 118] on img at bounding box center [359, 121] width 17 height 7
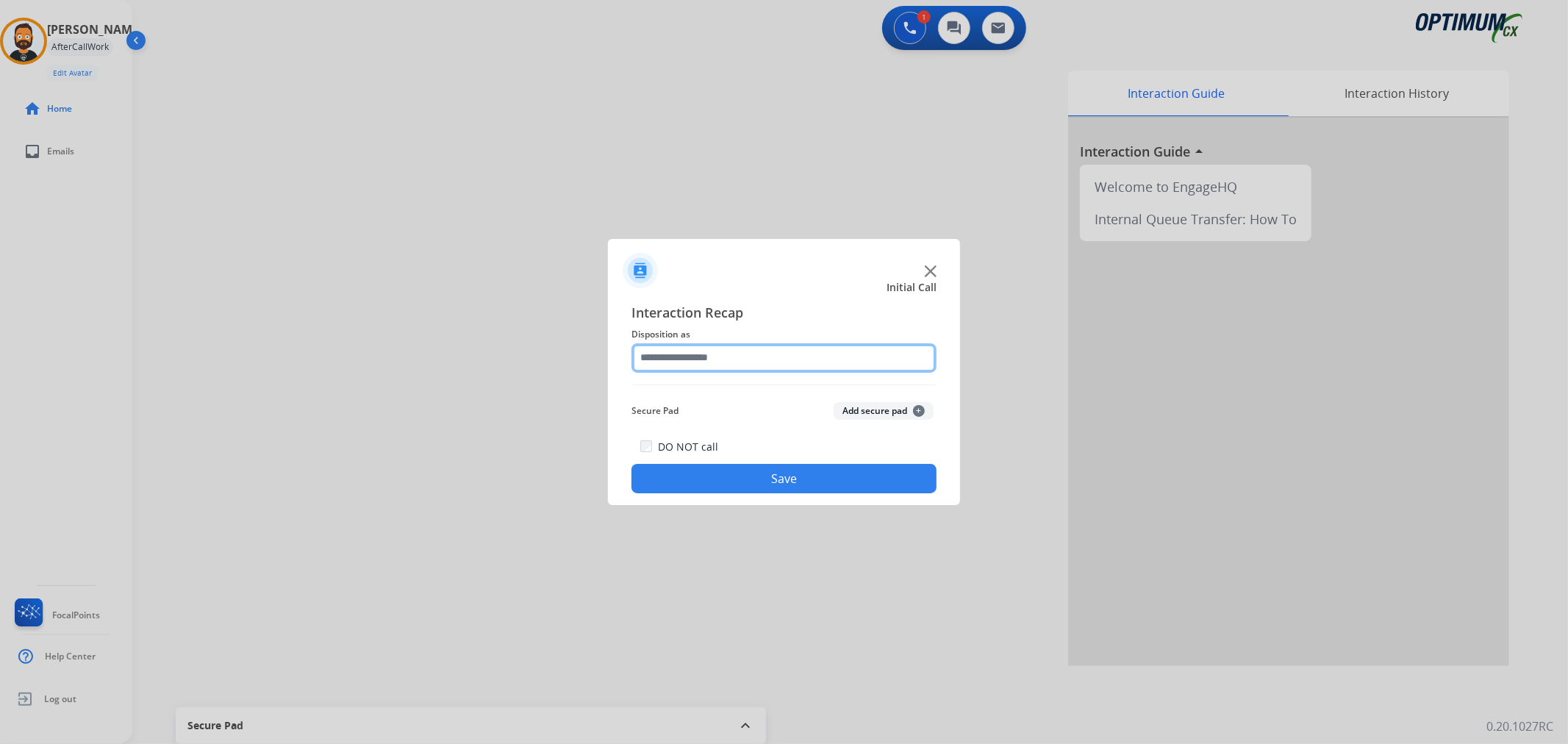
click at [738, 358] on input "text" at bounding box center [784, 358] width 305 height 29
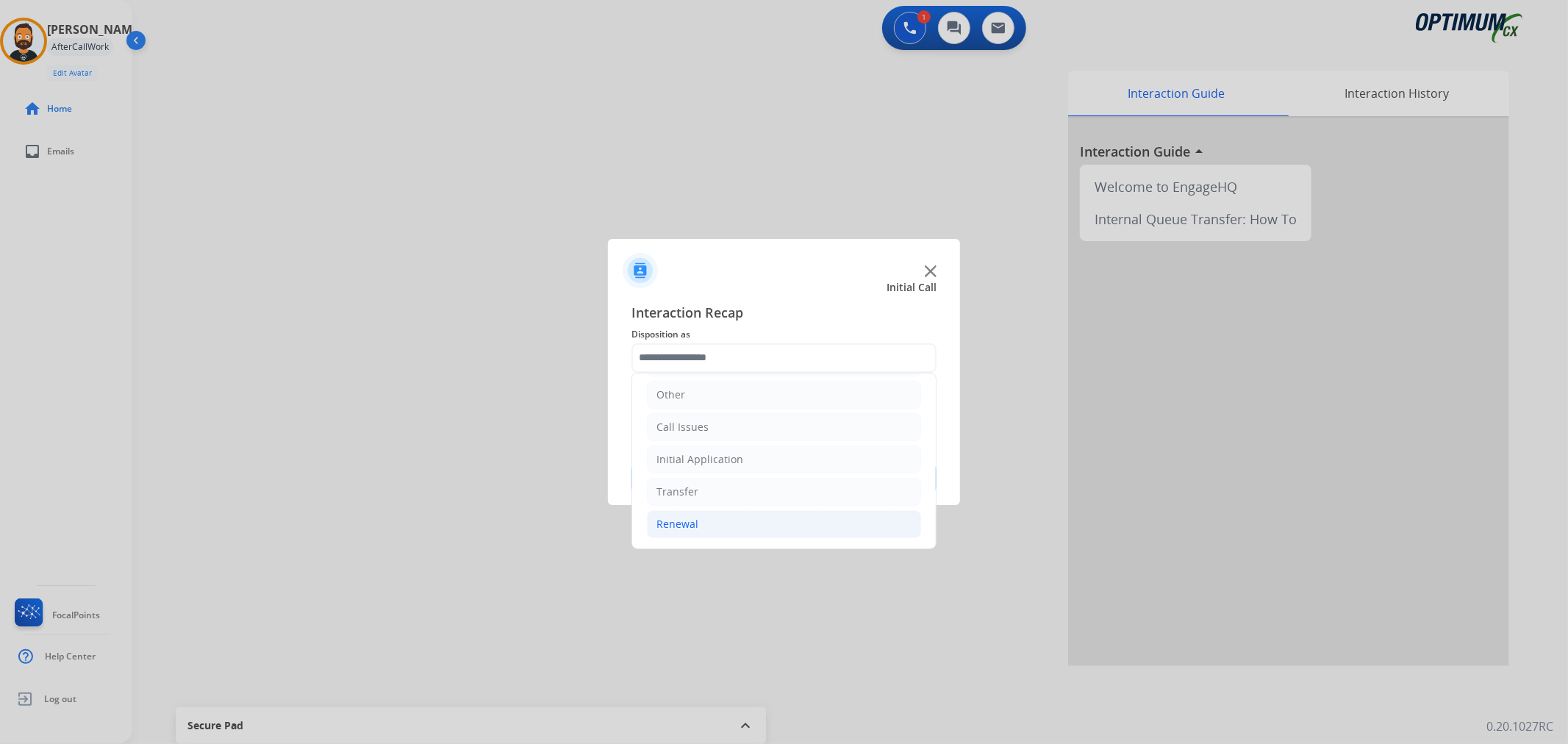
click at [696, 523] on div "Renewal" at bounding box center [677, 524] width 42 height 15
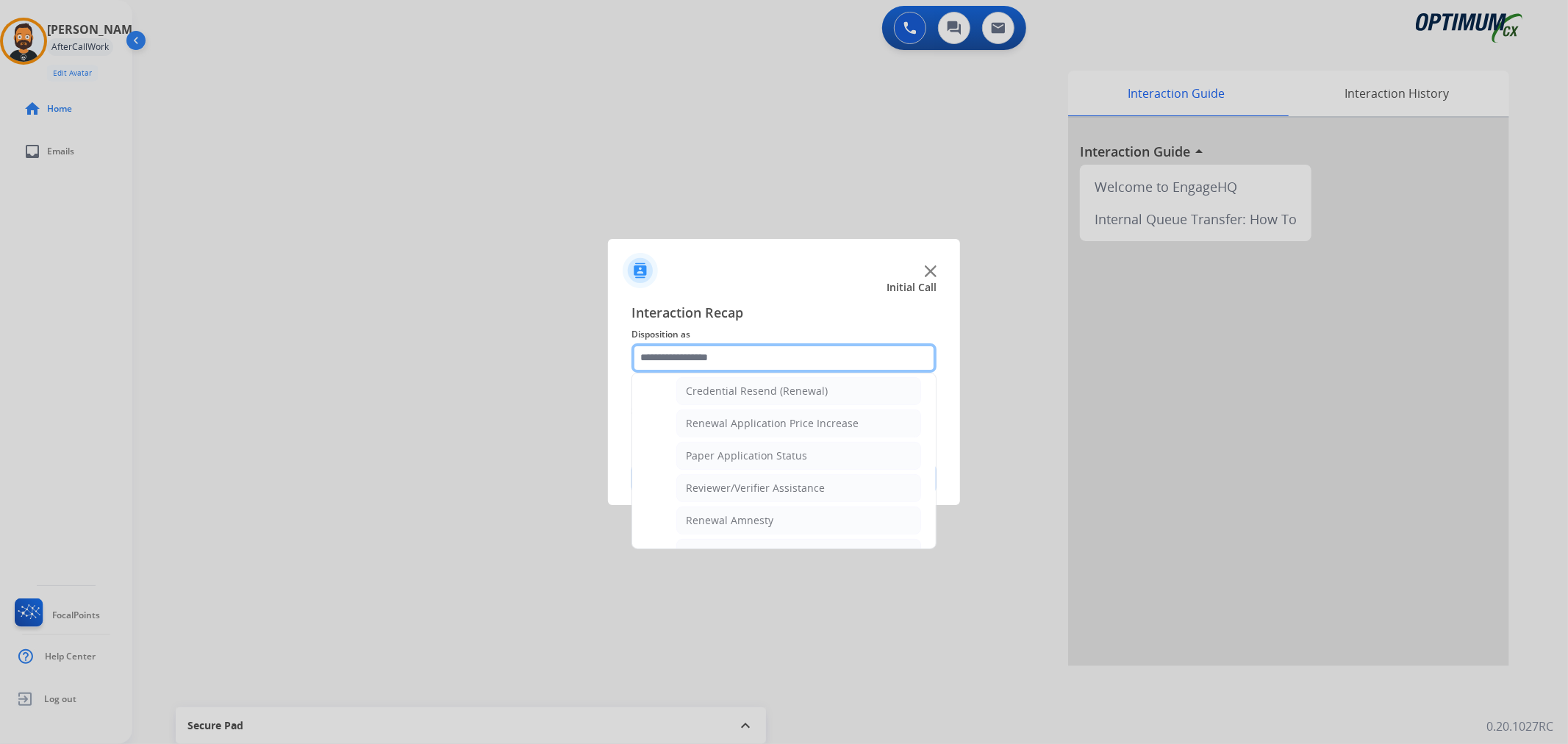
scroll to position [435, 0]
click at [747, 399] on div "General Questions (Renewal)" at bounding box center [757, 398] width 142 height 15
type input "**********"
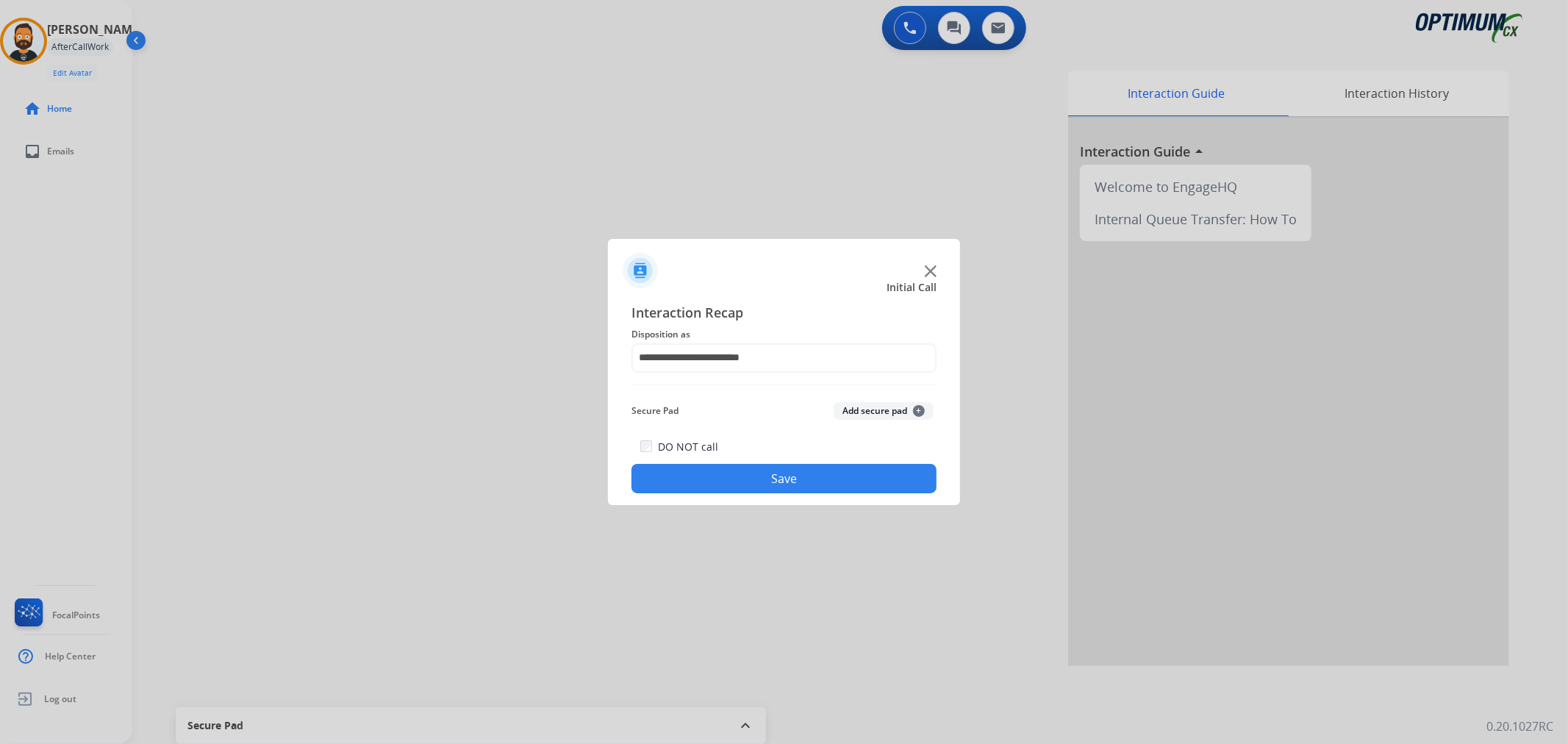
click at [745, 478] on button "Save" at bounding box center [784, 479] width 305 height 29
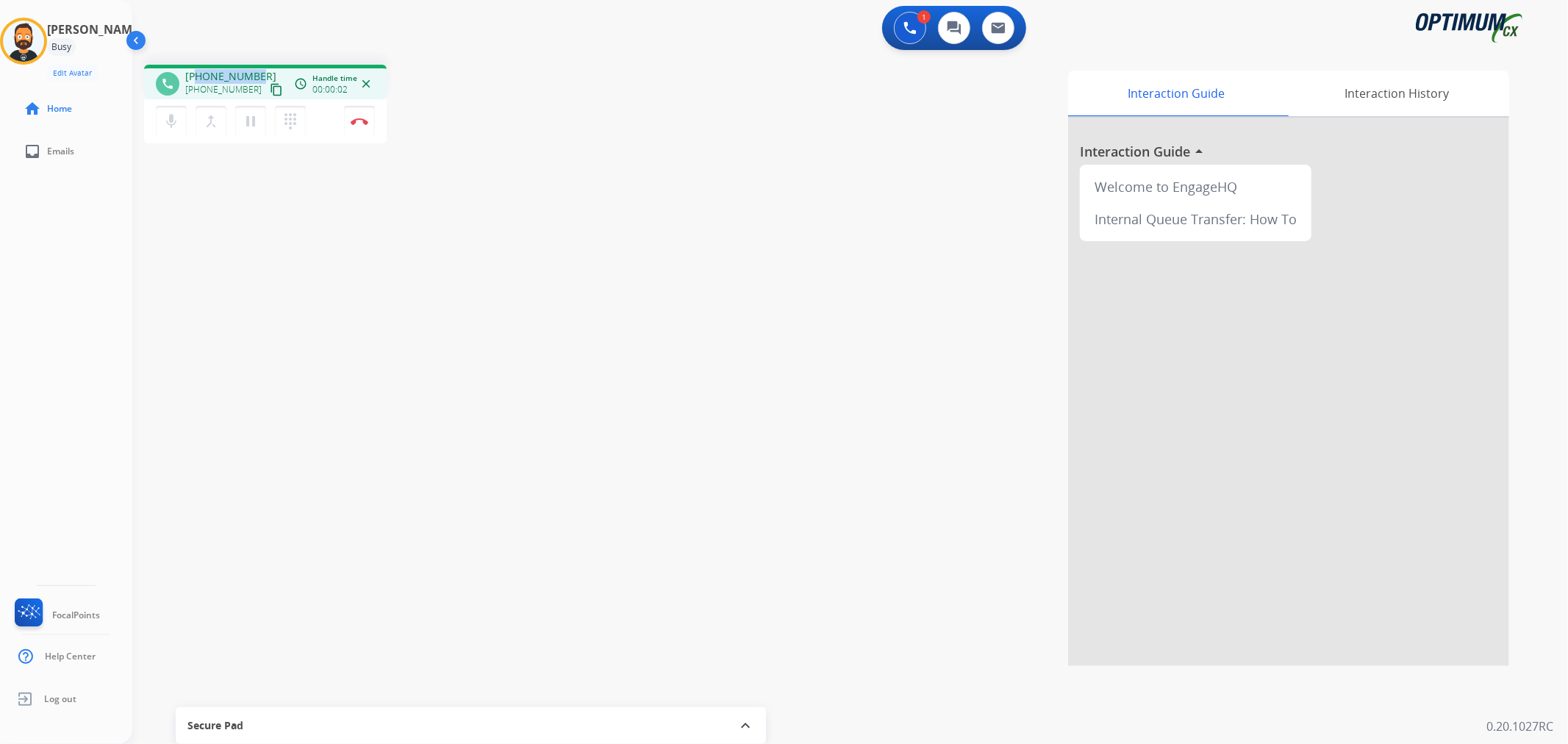
drag, startPoint x: 261, startPoint y: 68, endPoint x: 197, endPoint y: 72, distance: 64.1
click at [197, 72] on div "phone +16308640578 +16308640578 content_copy access_time Call metrics Queue 00:…" at bounding box center [265, 81] width 242 height 34
copy span "6308640578"
click at [362, 118] on img at bounding box center [359, 121] width 17 height 7
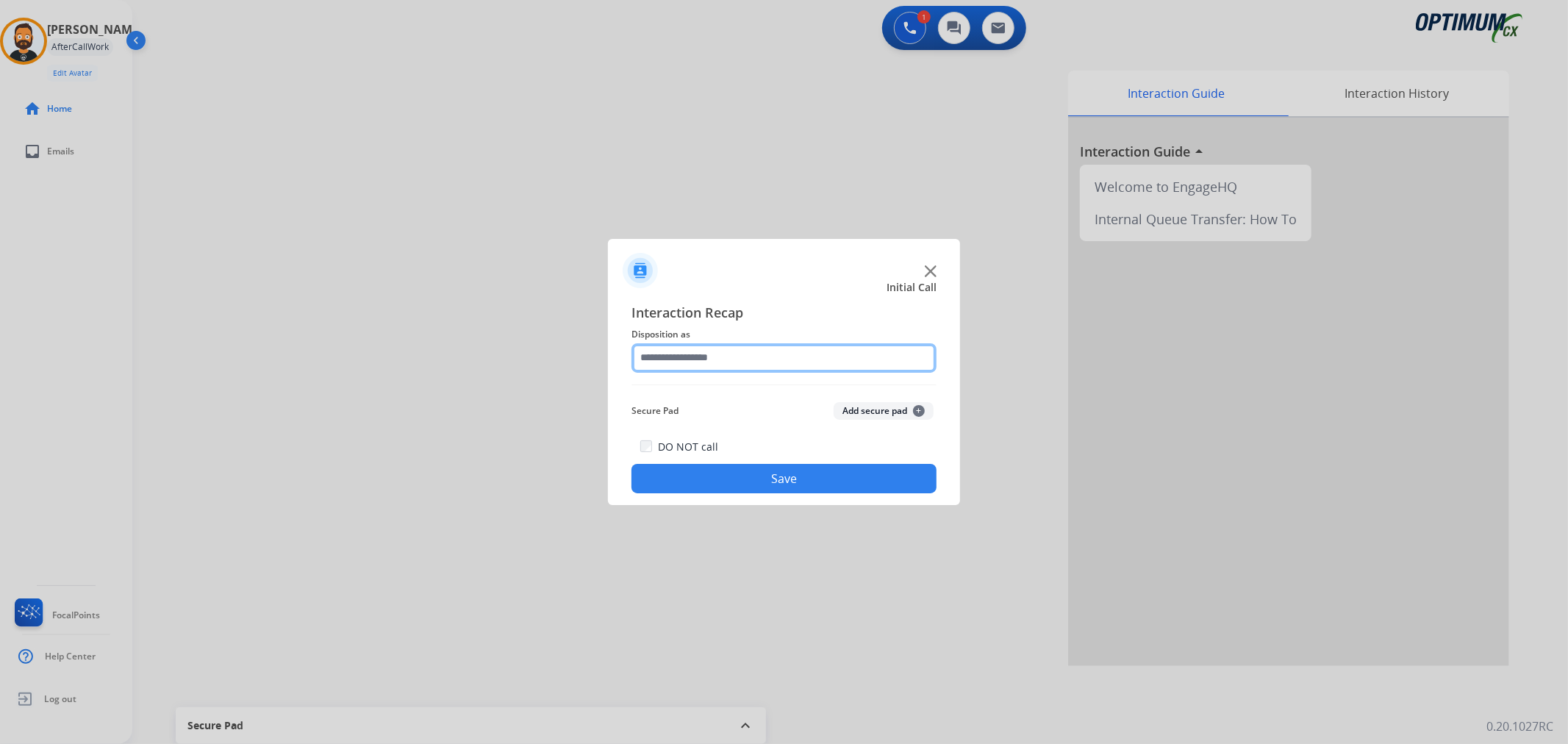
drag, startPoint x: 681, startPoint y: 366, endPoint x: 691, endPoint y: 369, distance: 10.4
click at [682, 366] on input "text" at bounding box center [784, 358] width 305 height 29
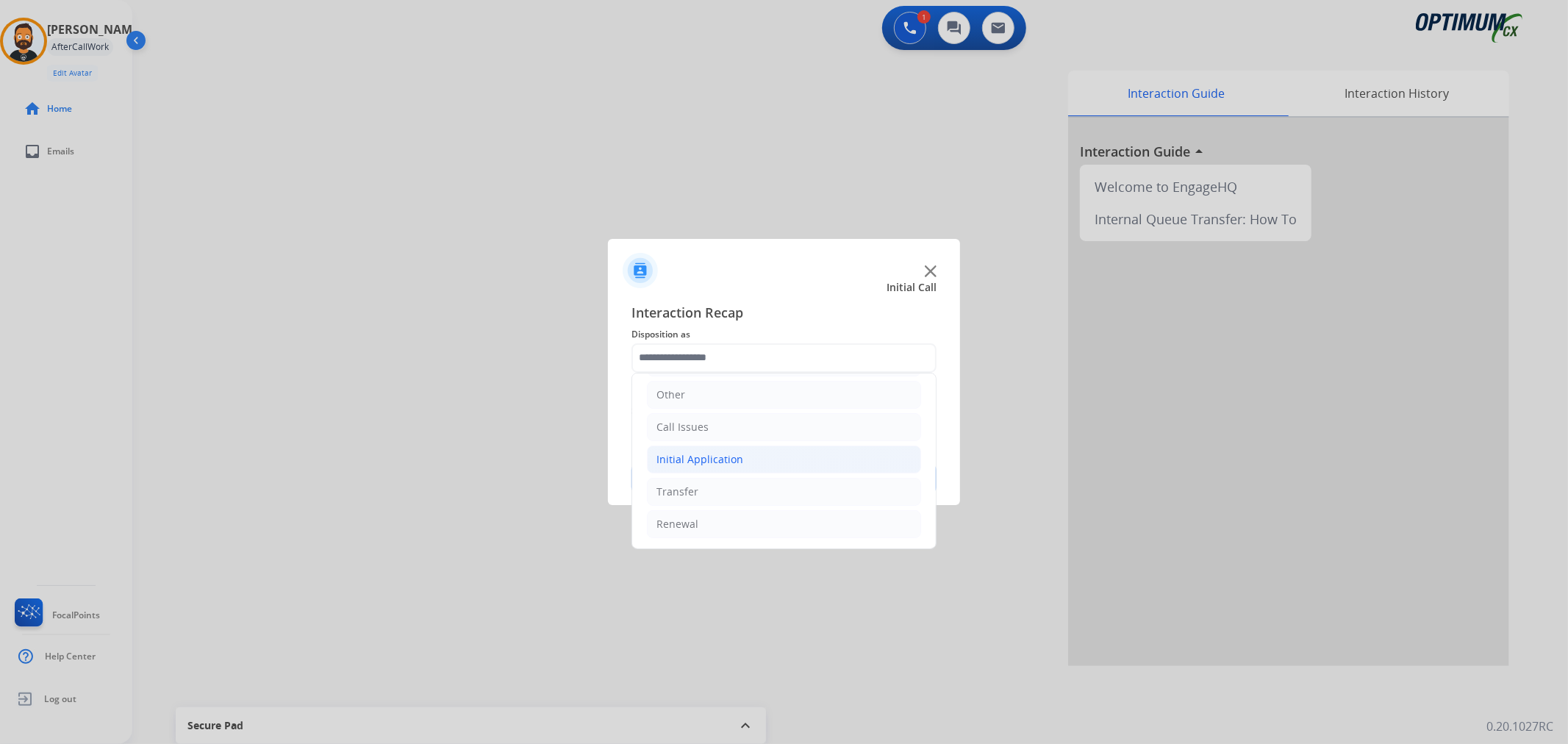
click at [712, 462] on div "Initial Application" at bounding box center [699, 459] width 87 height 15
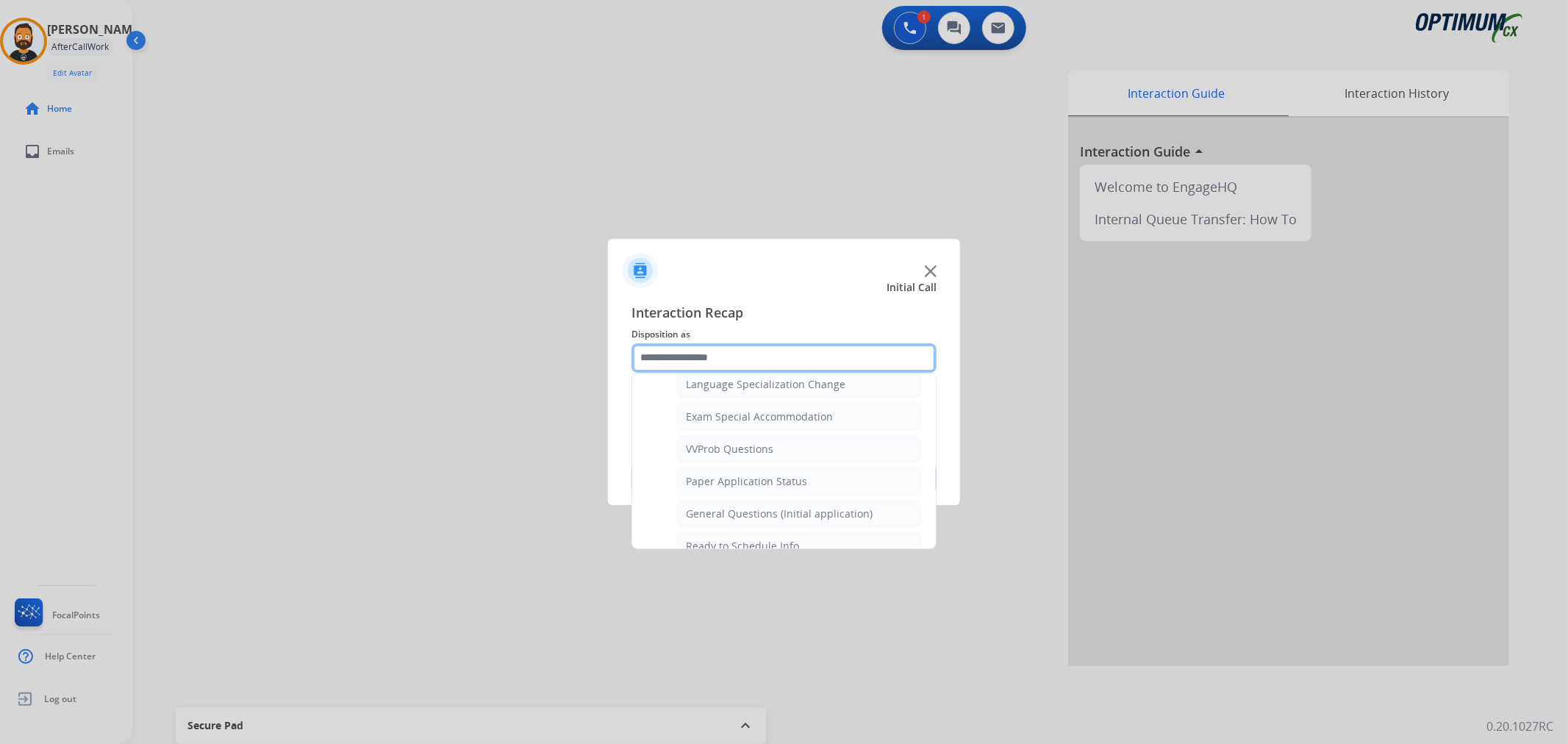
scroll to position [759, 0]
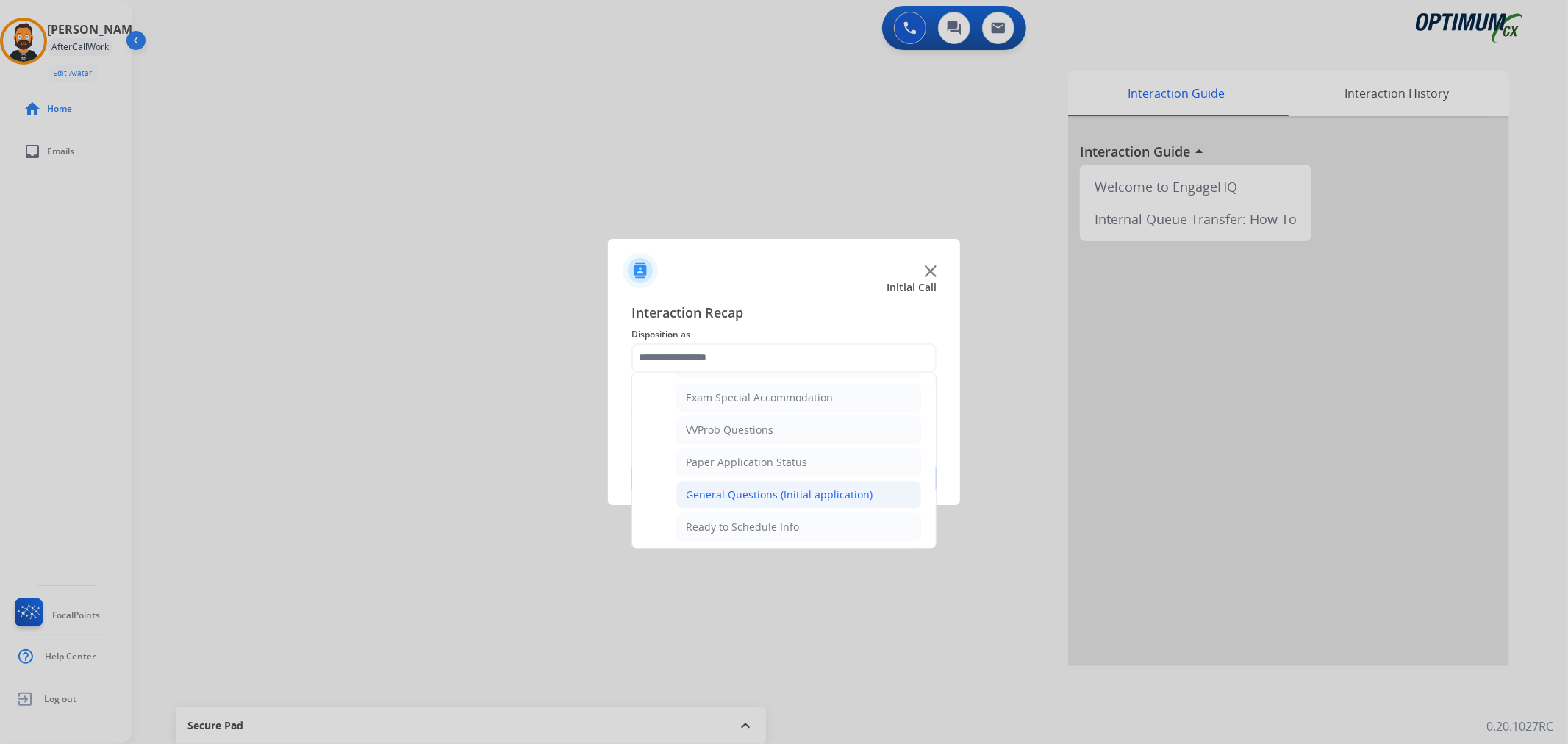
click at [729, 493] on div "General Questions (Initial application)" at bounding box center [779, 494] width 187 height 15
type input "**********"
click at [729, 493] on button "Save" at bounding box center [784, 479] width 305 height 29
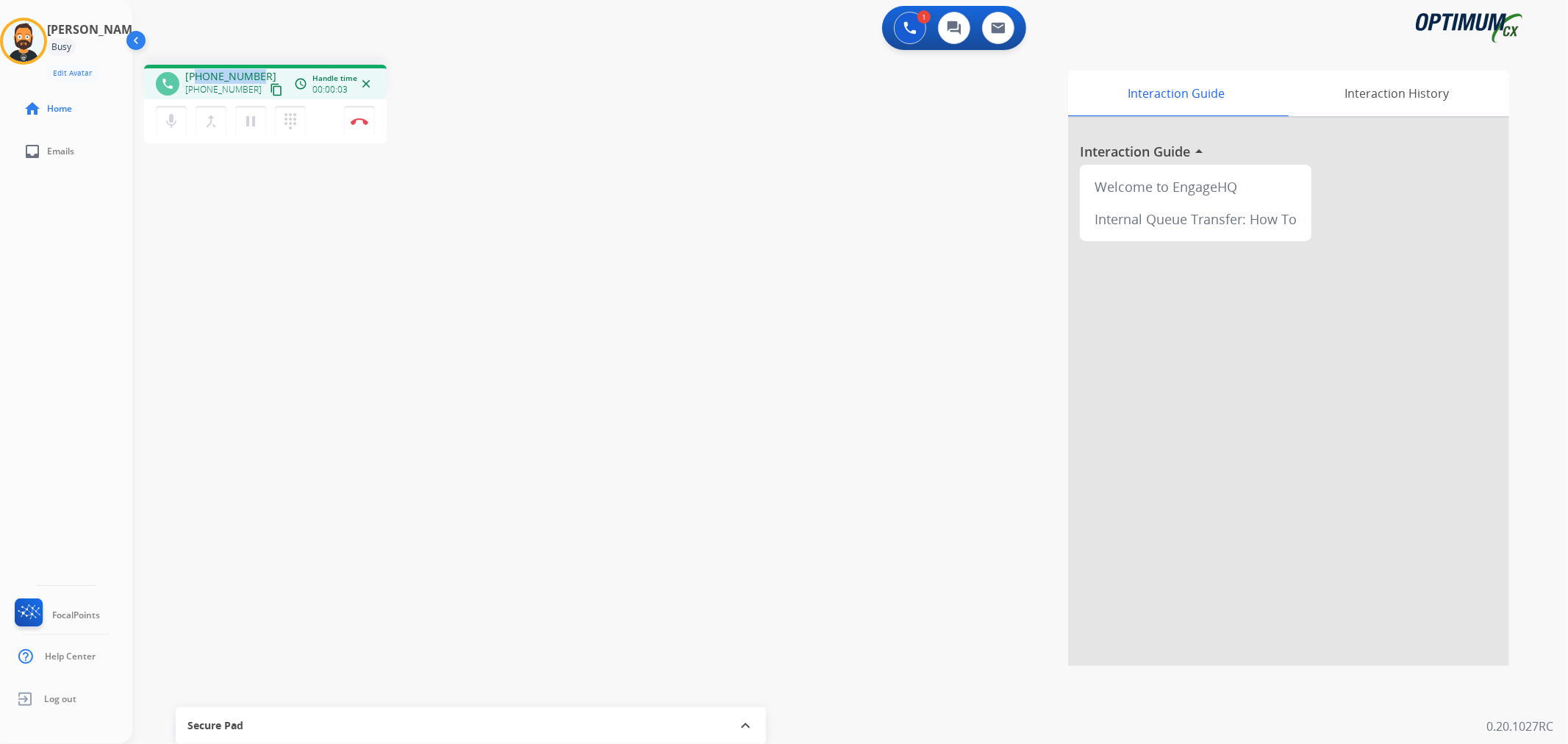
drag, startPoint x: 258, startPoint y: 72, endPoint x: 197, endPoint y: 74, distance: 61.0
click at [197, 74] on div "+12695786994 +12695786994 content_copy" at bounding box center [235, 83] width 100 height 29
copy span "2695786994"
click at [353, 126] on button "Disconnect" at bounding box center [359, 121] width 31 height 31
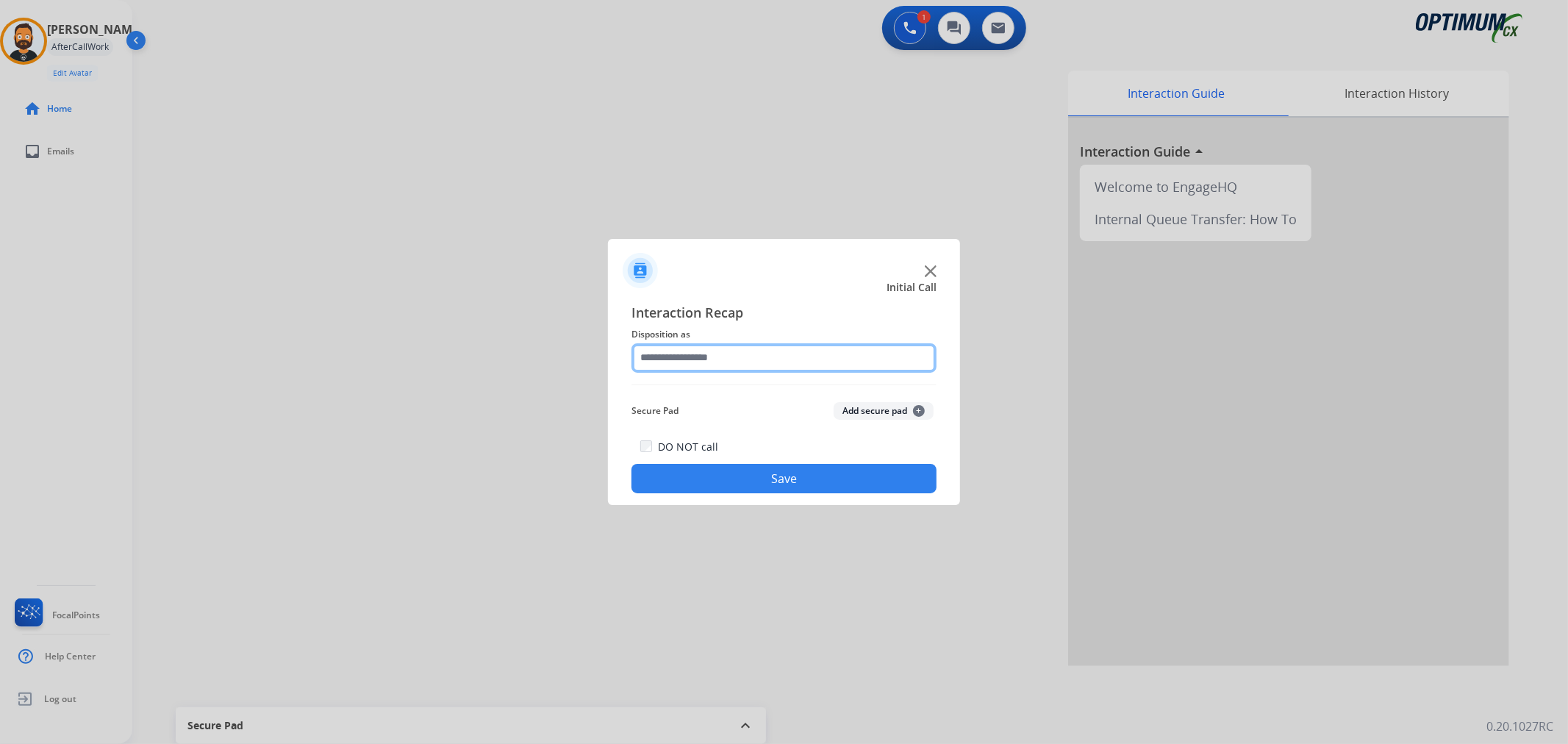
click at [710, 361] on input "text" at bounding box center [784, 358] width 305 height 29
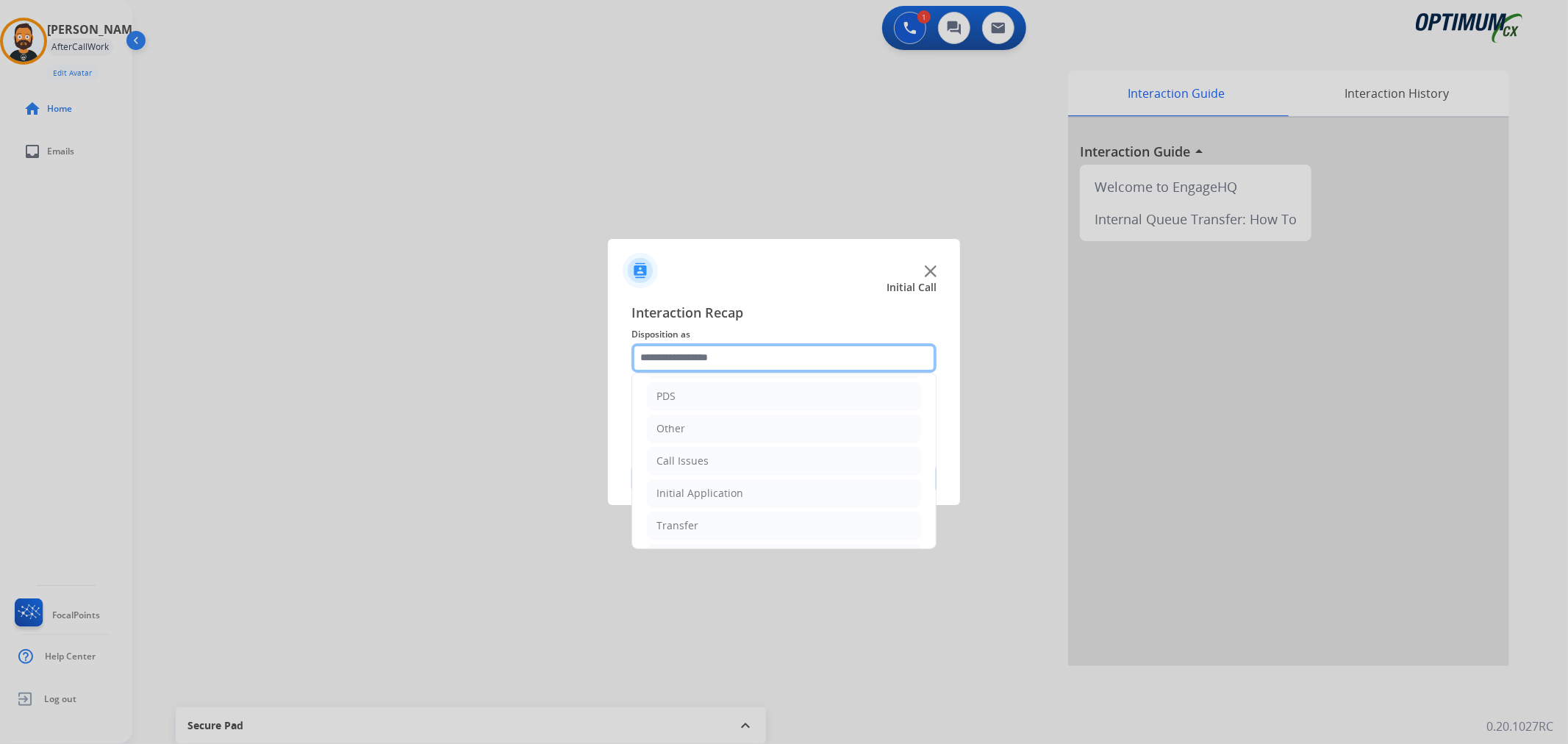
scroll to position [101, 0]
click at [753, 465] on li "Initial Application" at bounding box center [784, 459] width 274 height 28
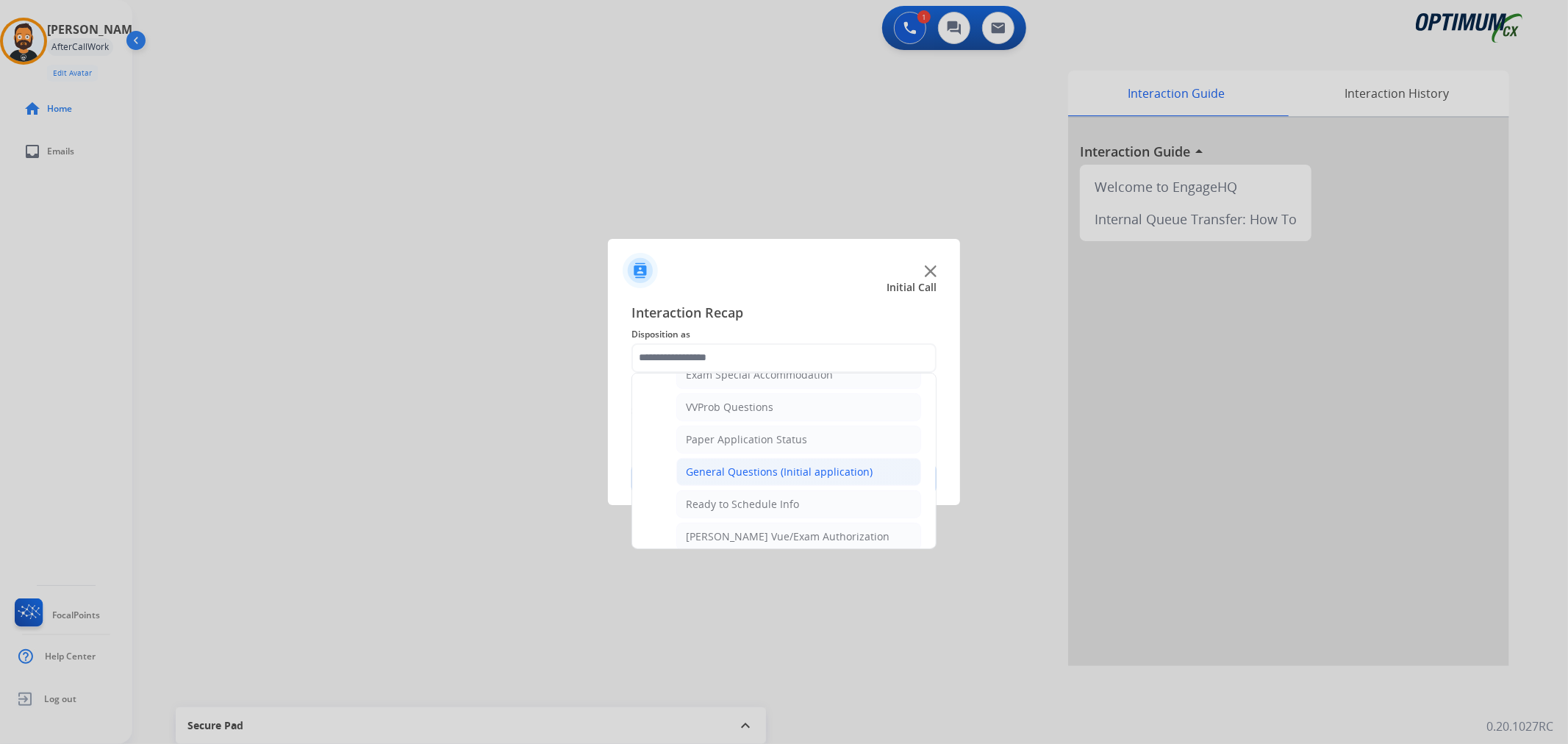
click at [747, 467] on li "General Questions (Initial application)" at bounding box center [799, 471] width 245 height 28
type input "**********"
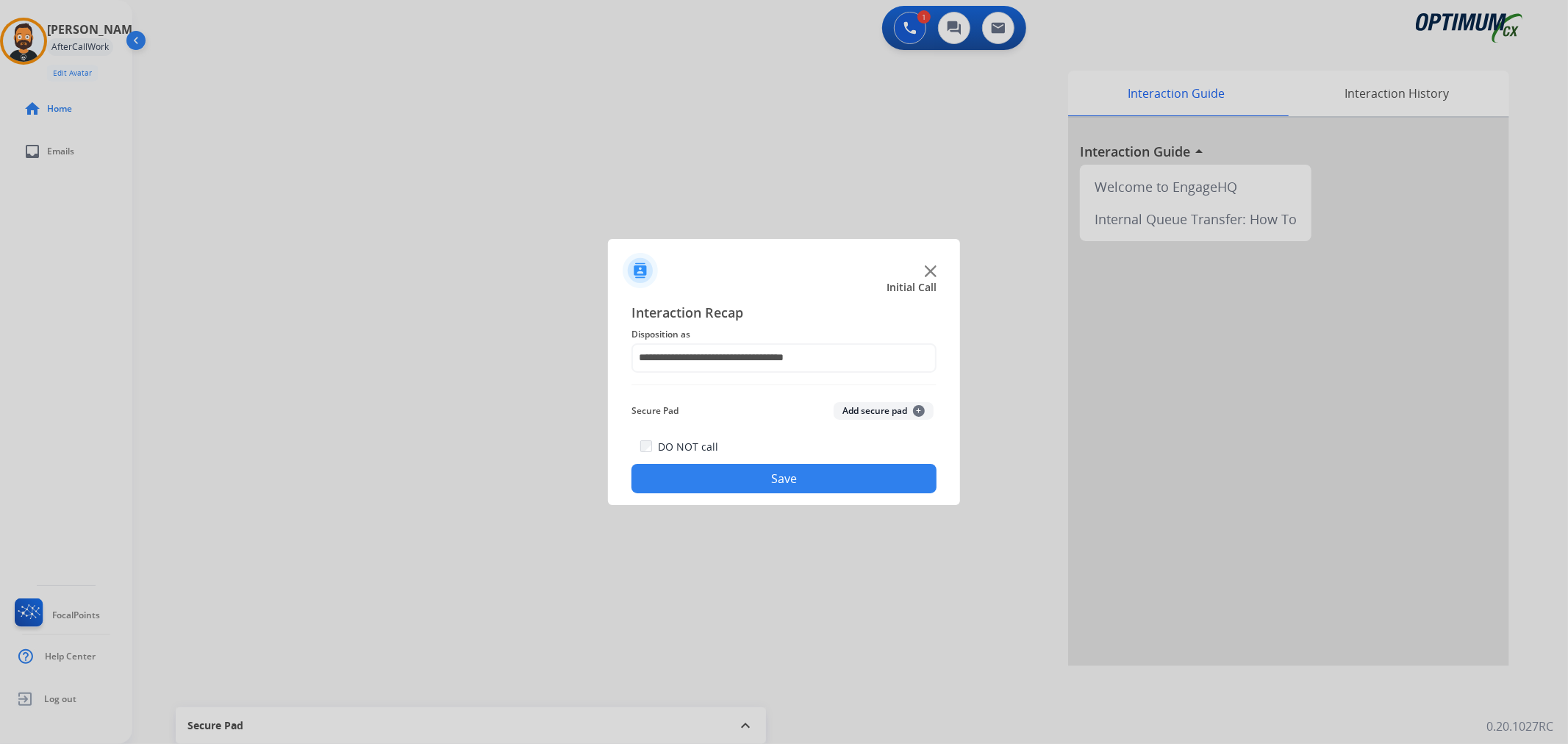
click at [747, 467] on button "Save" at bounding box center [784, 479] width 305 height 29
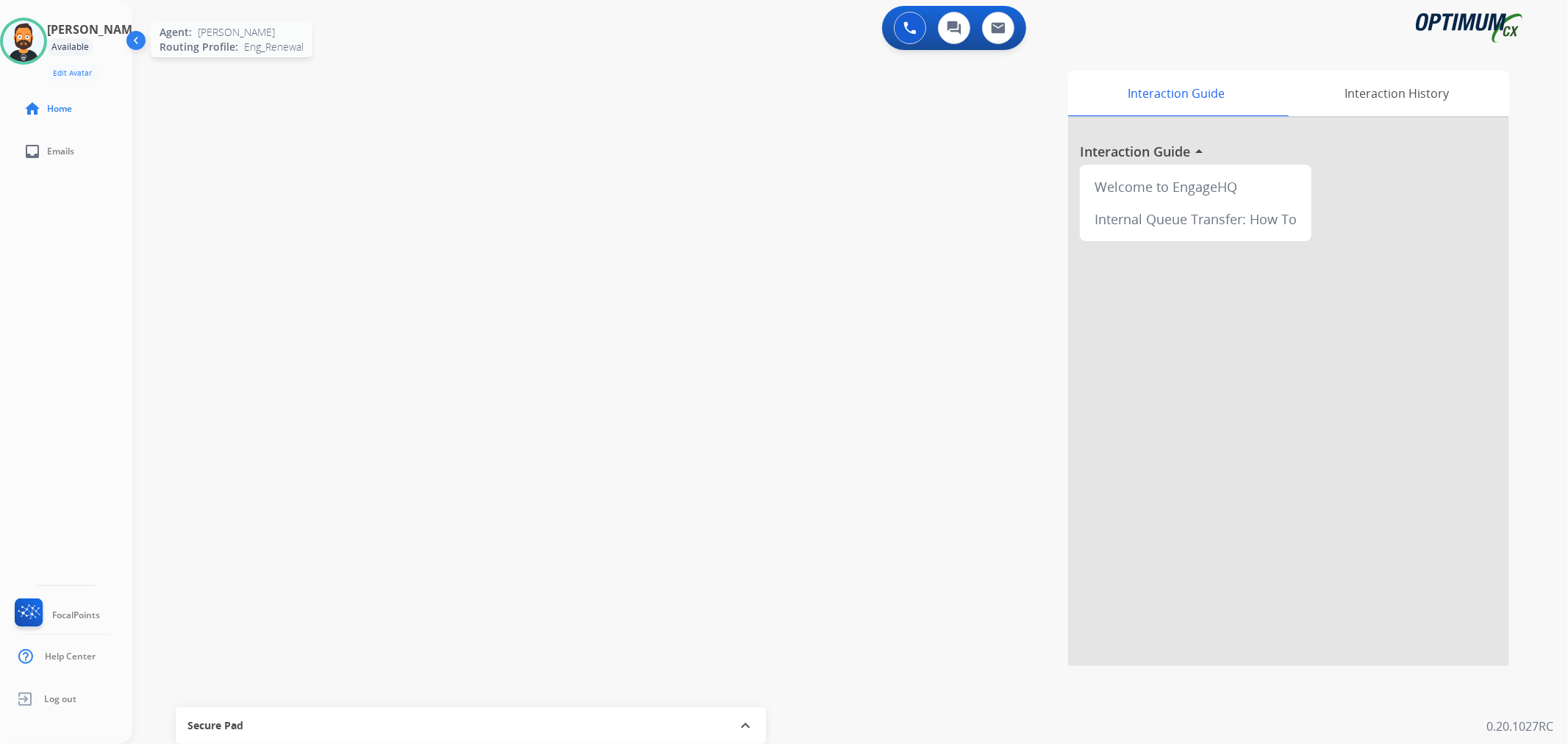
click at [25, 35] on img at bounding box center [24, 41] width 41 height 41
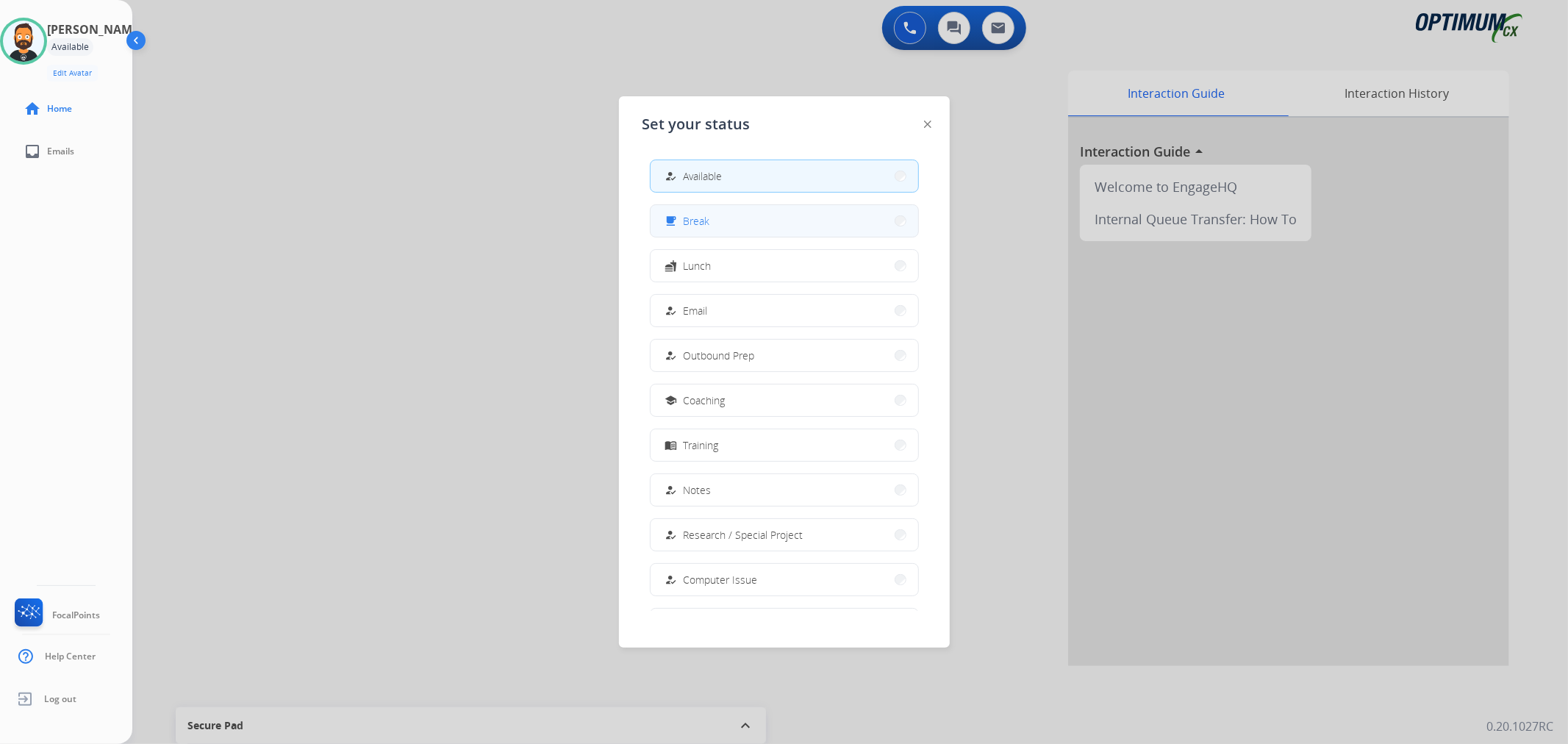
click at [721, 218] on button "free_breakfast Break" at bounding box center [784, 221] width 268 height 32
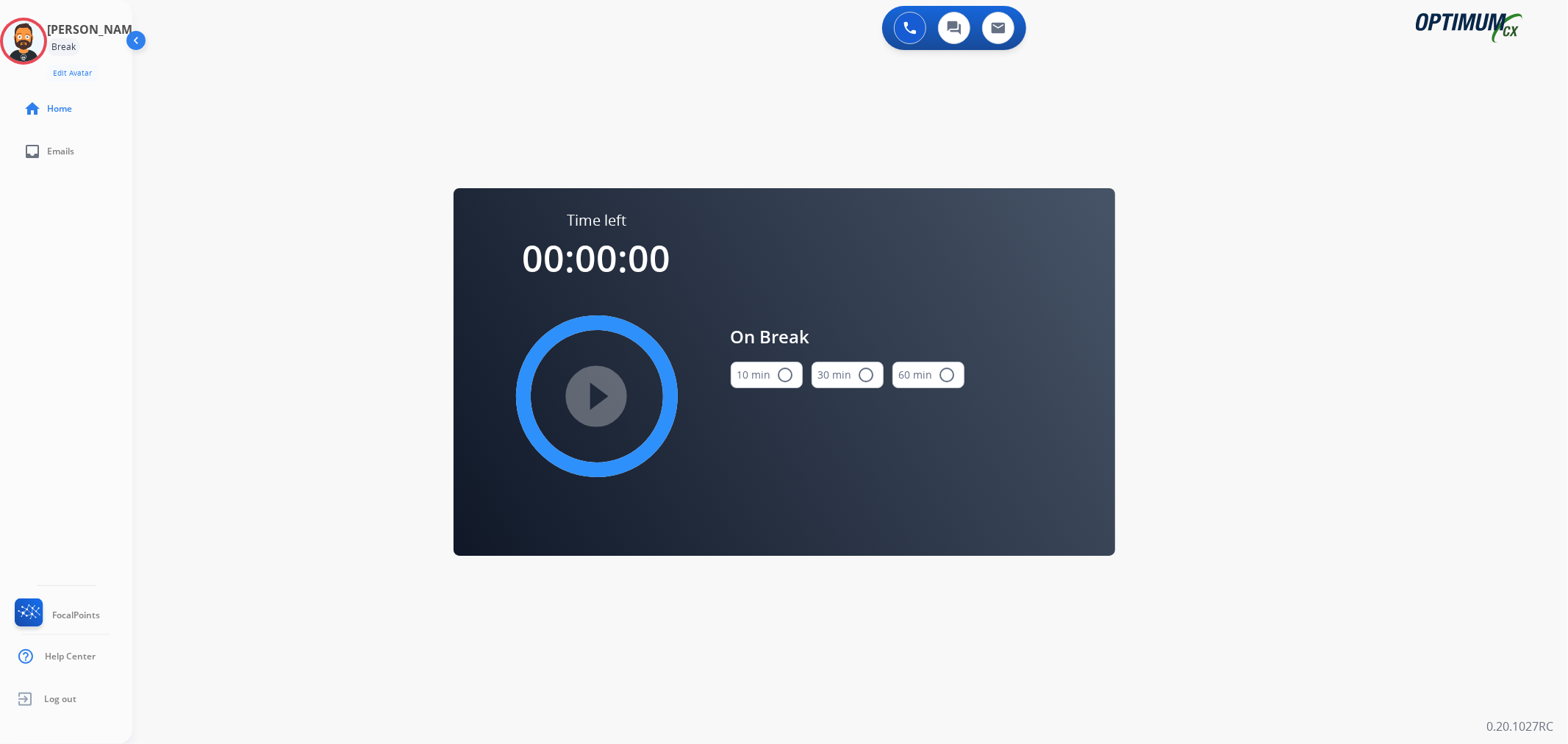
click at [758, 388] on div "10 min radio_button_unchecked" at bounding box center [767, 374] width 72 height 50
click at [733, 378] on button "10 min radio_button_unchecked" at bounding box center [767, 374] width 72 height 26
click at [601, 388] on mat-icon "play_circle_filled" at bounding box center [597, 397] width 17 height 17
drag, startPoint x: 30, startPoint y: 34, endPoint x: 94, endPoint y: 74, distance: 75.5
click at [30, 34] on icon at bounding box center [24, 41] width 48 height 48
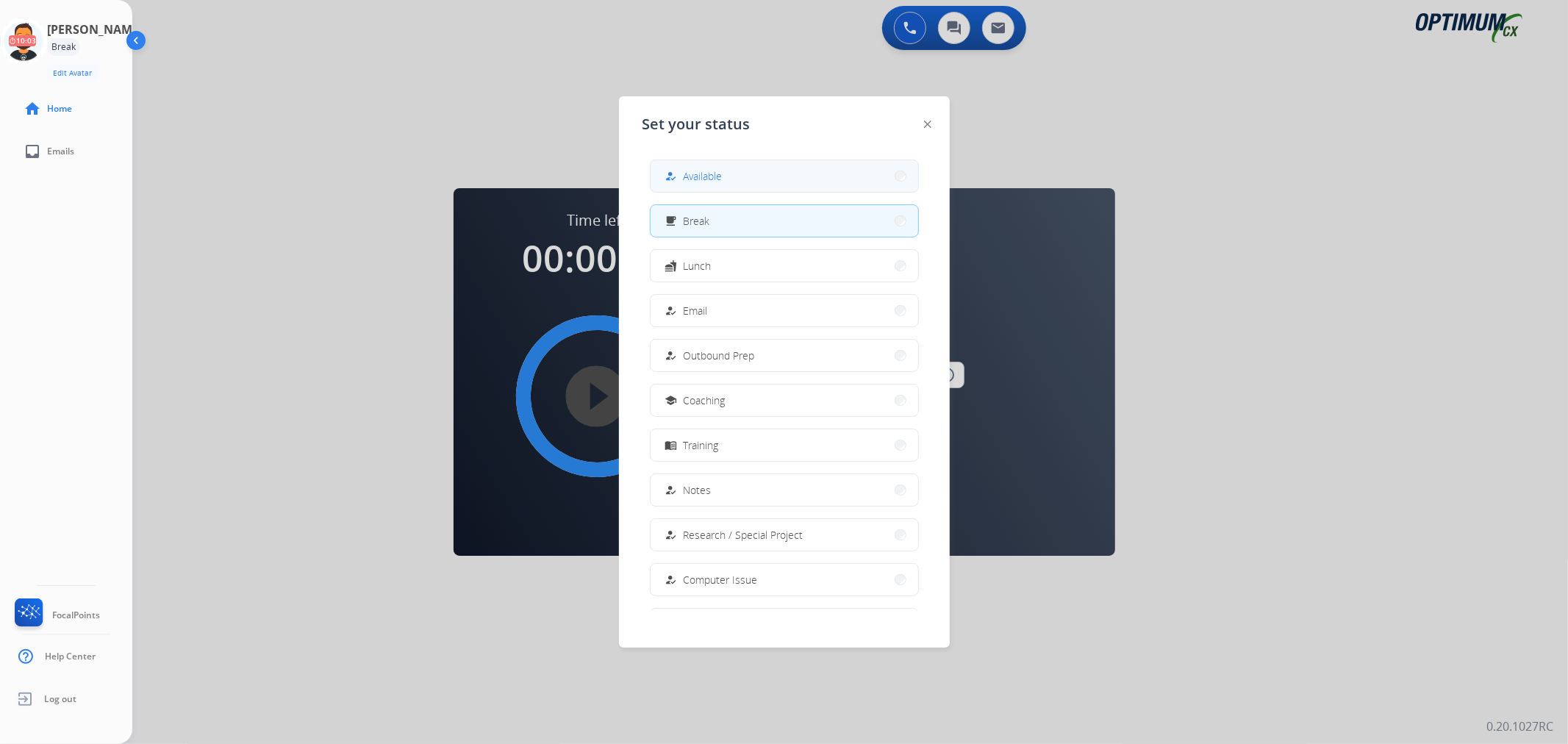
click at [672, 178] on mat-icon "how_to_reg" at bounding box center [671, 176] width 13 height 13
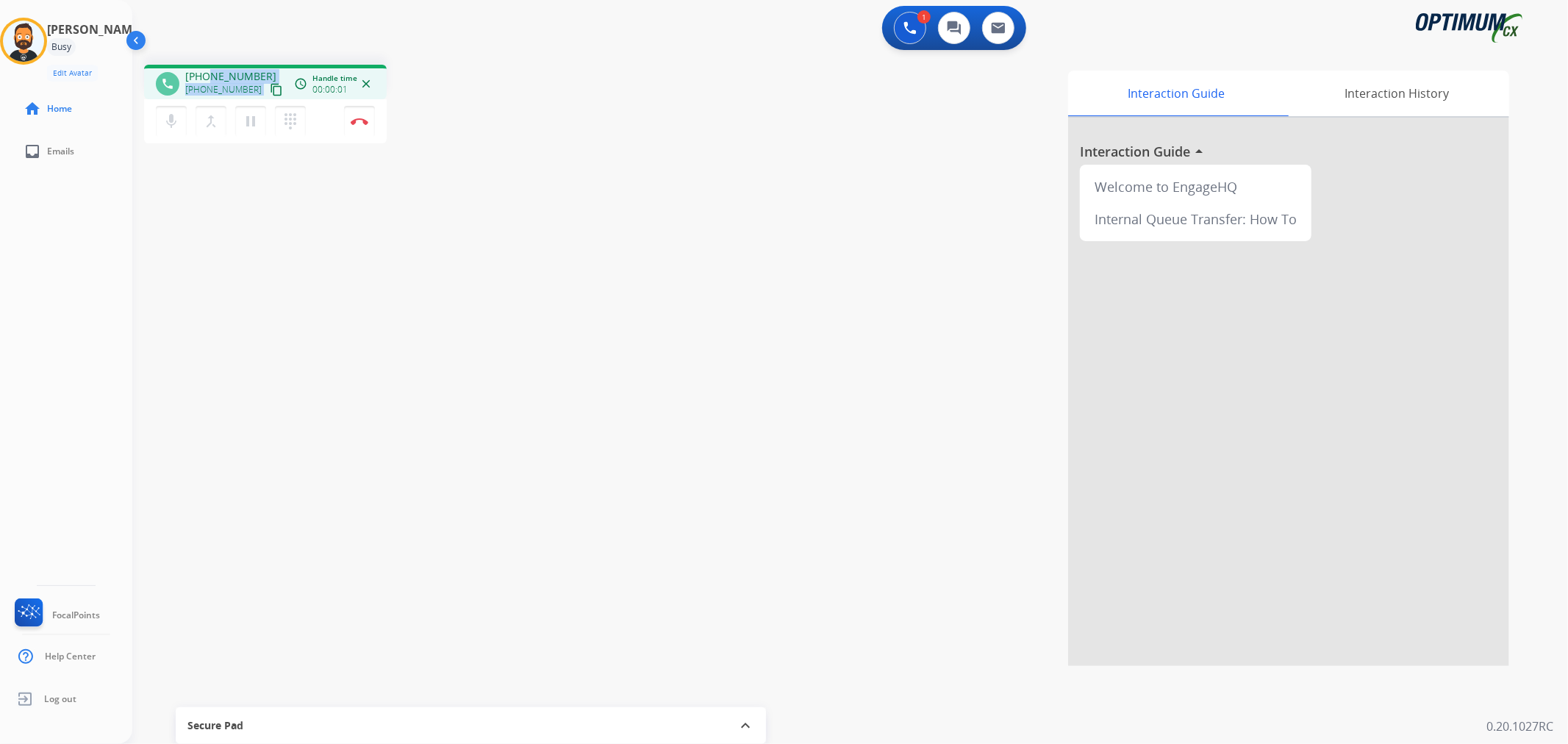
drag, startPoint x: 262, startPoint y: 75, endPoint x: 211, endPoint y: 71, distance: 51.2
click at [211, 71] on div "+15713147966 +15713147966 content_copy" at bounding box center [235, 83] width 100 height 29
click at [223, 48] on div "1 Voice Interactions 0 Chat Interactions 0 Email Interactions" at bounding box center [842, 29] width 1383 height 47
drag, startPoint x: 258, startPoint y: 69, endPoint x: 195, endPoint y: 79, distance: 63.8
click at [195, 79] on div "+15713147966 +15713147966 content_copy" at bounding box center [235, 83] width 100 height 29
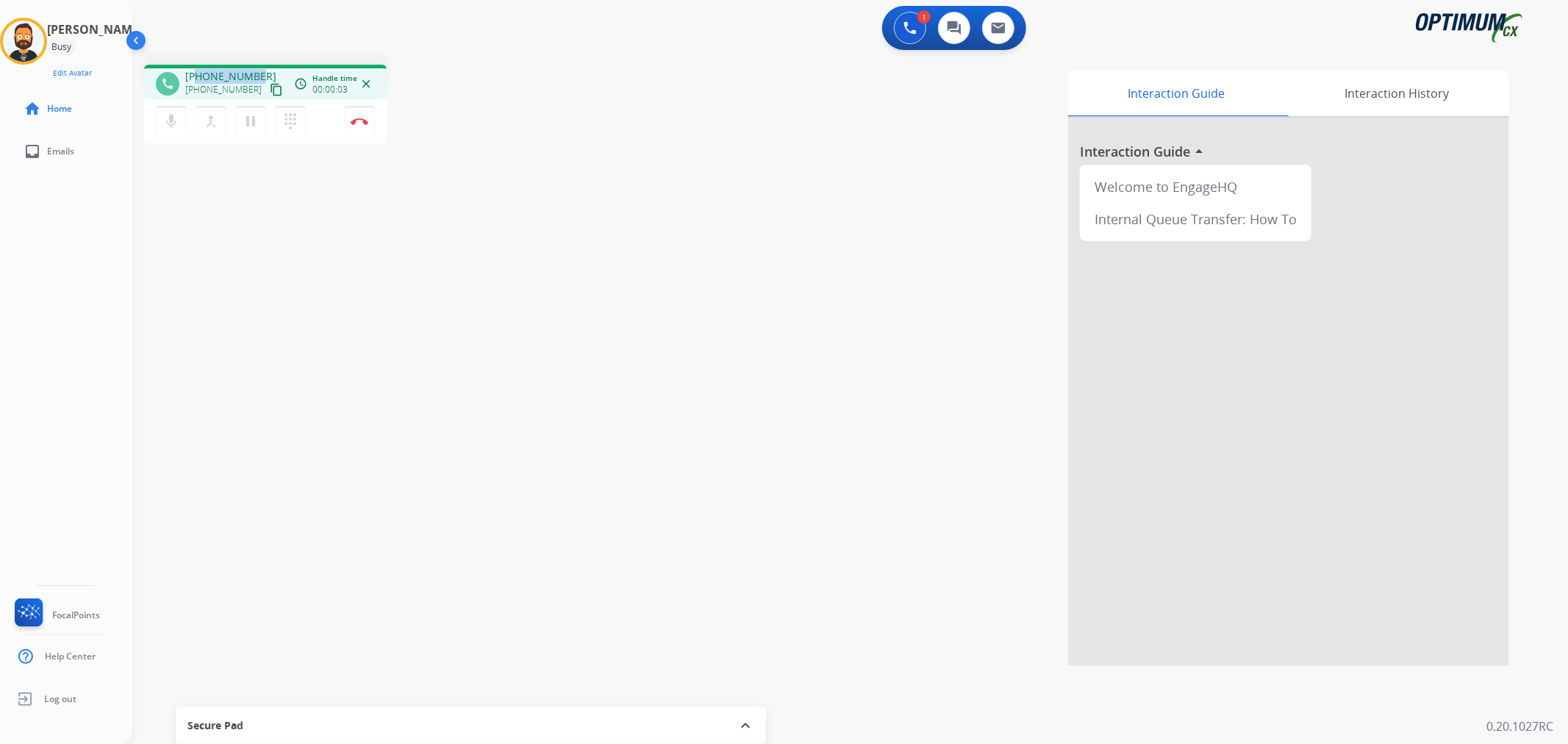
copy span "5713147966"
click at [356, 118] on img at bounding box center [359, 121] width 17 height 7
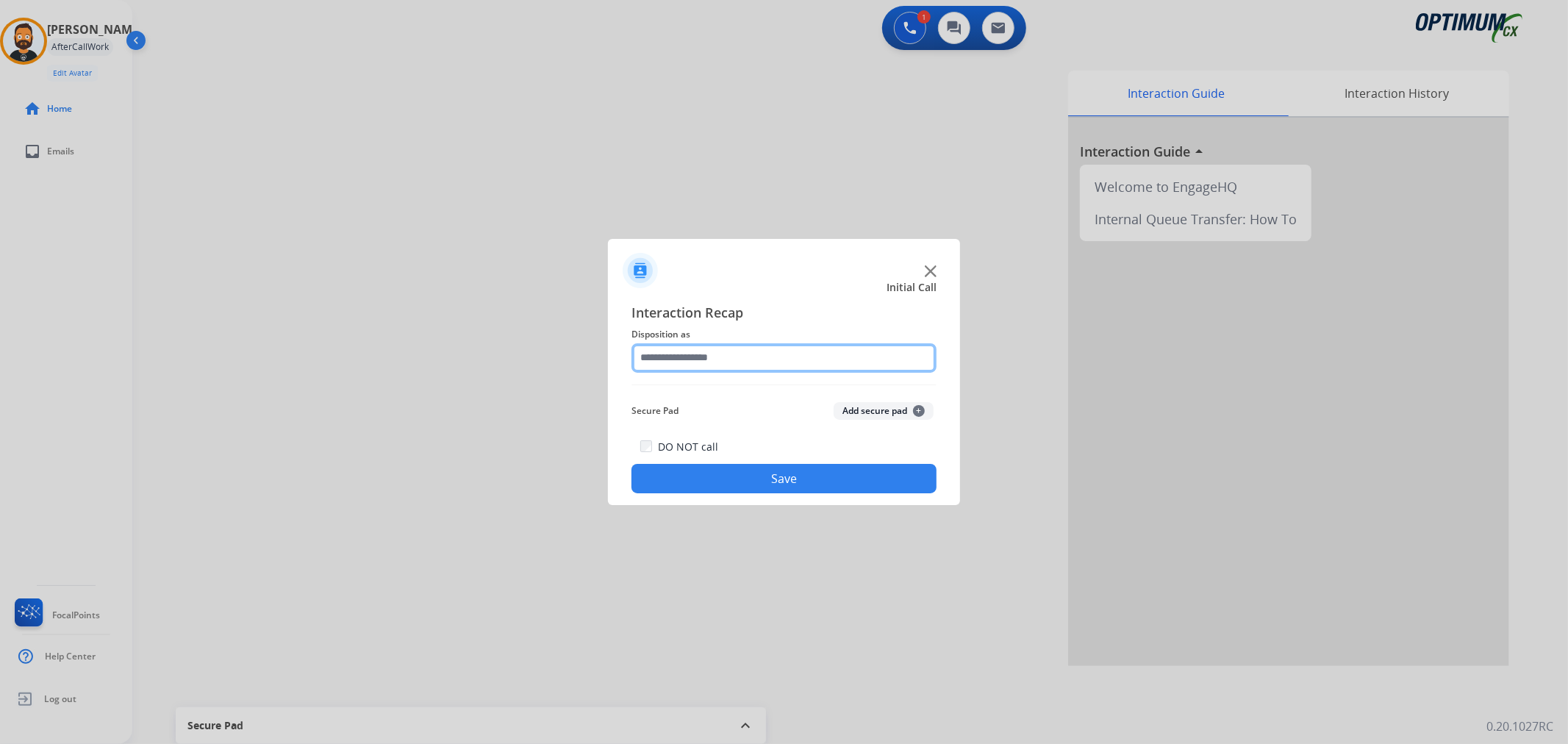
click at [742, 364] on input "text" at bounding box center [784, 358] width 305 height 29
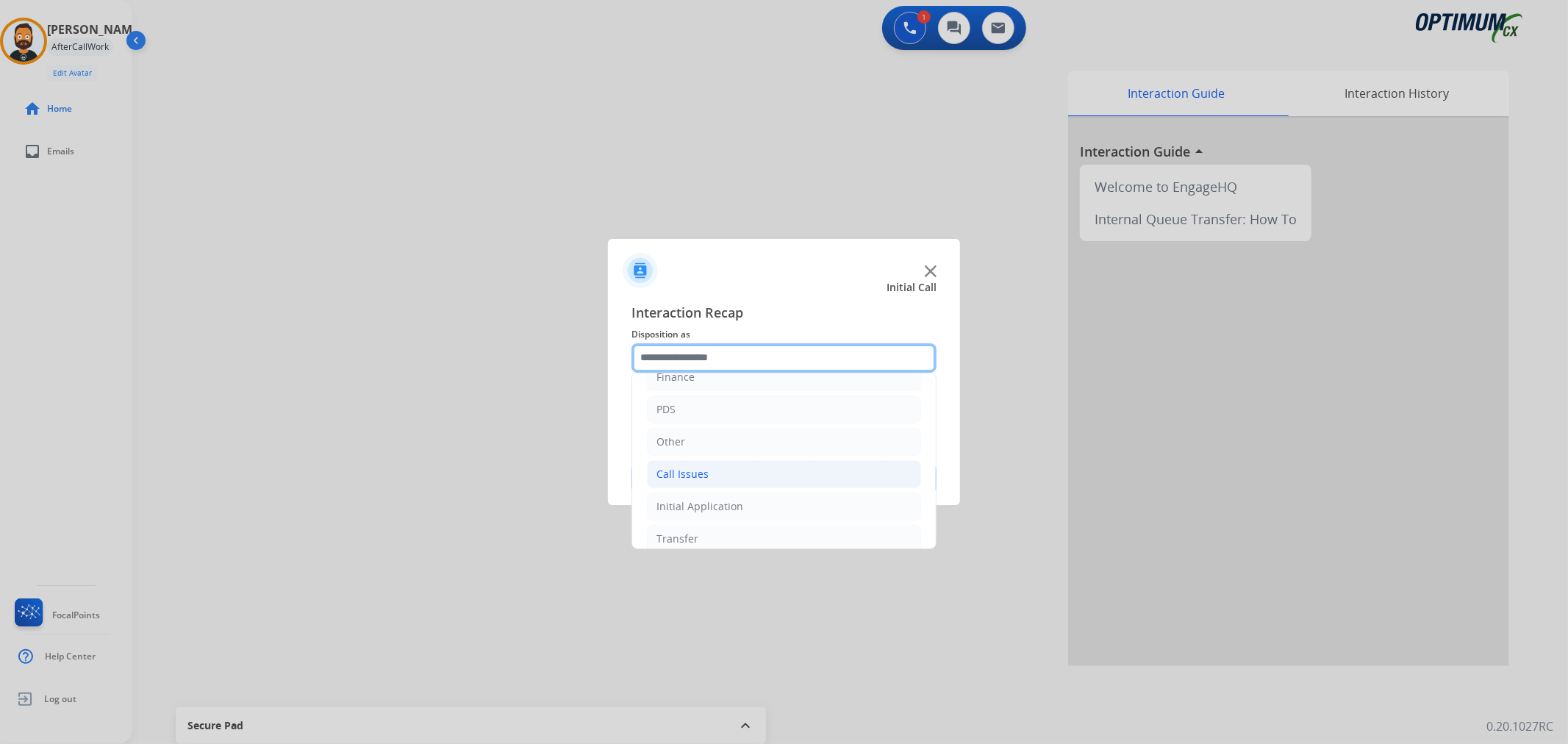
scroll to position [101, 0]
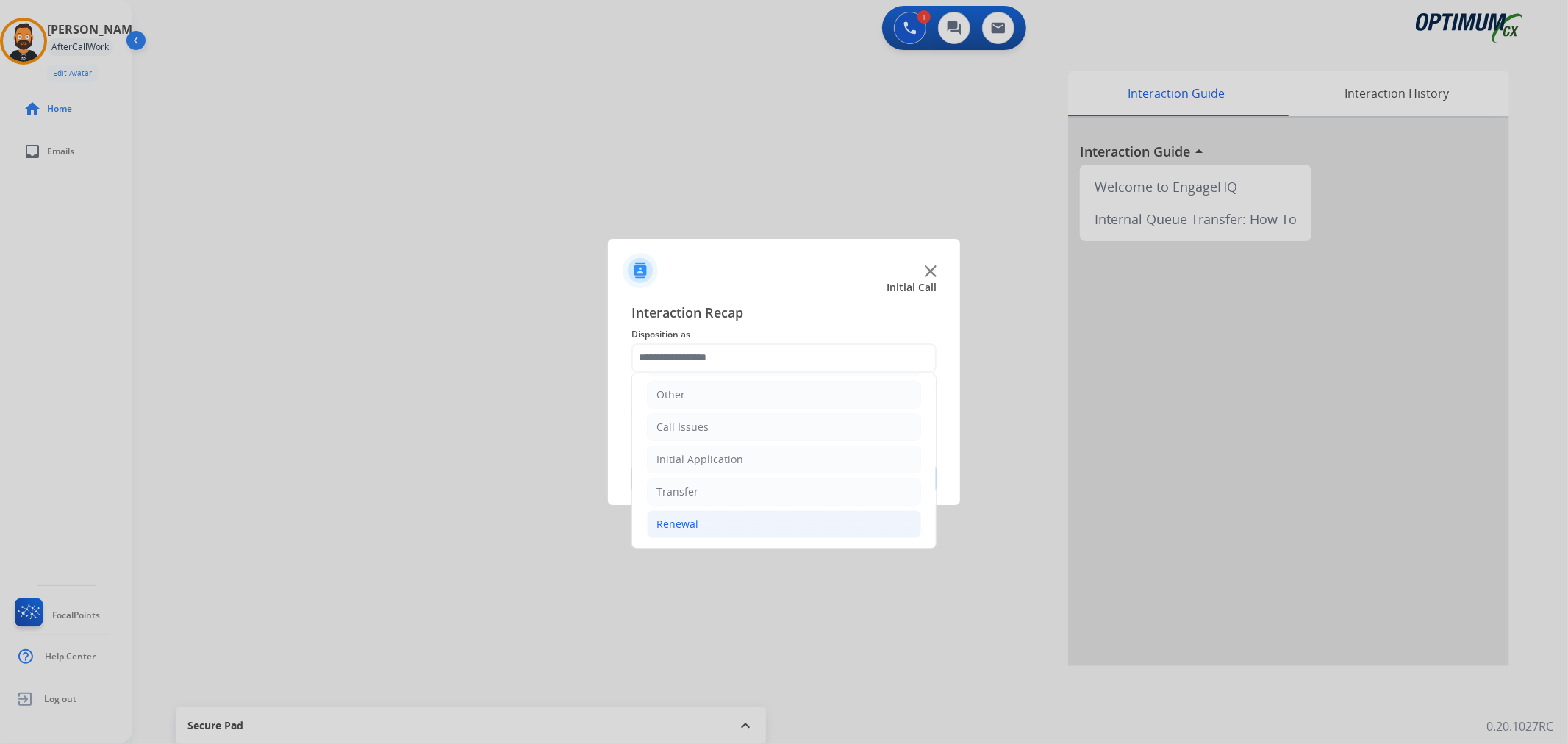
click at [713, 523] on li "Renewal" at bounding box center [784, 524] width 274 height 28
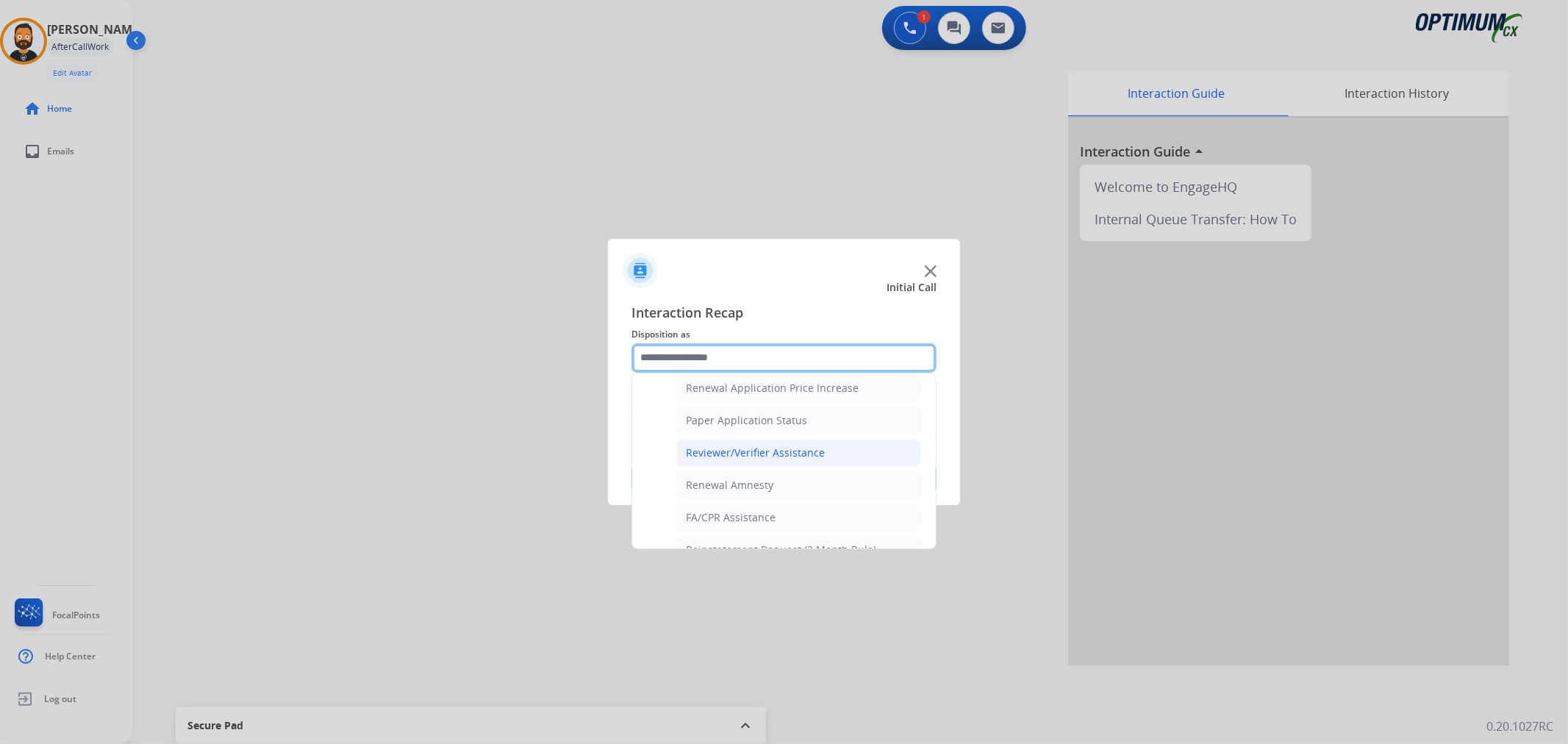
scroll to position [373, 0]
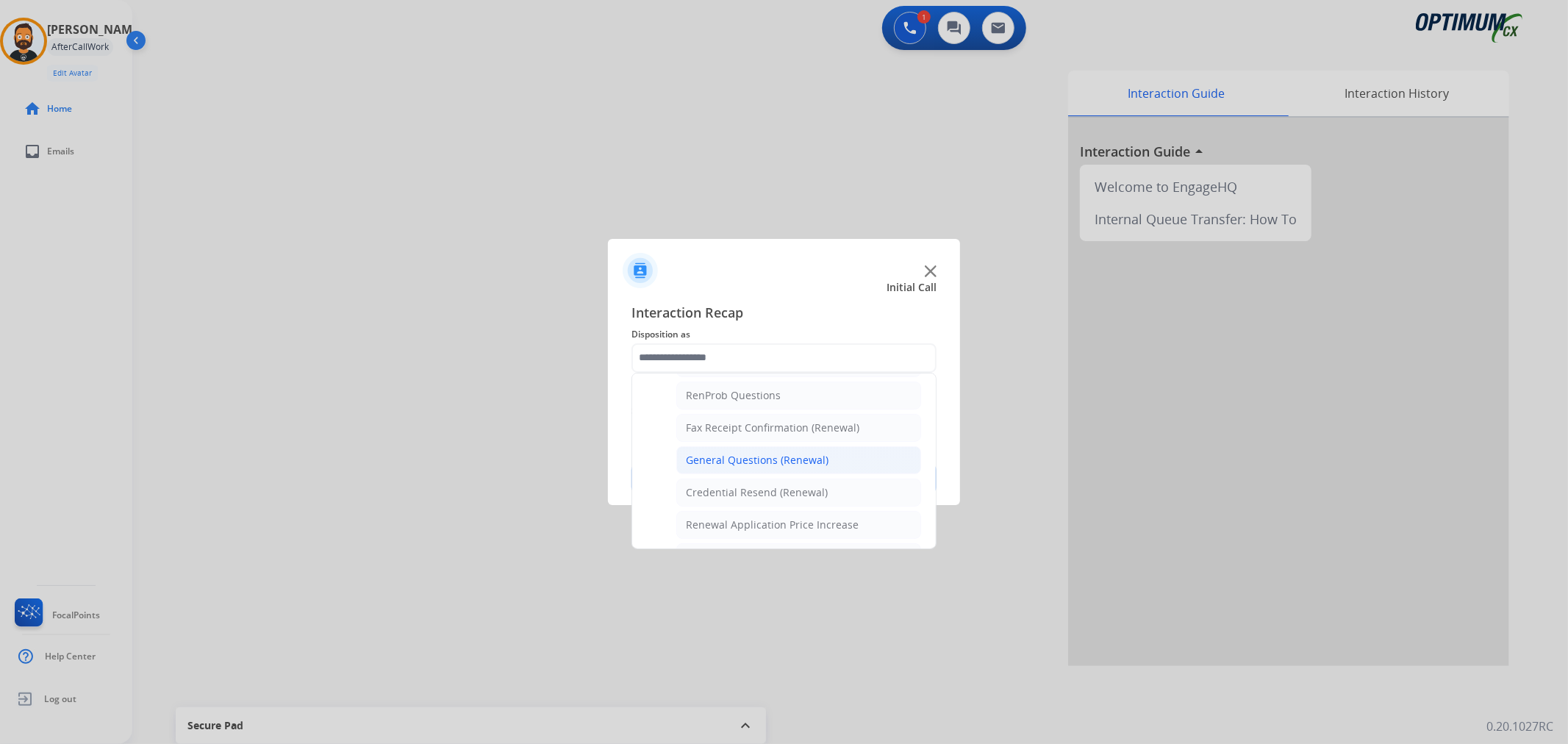
click at [732, 466] on div "General Questions (Renewal)" at bounding box center [757, 460] width 142 height 15
type input "**********"
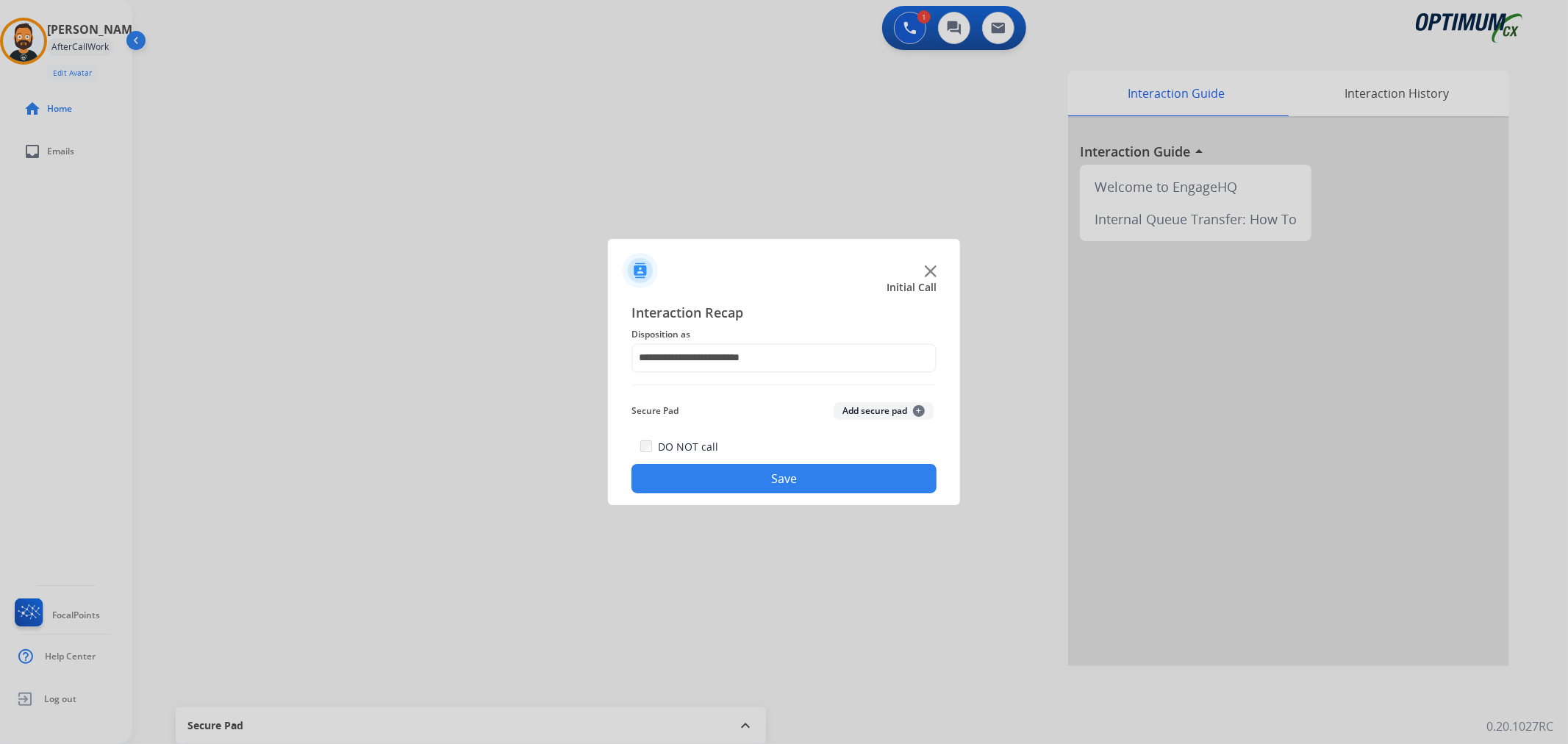
click at [735, 471] on button "Save" at bounding box center [784, 479] width 305 height 29
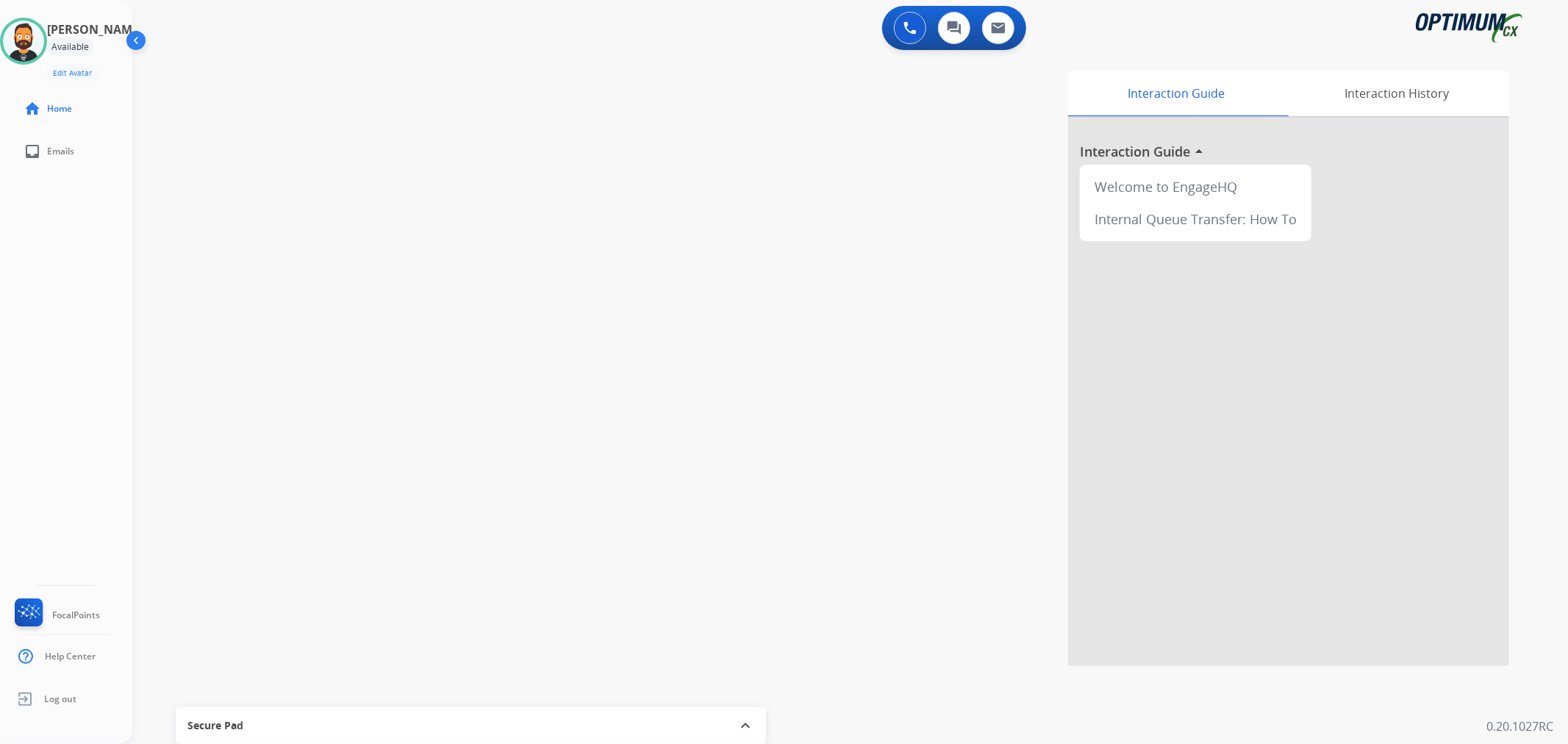
click at [424, 270] on div "swap_horiz Break voice bridge close_fullscreen Connect 3-Way Call merge_type Se…" at bounding box center [833, 360] width 1400 height 614
drag, startPoint x: 257, startPoint y: 72, endPoint x: 199, endPoint y: 71, distance: 58.0
click at [199, 71] on div "+17732382401 +17732382401 content_copy" at bounding box center [235, 83] width 100 height 29
copy span "7732382401"
click at [358, 114] on button "Disconnect" at bounding box center [359, 121] width 31 height 31
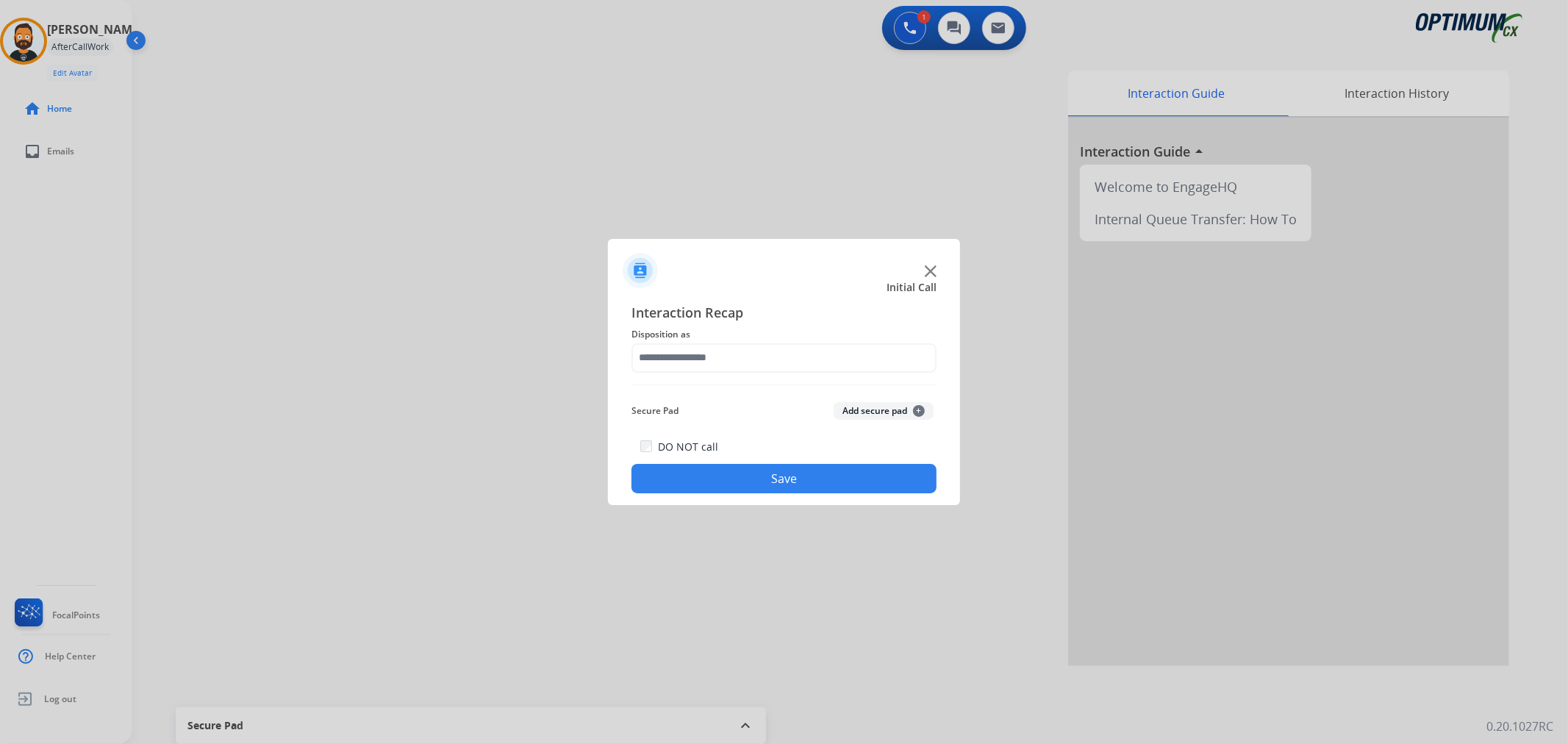
click at [722, 374] on div "Interaction Recap Disposition as Secure Pad Add secure pad + DO NOT call Save" at bounding box center [784, 397] width 305 height 192
click at [722, 358] on input "text" at bounding box center [784, 358] width 305 height 29
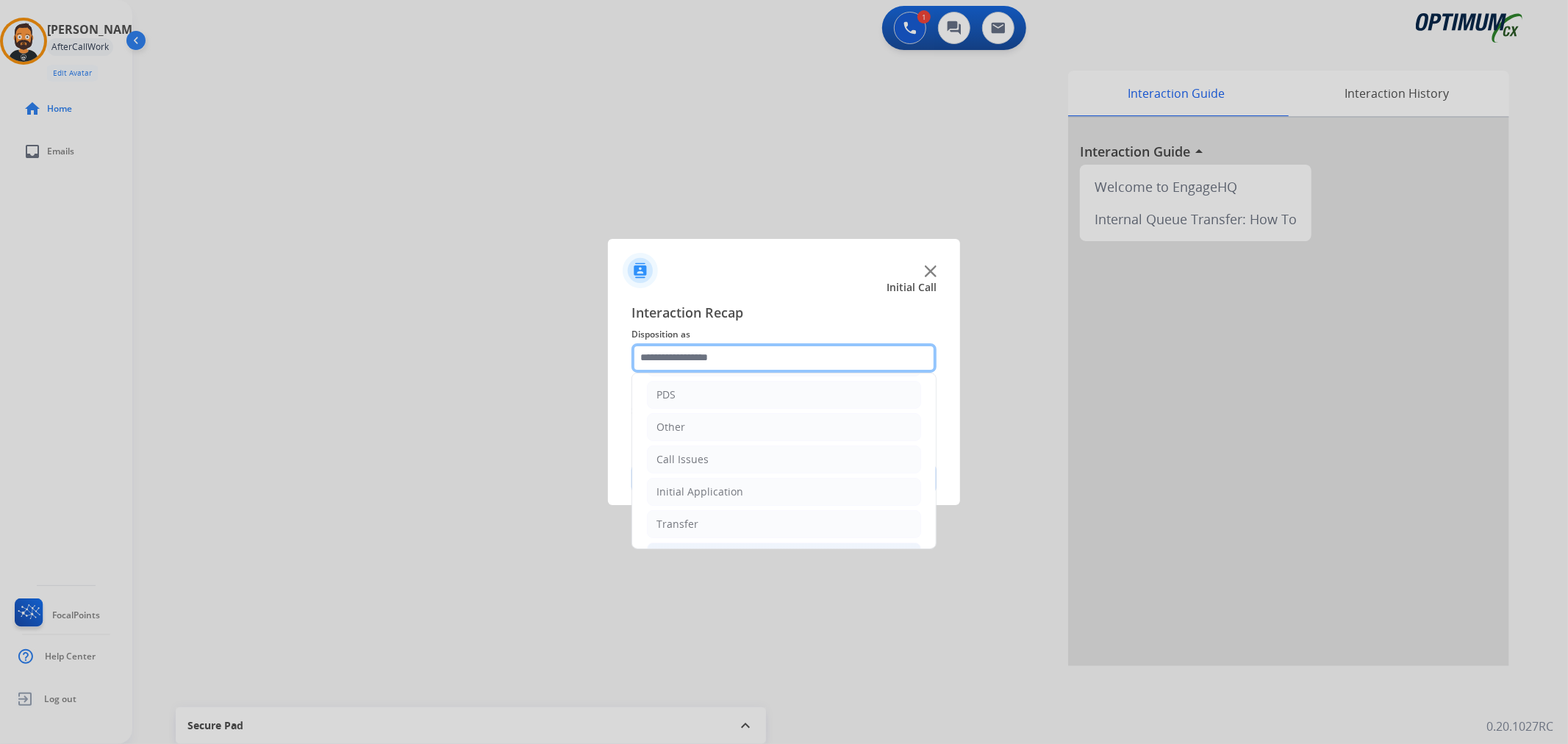
scroll to position [101, 0]
click at [712, 464] on div "Initial Application" at bounding box center [699, 459] width 87 height 15
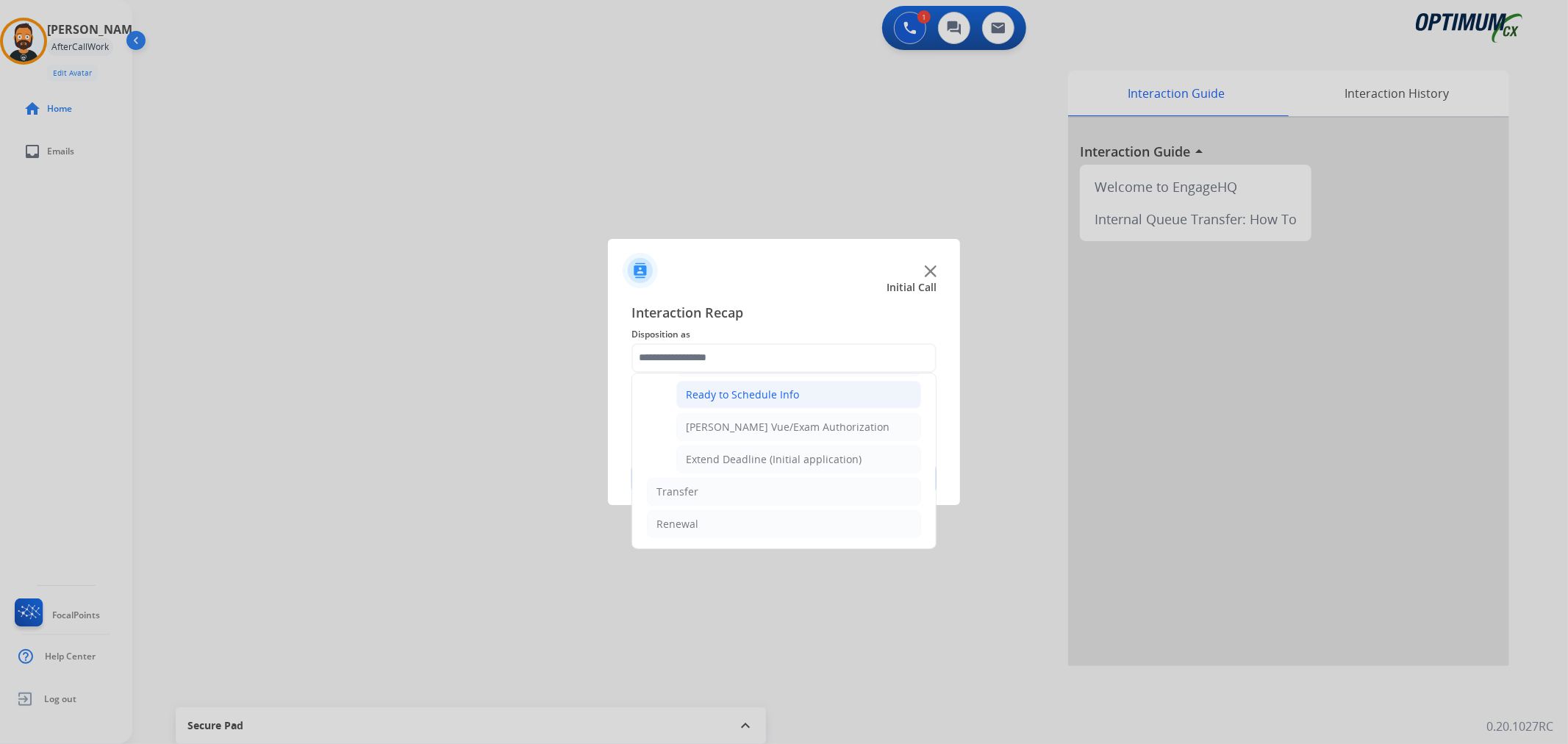
click at [736, 396] on div "Ready to Schedule Info" at bounding box center [742, 395] width 113 height 15
type input "**********"
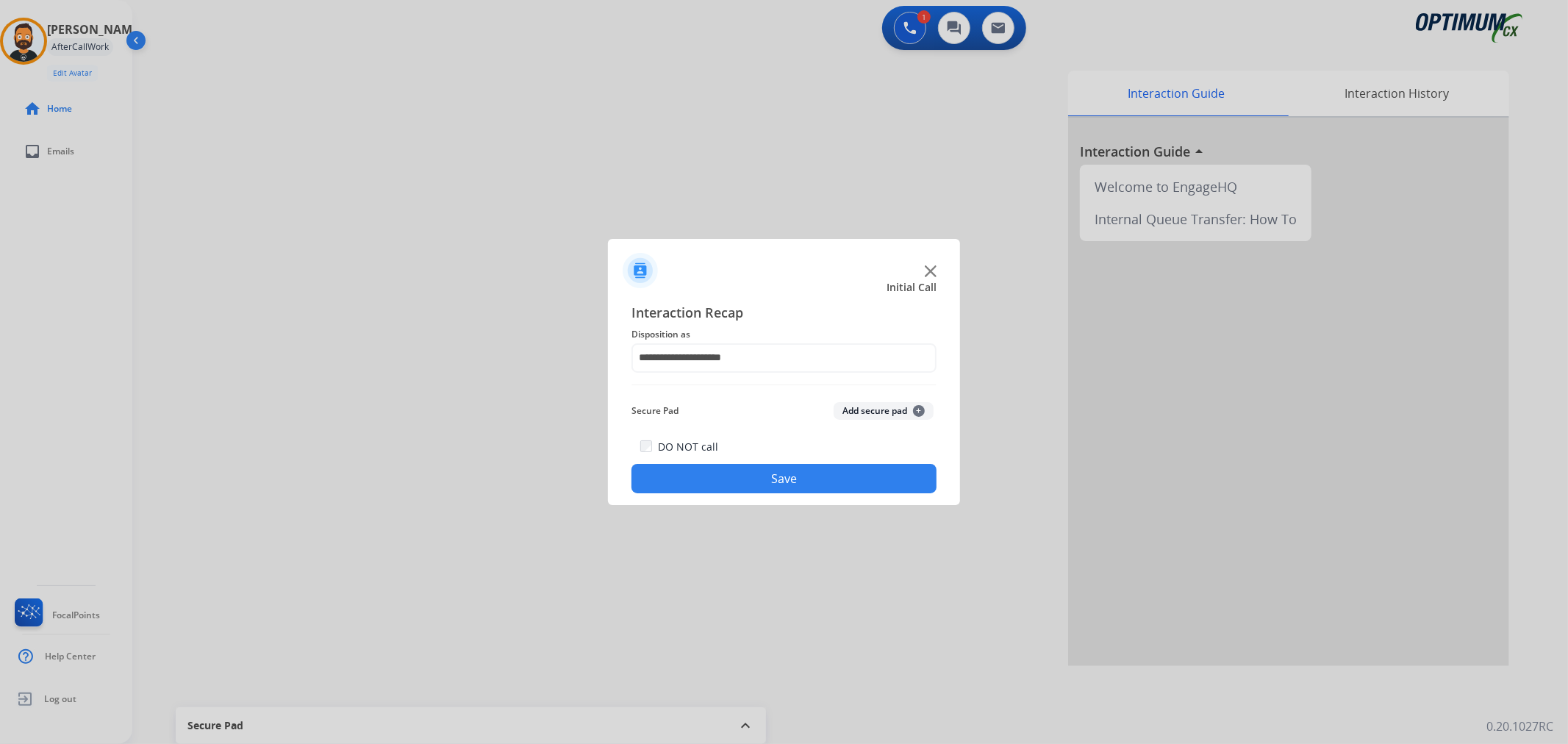
click at [737, 465] on button "Save" at bounding box center [784, 479] width 305 height 29
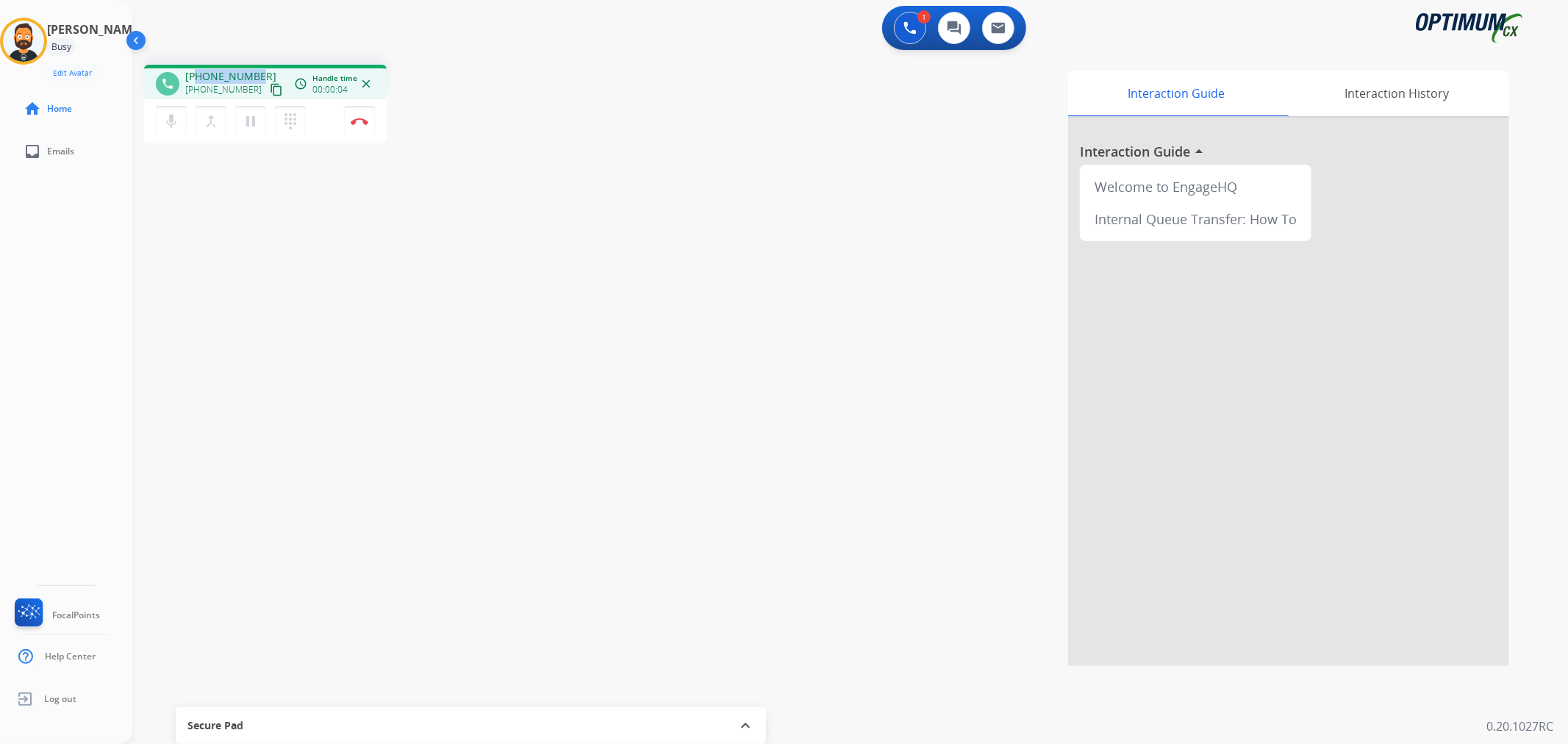
drag, startPoint x: 254, startPoint y: 68, endPoint x: 197, endPoint y: 72, distance: 57.1
click at [197, 72] on div "phone +14694071735 +14694071735 content_copy access_time Call metrics Queue 00:…" at bounding box center [265, 81] width 242 height 34
click at [360, 126] on button "Disconnect" at bounding box center [359, 121] width 31 height 31
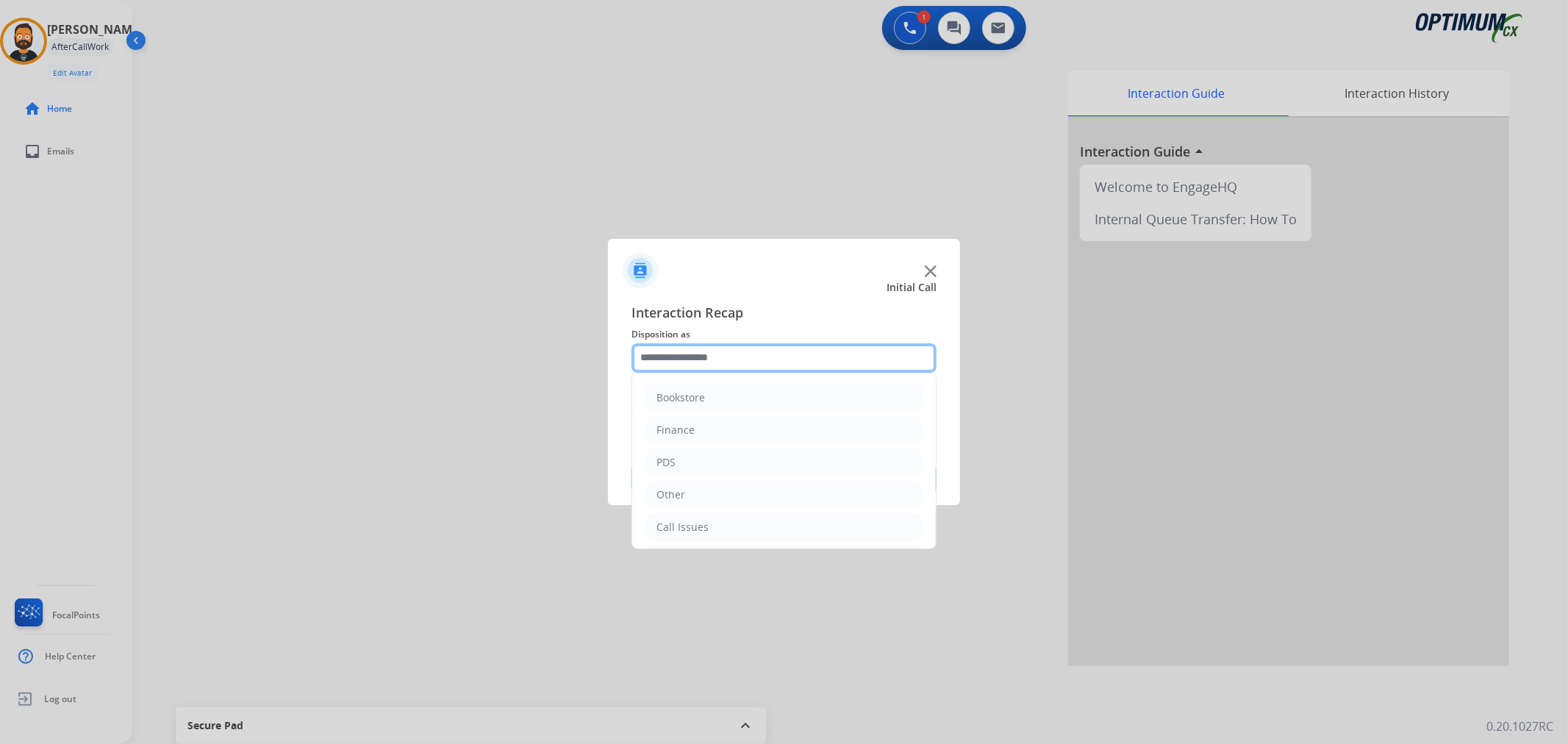
drag, startPoint x: 640, startPoint y: 349, endPoint x: 653, endPoint y: 355, distance: 14.3
click at [641, 349] on input "text" at bounding box center [784, 358] width 305 height 29
click at [747, 523] on li "Renewal" at bounding box center [784, 524] width 274 height 28
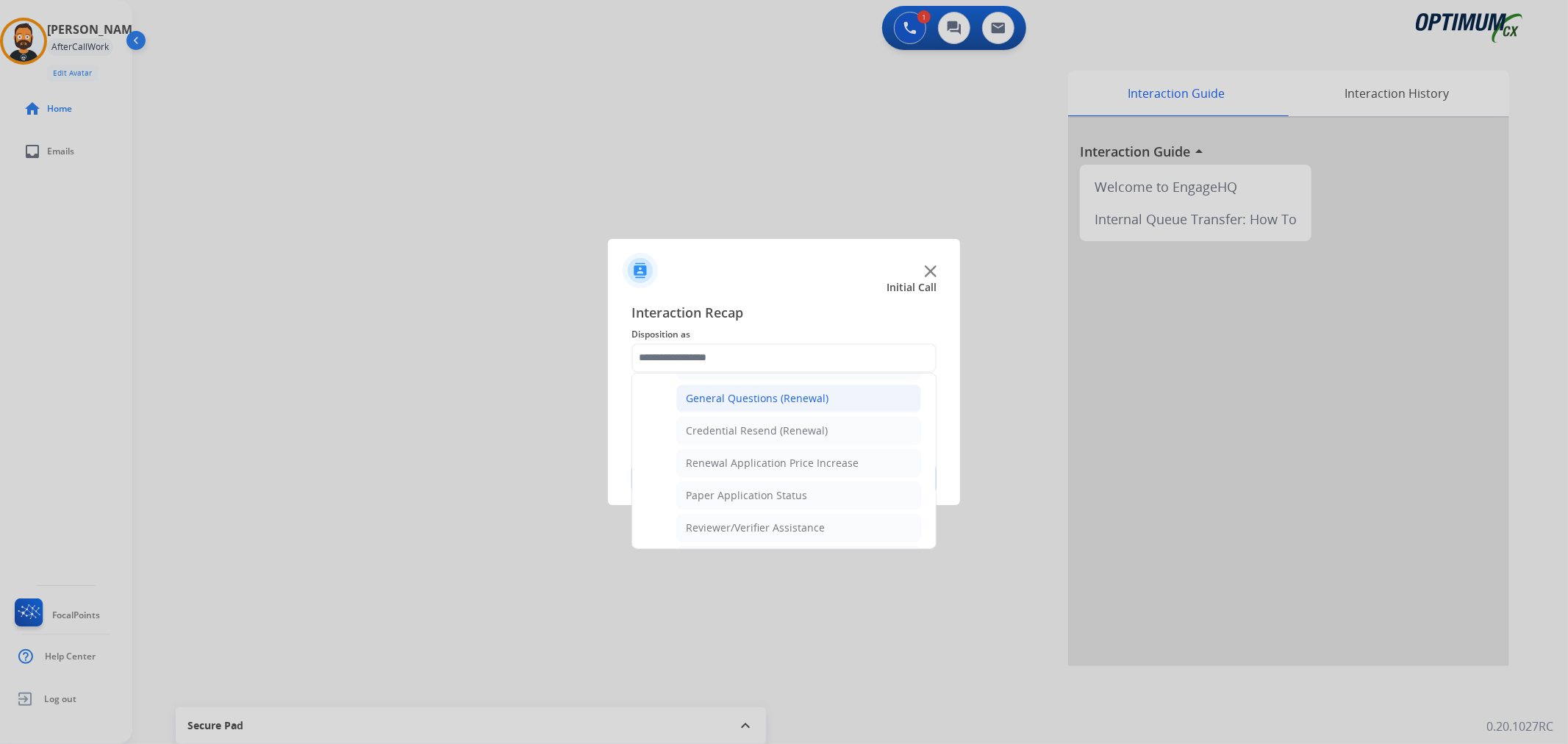
click at [731, 395] on div "General Questions (Renewal)" at bounding box center [757, 398] width 142 height 15
type input "**********"
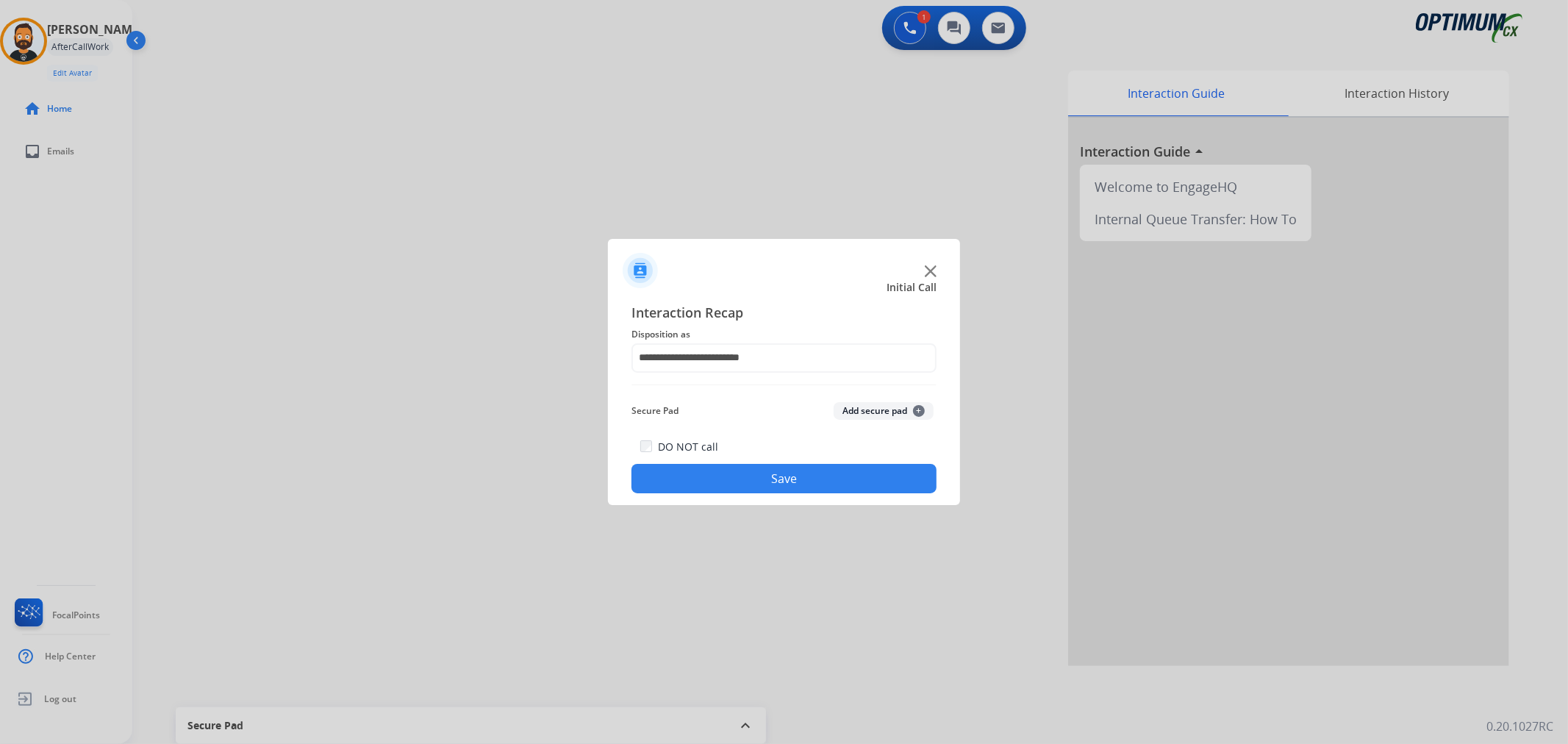
click at [703, 472] on button "Save" at bounding box center [784, 479] width 305 height 29
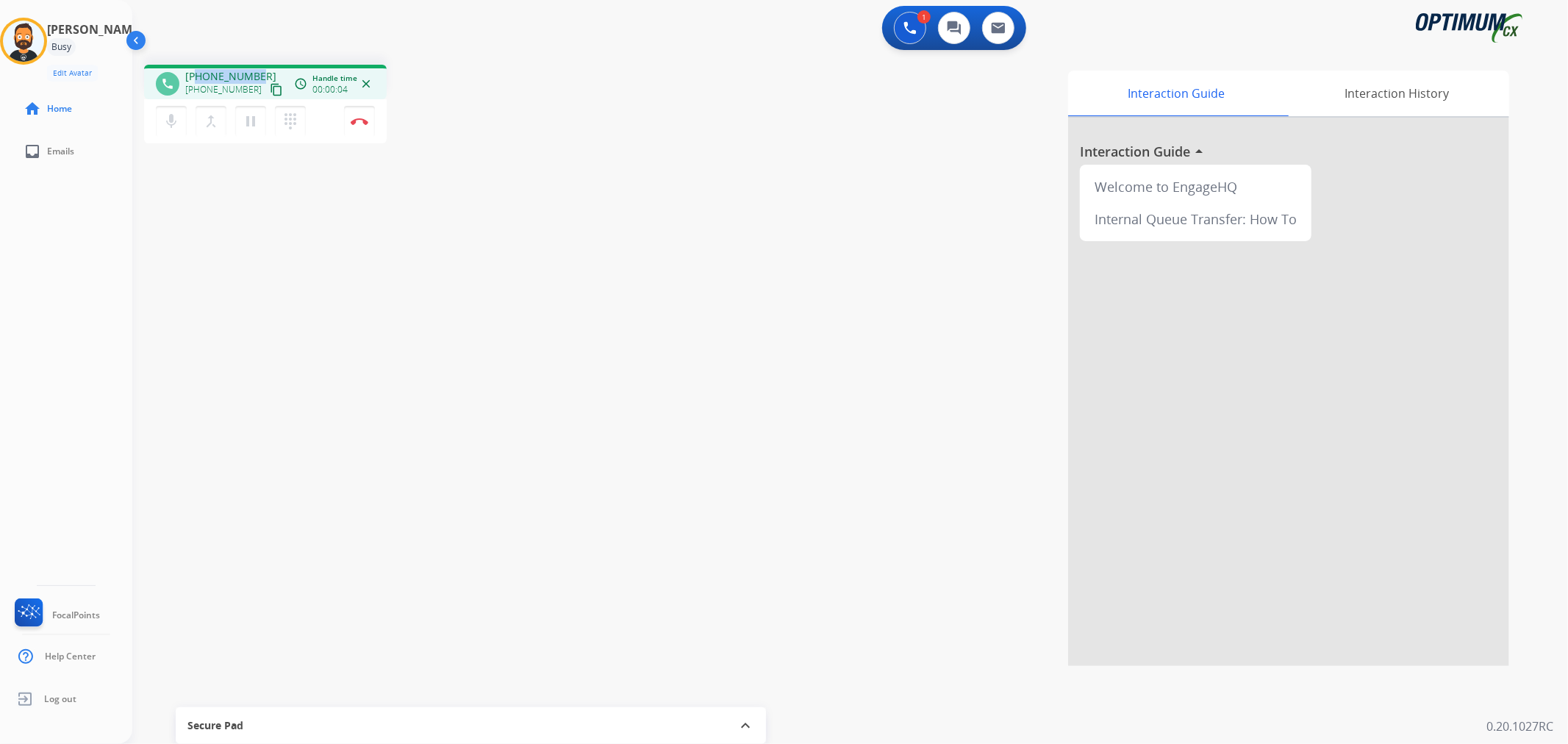
drag, startPoint x: 260, startPoint y: 68, endPoint x: 199, endPoint y: 72, distance: 61.1
click at [199, 72] on div "+16124468247 +16124468247 content_copy" at bounding box center [235, 83] width 100 height 29
click at [354, 125] on button "Disconnect" at bounding box center [359, 121] width 31 height 31
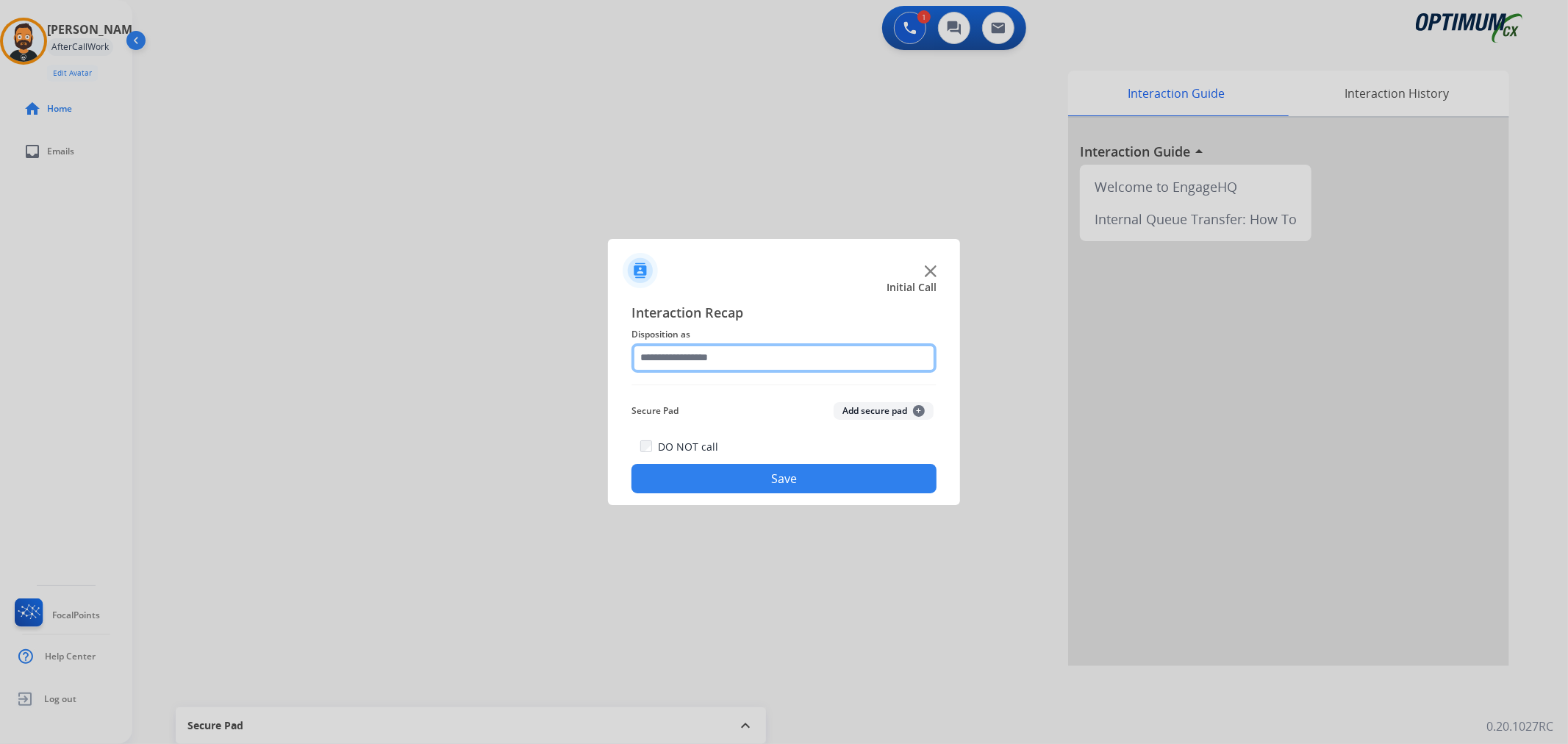
click at [775, 361] on input "text" at bounding box center [784, 358] width 305 height 29
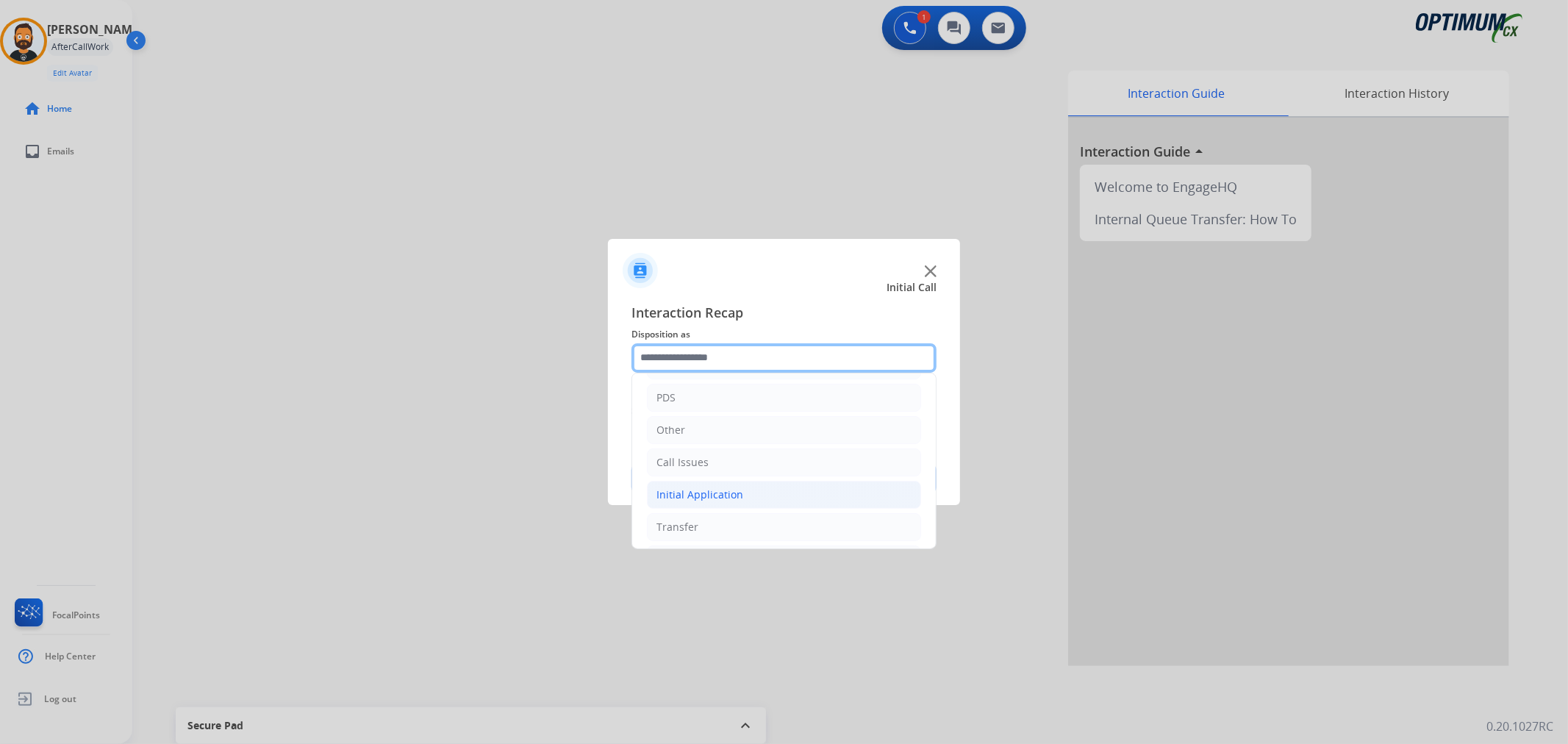
scroll to position [101, 0]
click at [704, 506] on ul "Bookstore Finance PDS Other Call Issues Initial Application Transfer Renewal" at bounding box center [784, 411] width 304 height 275
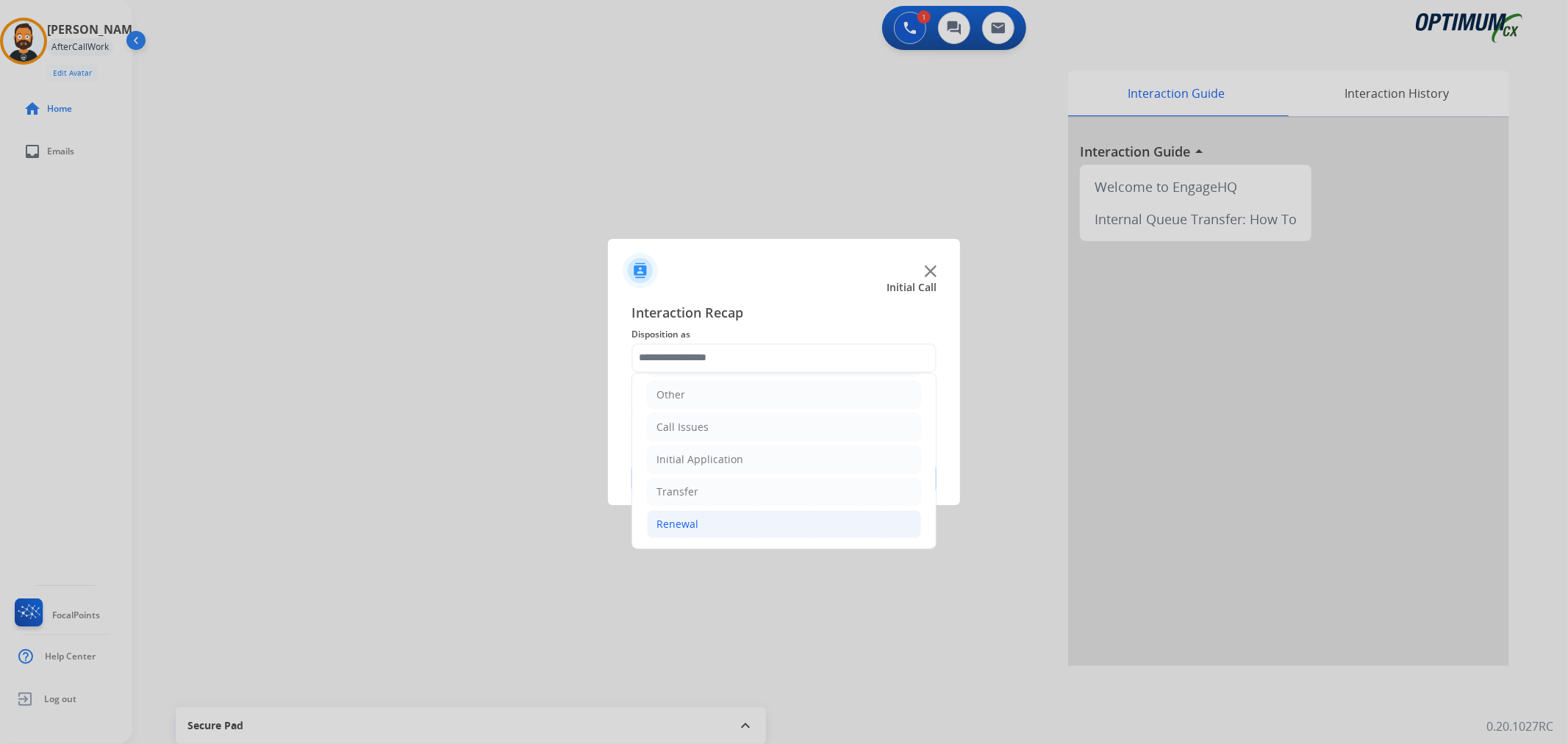
click at [704, 516] on li "Renewal" at bounding box center [784, 524] width 274 height 28
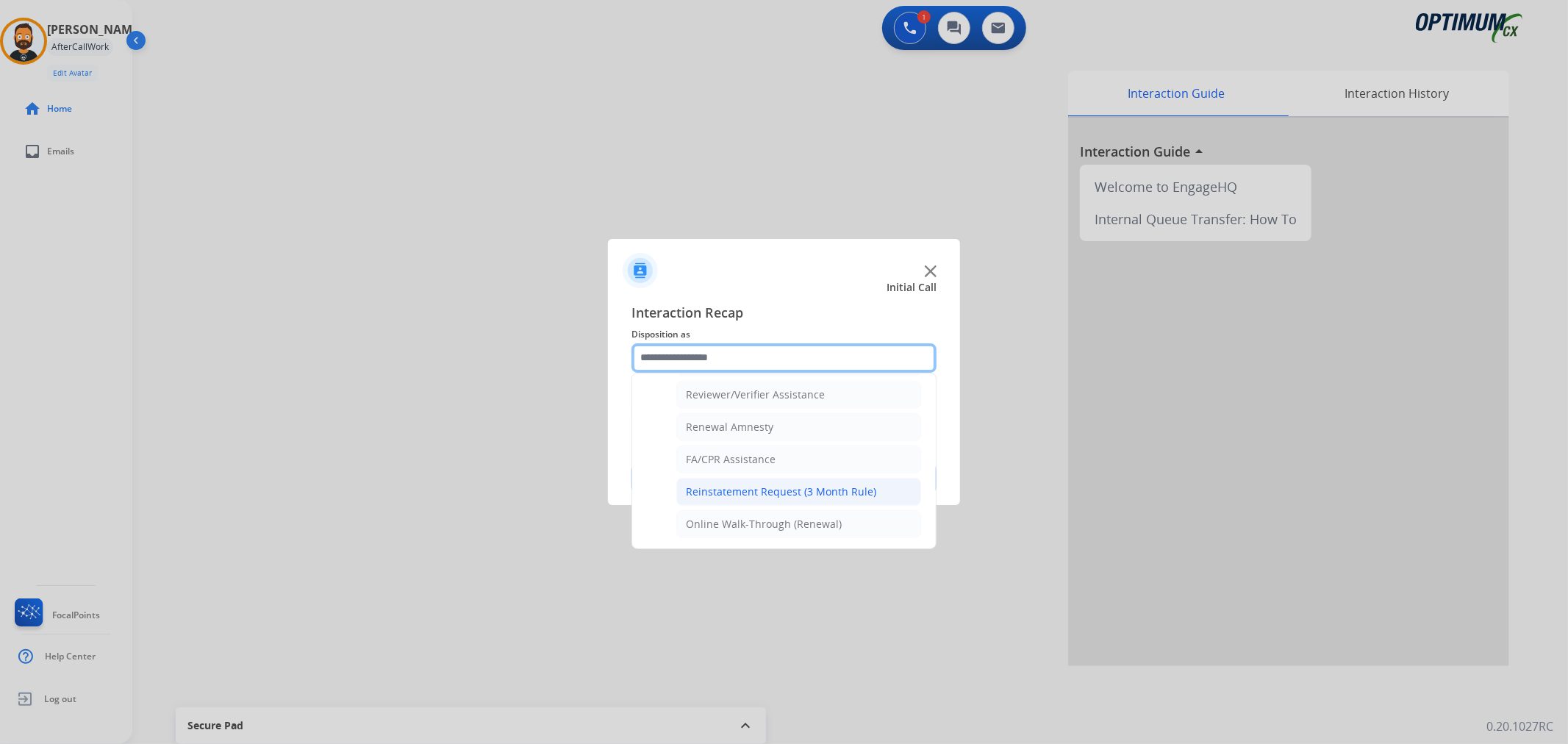
scroll to position [435, 0]
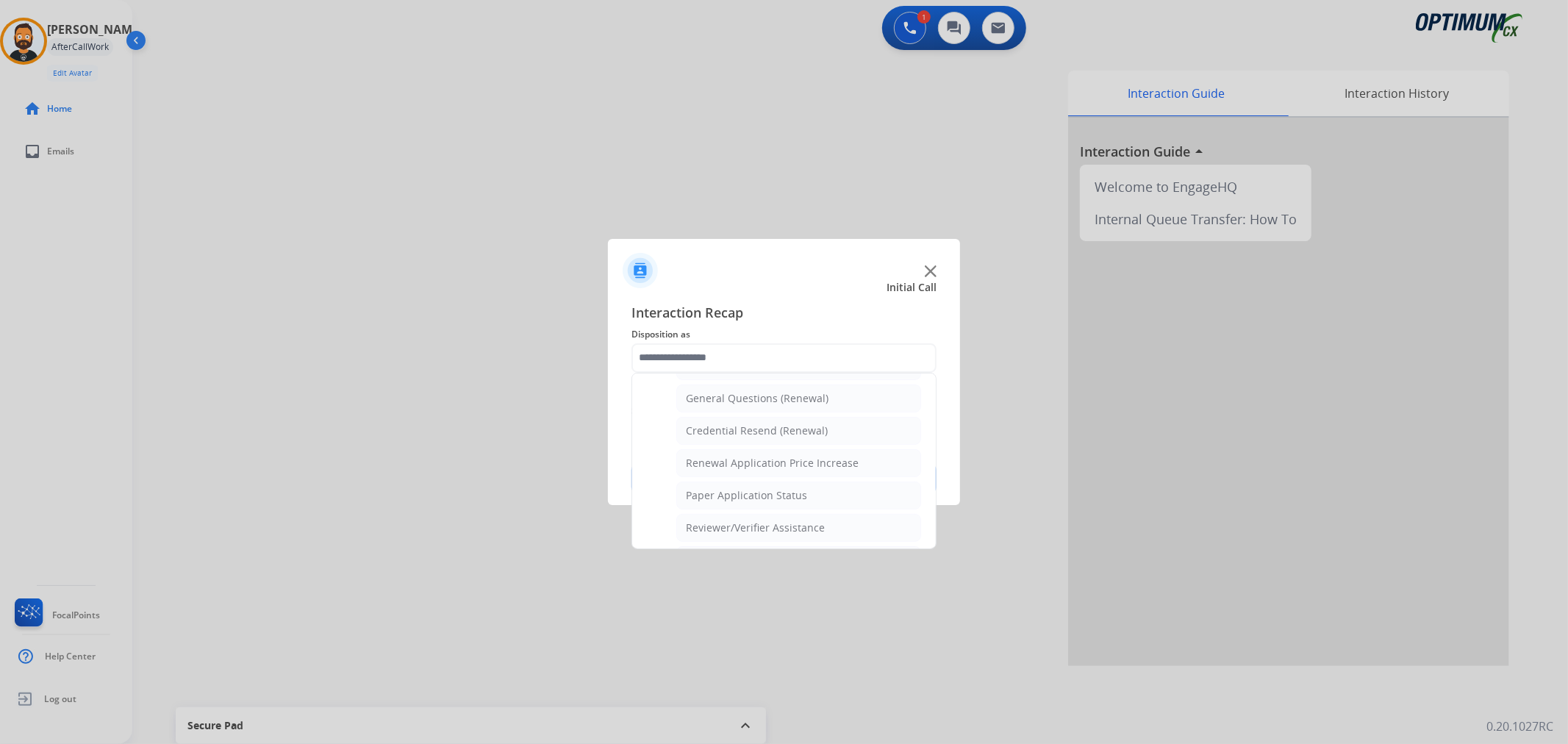
click at [761, 396] on div "General Questions (Renewal)" at bounding box center [757, 398] width 142 height 15
type input "**********"
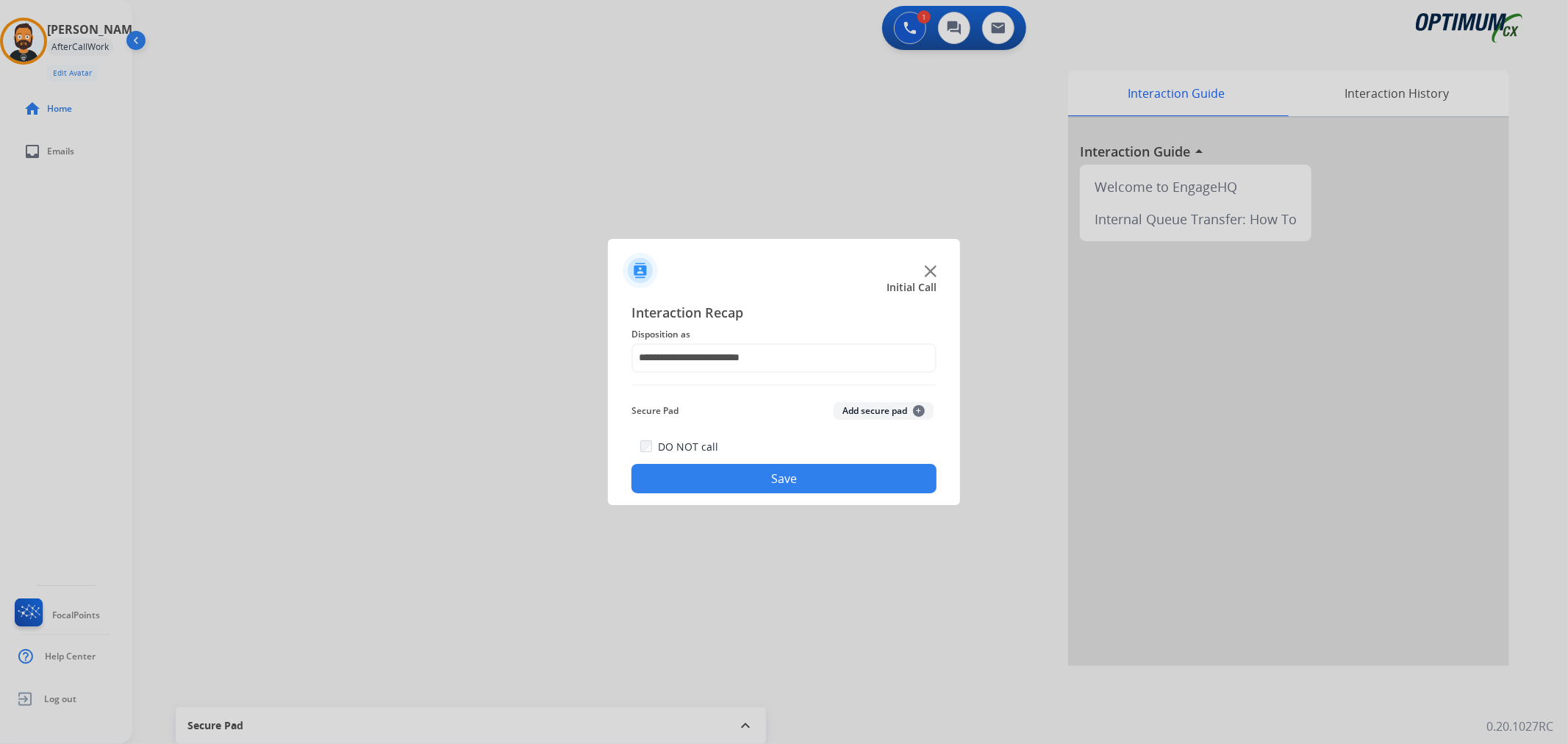
click at [761, 483] on button "Save" at bounding box center [784, 479] width 305 height 29
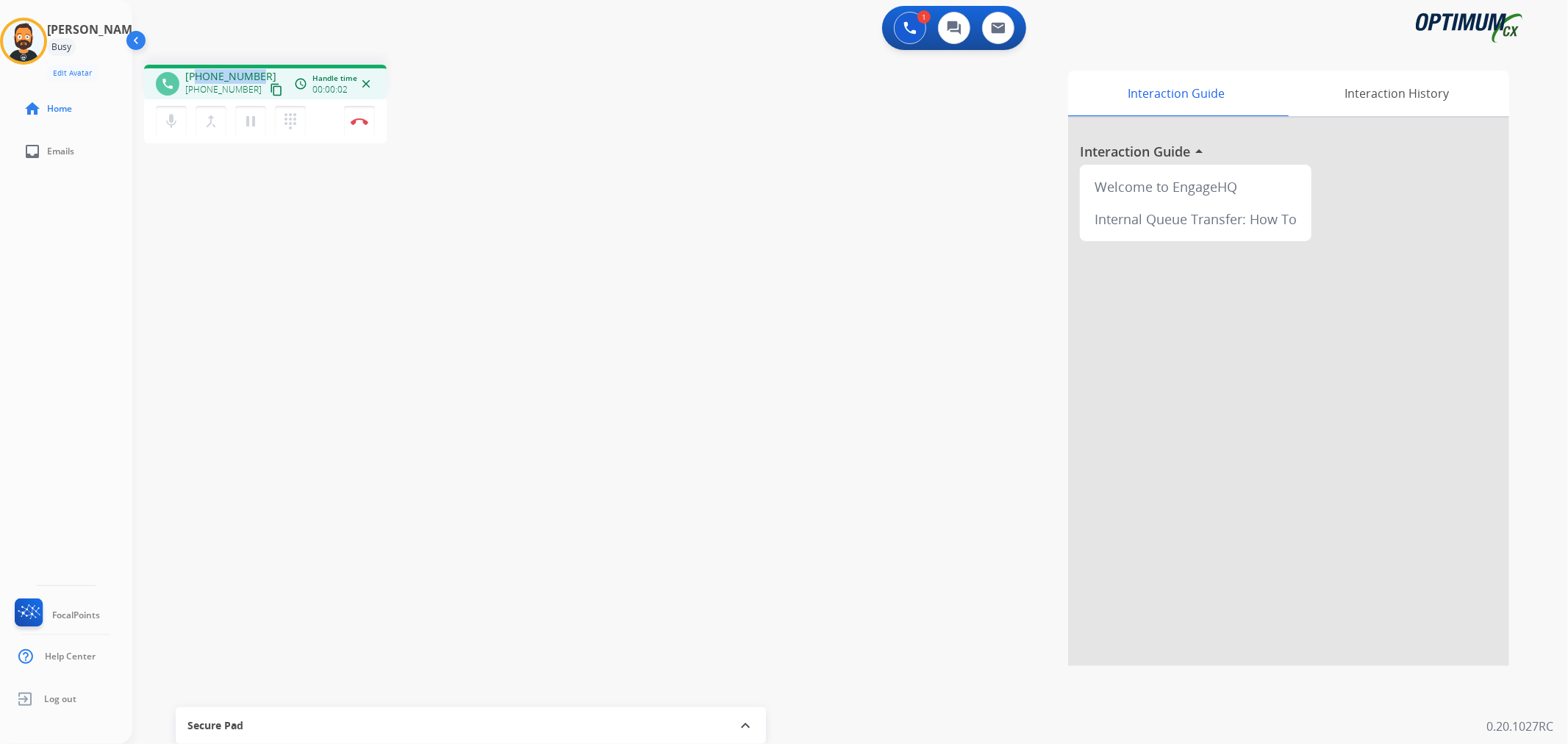
drag, startPoint x: 261, startPoint y: 72, endPoint x: 196, endPoint y: 71, distance: 65.0
click at [196, 71] on div "+17757412840 +17757412840 content_copy" at bounding box center [235, 83] width 100 height 29
click at [360, 118] on img at bounding box center [359, 121] width 17 height 7
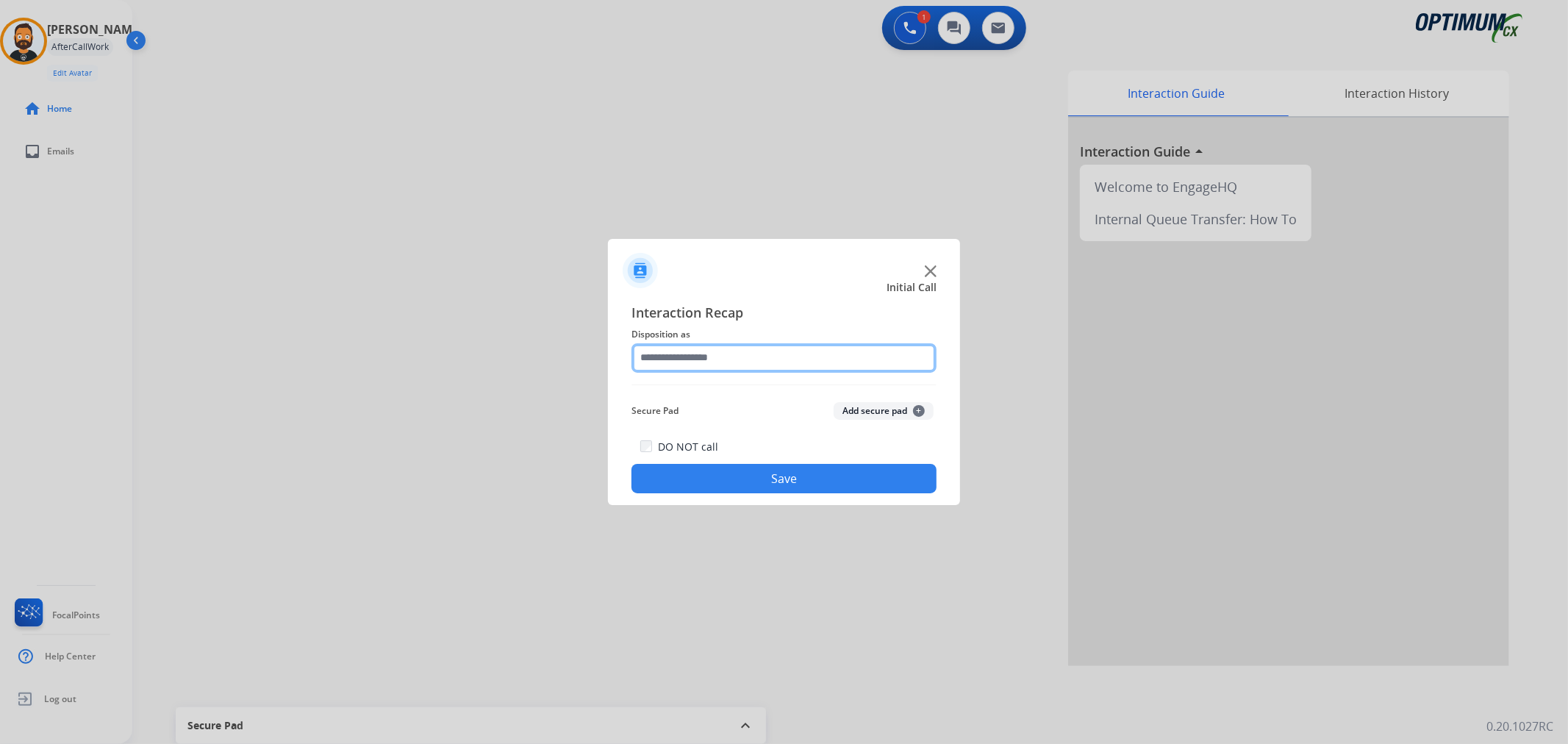
click at [795, 369] on input "text" at bounding box center [784, 358] width 305 height 29
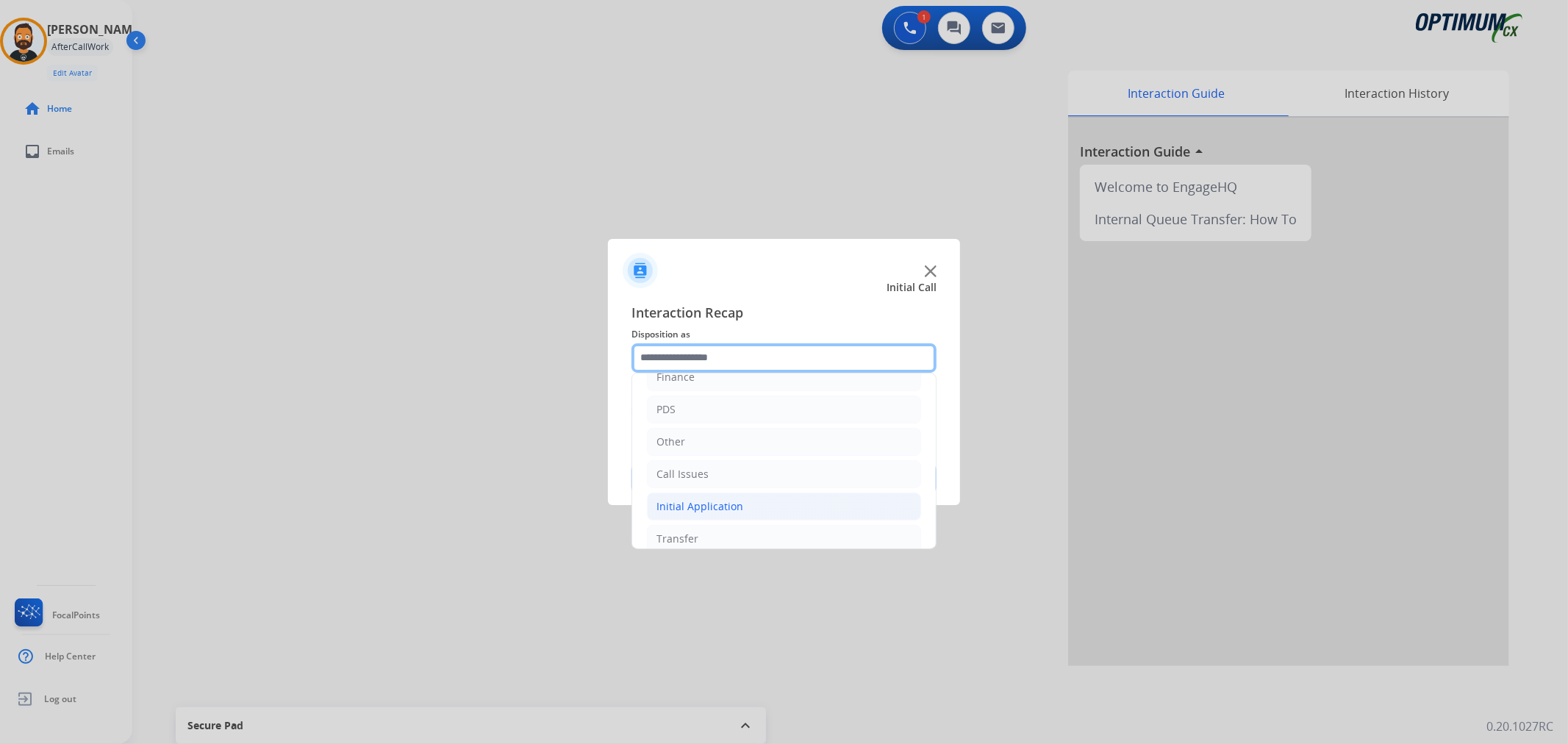
scroll to position [101, 0]
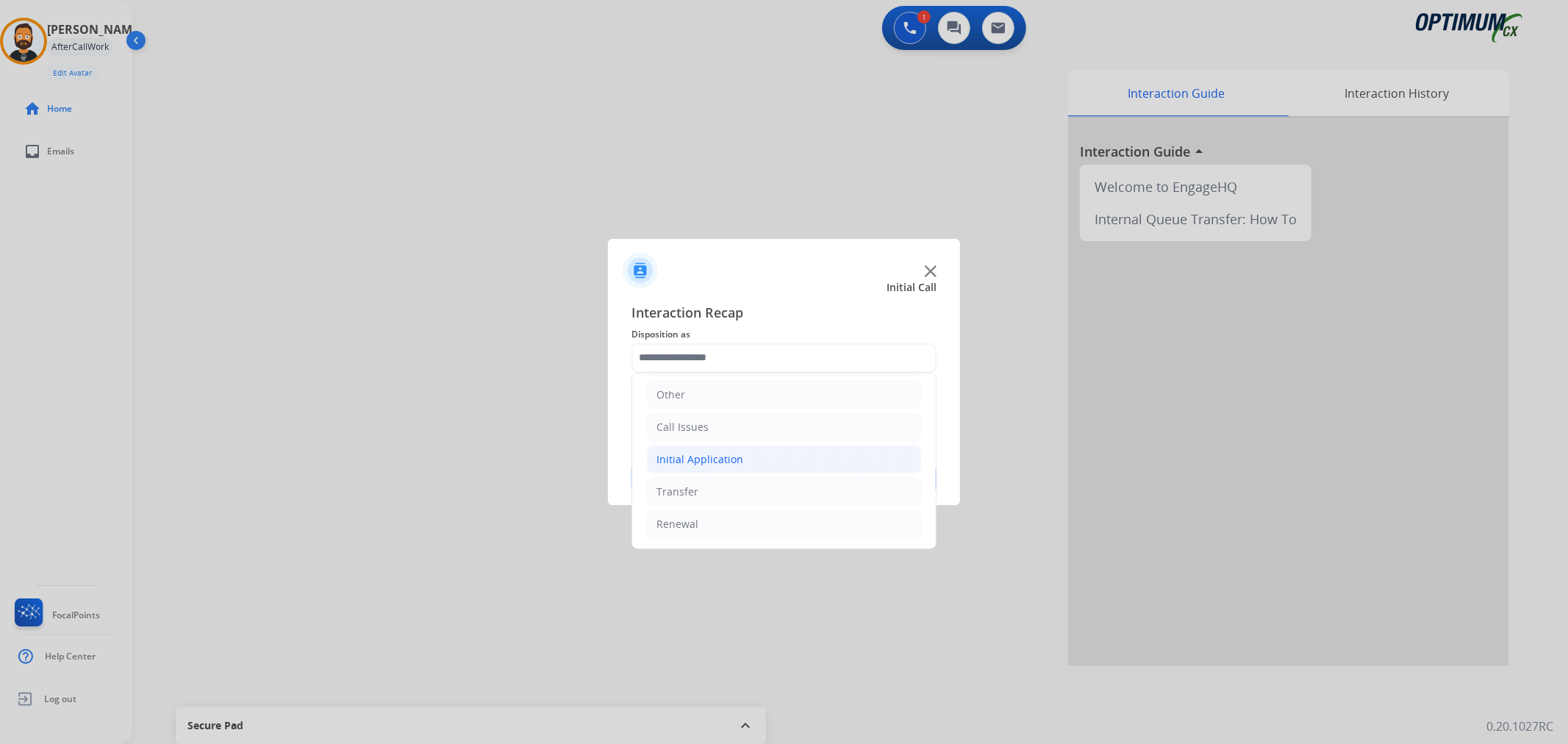
click at [738, 465] on div "Initial Application" at bounding box center [699, 459] width 87 height 15
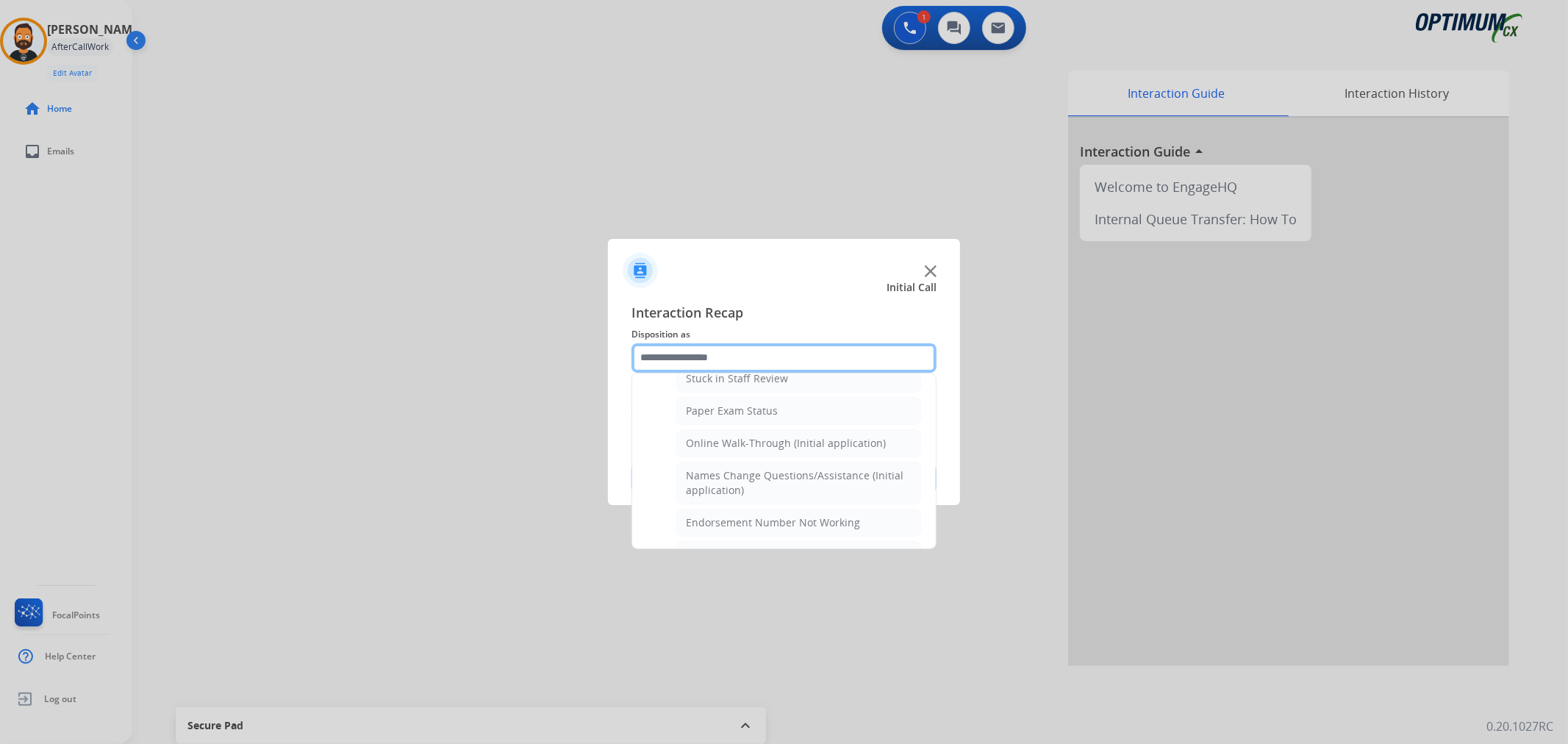
scroll to position [781, 0]
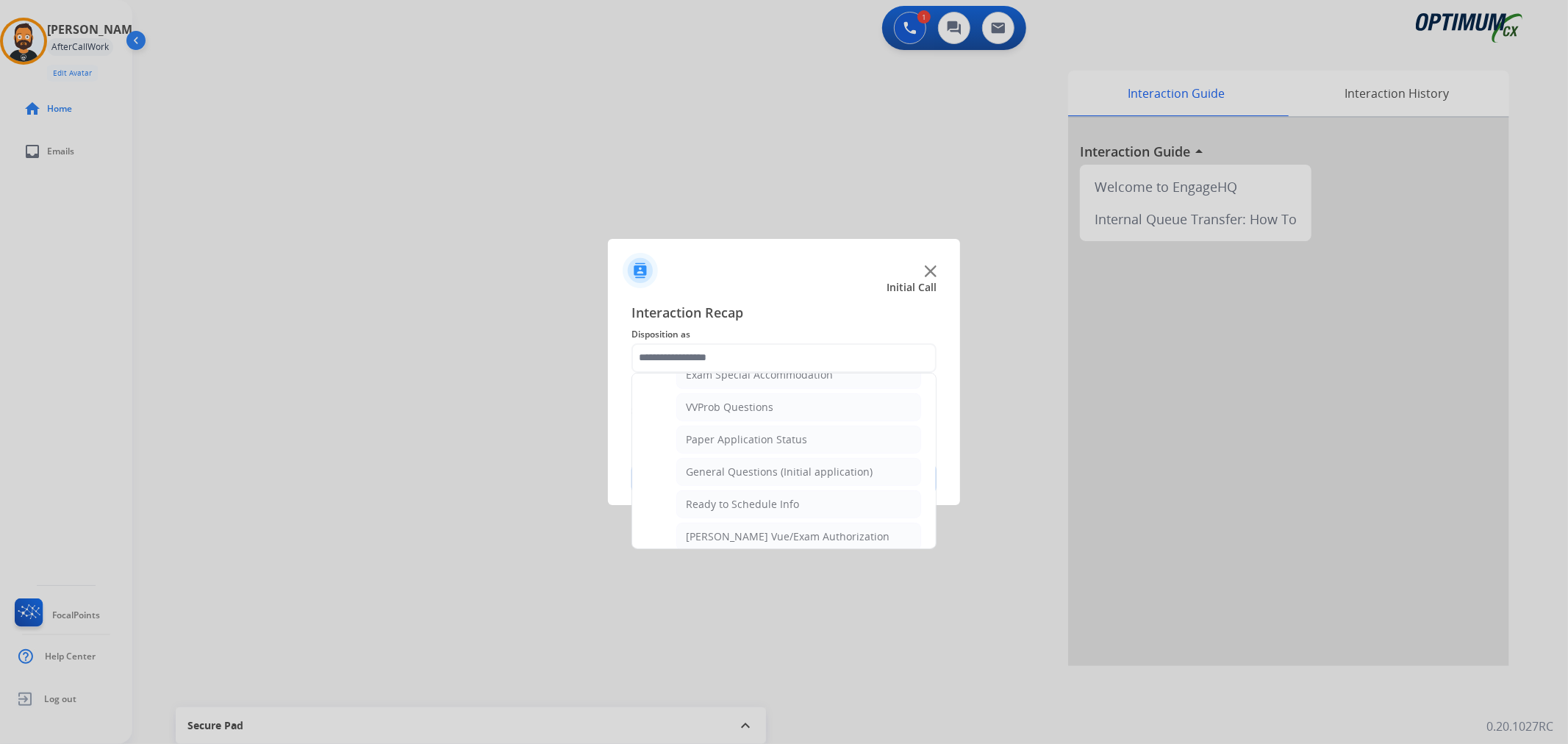
click at [767, 467] on div "General Questions (Initial application)" at bounding box center [779, 472] width 187 height 15
type input "**********"
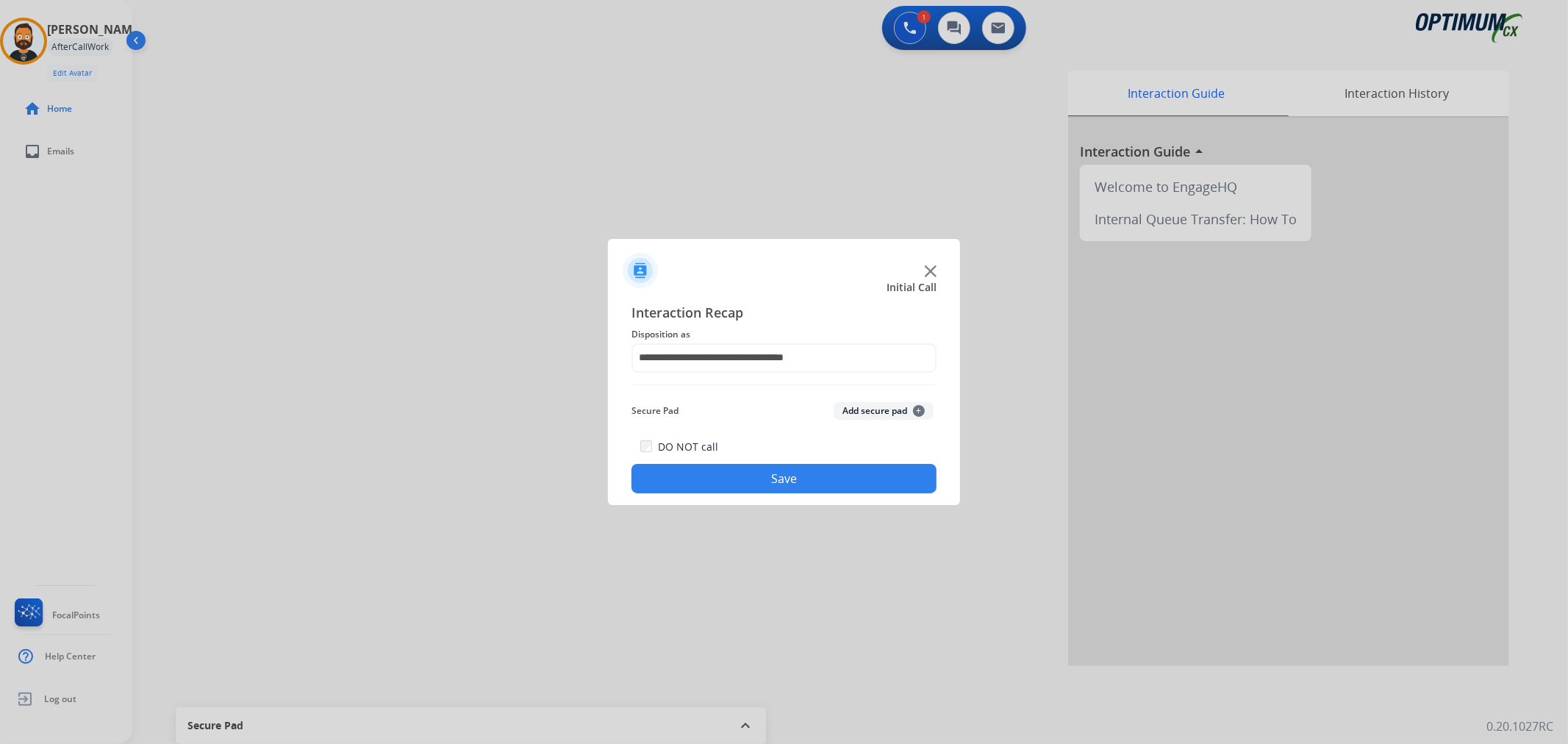
click at [761, 477] on button "Save" at bounding box center [784, 479] width 305 height 29
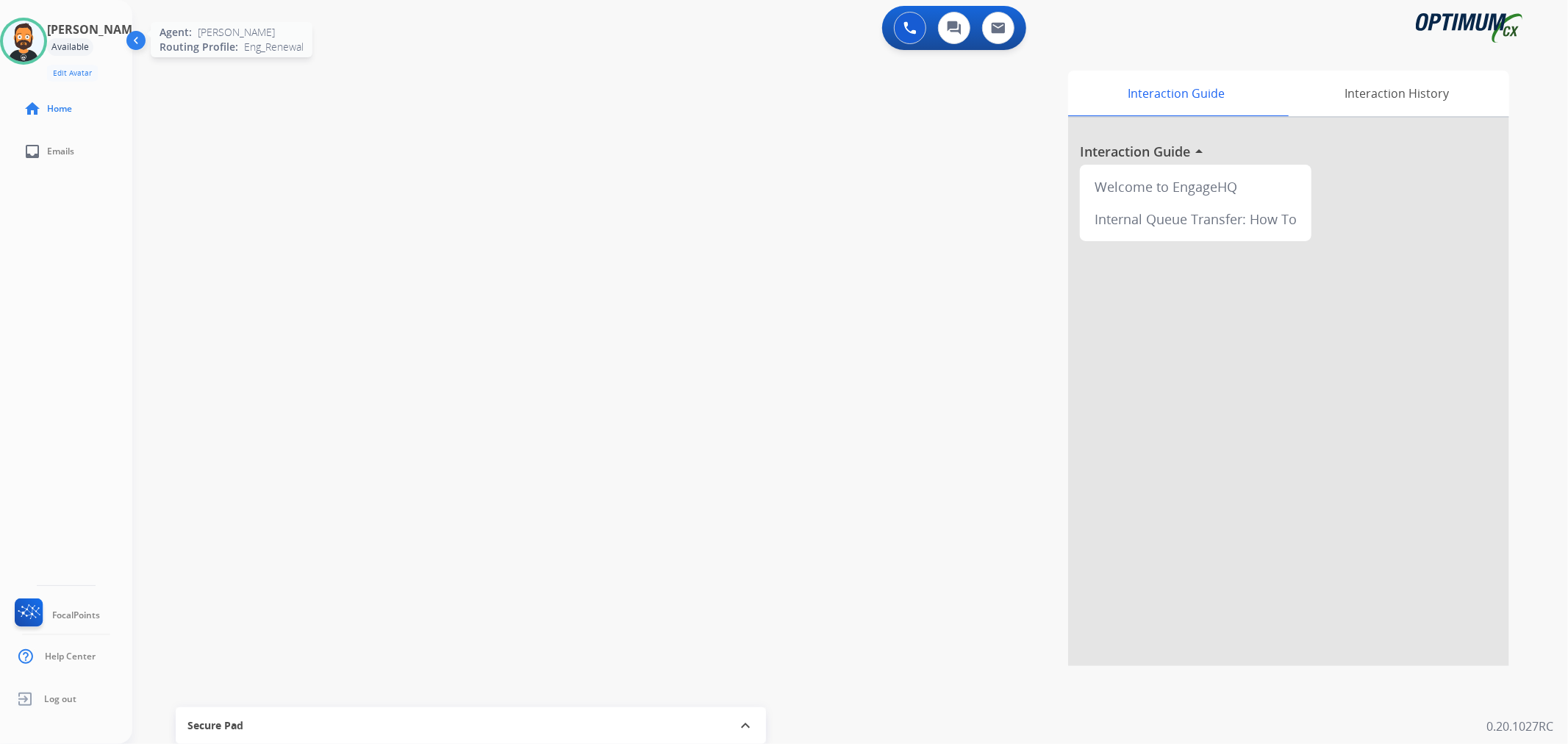
click at [35, 37] on img at bounding box center [24, 41] width 41 height 41
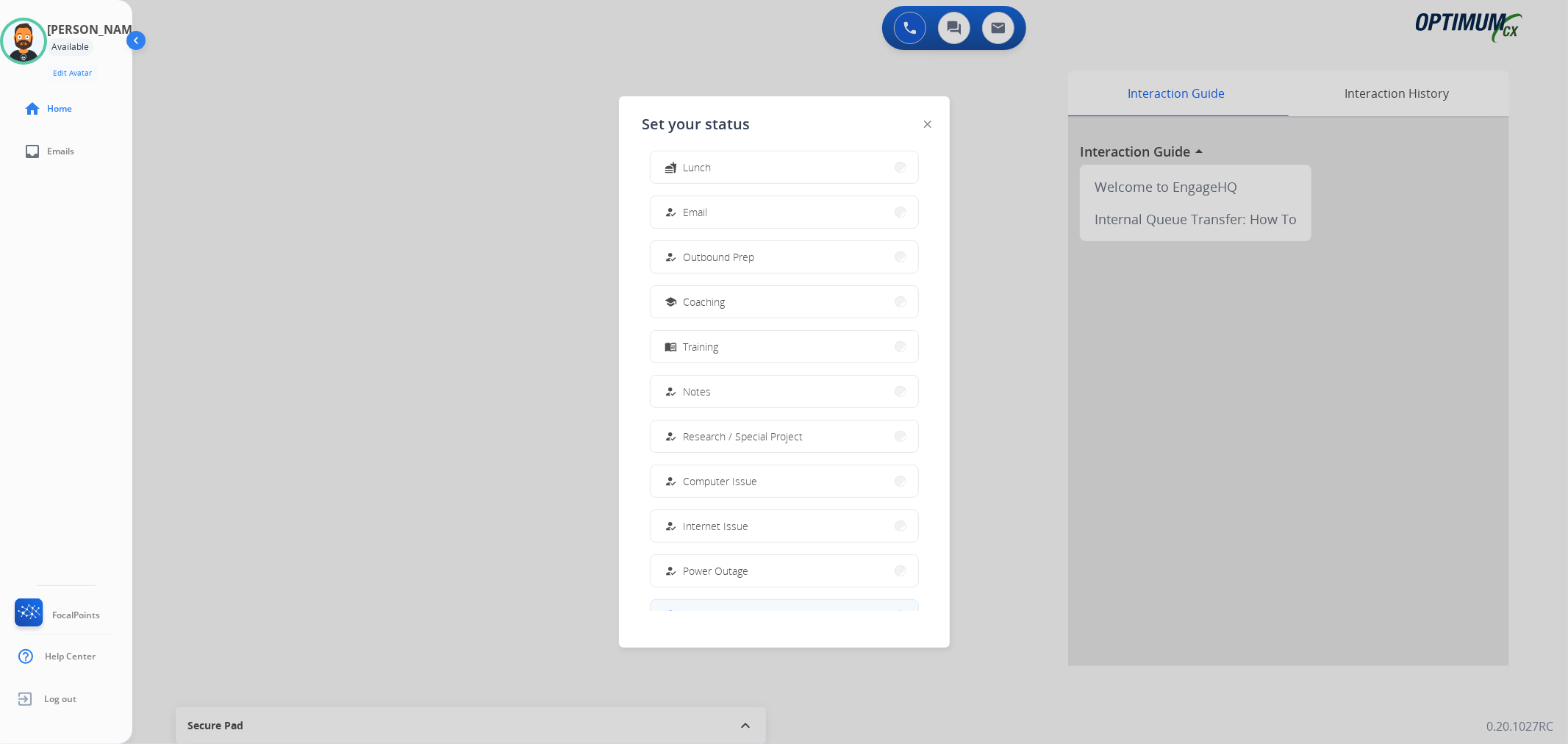
scroll to position [138, 0]
click at [738, 568] on button "work_off Offline" at bounding box center [784, 577] width 268 height 32
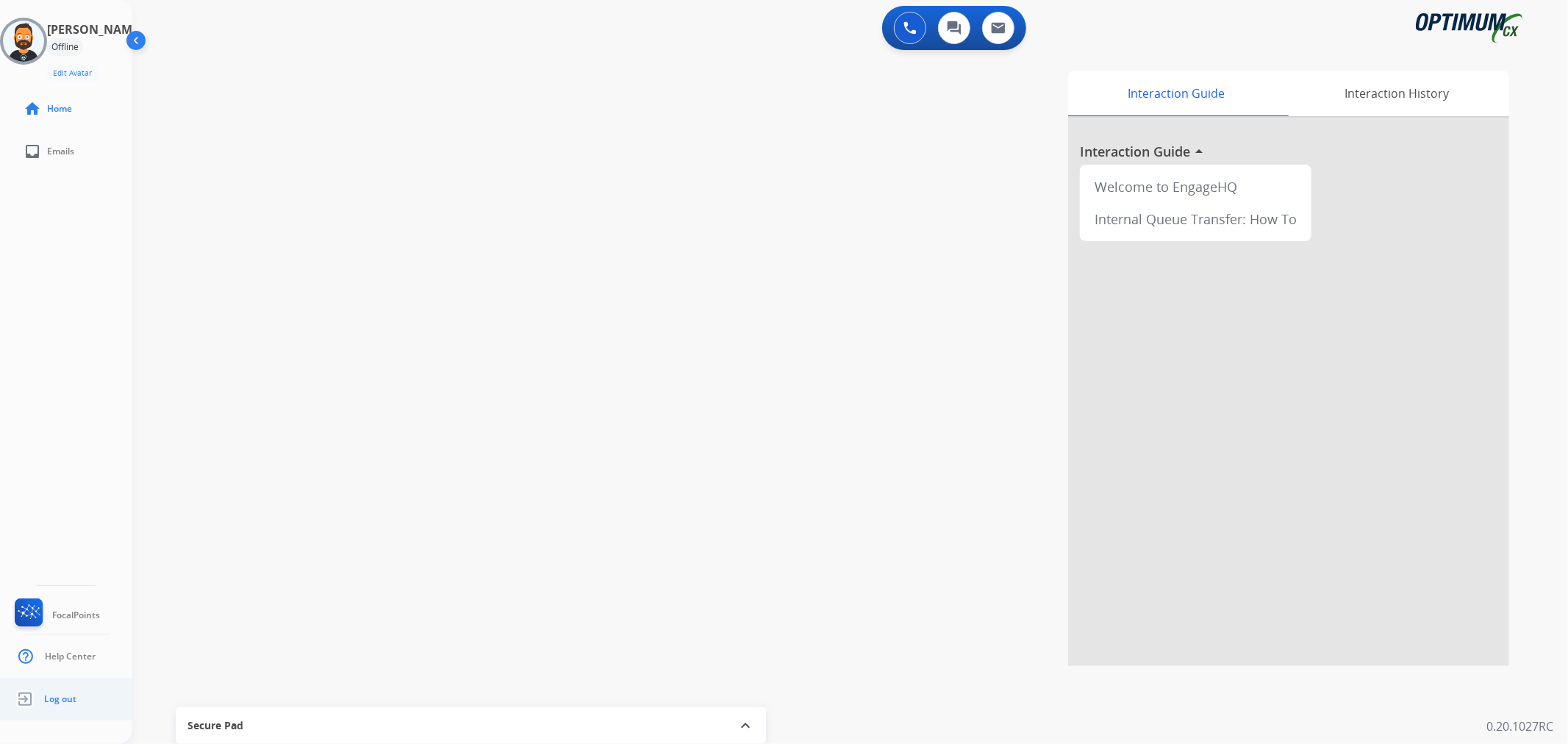
click at [72, 703] on span "Log out" at bounding box center [60, 699] width 33 height 12
